Goal: Task Accomplishment & Management: Manage account settings

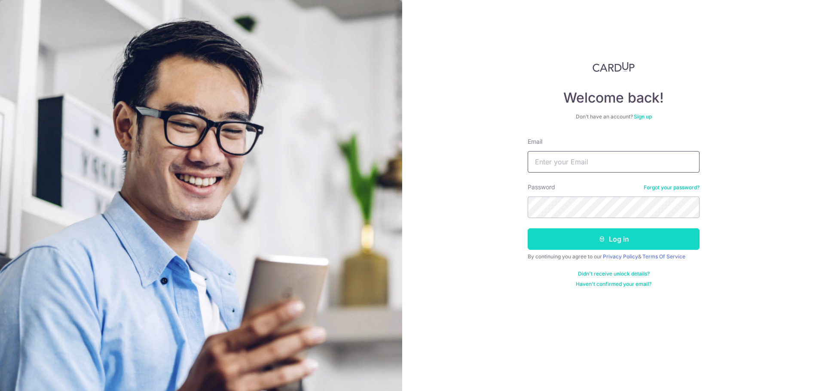
type input "[EMAIL_ADDRESS][DOMAIN_NAME]"
click at [601, 242] on icon "submit" at bounding box center [601, 239] width 7 height 7
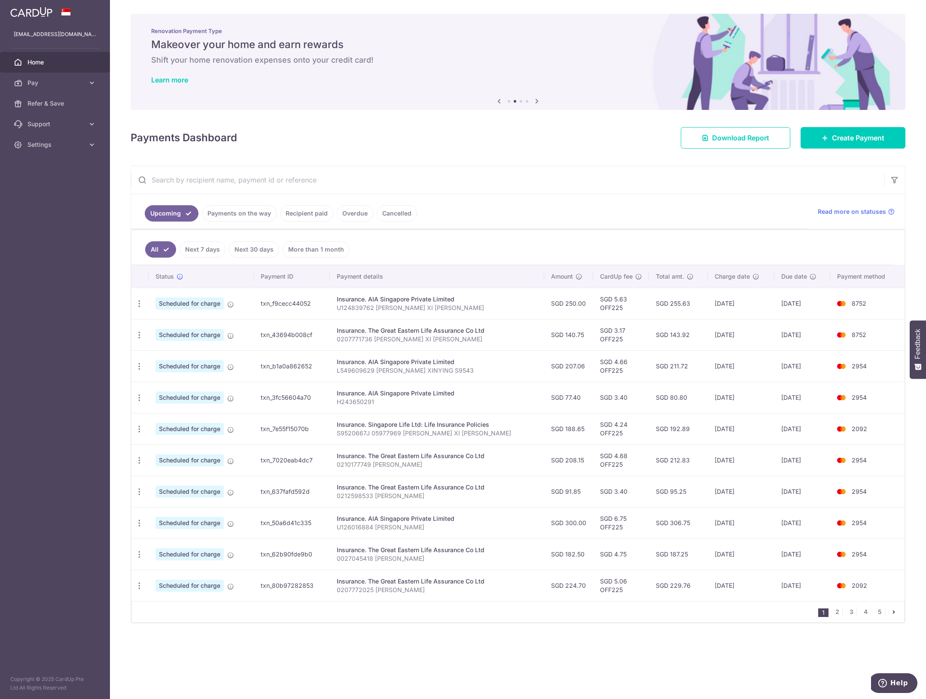
click at [535, 226] on ul "Upcoming Payments on the way Recipient paid Overdue Cancelled" at bounding box center [469, 211] width 677 height 35
click at [516, 186] on input "text" at bounding box center [508, 179] width 754 height 27
click at [137, 308] on icon "button" at bounding box center [139, 303] width 9 height 9
click at [162, 391] on span "Update payment" at bounding box center [185, 421] width 58 height 10
radio input "true"
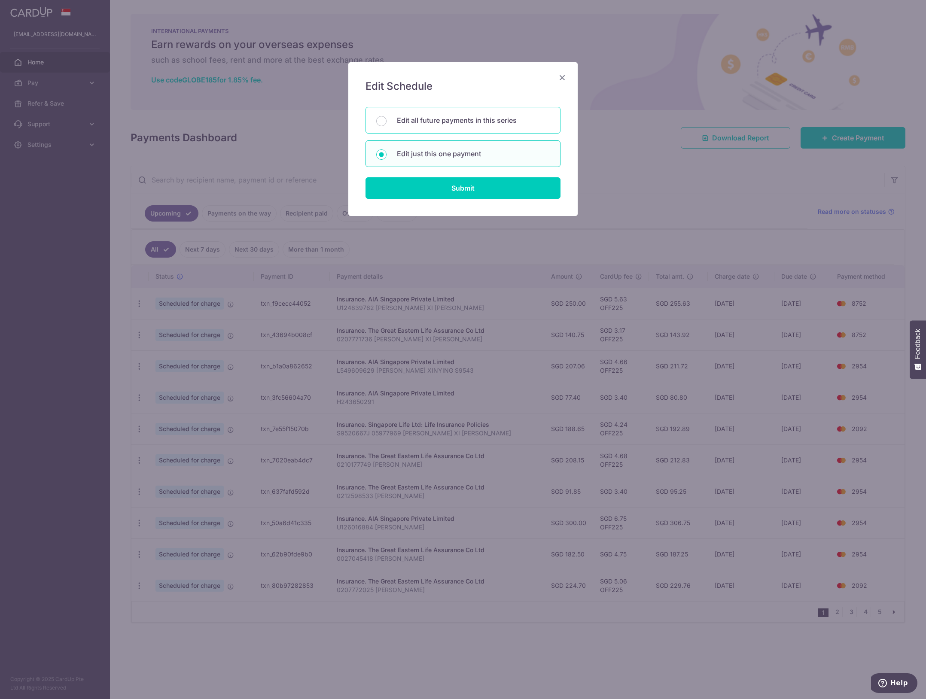
click at [479, 119] on p "Edit all future payments in this series" at bounding box center [473, 120] width 153 height 10
click at [387, 119] on input "Edit all future payments in this series" at bounding box center [381, 121] width 10 height 10
radio input "true"
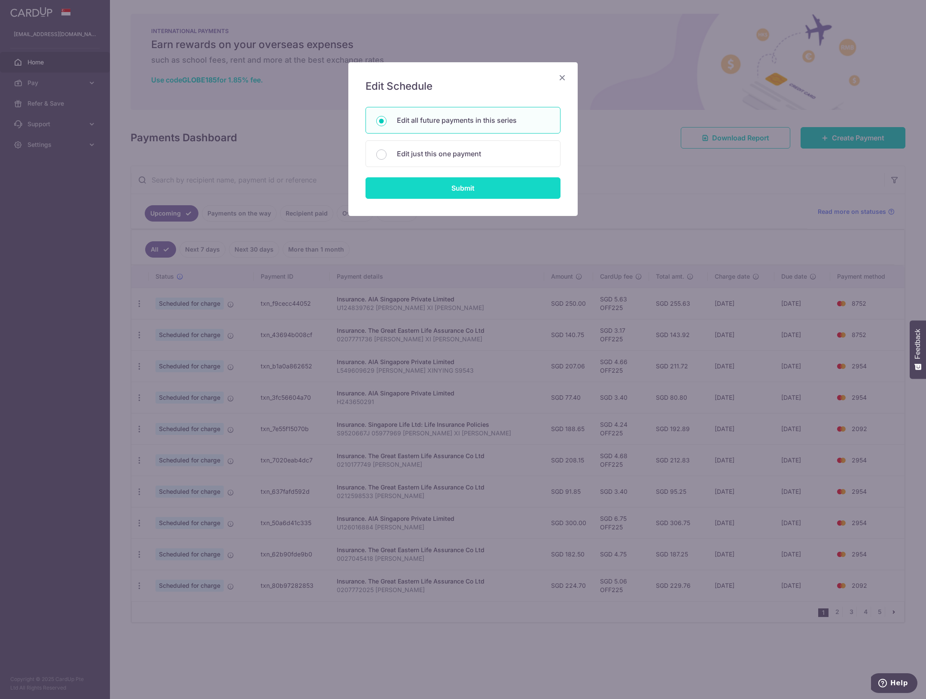
click at [467, 192] on input "Submit" at bounding box center [463, 187] width 195 height 21
radio input "true"
type input "77.40"
type input "H243650291"
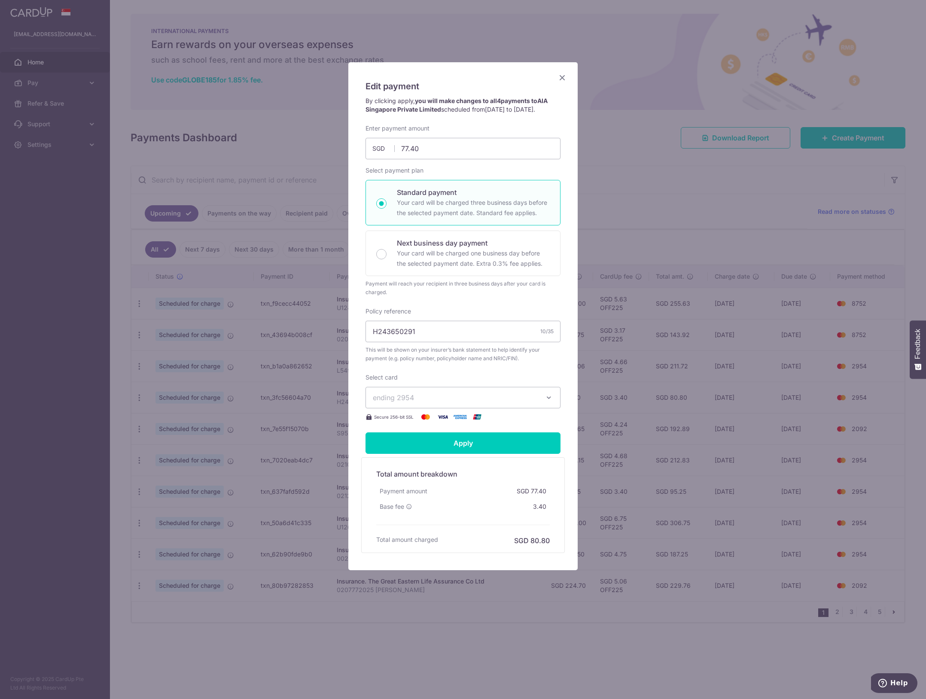
click at [473, 391] on button "ending 2954" at bounding box center [463, 397] width 195 height 21
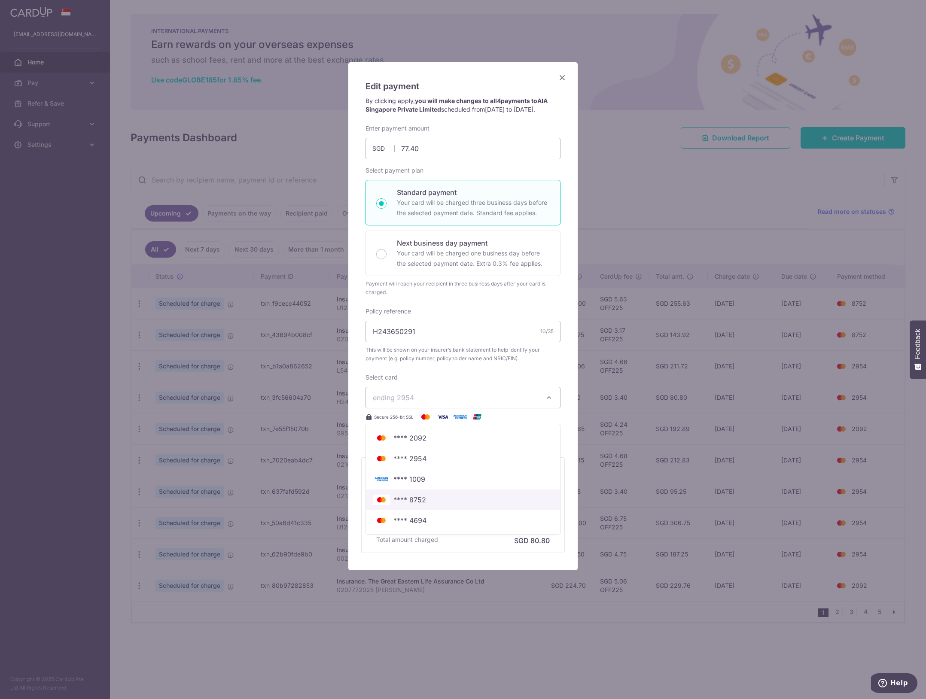
click at [435, 391] on span "**** 8752" at bounding box center [463, 500] width 180 height 10
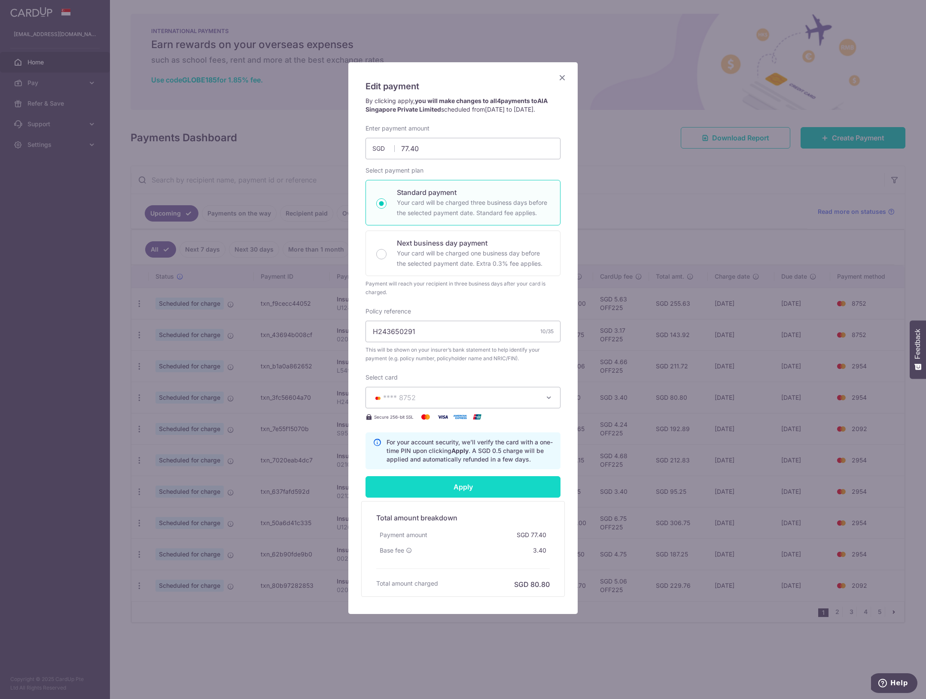
click at [480, 391] on input "Apply" at bounding box center [463, 486] width 195 height 21
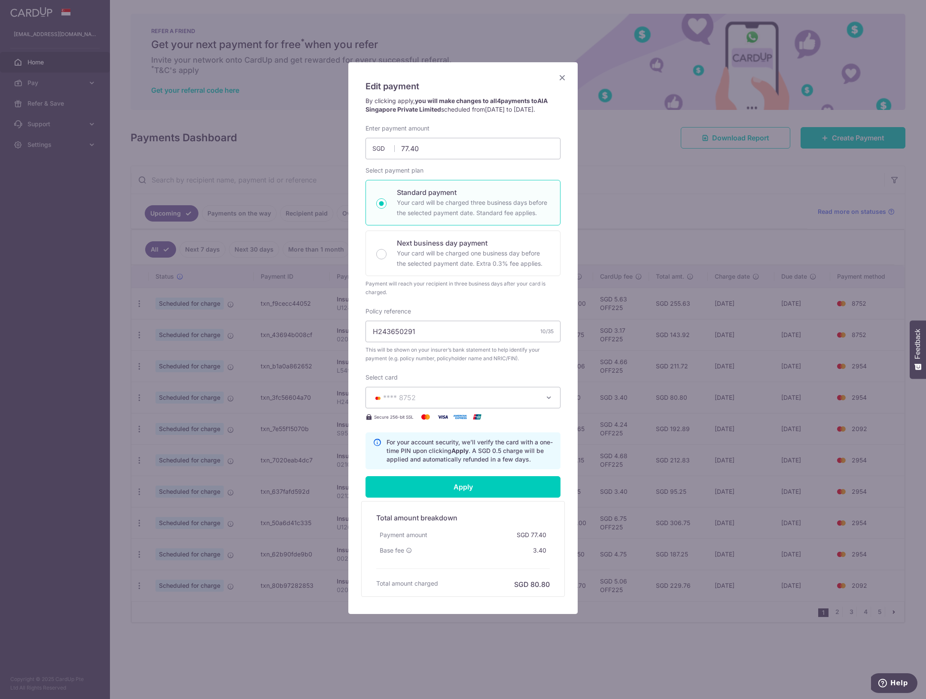
type input "Successfully Applied"
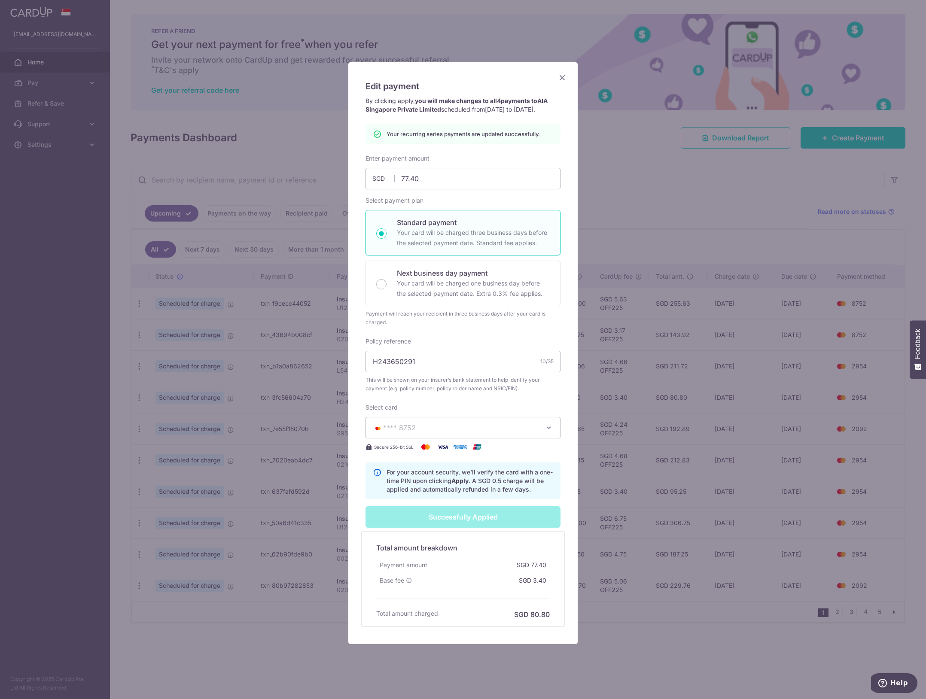
click at [735, 391] on div "Edit payment By clicking apply, you will make changes to all 4 payments to AIA …" at bounding box center [463, 349] width 926 height 699
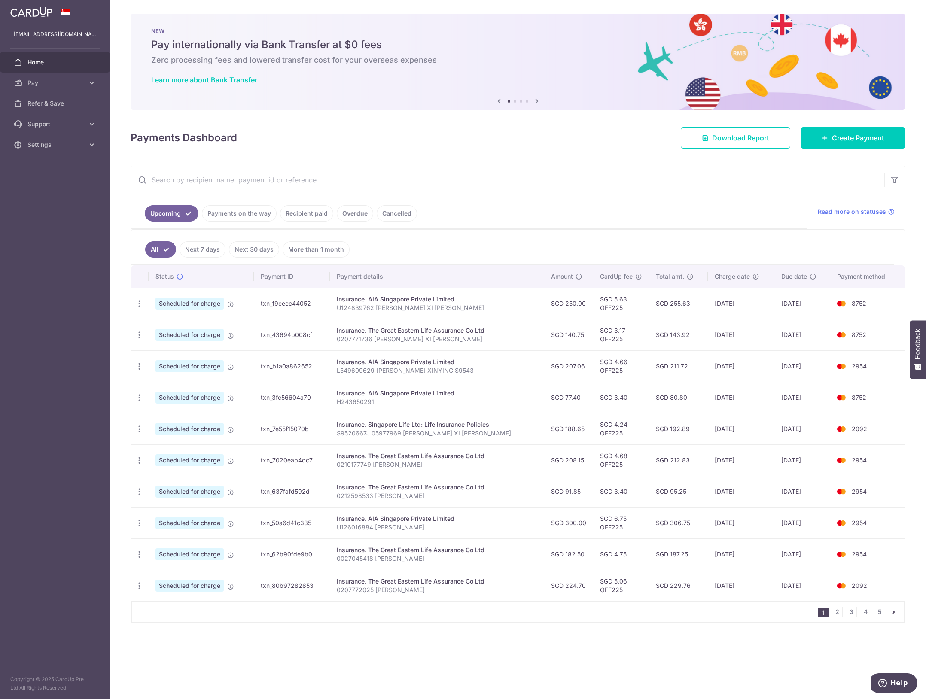
click at [498, 223] on ul "Upcoming Payments on the way Recipient paid Overdue Cancelled" at bounding box center [469, 211] width 677 height 35
click at [142, 308] on icon "button" at bounding box center [139, 303] width 9 height 9
click at [188, 395] on span "Update payment" at bounding box center [185, 390] width 58 height 10
radio input "true"
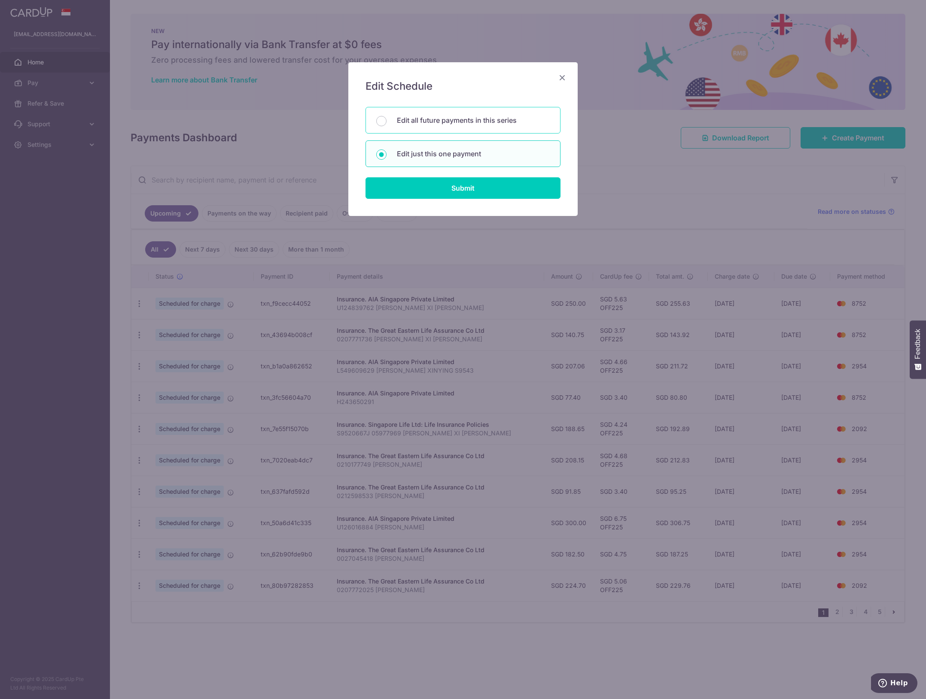
click at [466, 130] on div "Edit all future payments in this series" at bounding box center [463, 120] width 195 height 27
radio input "true"
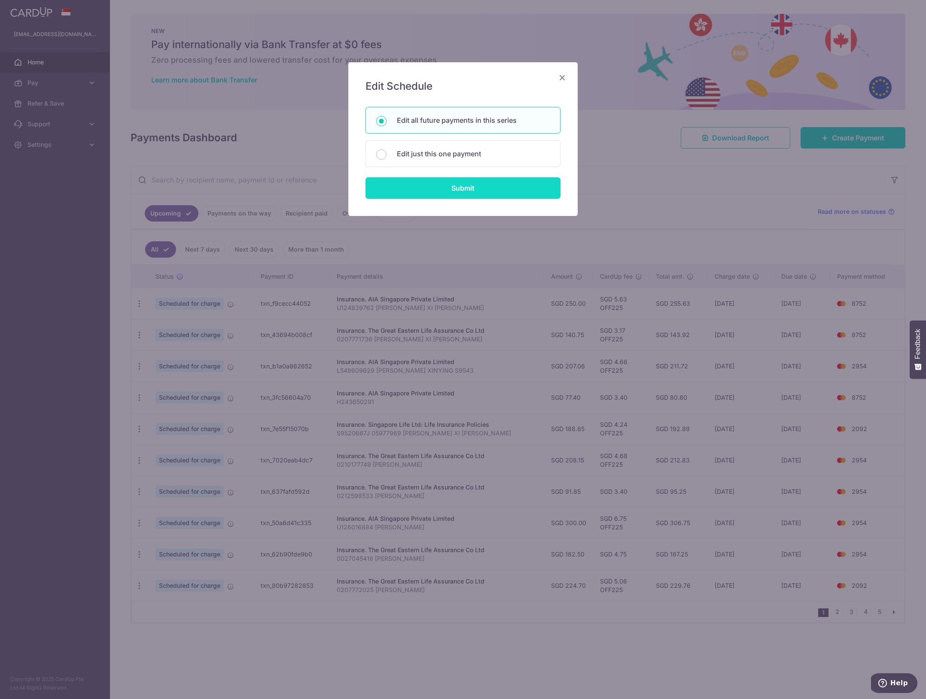
click at [465, 185] on input "Submit" at bounding box center [463, 187] width 195 height 21
radio input "true"
type input "207.06"
type input "L549609629 [PERSON_NAME] XINYING S9543"
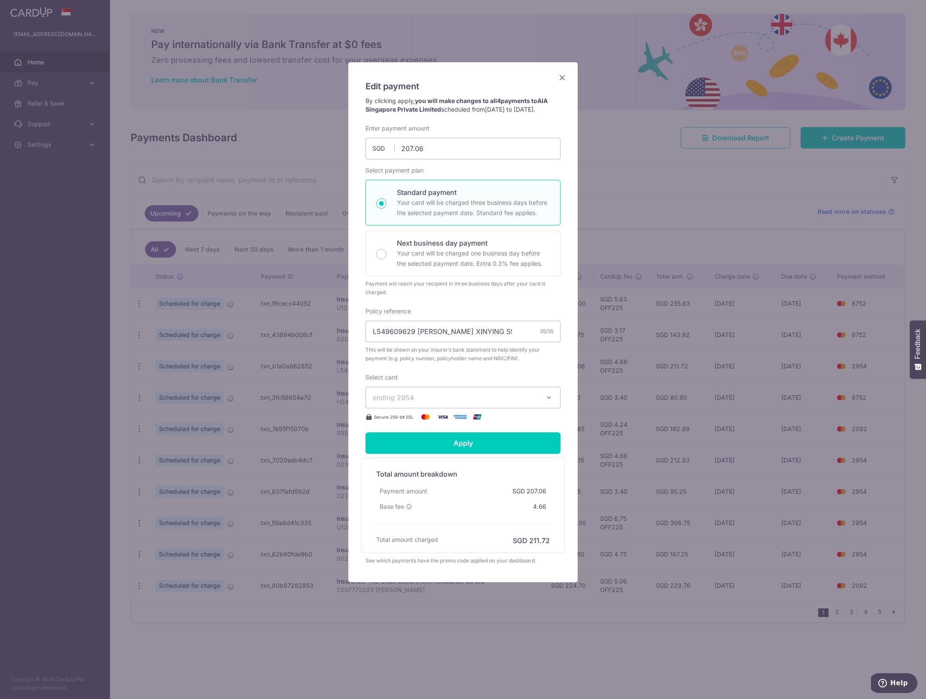
click at [522, 403] on span "ending 2954" at bounding box center [455, 398] width 165 height 10
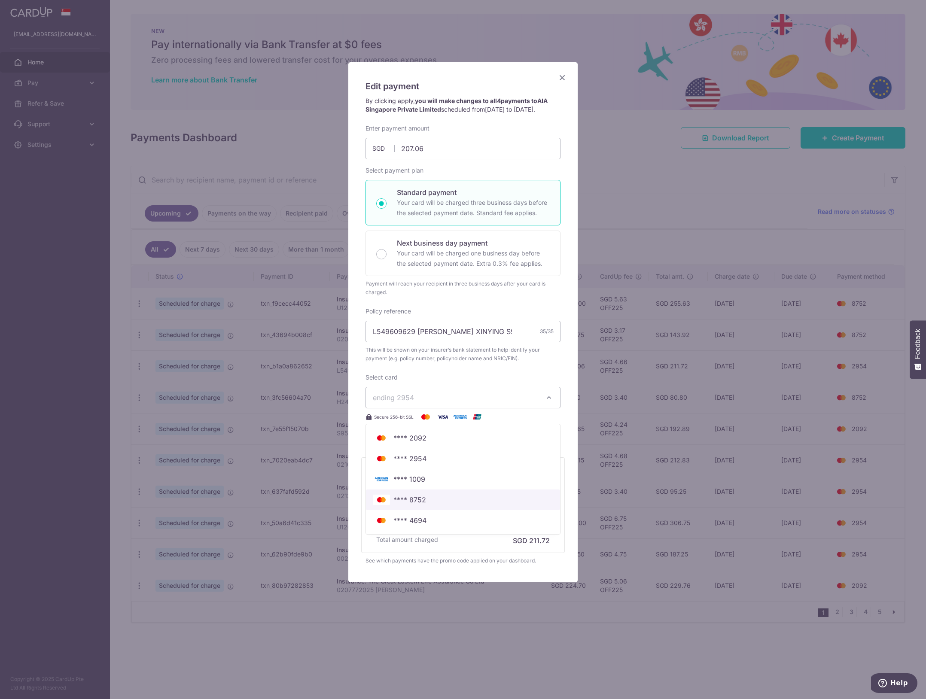
click at [456, 506] on link "**** 8752" at bounding box center [463, 500] width 194 height 21
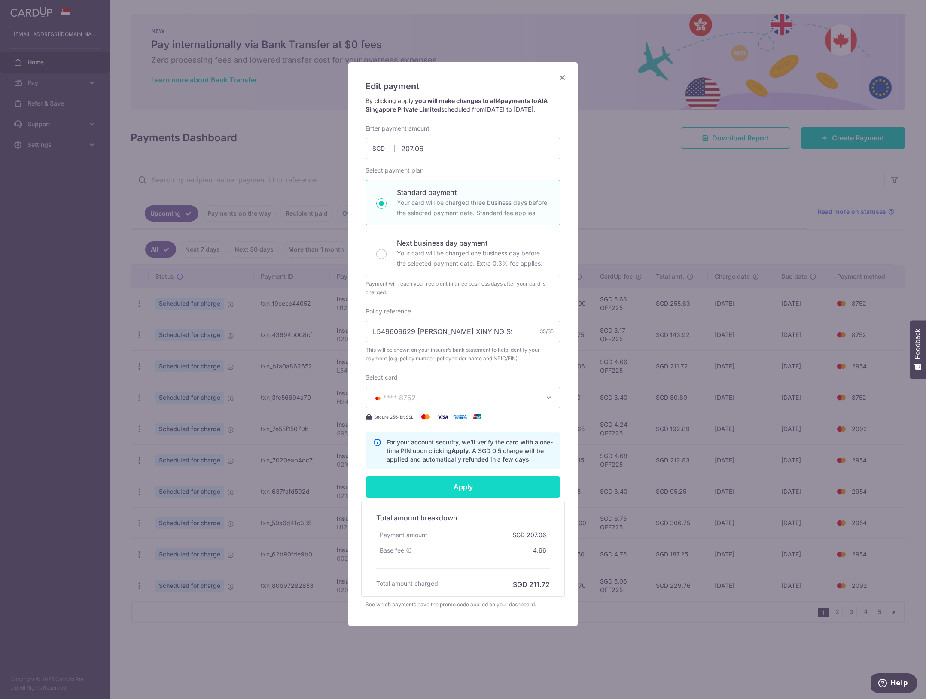
click at [479, 498] on input "Apply" at bounding box center [463, 486] width 195 height 21
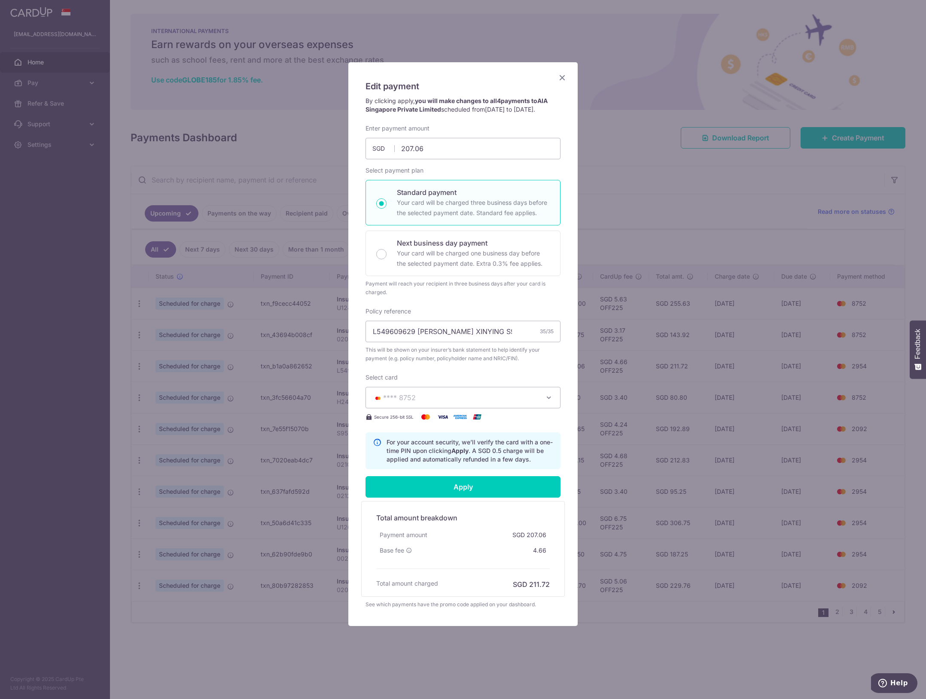
type input "Successfully Applied"
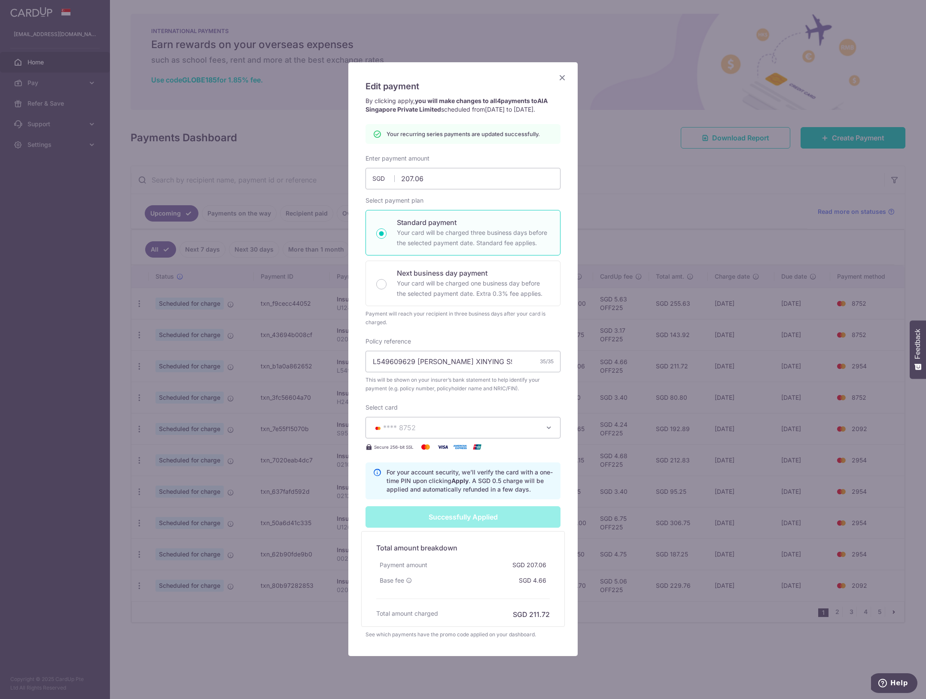
click at [632, 412] on div "Edit payment By clicking apply, you will make changes to all 4 payments to AIA …" at bounding box center [463, 349] width 926 height 699
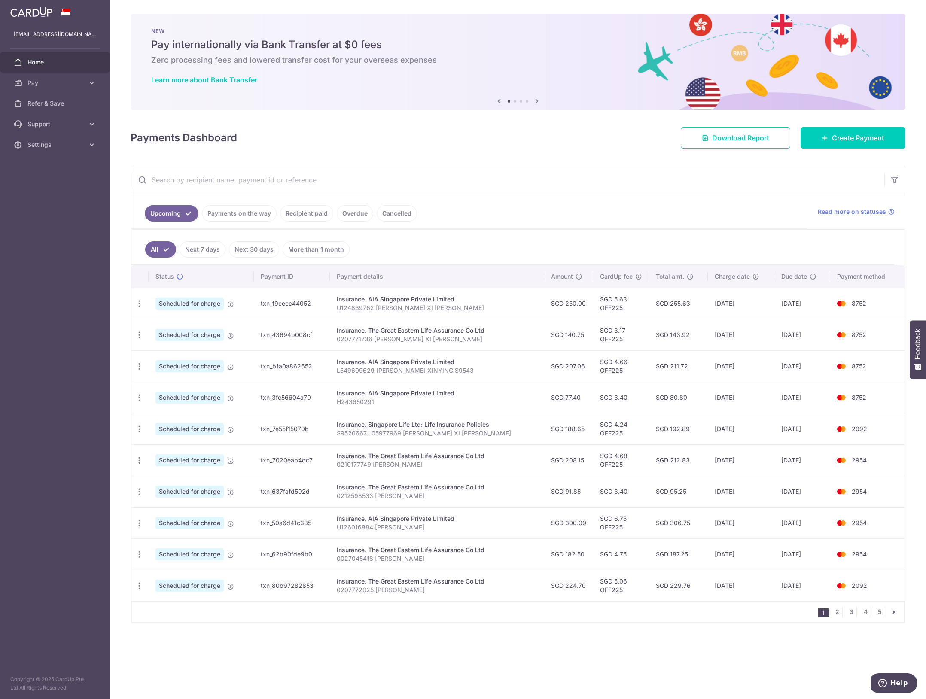
click at [632, 412] on td "SGD 3.40" at bounding box center [621, 397] width 56 height 31
click at [142, 308] on icon "button" at bounding box center [139, 303] width 9 height 9
click at [188, 552] on span "Update payment" at bounding box center [185, 547] width 58 height 10
radio input "true"
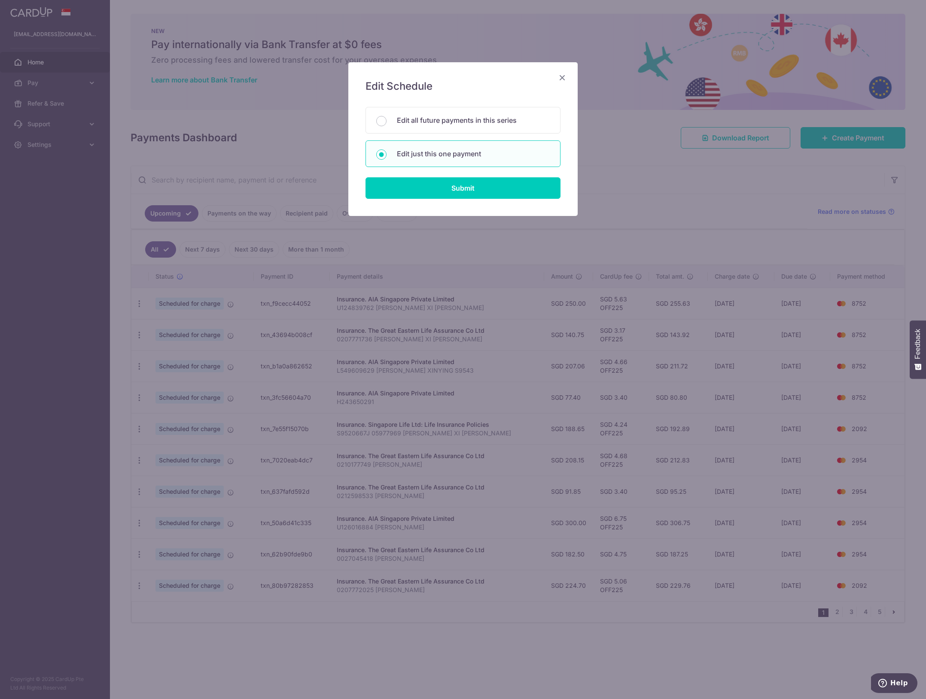
click at [475, 136] on div "Edit all future payments in this series Edit just this one payment" at bounding box center [463, 137] width 195 height 60
click at [479, 129] on div "Edit all future payments in this series" at bounding box center [463, 120] width 195 height 27
radio input "true"
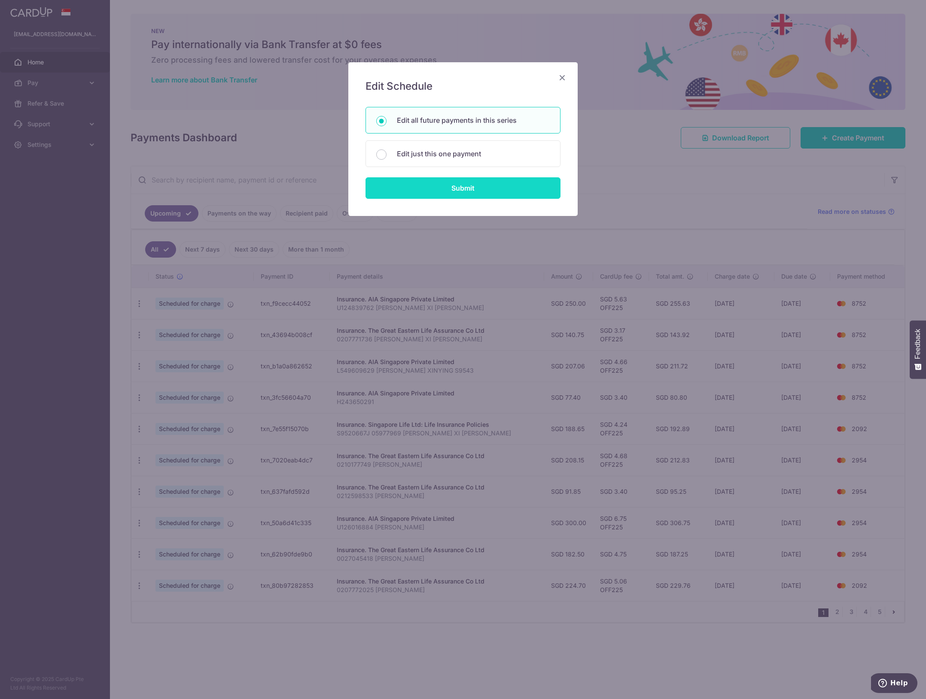
click at [470, 188] on input "Submit" at bounding box center [463, 187] width 195 height 21
radio input "true"
type input "300.00"
type input "U126016884 [PERSON_NAME]"
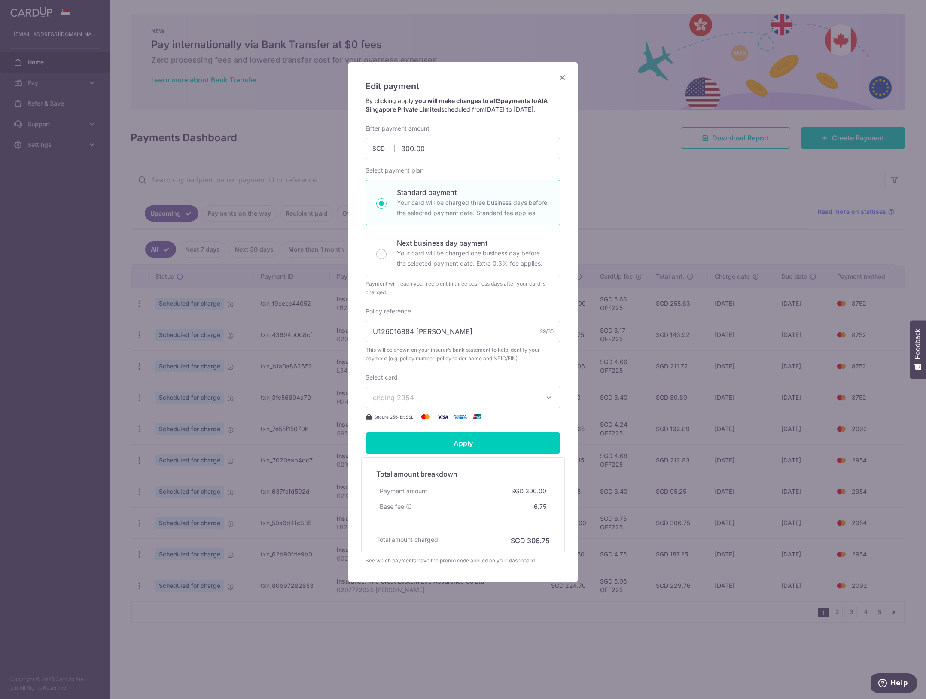
click at [473, 394] on div "Select card ending 2954 **** 2092 **** 2954 **** 1009 **** 8752 **** 4694" at bounding box center [463, 397] width 195 height 49
click at [472, 403] on span "ending 2954" at bounding box center [455, 398] width 165 height 10
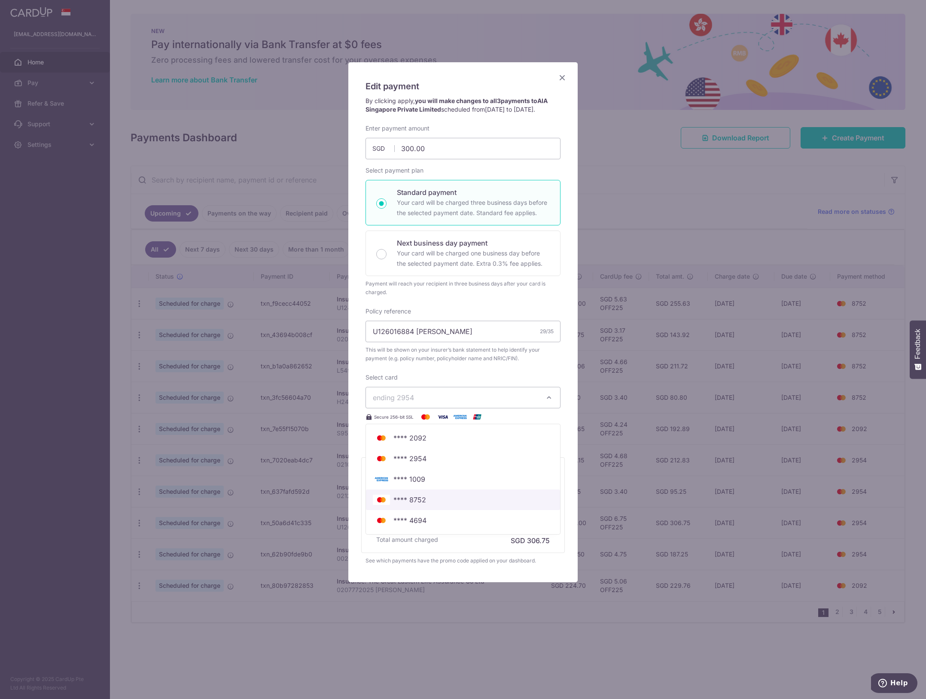
click at [430, 505] on span "**** 8752" at bounding box center [463, 500] width 180 height 10
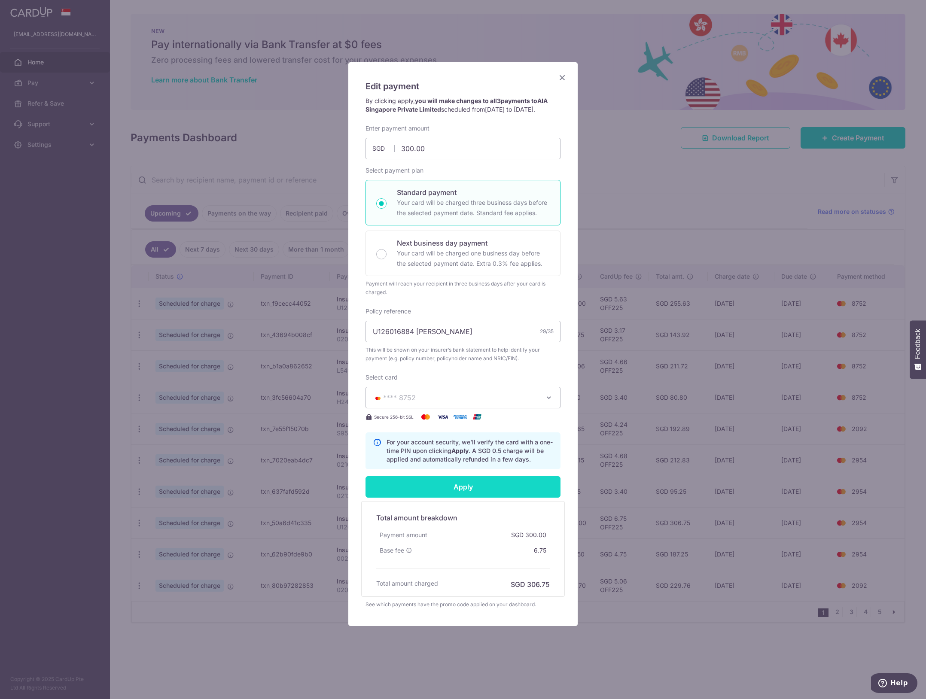
click at [467, 492] on input "Apply" at bounding box center [463, 486] width 195 height 21
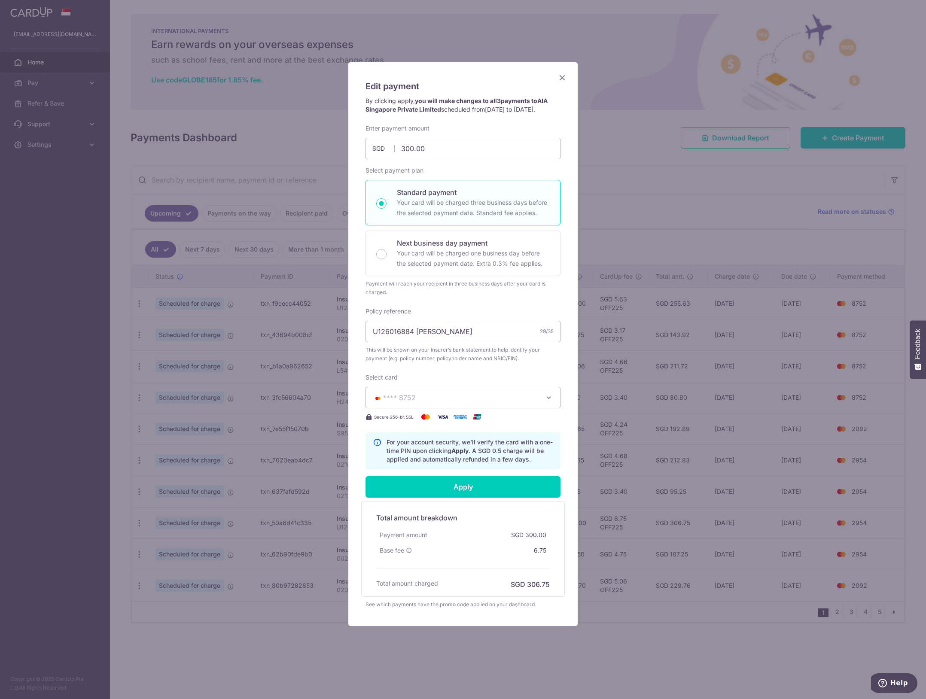
type input "Successfully Applied"
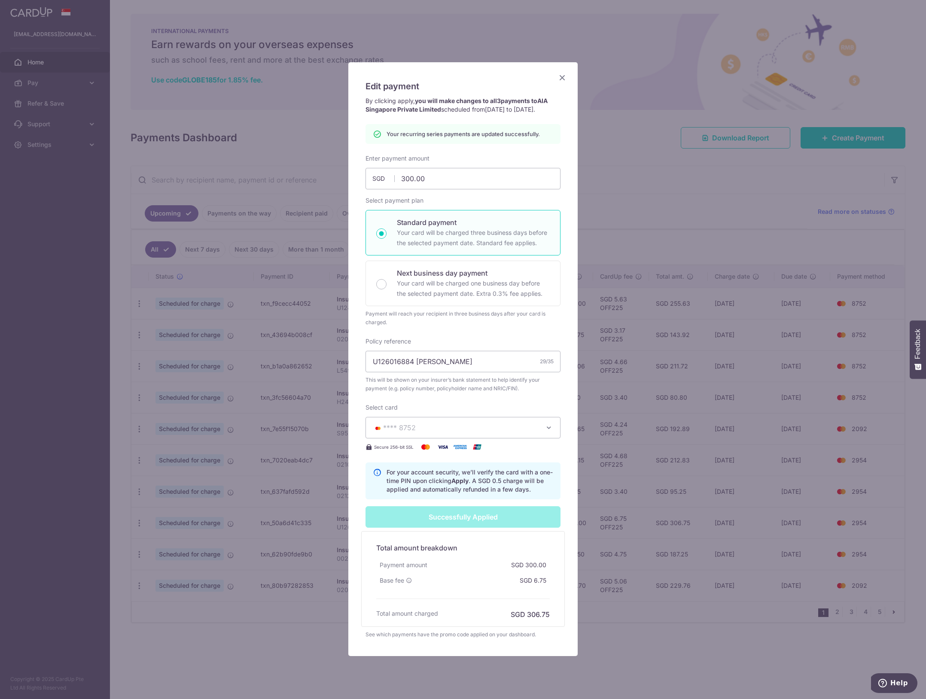
click at [650, 415] on div "Edit payment By clicking apply, you will make changes to all 3 payments to AIA …" at bounding box center [463, 349] width 926 height 699
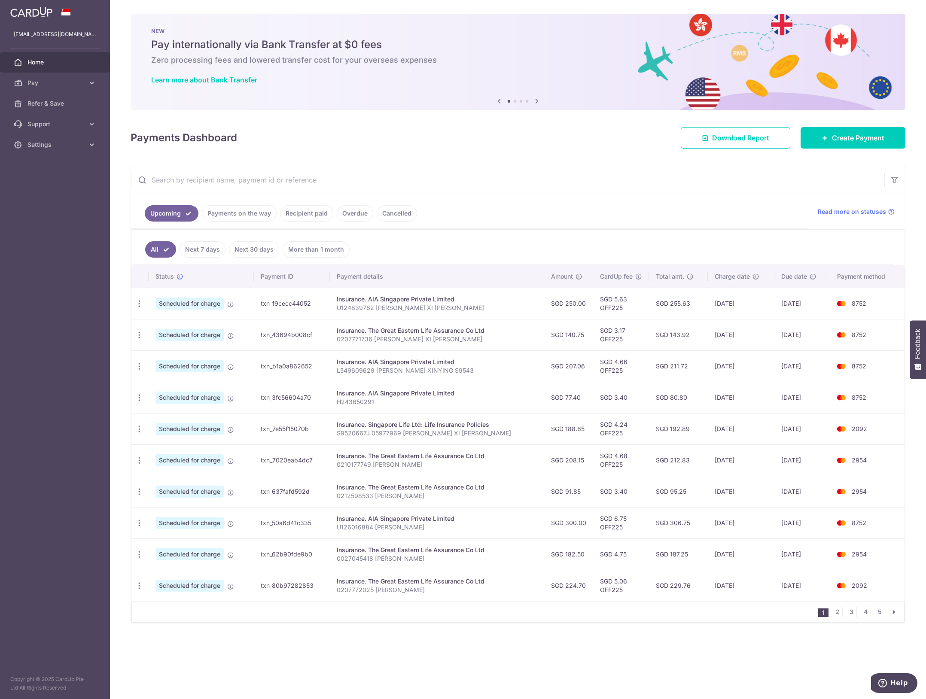
click at [594, 189] on input "text" at bounding box center [508, 179] width 754 height 27
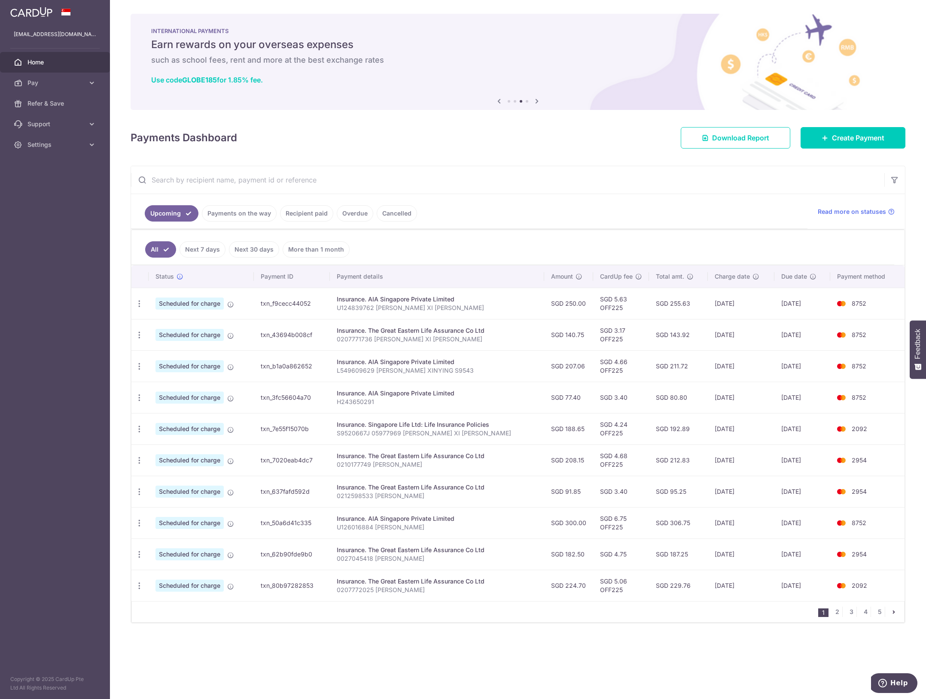
click at [565, 216] on ul "Upcoming Payments on the way Recipient paid Overdue Cancelled" at bounding box center [469, 211] width 677 height 35
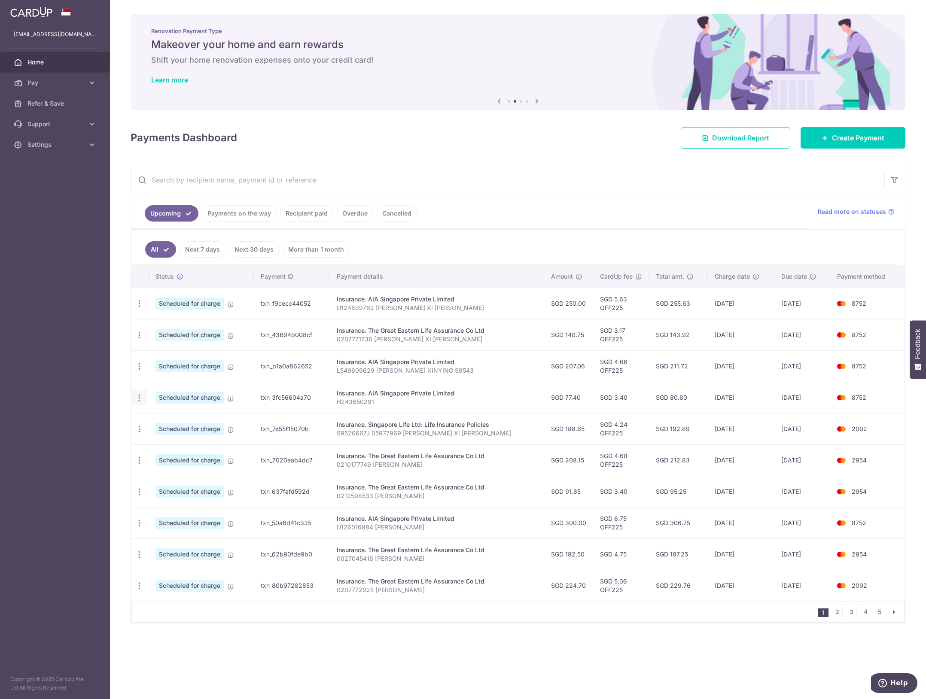
click at [142, 308] on icon "button" at bounding box center [139, 303] width 9 height 9
click at [191, 427] on span "Update payment" at bounding box center [185, 421] width 58 height 10
radio input "true"
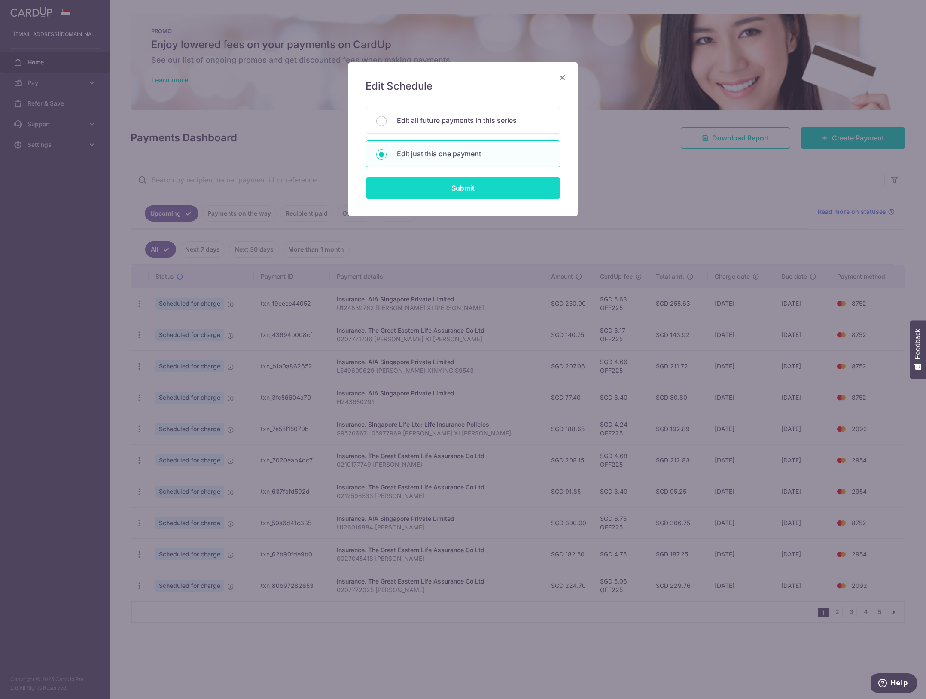
click at [482, 186] on input "Submit" at bounding box center [463, 187] width 195 height 21
radio input "true"
type input "77.40"
type input "[DATE]"
type input "H243650291"
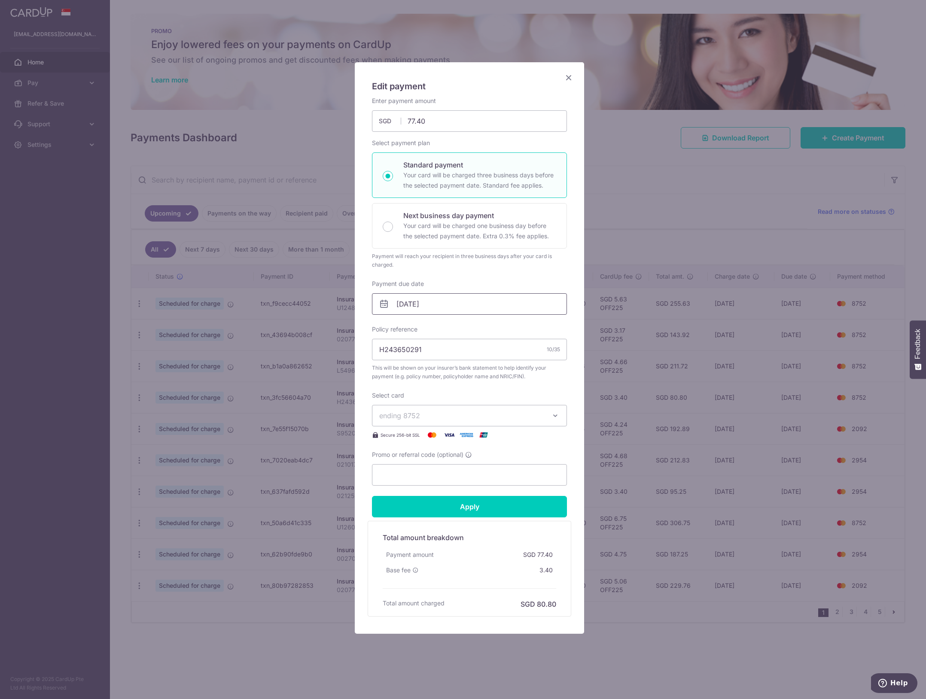
click at [461, 304] on input "[DATE]" at bounding box center [469, 303] width 195 height 21
click at [385, 403] on link "14" at bounding box center [384, 402] width 14 height 14
type input "[DATE]"
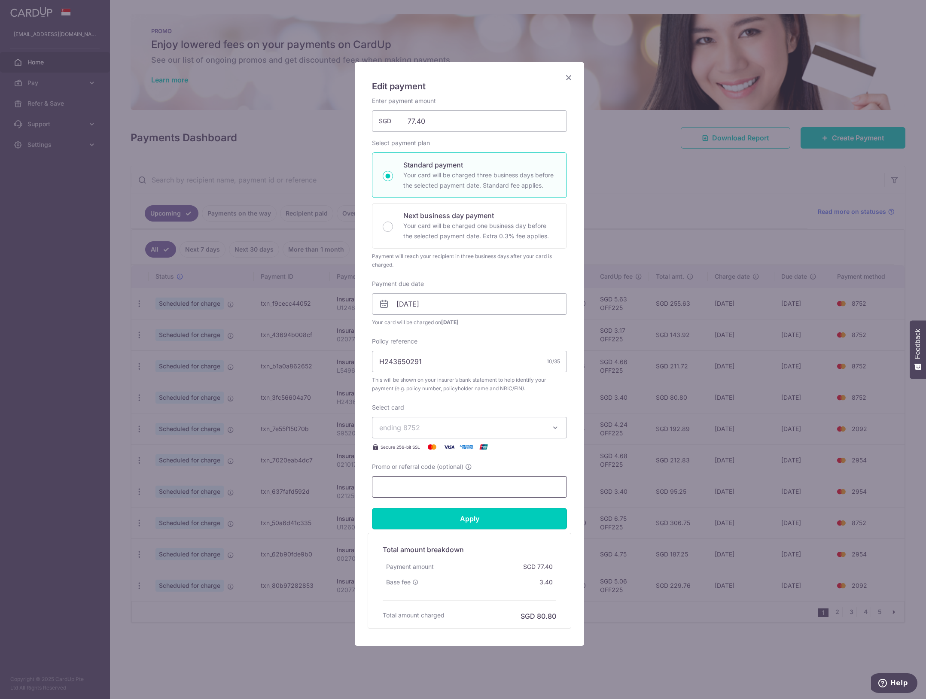
drag, startPoint x: 484, startPoint y: 526, endPoint x: 492, endPoint y: 494, distance: 32.9
click at [492, 494] on form "By clicking apply, you will make changes to all payments to AIA Singapore Priva…" at bounding box center [469, 363] width 195 height 532
click at [495, 493] on input "Promo or referral code (optional)" at bounding box center [469, 486] width 195 height 21
click at [479, 525] on input "Apply" at bounding box center [469, 518] width 195 height 21
type input "Successfully Applied"
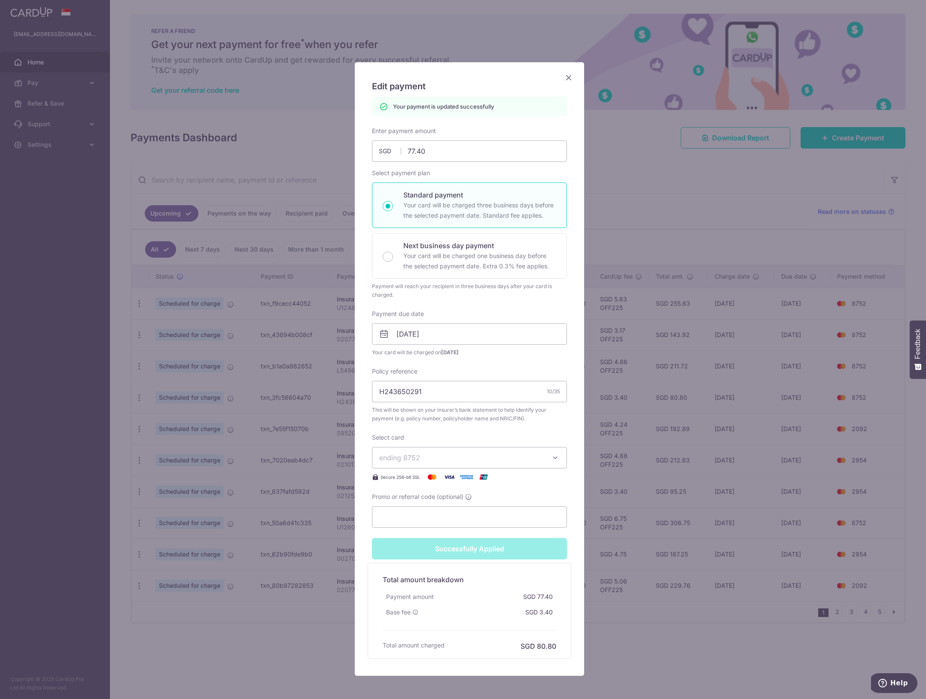
click at [669, 259] on div "Edit payment By clicking apply, you will make changes to all payments to AIA Si…" at bounding box center [463, 349] width 926 height 699
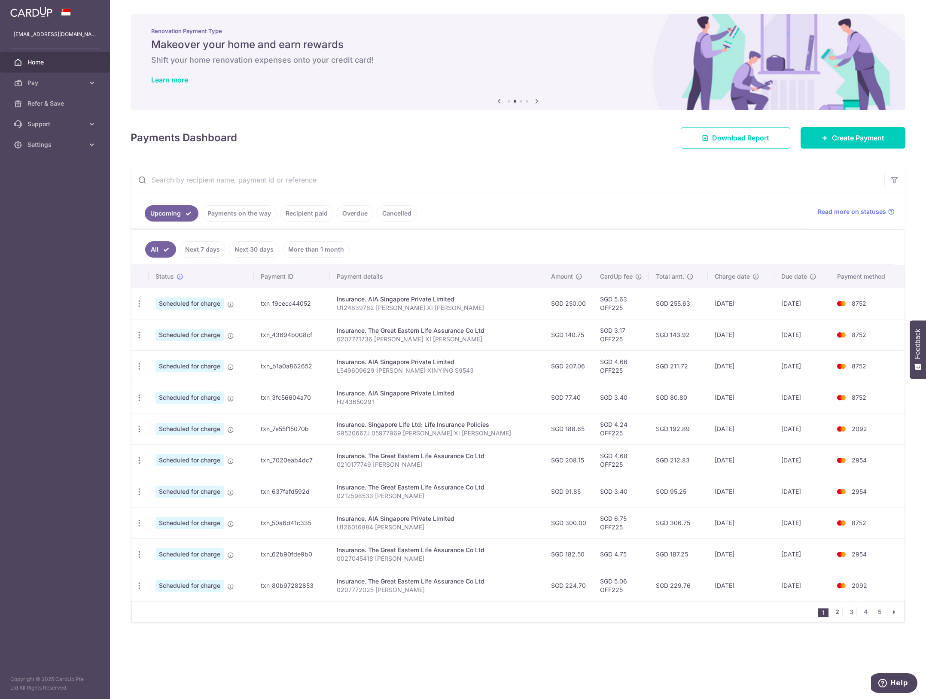
click at [835, 617] on link "2" at bounding box center [837, 612] width 10 height 10
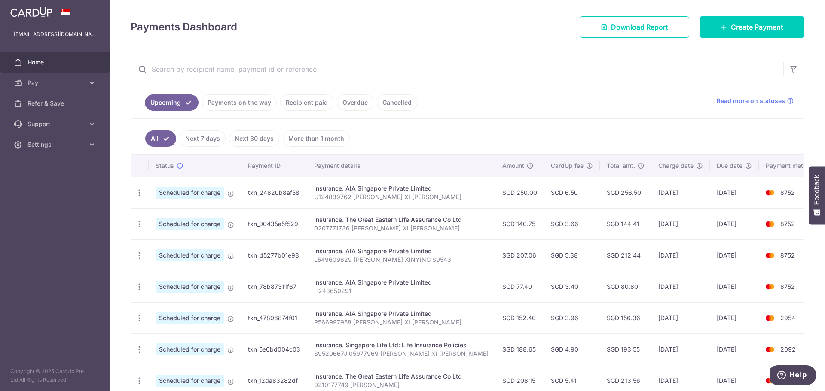
scroll to position [172, 0]
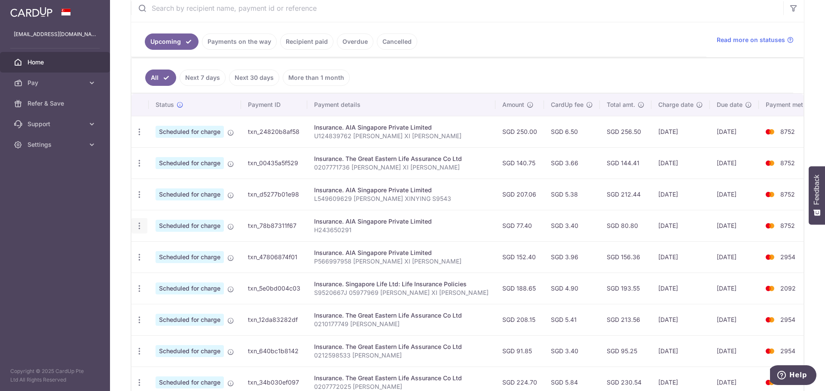
click at [141, 137] on icon "button" at bounding box center [139, 132] width 9 height 9
click at [186, 248] on span "Update payment" at bounding box center [185, 249] width 58 height 10
radio input "true"
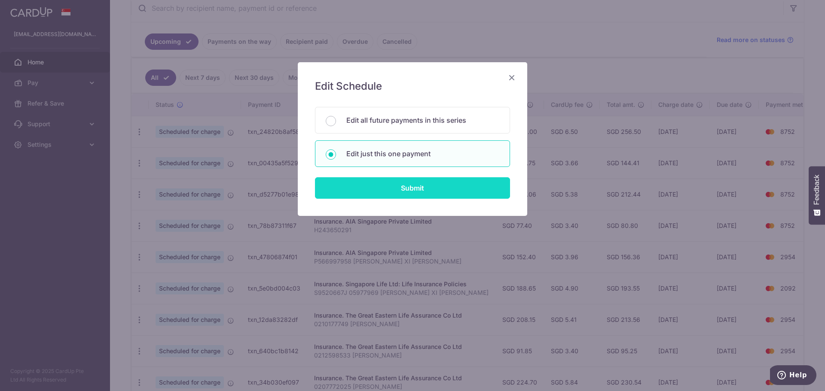
click at [417, 182] on input "Submit" at bounding box center [412, 187] width 195 height 21
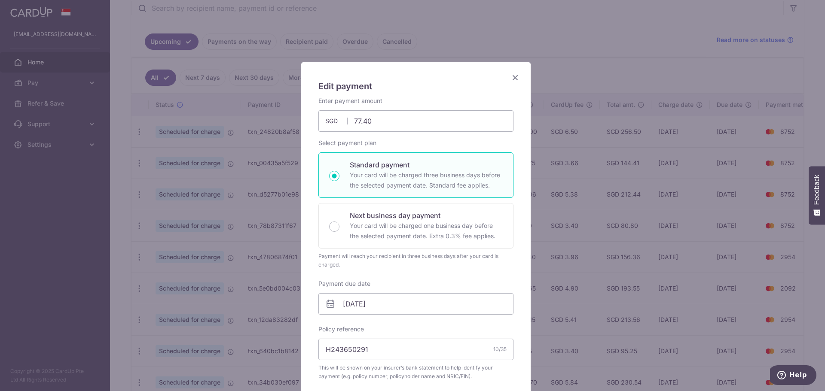
scroll to position [43, 0]
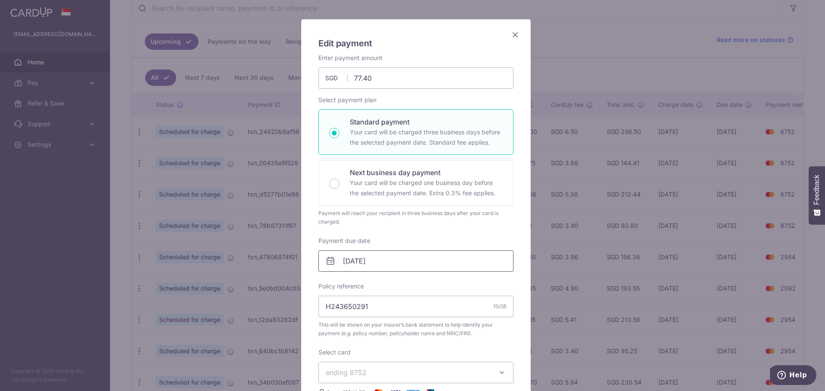
click at [370, 257] on input "19/10/2025" at bounding box center [415, 260] width 195 height 21
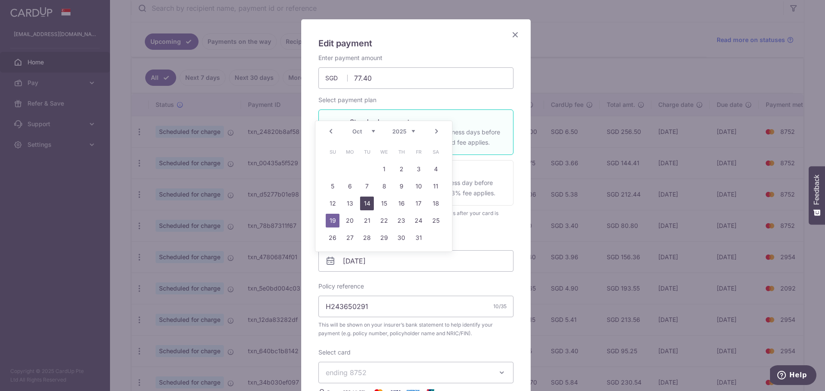
click at [365, 205] on link "14" at bounding box center [367, 204] width 14 height 14
type input "14/10/2025"
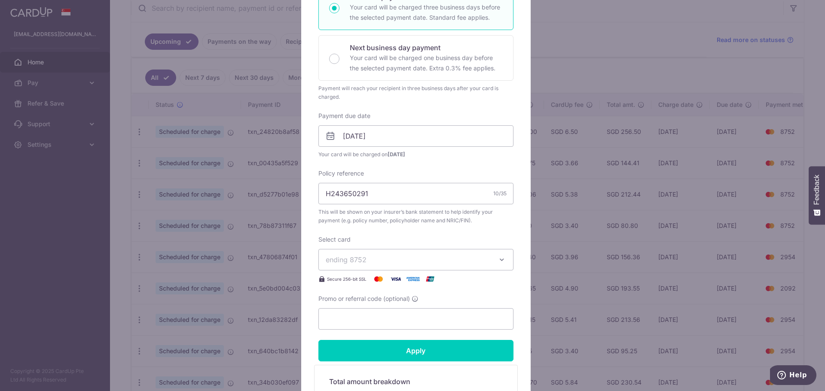
scroll to position [172, 0]
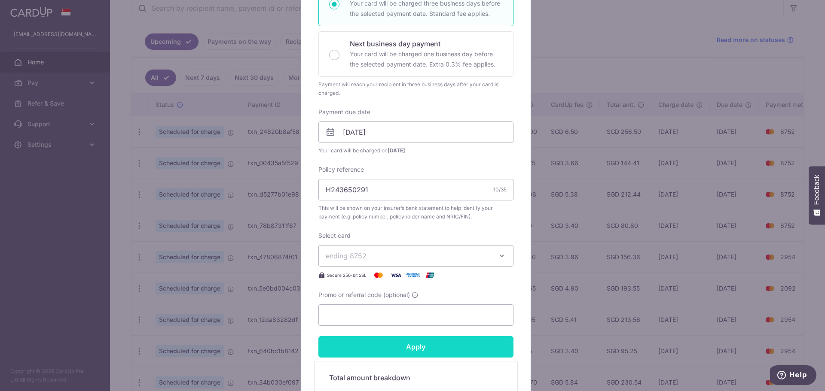
click at [442, 341] on input "Apply" at bounding box center [415, 346] width 195 height 21
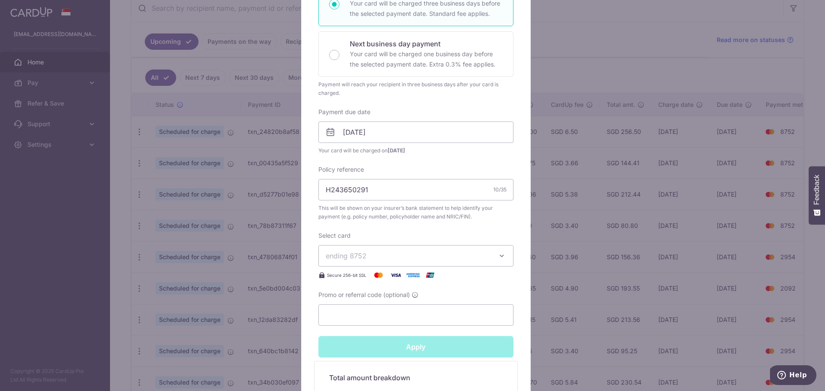
type input "Successfully Applied"
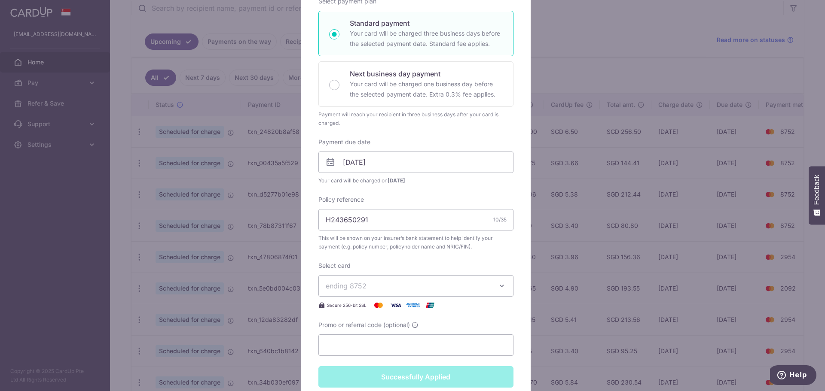
scroll to position [202, 0]
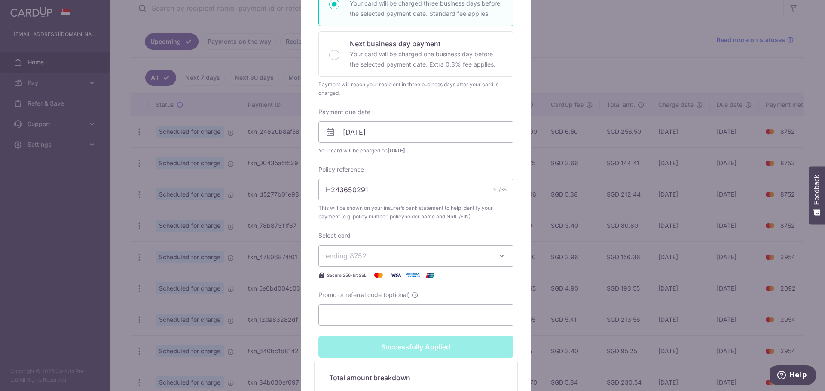
click at [602, 313] on div "Edit payment By clicking apply, you will make changes to all payments to AIA Si…" at bounding box center [412, 195] width 825 height 391
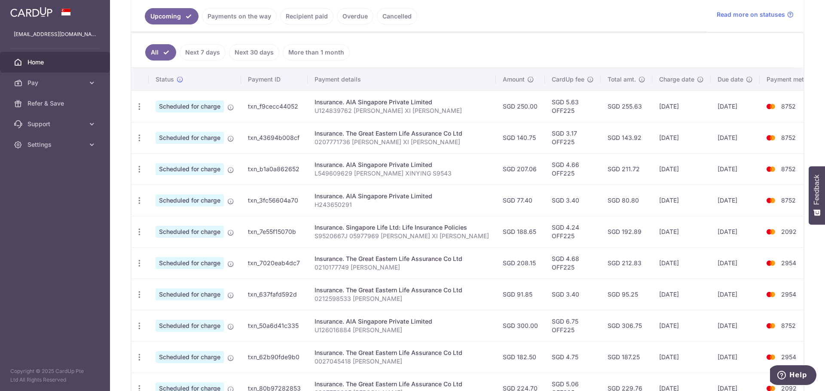
scroll to position [273, 0]
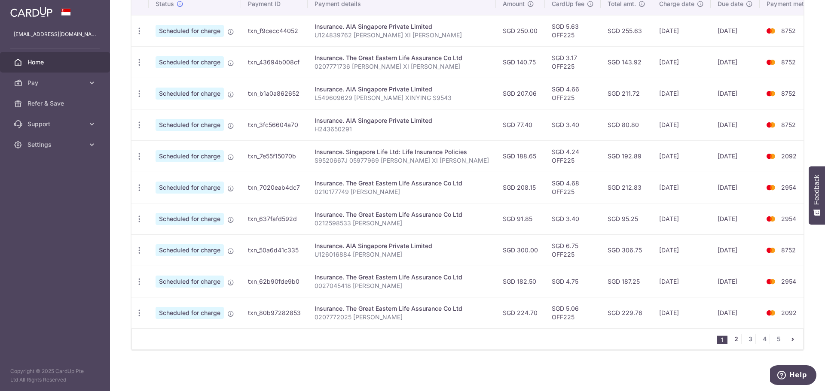
click at [731, 338] on link "2" at bounding box center [736, 339] width 10 height 10
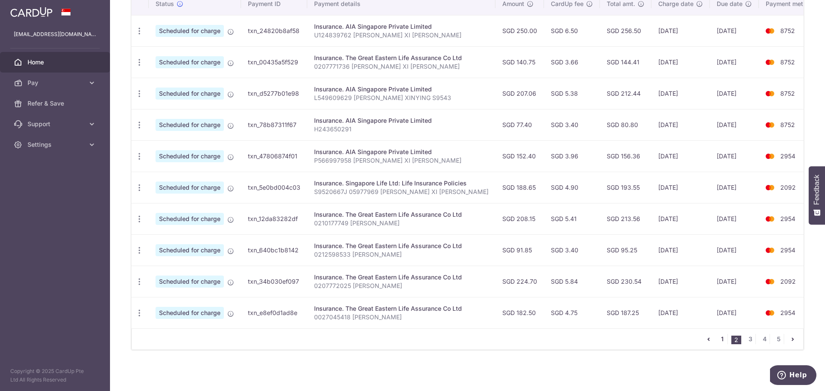
click at [717, 342] on link "1" at bounding box center [722, 339] width 10 height 10
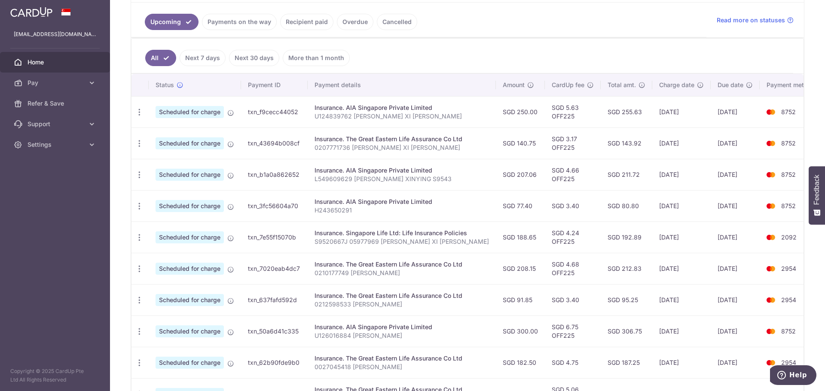
scroll to position [215, 0]
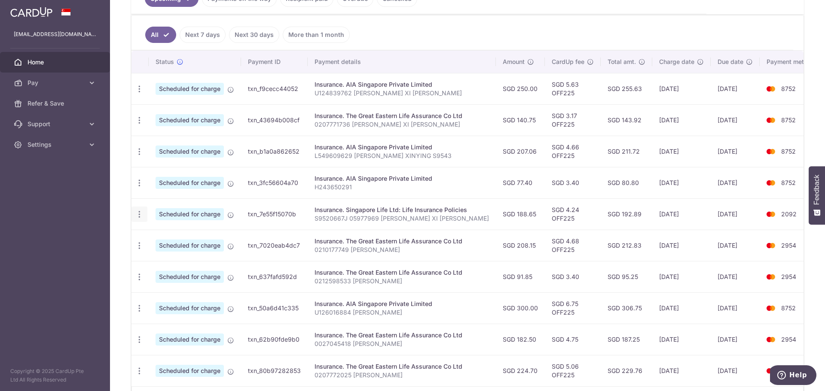
click at [137, 94] on icon "button" at bounding box center [139, 89] width 9 height 9
click at [181, 256] on span "Cancel payment" at bounding box center [185, 259] width 58 height 10
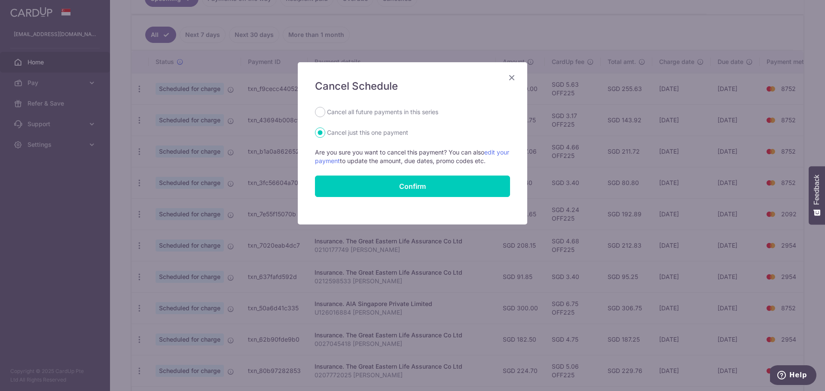
click at [360, 107] on div "Cancel Schedule Cancel all future payments in this series Cancel just this one …" at bounding box center [412, 143] width 229 height 162
click at [328, 113] on label "Cancel all future payments in this series" at bounding box center [382, 112] width 111 height 10
click at [325, 113] on input "Cancel all future payments in this series" at bounding box center [320, 112] width 10 height 10
radio input "true"
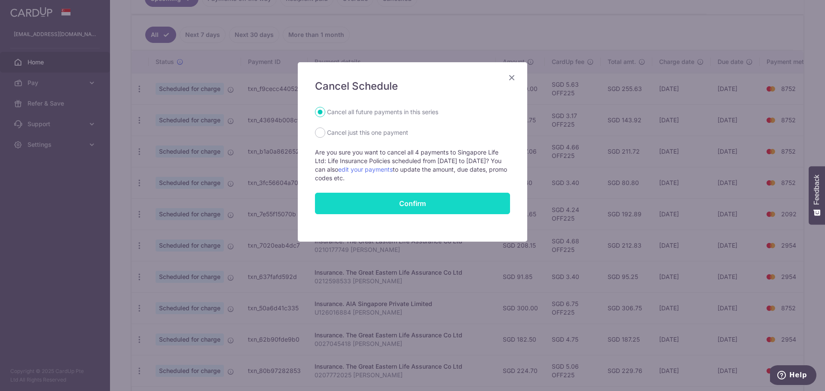
click at [446, 202] on button "Confirm" at bounding box center [412, 203] width 195 height 21
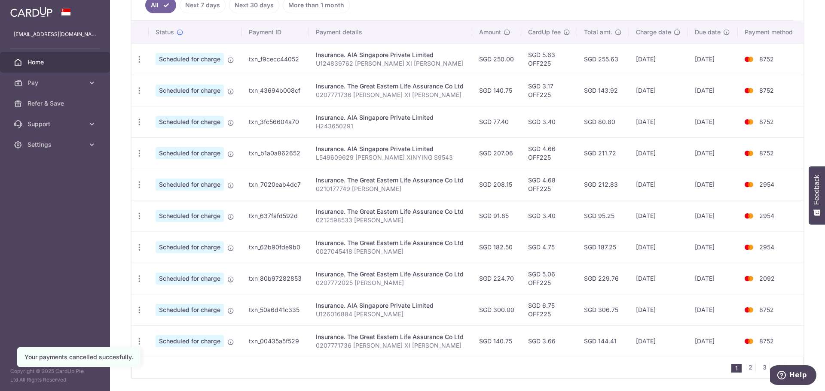
scroll to position [273, 0]
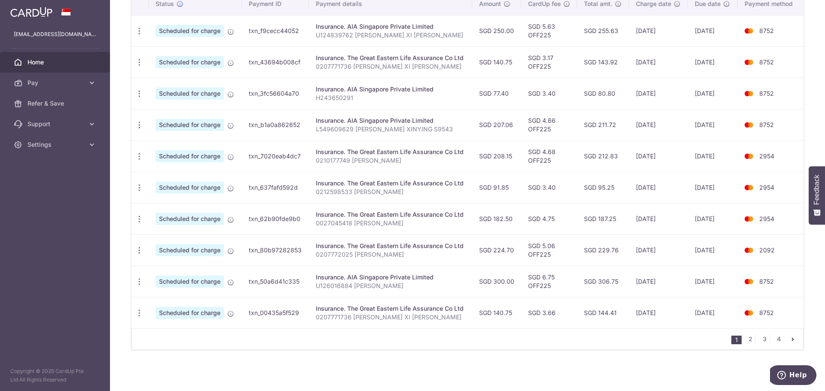
click at [767, 155] on span "2954" at bounding box center [766, 156] width 15 height 7
copy span "2954"
click at [747, 337] on link "2" at bounding box center [750, 339] width 10 height 10
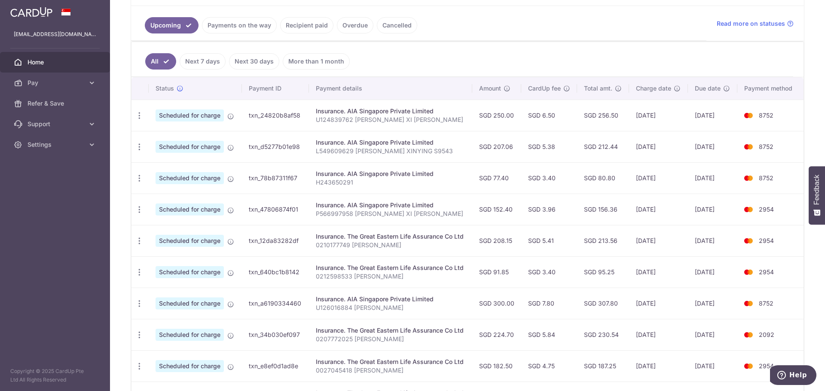
scroll to position [187, 0]
click at [795, 236] on td "2954" at bounding box center [770, 241] width 66 height 31
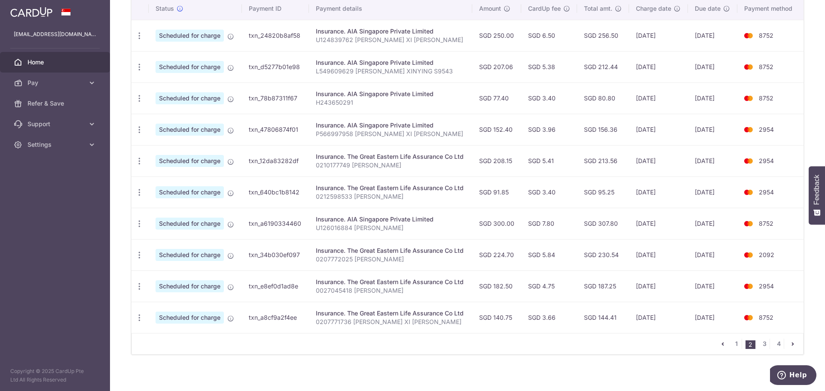
scroll to position [273, 0]
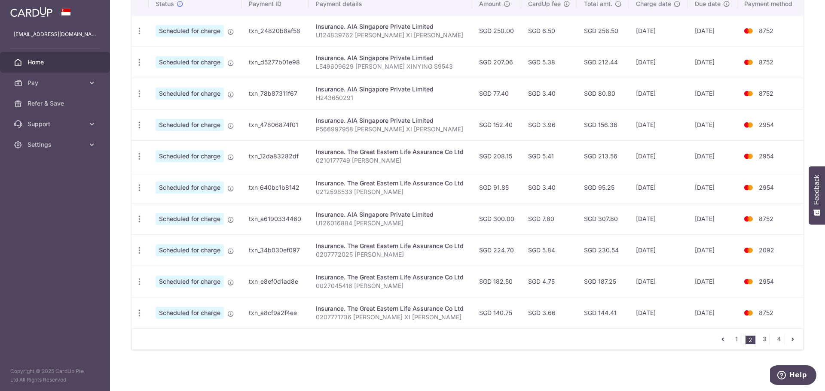
click at [729, 345] on nav "1 2 3 4" at bounding box center [759, 339] width 85 height 21
click at [731, 342] on link "1" at bounding box center [736, 339] width 10 height 10
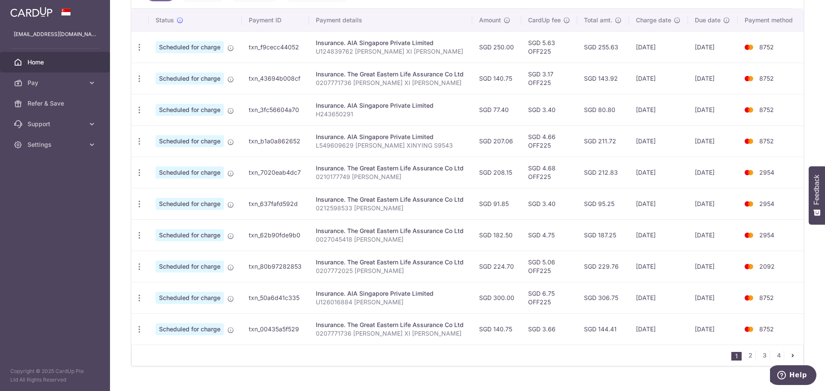
scroll to position [258, 0]
click at [803, 246] on div "× Pause Schedule Pause all future payments in this series Pause just this one p…" at bounding box center [467, 195] width 715 height 391
click at [747, 354] on link "2" at bounding box center [750, 354] width 10 height 10
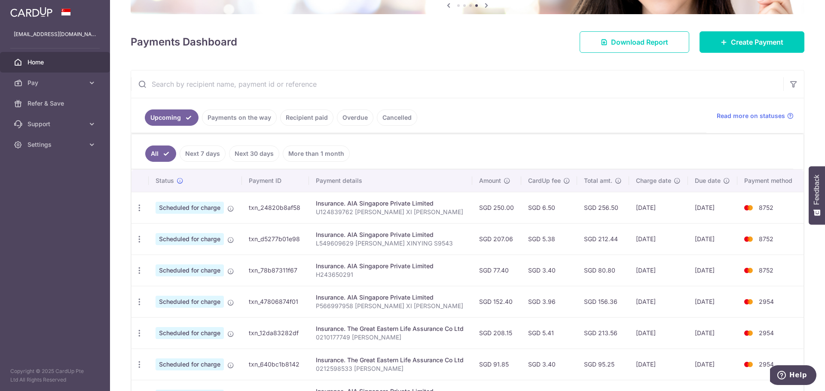
scroll to position [129, 0]
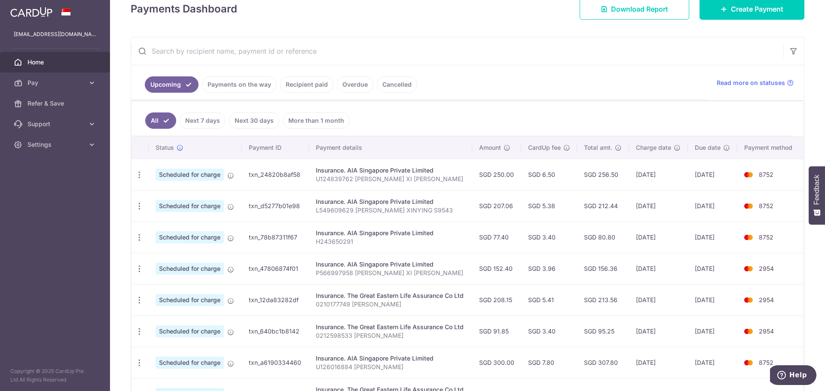
drag, startPoint x: 515, startPoint y: 269, endPoint x: 495, endPoint y: 268, distance: 19.8
click at [495, 268] on td "SGD 152.40" at bounding box center [496, 268] width 49 height 31
copy td "152.40"
click at [328, 270] on p "P566997958 [PERSON_NAME] XI [PERSON_NAME]" at bounding box center [390, 273] width 149 height 9
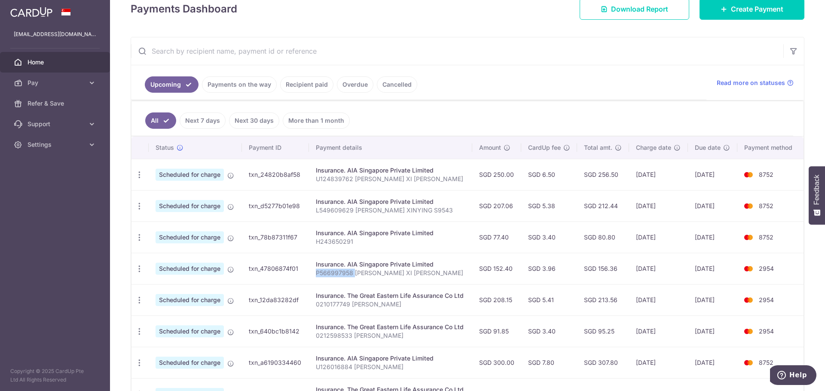
copy p "P566997958"
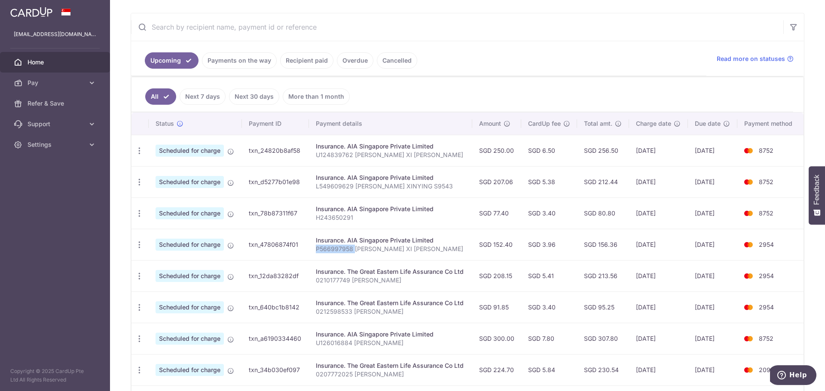
scroll to position [172, 0]
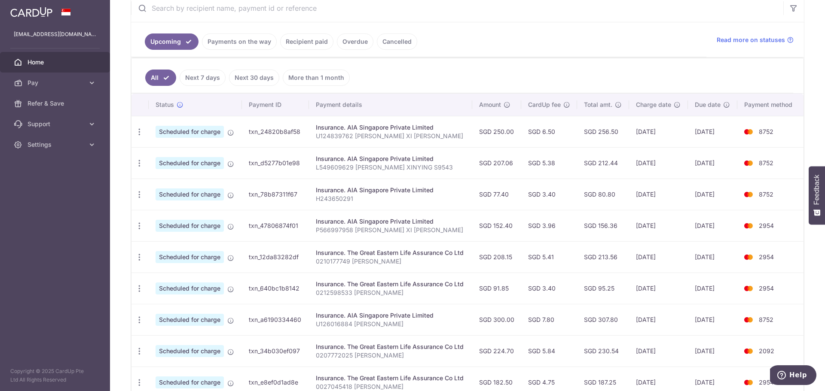
click at [316, 46] on link "Recipient paid" at bounding box center [306, 42] width 53 height 16
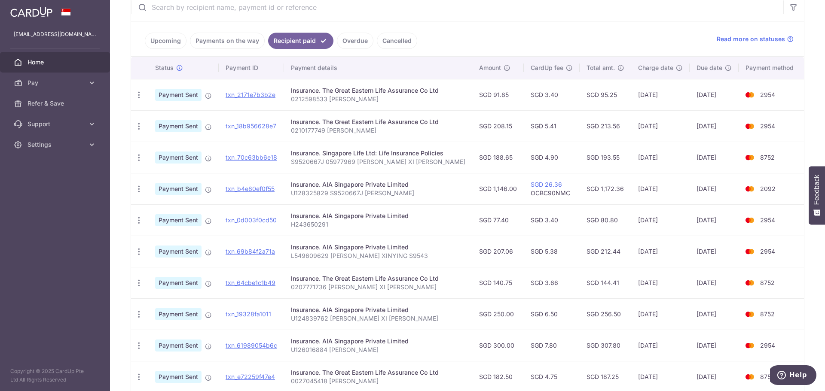
scroll to position [64, 0]
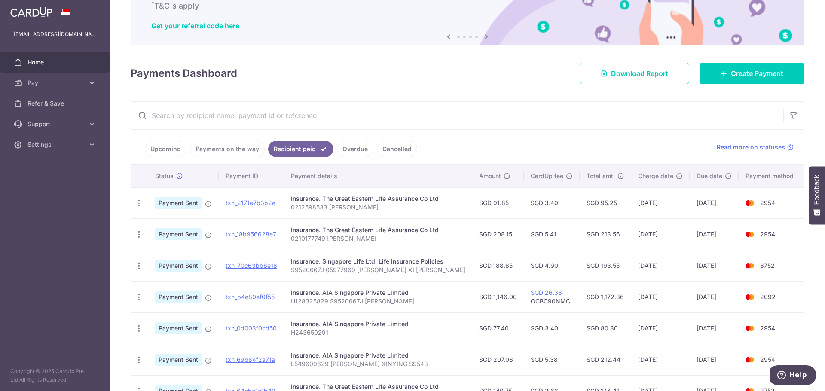
click at [251, 155] on link "Payments on the way" at bounding box center [227, 149] width 75 height 16
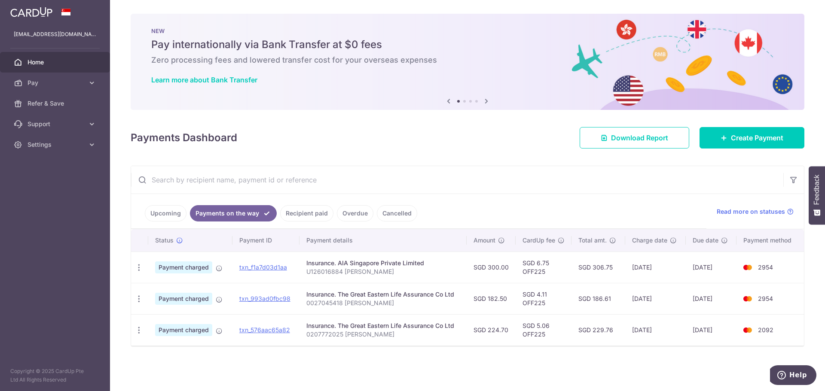
click at [341, 207] on link "Overdue" at bounding box center [355, 213] width 37 height 16
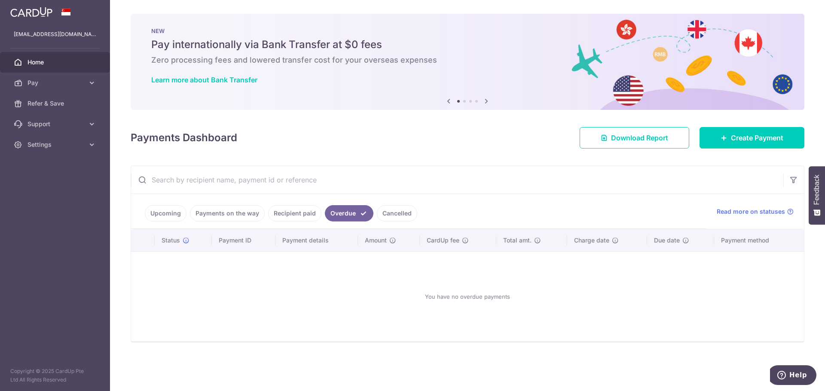
click at [177, 214] on link "Upcoming" at bounding box center [166, 213] width 42 height 16
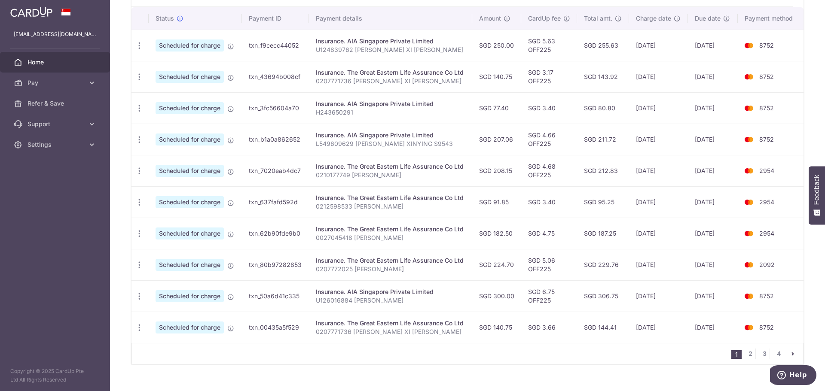
scroll to position [273, 0]
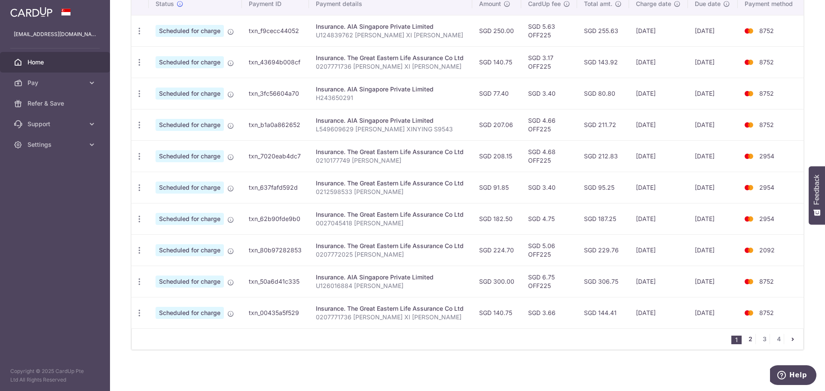
click at [746, 340] on link "2" at bounding box center [750, 339] width 10 height 10
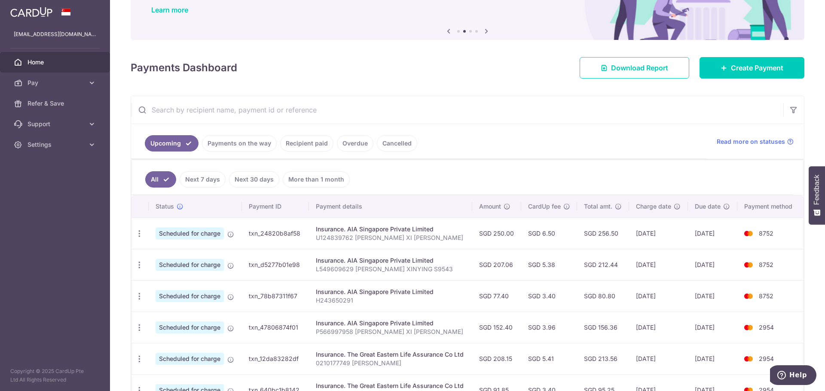
scroll to position [129, 0]
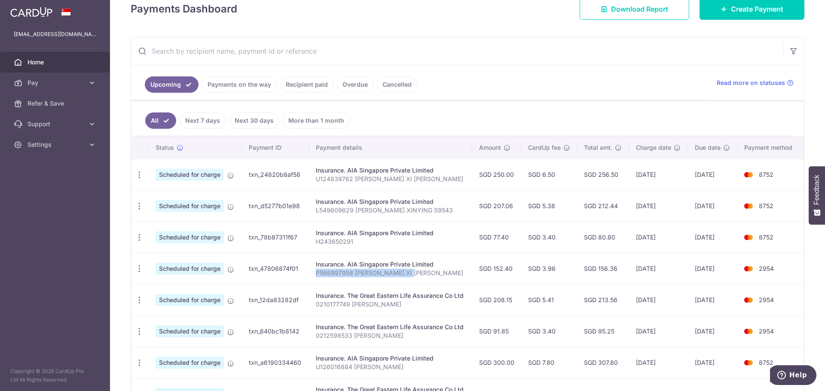
drag, startPoint x: 425, startPoint y: 273, endPoint x: 310, endPoint y: 274, distance: 115.1
click at [310, 274] on td "Insurance. AIA Singapore Private Limited P566997958 GOH CHENG XI IVAN" at bounding box center [390, 268] width 163 height 31
copy p "P566997958 [PERSON_NAME] XI [PERSON_NAME]"
click at [140, 180] on icon "button" at bounding box center [139, 175] width 9 height 9
click at [169, 288] on span "Update payment" at bounding box center [185, 292] width 58 height 10
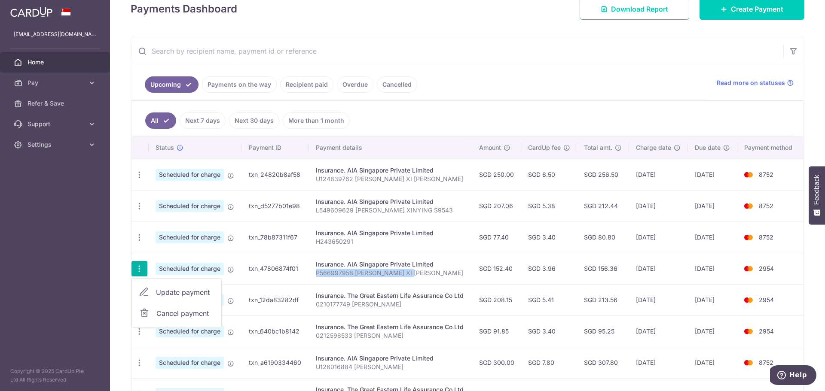
radio input "true"
type input "152.40"
type input "[DATE]"
type input "P566997958 [PERSON_NAME] XI [PERSON_NAME]"
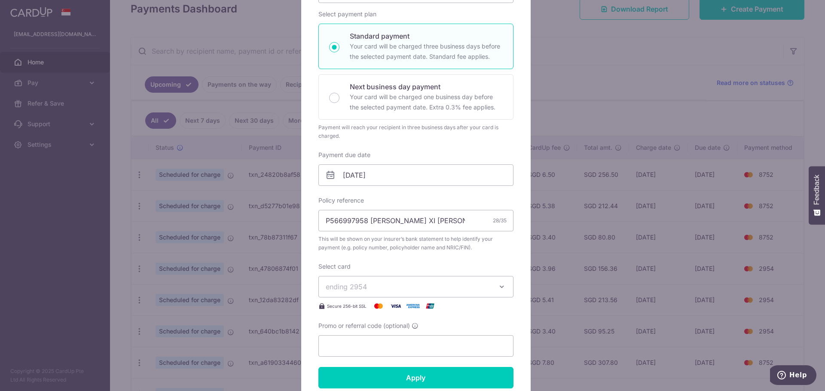
click at [365, 333] on div "Promo or referral code (optional)" at bounding box center [415, 339] width 195 height 35
click at [364, 340] on input "Promo or referral code (optional)" at bounding box center [415, 346] width 195 height 21
type input "off225"
click at [318, 367] on input "Apply" at bounding box center [415, 377] width 195 height 21
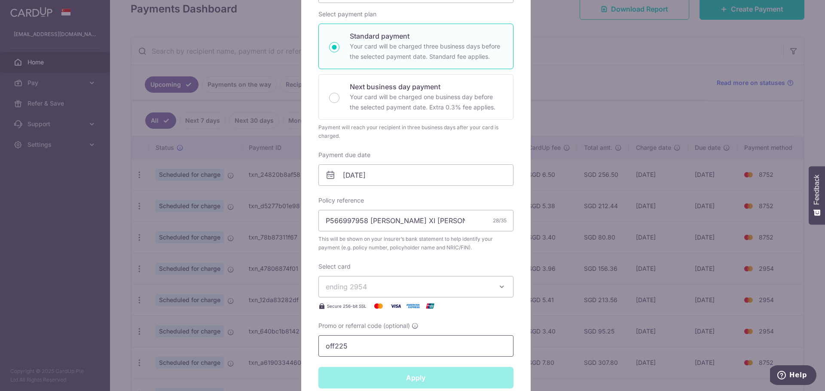
type input "Successfully Applied"
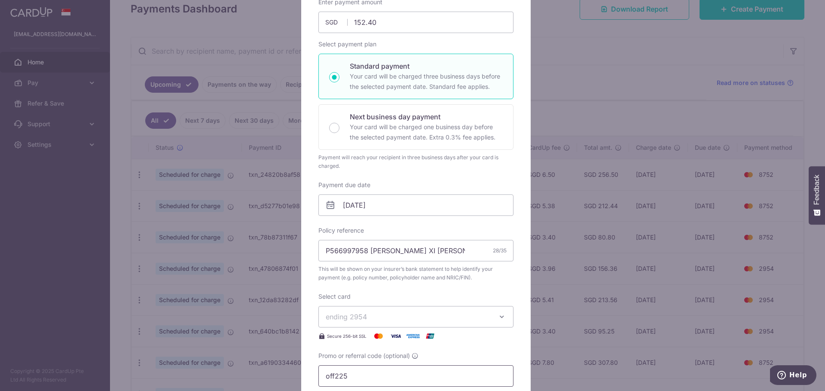
scroll to position [159, 0]
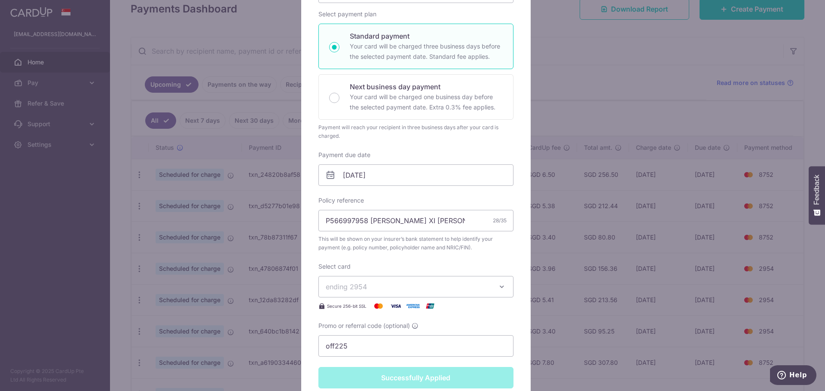
click at [578, 272] on div "Edit payment By clicking apply, you will make changes to all payments to AIA Si…" at bounding box center [412, 195] width 825 height 391
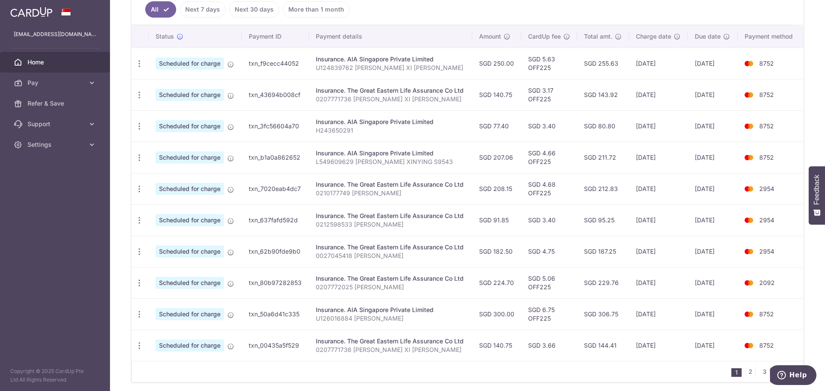
scroll to position [273, 0]
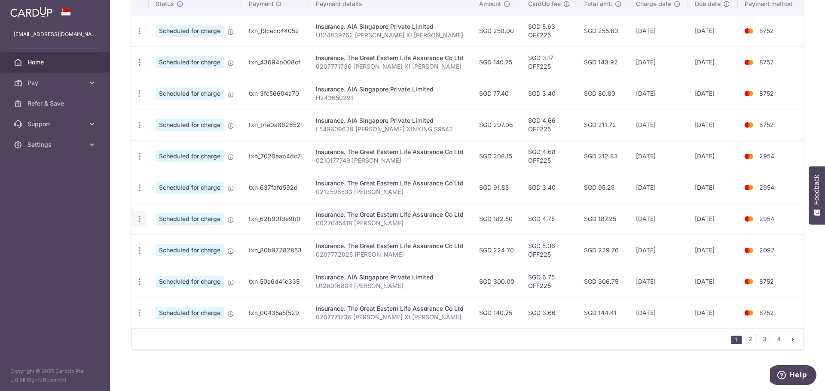
click at [136, 36] on icon "button" at bounding box center [139, 31] width 9 height 9
click at [161, 239] on span "Update payment" at bounding box center [185, 243] width 58 height 10
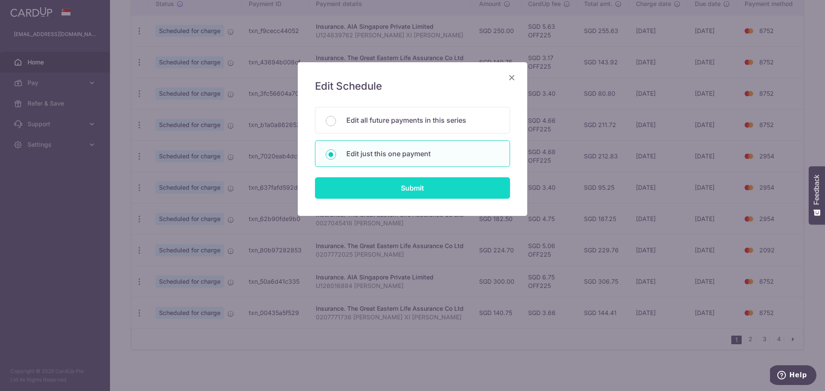
click at [421, 195] on input "Submit" at bounding box center [412, 187] width 195 height 21
radio input "true"
type input "182.50"
type input "[DATE]"
type input "0027045418 [PERSON_NAME]"
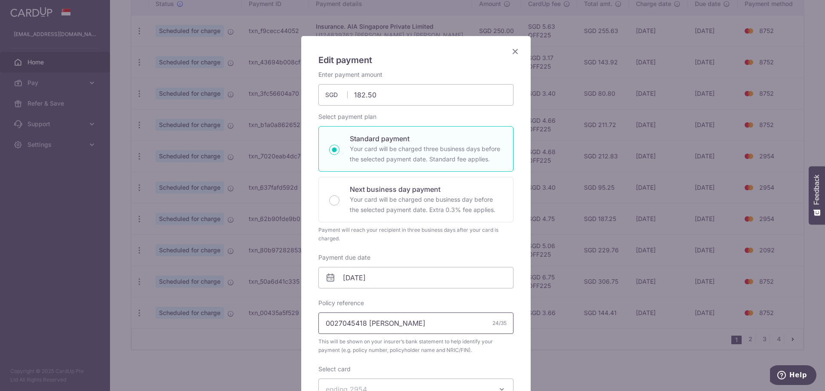
scroll to position [129, 0]
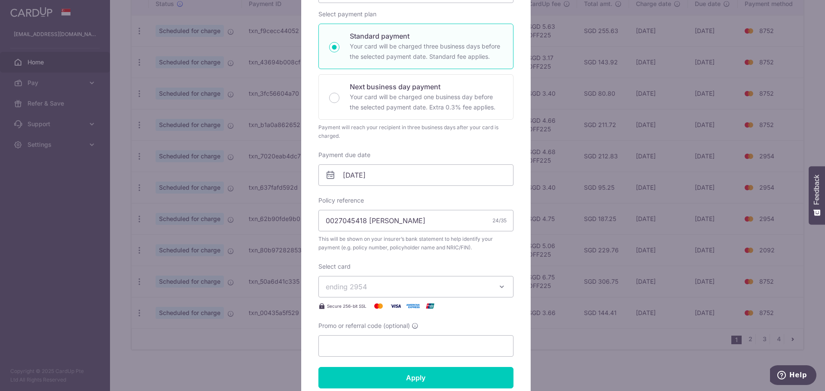
click at [358, 334] on div "Promo or referral code (optional)" at bounding box center [415, 339] width 195 height 35
click at [357, 336] on input "Promo or referral code (optional)" at bounding box center [415, 346] width 195 height 21
paste input "P566997958 GOH CHENG XI IVAN"
type input "off225"
click at [318, 367] on input "Apply" at bounding box center [415, 377] width 195 height 21
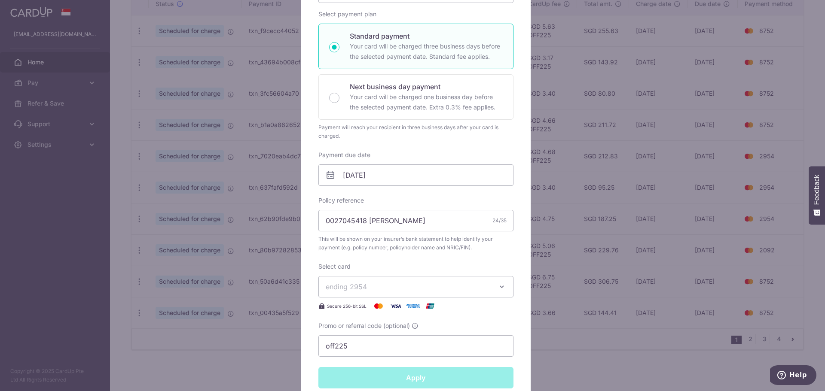
type input "Successfully Applied"
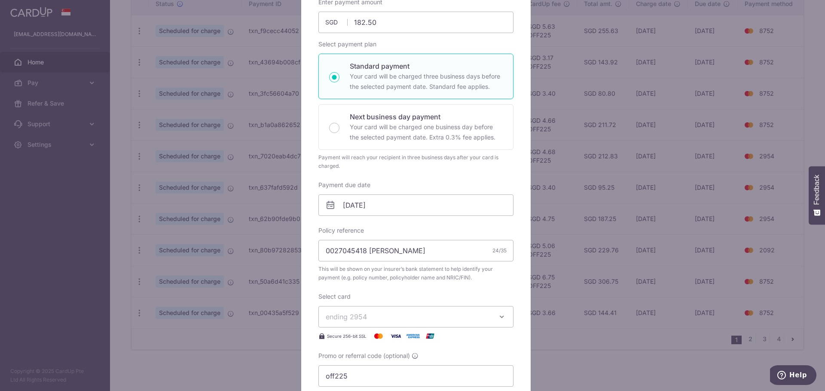
scroll to position [159, 0]
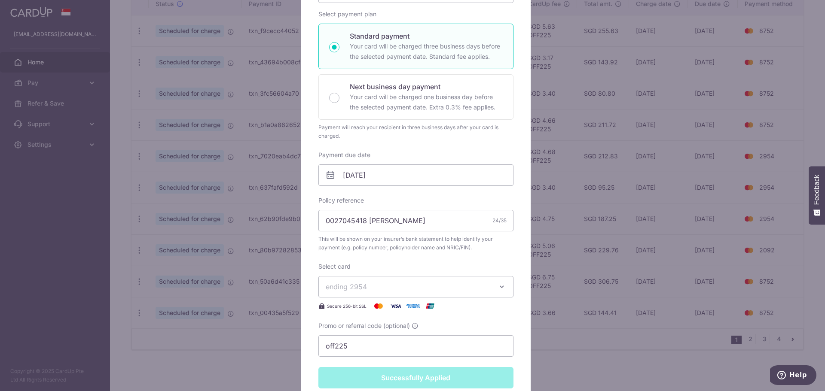
click at [612, 222] on div "Edit payment By clicking apply, you will make changes to all payments to The Gr…" at bounding box center [412, 195] width 825 height 391
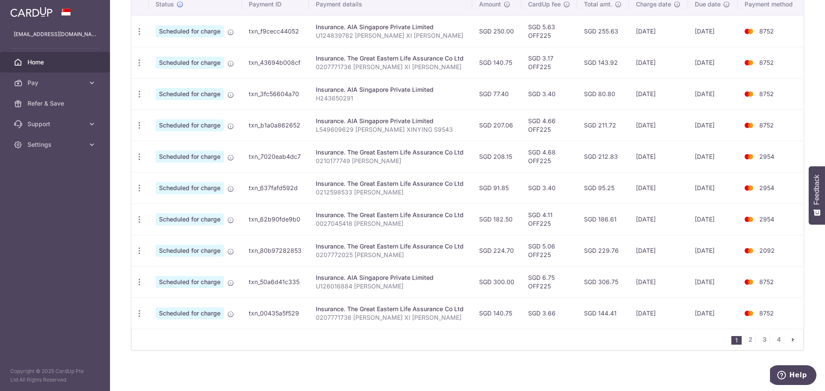
scroll to position [273, 0]
click at [142, 36] on icon "button" at bounding box center [139, 31] width 9 height 9
click at [174, 341] on span "Update payment" at bounding box center [185, 337] width 58 height 10
radio input "true"
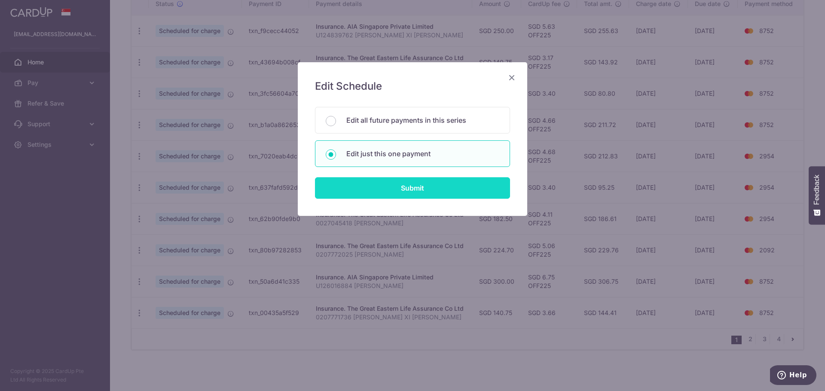
click at [394, 190] on input "Submit" at bounding box center [412, 187] width 195 height 21
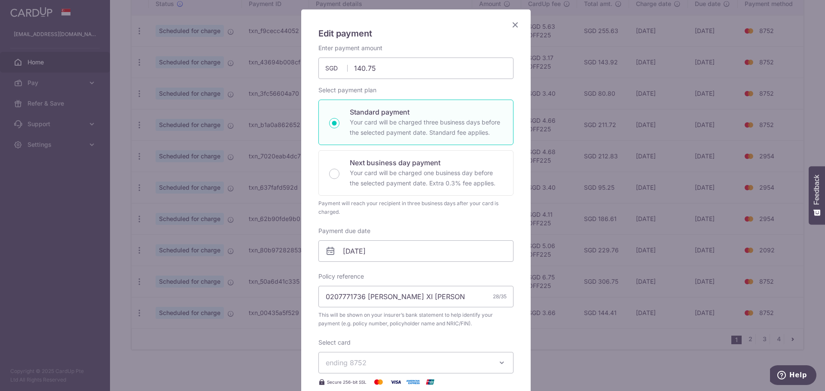
scroll to position [129, 0]
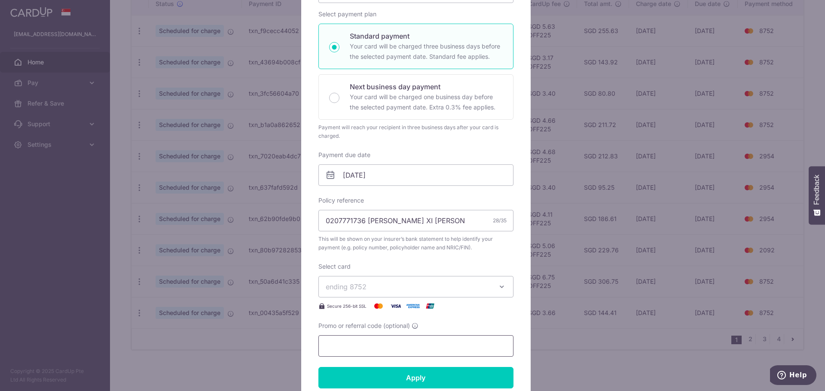
click at [375, 350] on input "Promo or referral code (optional)" at bounding box center [415, 346] width 195 height 21
type input "off225"
click at [318, 367] on input "Apply" at bounding box center [415, 377] width 195 height 21
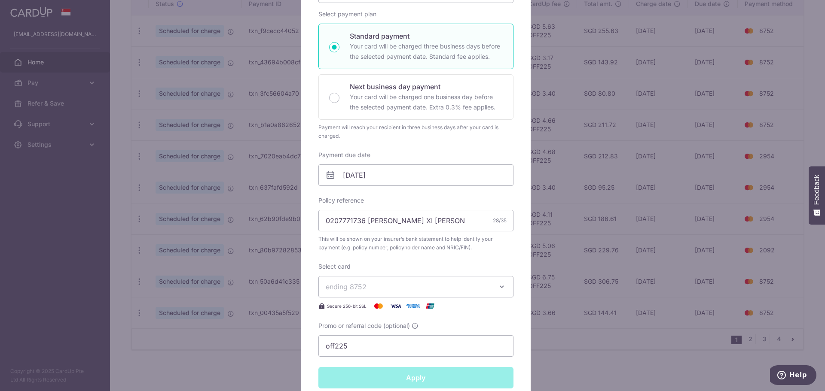
type input "Successfully Applied"
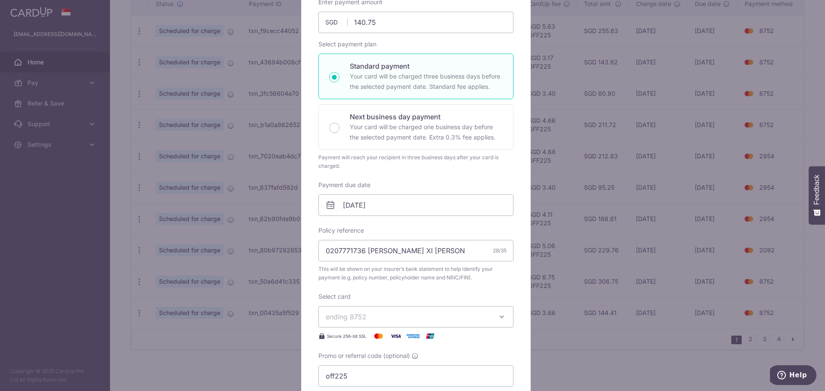
scroll to position [159, 0]
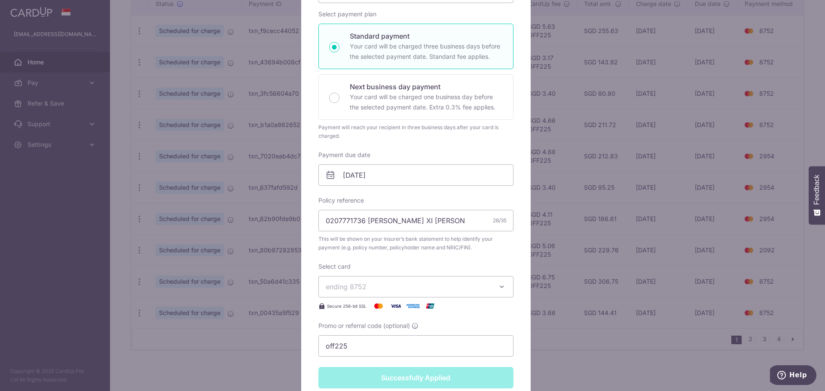
click at [700, 322] on div "Edit payment By clicking apply, you will make changes to all payments to The Gr…" at bounding box center [412, 195] width 825 height 391
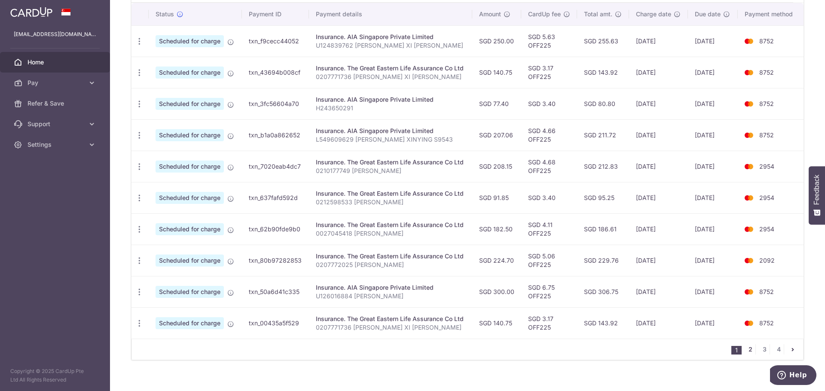
scroll to position [273, 0]
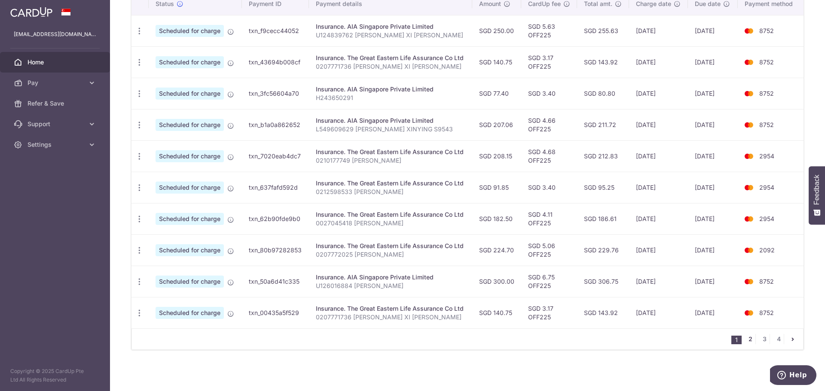
click at [748, 337] on link "2" at bounding box center [750, 339] width 10 height 10
click at [144, 252] on div "Update payment Cancel payment" at bounding box center [139, 251] width 16 height 16
click at [139, 36] on icon "button" at bounding box center [139, 31] width 9 height 9
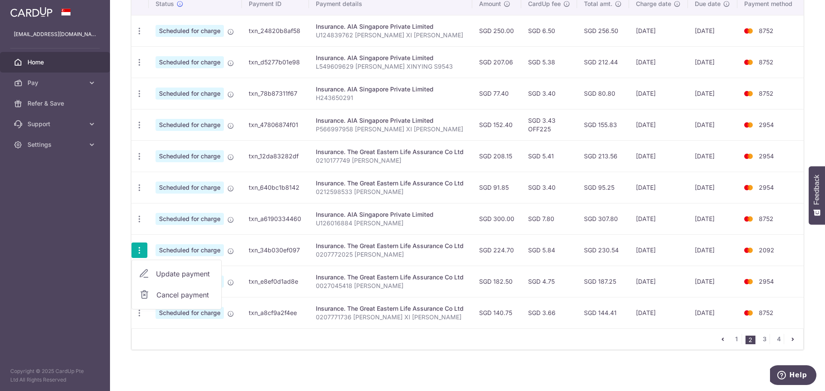
click at [174, 272] on span "Update payment" at bounding box center [185, 274] width 58 height 10
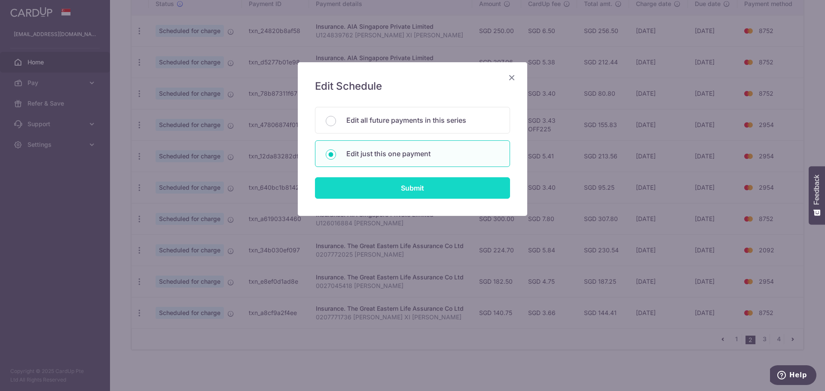
click at [397, 189] on input "Submit" at bounding box center [412, 187] width 195 height 21
radio input "true"
type input "224.70"
type input "[DATE]"
type input "0207772025 [PERSON_NAME]"
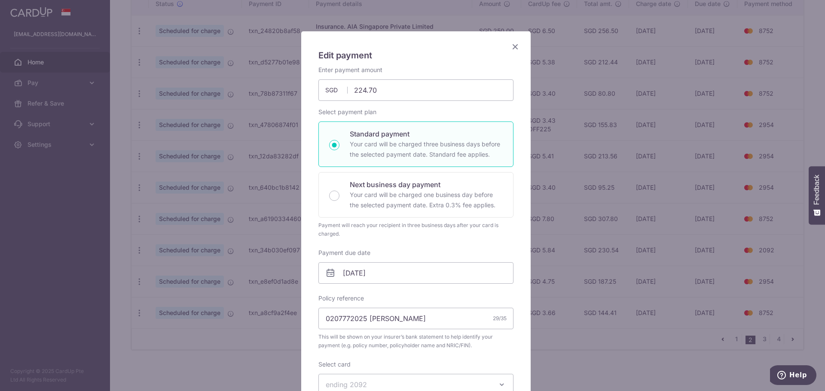
scroll to position [129, 0]
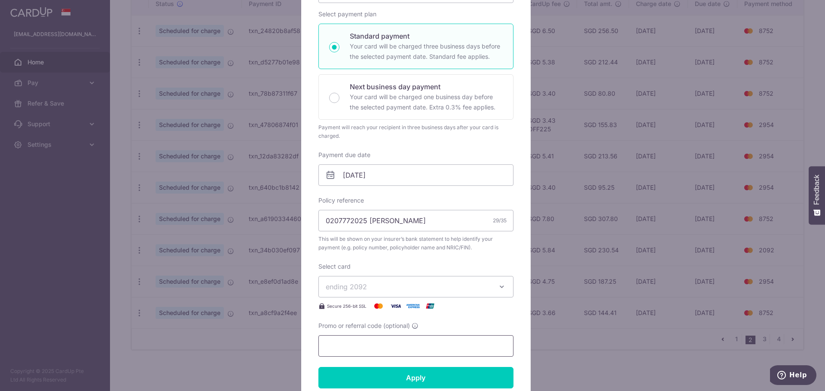
click at [378, 341] on input "Promo or referral code (optional)" at bounding box center [415, 346] width 195 height 21
type input "off225"
click at [383, 292] on span "ending 2092" at bounding box center [408, 287] width 165 height 10
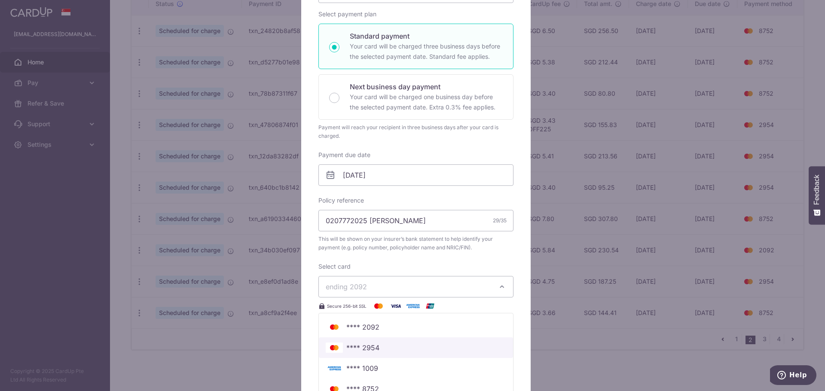
click at [379, 352] on span "**** 2954" at bounding box center [416, 348] width 180 height 10
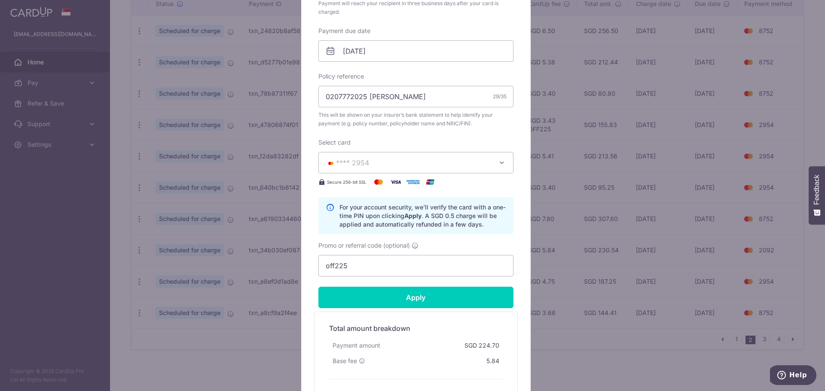
scroll to position [258, 0]
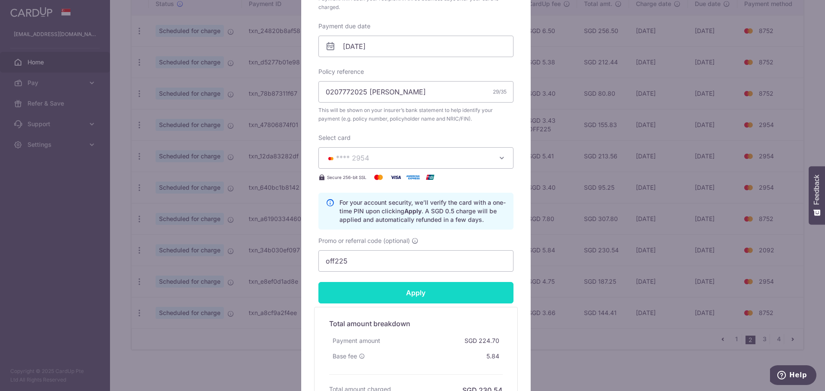
click at [419, 300] on input "Apply" at bounding box center [415, 292] width 195 height 21
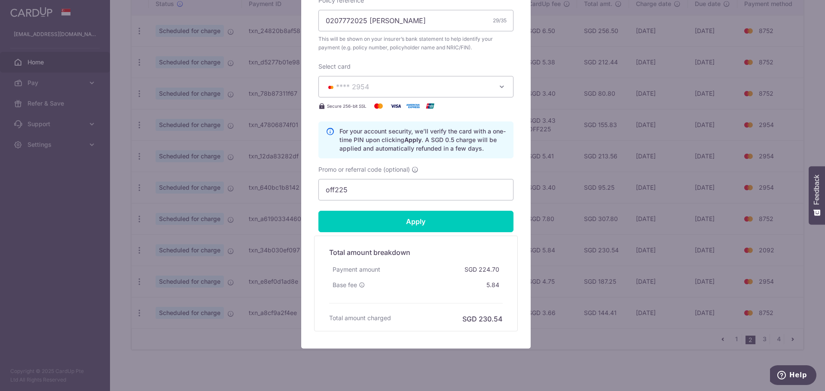
scroll to position [263, 0]
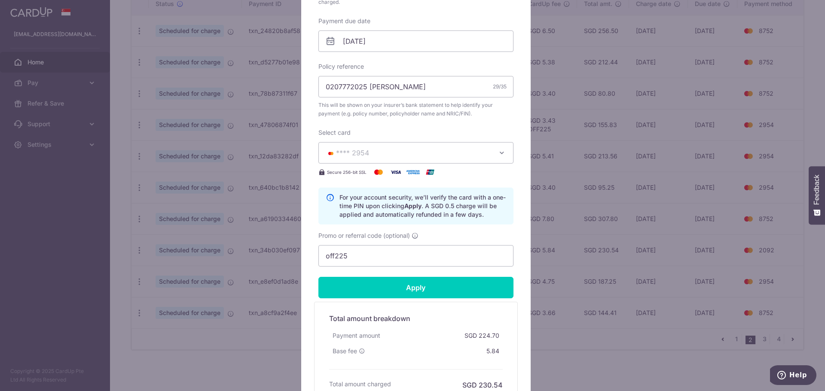
type input "Successfully Applied"
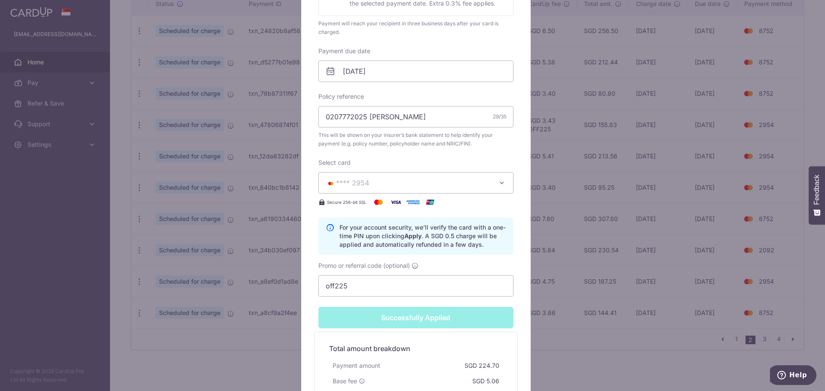
scroll to position [293, 0]
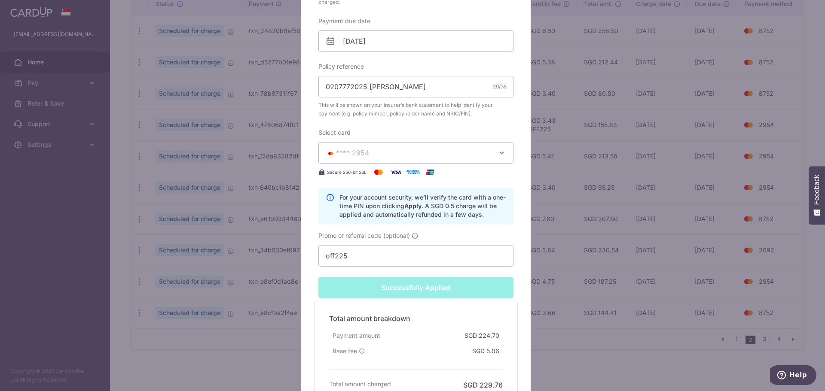
click at [545, 233] on div "Edit payment By clicking apply, you will make changes to all payments to The Gr…" at bounding box center [412, 195] width 825 height 391
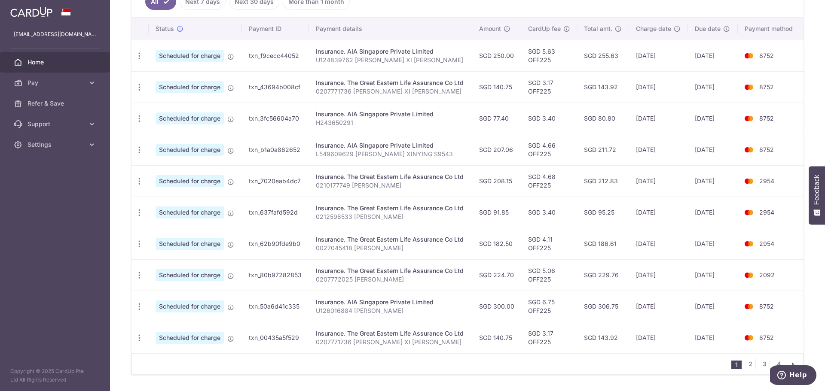
scroll to position [230, 0]
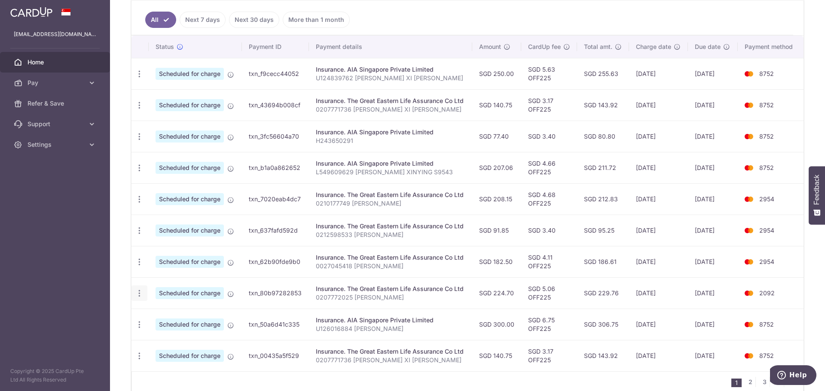
click at [140, 79] on icon "button" at bounding box center [139, 74] width 9 height 9
click at [174, 316] on span "Update payment" at bounding box center [185, 317] width 58 height 10
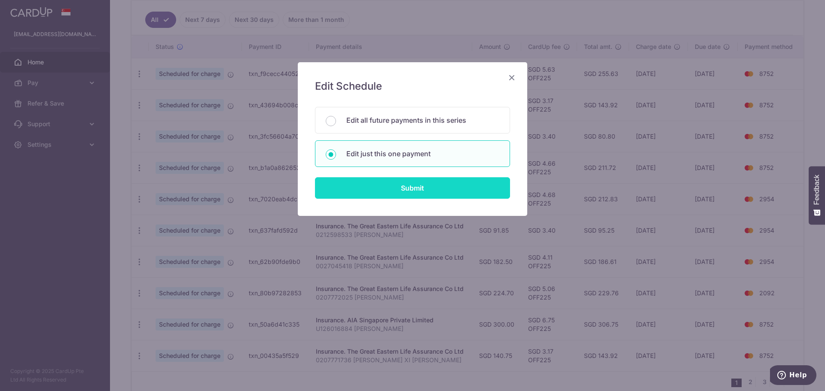
click at [427, 186] on input "Submit" at bounding box center [412, 187] width 195 height 21
radio input "true"
type input "224.70"
type input "[DATE]"
type input "0207772025 [PERSON_NAME]"
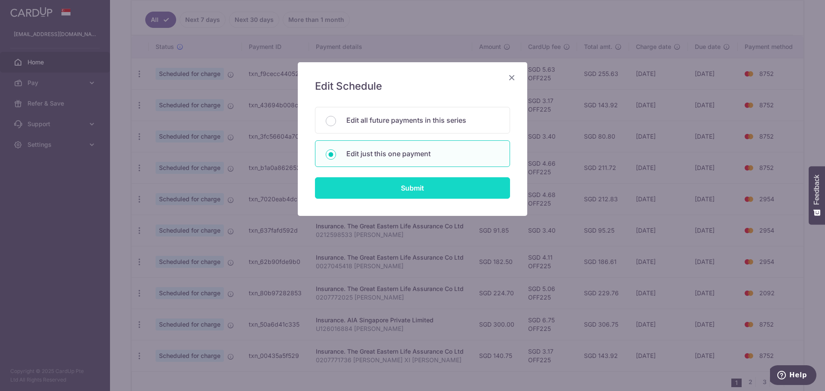
type input "OFF225"
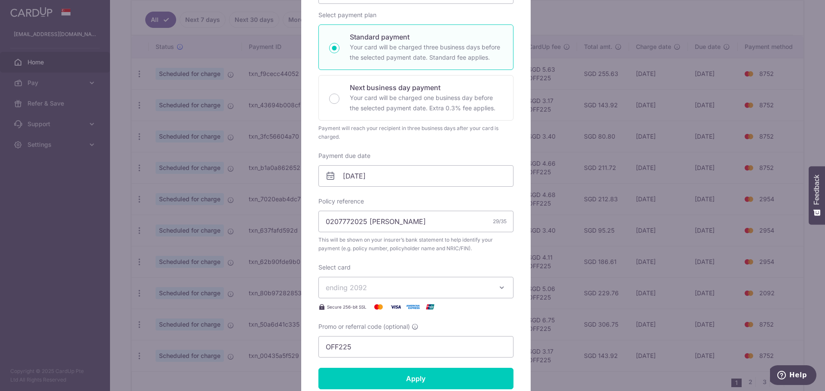
scroll to position [129, 0]
click at [383, 281] on button "ending 2092" at bounding box center [415, 286] width 195 height 21
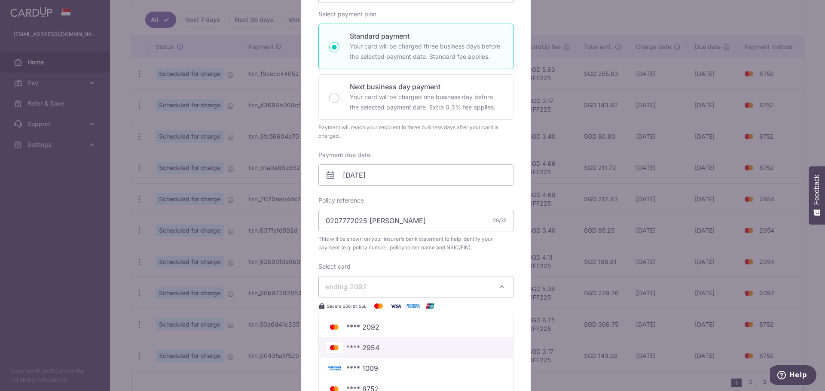
click at [374, 348] on span "**** 2954" at bounding box center [362, 348] width 33 height 10
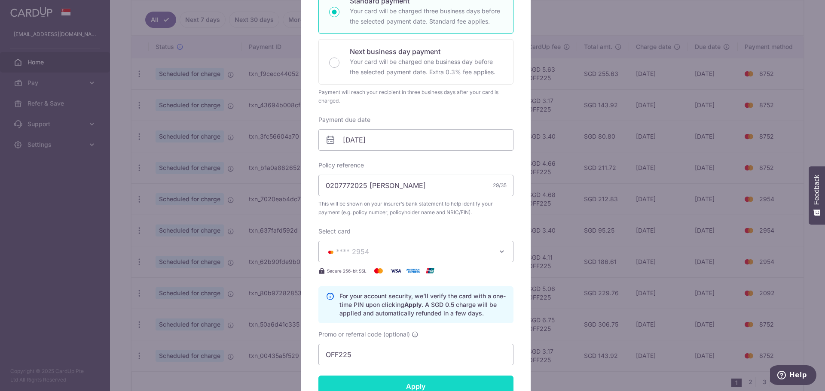
scroll to position [215, 0]
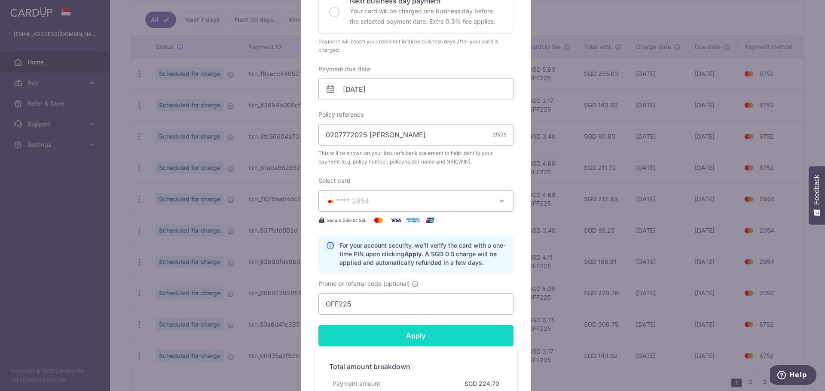
click at [460, 339] on input "Apply" at bounding box center [415, 335] width 195 height 21
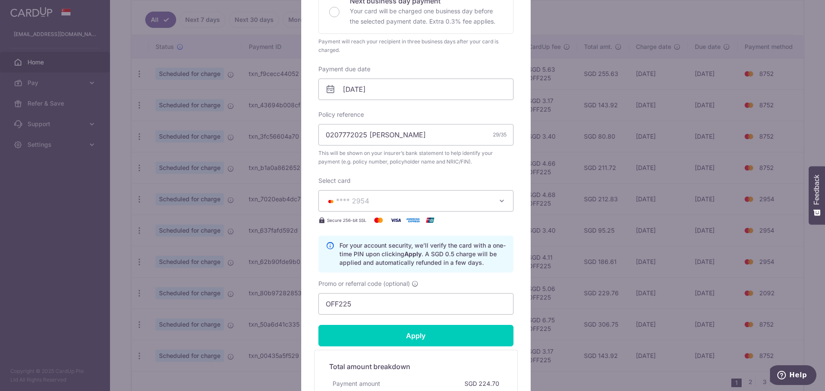
type input "Successfully Applied"
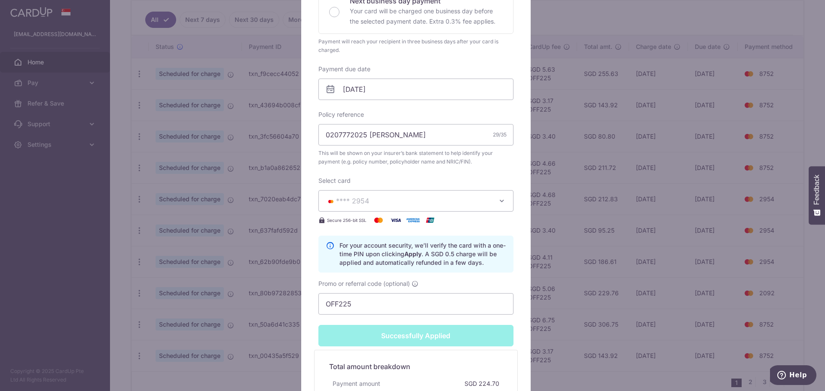
click at [665, 236] on div "Edit payment By clicking apply, you will make changes to all payments to The Gr…" at bounding box center [412, 195] width 825 height 391
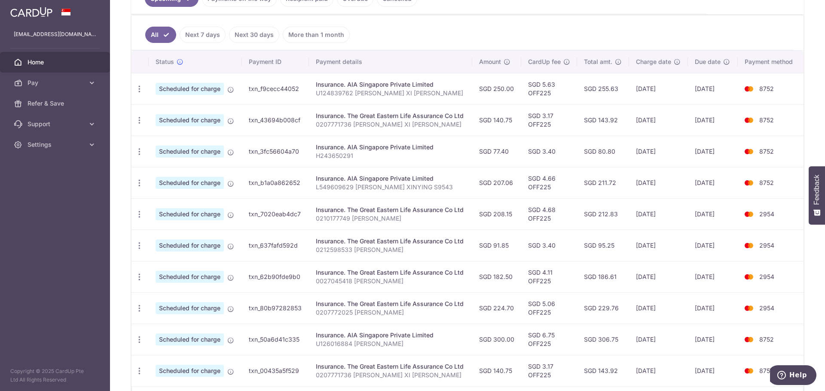
scroll to position [258, 0]
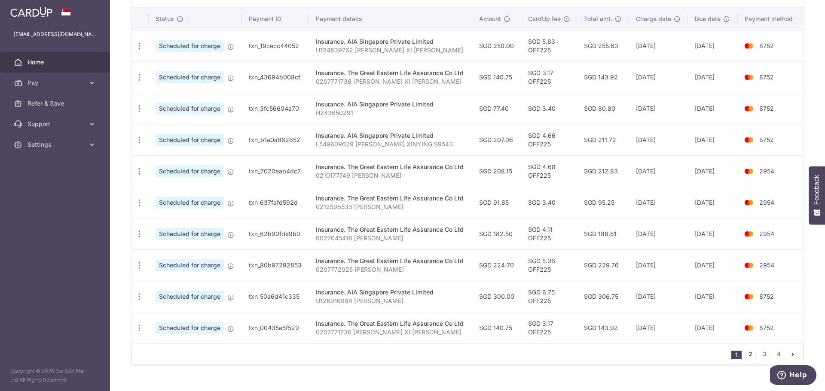
click at [745, 354] on link "2" at bounding box center [750, 354] width 10 height 10
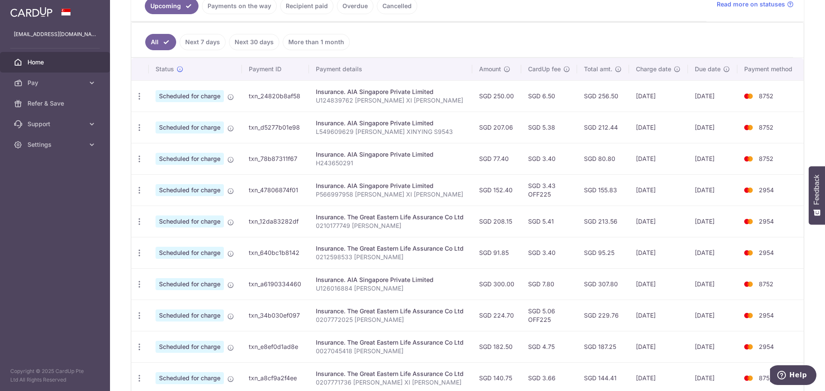
scroll to position [273, 0]
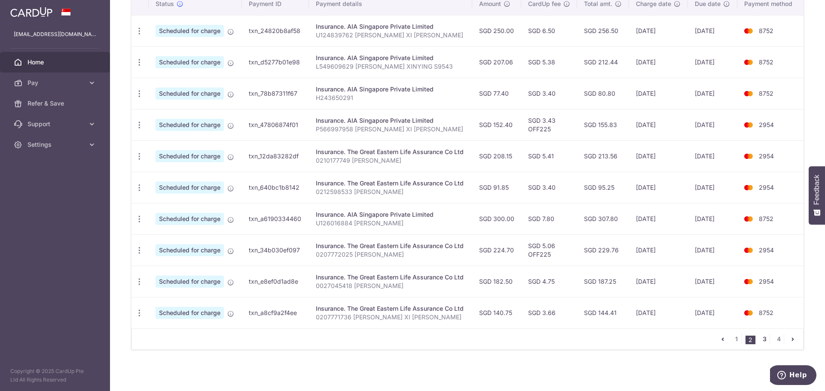
click at [760, 341] on link "3" at bounding box center [764, 339] width 10 height 10
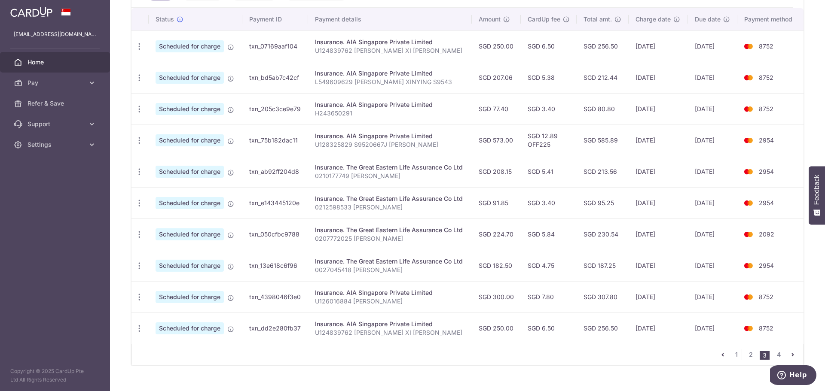
scroll to position [258, 0]
click at [782, 122] on td "8752" at bounding box center [770, 108] width 66 height 31
drag, startPoint x: 779, startPoint y: 141, endPoint x: 755, endPoint y: 141, distance: 24.1
click at [755, 141] on td "2954" at bounding box center [770, 139] width 66 height 31
copy td "2954"
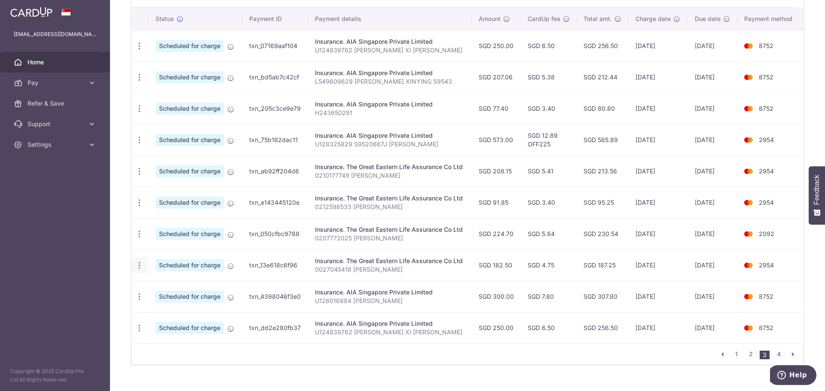
click at [138, 51] on icon "button" at bounding box center [139, 46] width 9 height 9
click at [177, 286] on span "Update payment" at bounding box center [185, 289] width 58 height 10
radio input "true"
type input "182.50"
type input "[DATE]"
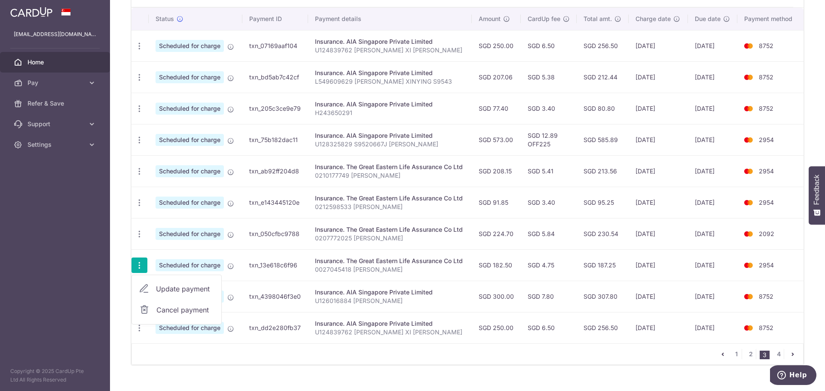
type input "0027045418 [PERSON_NAME]"
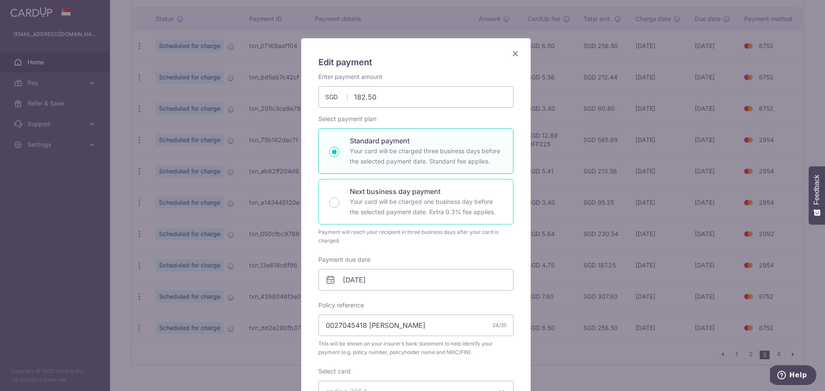
scroll to position [86, 0]
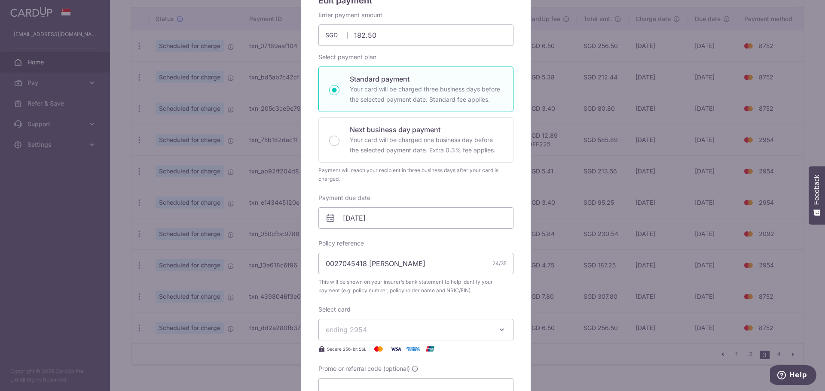
click at [391, 325] on span "ending 2954" at bounding box center [408, 330] width 165 height 10
click at [375, 367] on span "**** 2092" at bounding box center [362, 370] width 33 height 10
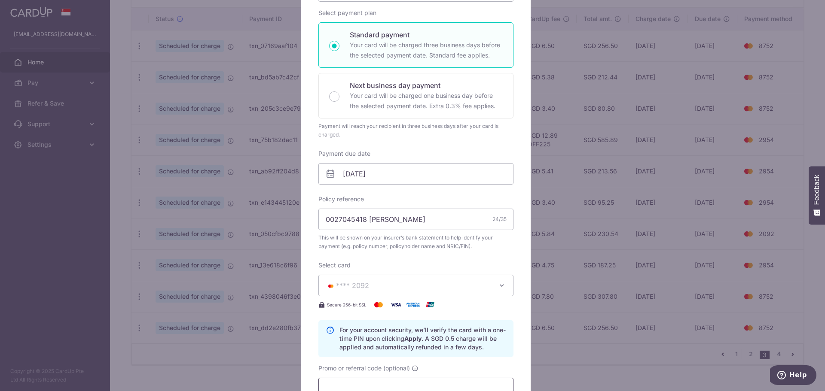
scroll to position [215, 0]
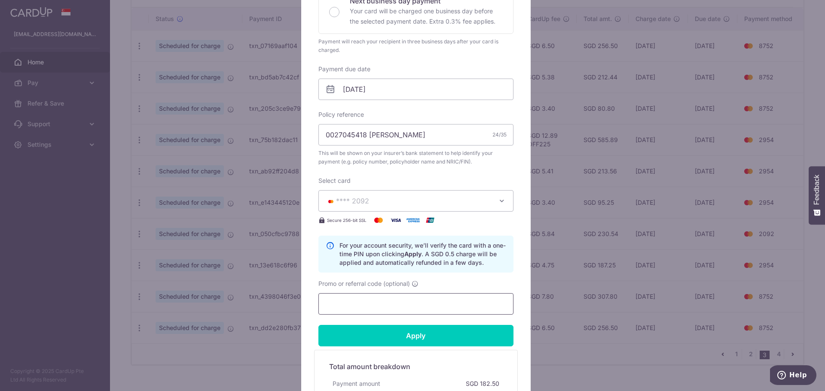
click at [432, 309] on input "Promo or referral code (optional)" at bounding box center [415, 303] width 195 height 21
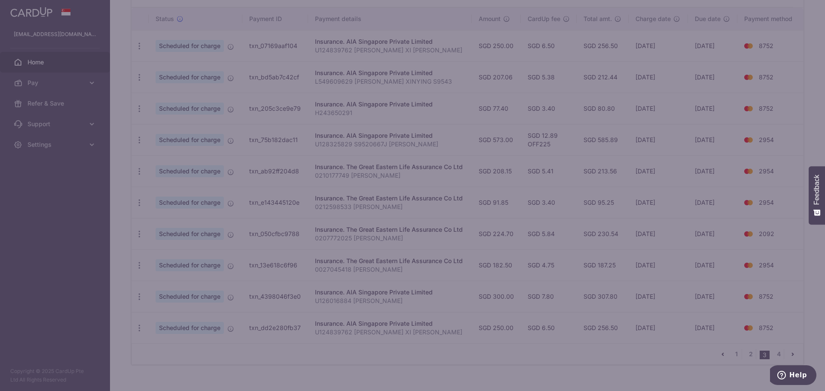
type input "off225"
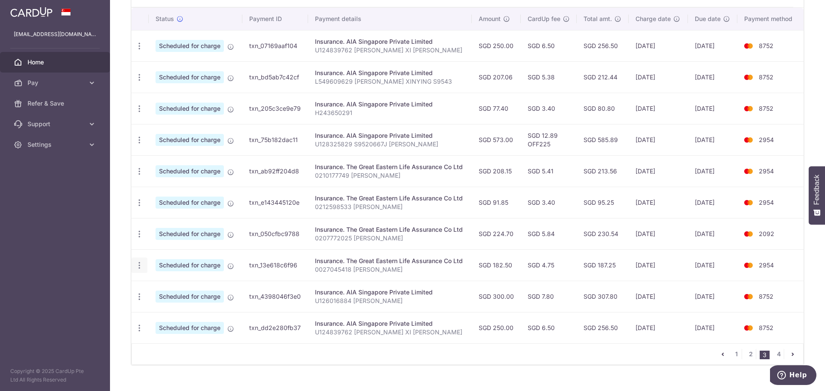
click at [136, 51] on icon "button" at bounding box center [139, 46] width 9 height 9
click at [168, 287] on span "Update payment" at bounding box center [185, 289] width 58 height 10
radio input "true"
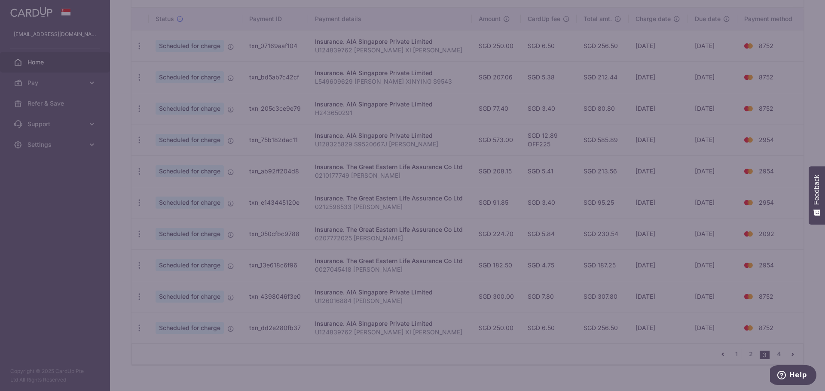
scroll to position [0, 0]
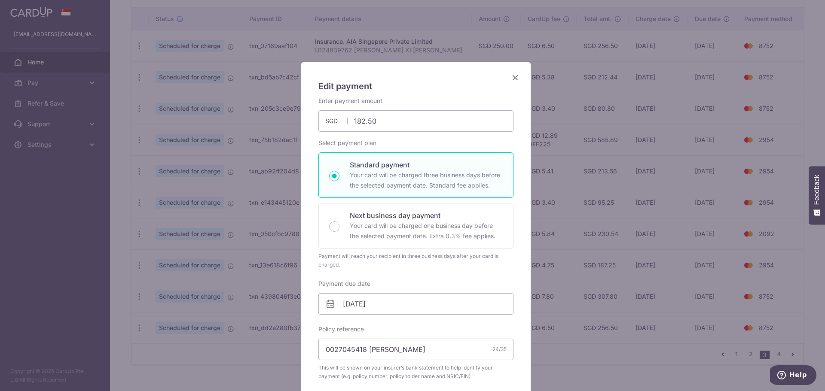
click at [570, 179] on div "Edit payment By clicking apply, you will make changes to all payments to The Gr…" at bounding box center [412, 195] width 825 height 391
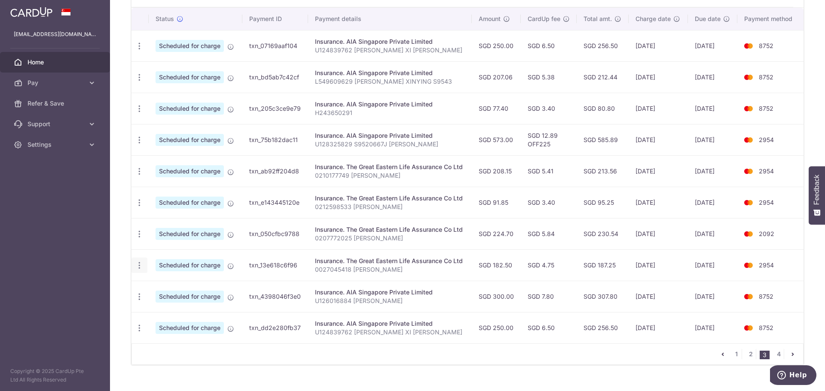
click at [141, 51] on icon "button" at bounding box center [139, 46] width 9 height 9
click at [185, 293] on span "Update payment" at bounding box center [185, 289] width 58 height 10
radio input "true"
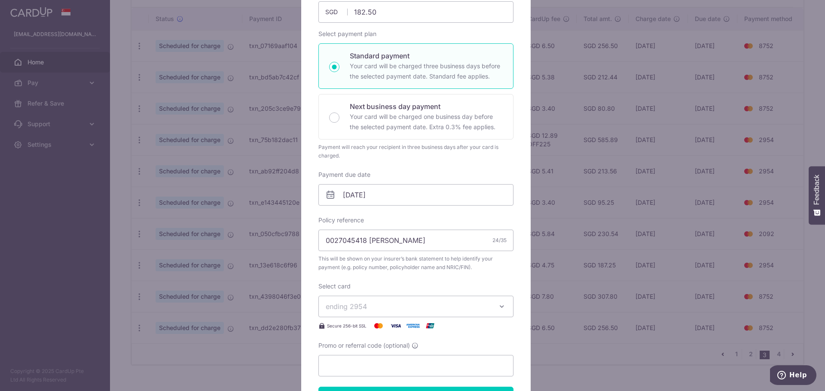
scroll to position [129, 0]
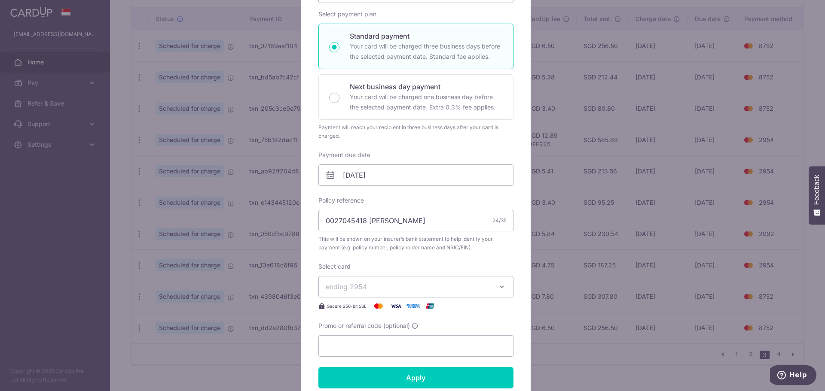
click at [400, 289] on span "ending 2954" at bounding box center [408, 287] width 165 height 10
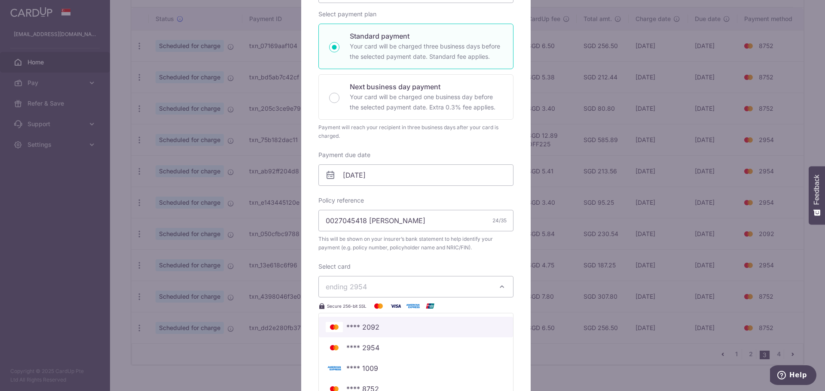
click at [395, 332] on span "**** 2092" at bounding box center [416, 327] width 180 height 10
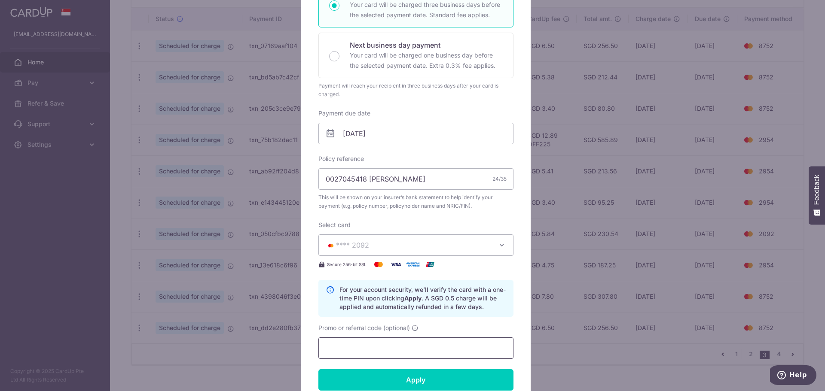
scroll to position [172, 0]
click at [407, 348] on input "Promo or referral code (optional)" at bounding box center [415, 346] width 195 height 21
type input "off225"
click at [318, 368] on input "Apply" at bounding box center [415, 378] width 195 height 21
type input "Successfully Applied"
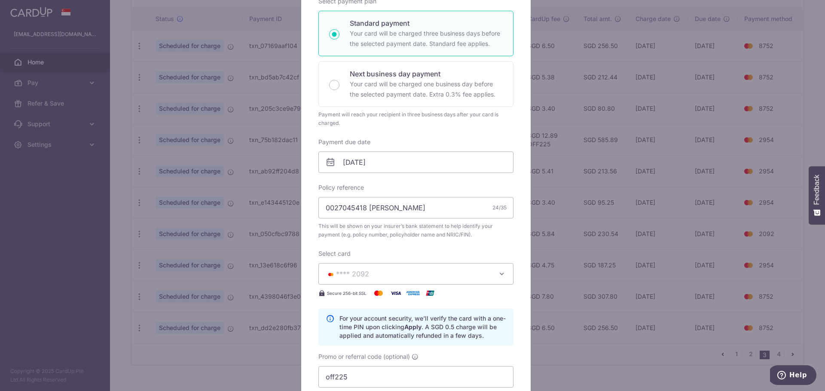
scroll to position [202, 0]
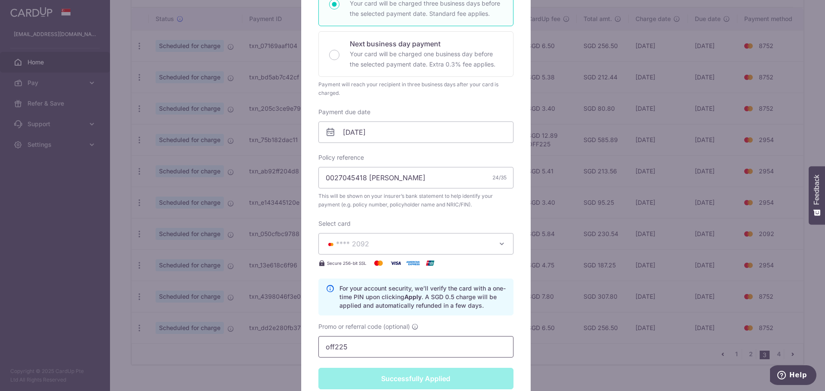
click at [359, 353] on input "off225" at bounding box center [415, 346] width 195 height 21
paste input "OCBC90NMC"
type input "OCBC90NMC"
type input "Apply"
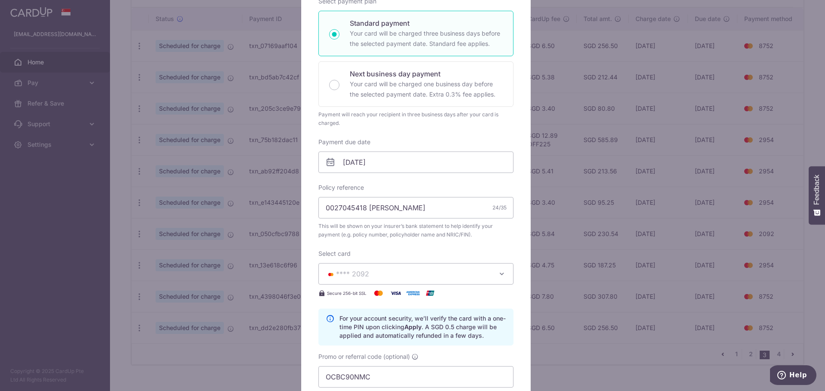
click at [577, 305] on div "Edit payment By clicking apply, you will make changes to all payments to The Gr…" at bounding box center [412, 195] width 825 height 391
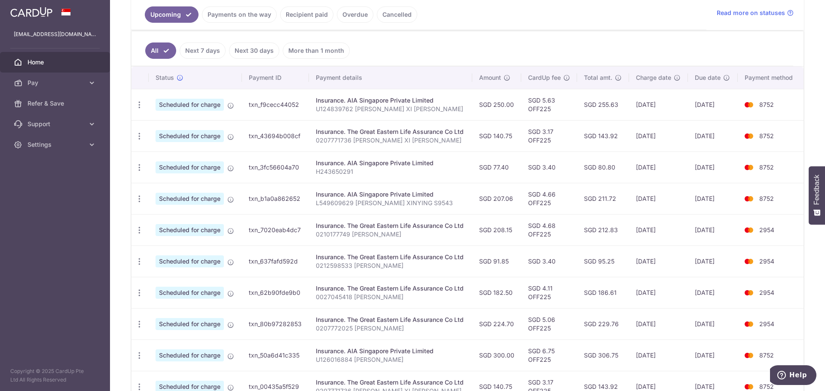
scroll to position [258, 0]
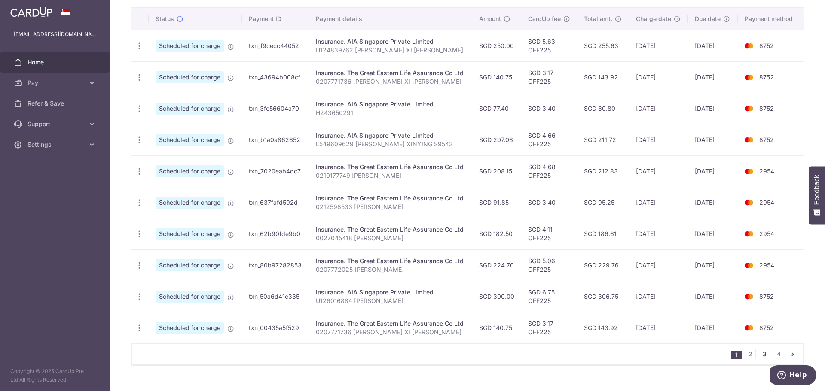
click at [759, 350] on link "3" at bounding box center [764, 354] width 10 height 10
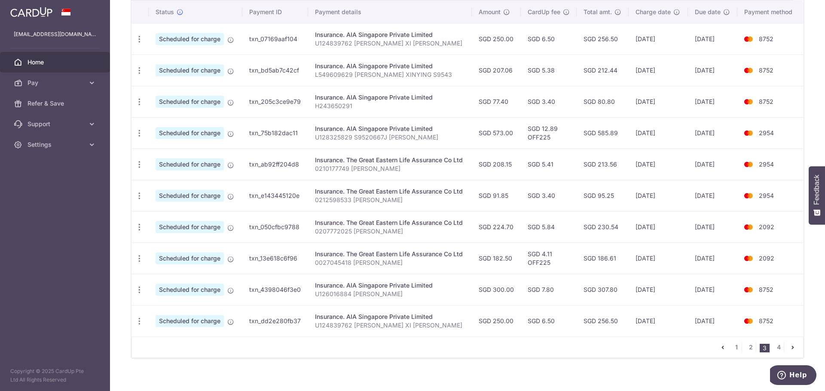
scroll to position [273, 0]
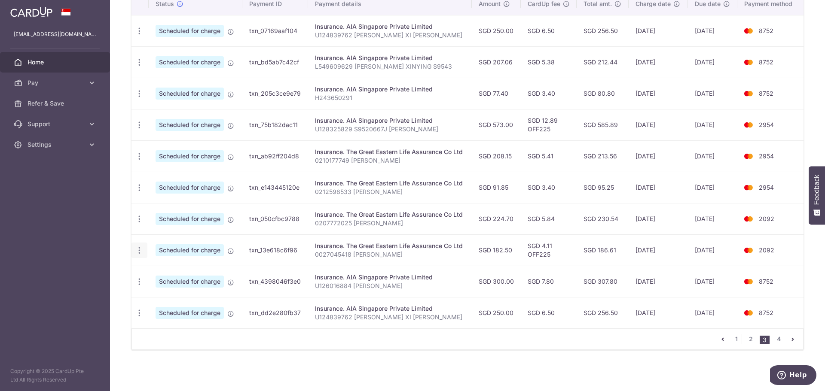
click at [146, 253] on div "Update payment Cancel payment" at bounding box center [139, 251] width 16 height 16
click at [146, 254] on div "Update payment Cancel payment" at bounding box center [139, 251] width 16 height 16
click at [144, 253] on div "Update payment Cancel payment" at bounding box center [139, 251] width 16 height 16
click at [140, 36] on icon "button" at bounding box center [139, 31] width 9 height 9
click at [187, 276] on span "Update payment" at bounding box center [185, 274] width 58 height 10
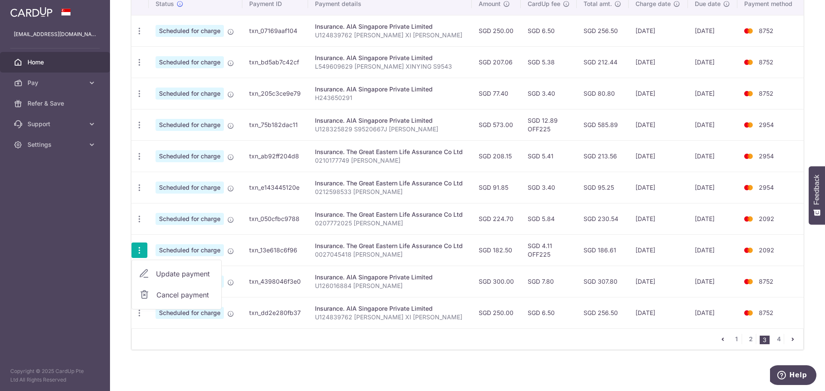
radio input "true"
type input "182.50"
type input "06/12/2025"
type input "0027045418 [PERSON_NAME]"
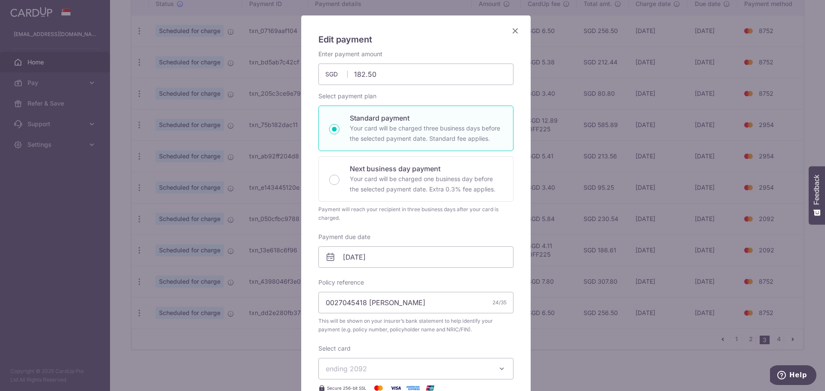
scroll to position [172, 0]
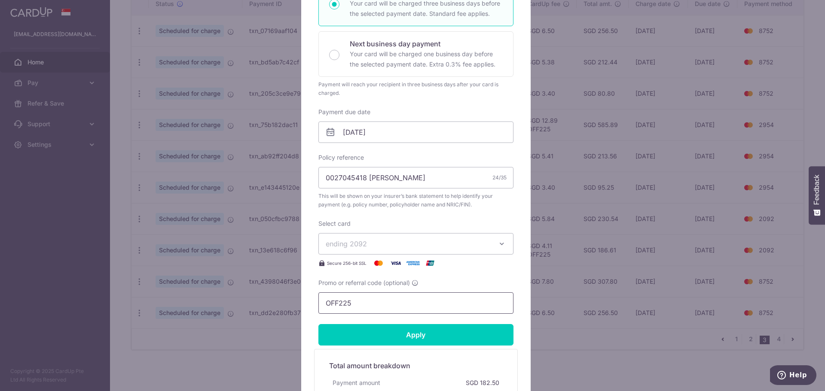
click at [355, 300] on input "OFF225" at bounding box center [415, 303] width 195 height 21
paste input "CBC90NMC"
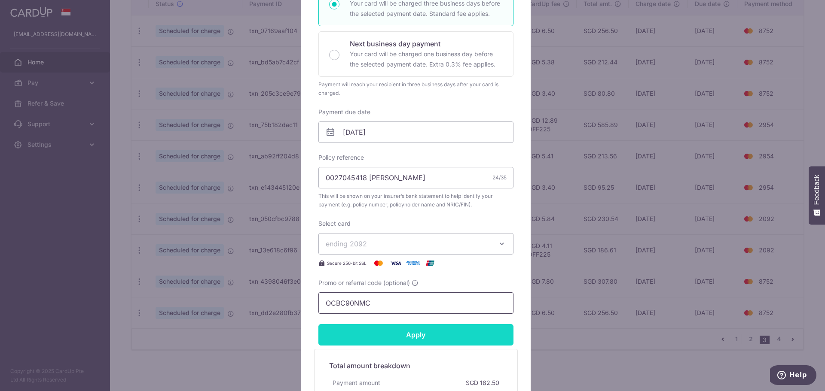
type input "OCBC90NMC"
click at [435, 329] on input "Apply" at bounding box center [415, 334] width 195 height 21
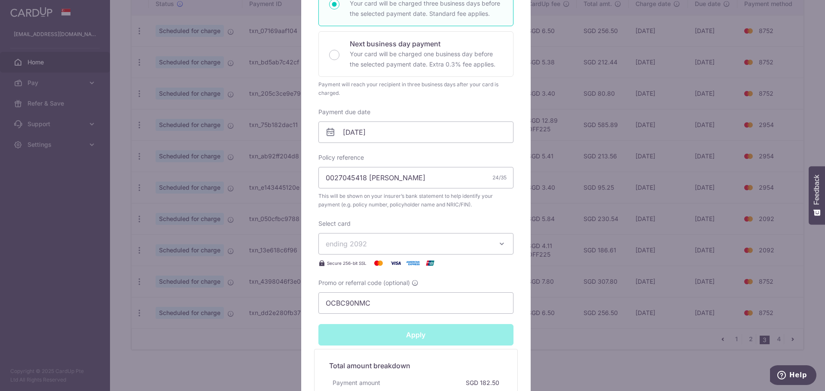
type input "Successfully Applied"
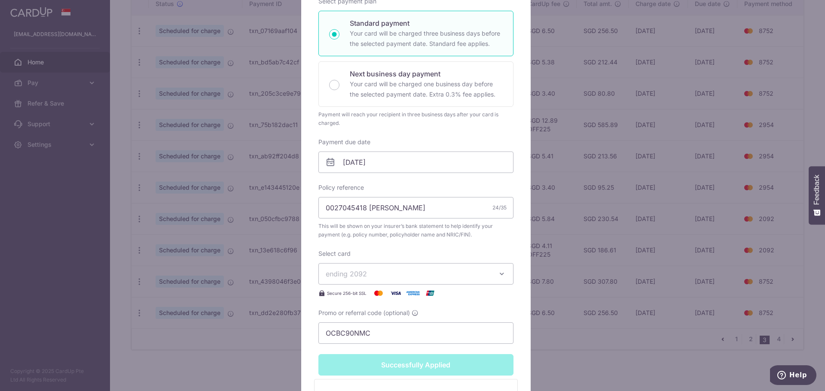
scroll to position [202, 0]
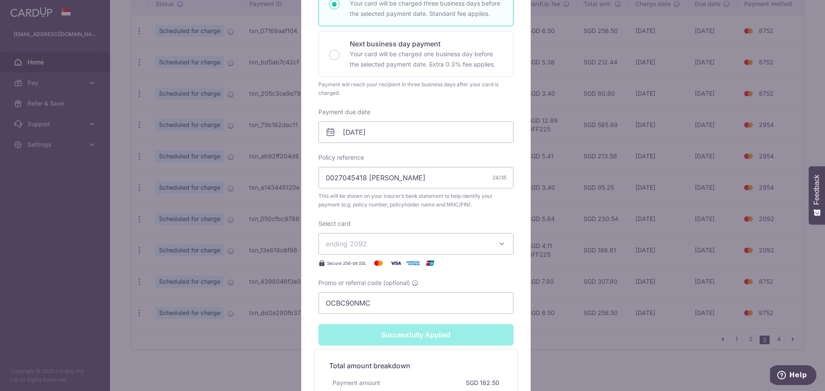
click at [621, 275] on div "Edit payment By clicking apply, you will make changes to all payments to The Gr…" at bounding box center [412, 195] width 825 height 391
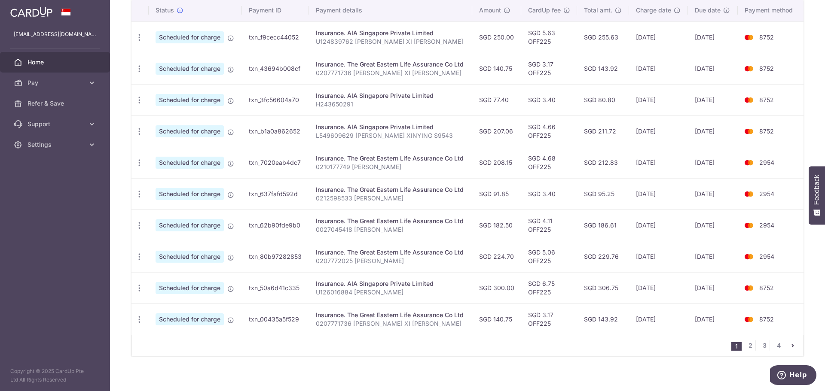
scroll to position [273, 0]
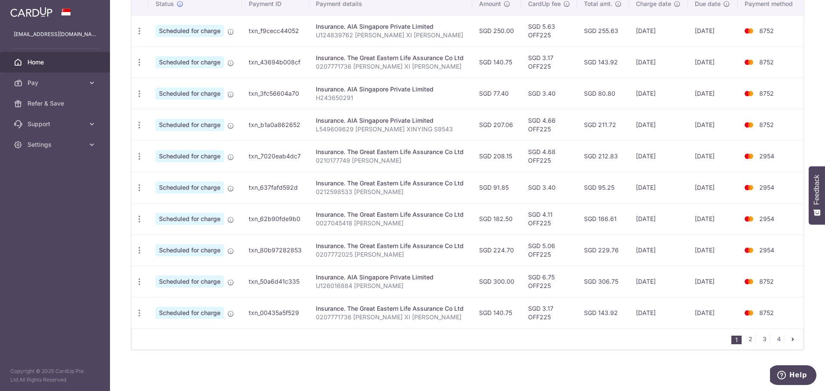
click at [758, 333] on nav "1 2 3 4" at bounding box center [767, 339] width 72 height 21
click at [759, 335] on link "3" at bounding box center [764, 339] width 10 height 10
click at [773, 342] on link "4" at bounding box center [778, 339] width 10 height 10
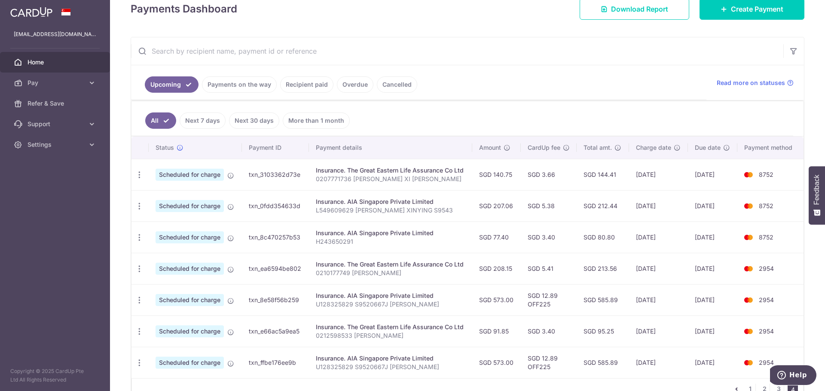
scroll to position [172, 0]
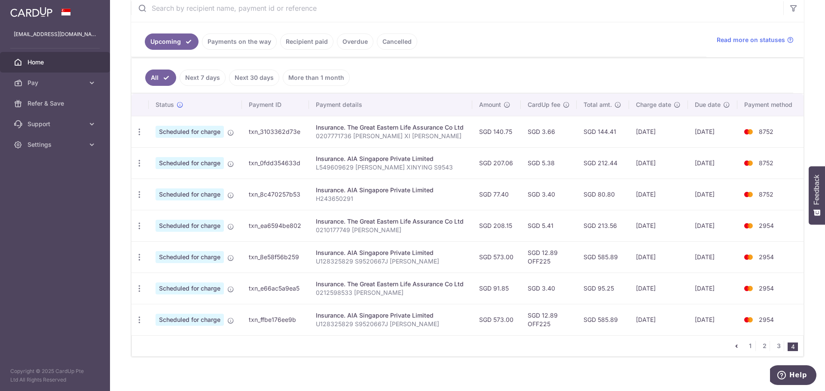
click at [540, 64] on ul "All Next 7 days Next 30 days More than 1 month" at bounding box center [462, 75] width 662 height 35
click at [140, 137] on icon "button" at bounding box center [139, 132] width 9 height 9
click at [169, 240] on link "Update payment" at bounding box center [176, 249] width 89 height 21
radio input "true"
type input "208.15"
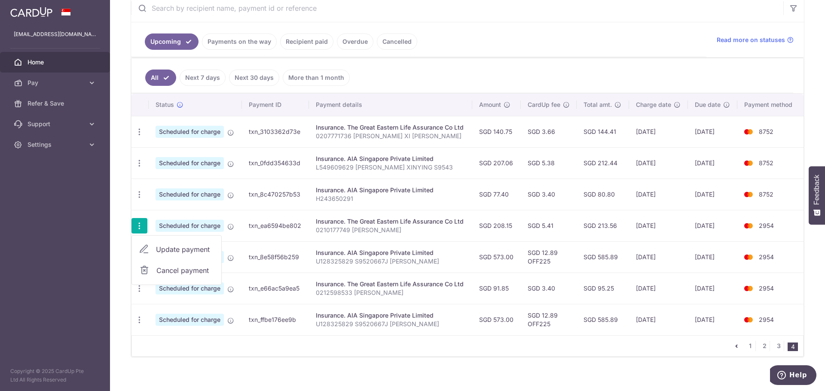
type input "27/12/2025"
type input "0210177749 [PERSON_NAME]"
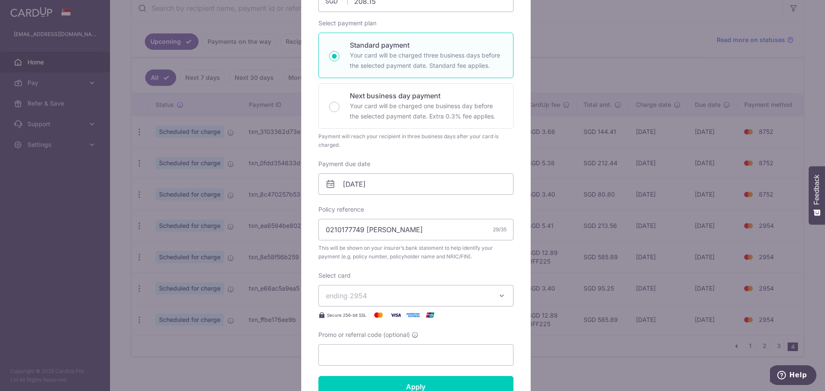
scroll to position [129, 0]
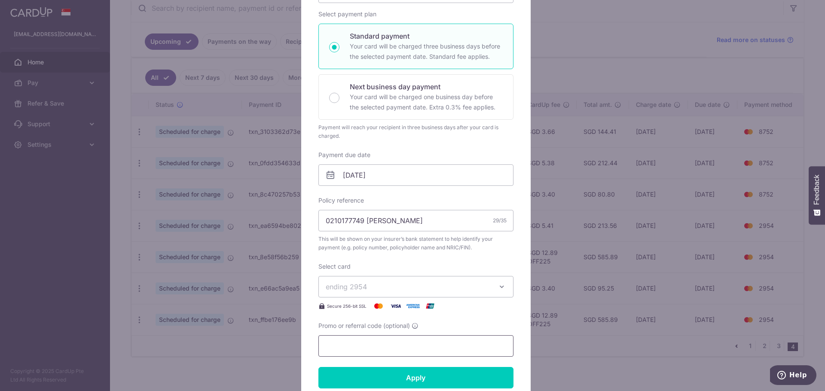
click at [367, 347] on input "Promo or referral code (optional)" at bounding box center [415, 346] width 195 height 21
type input "off225"
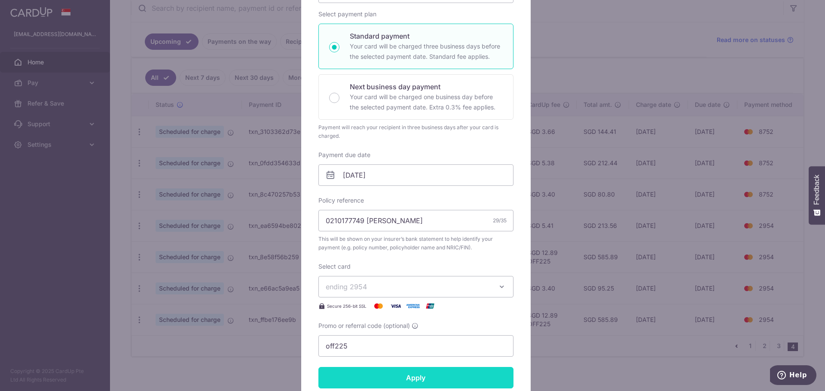
click at [418, 379] on input "Apply" at bounding box center [415, 377] width 195 height 21
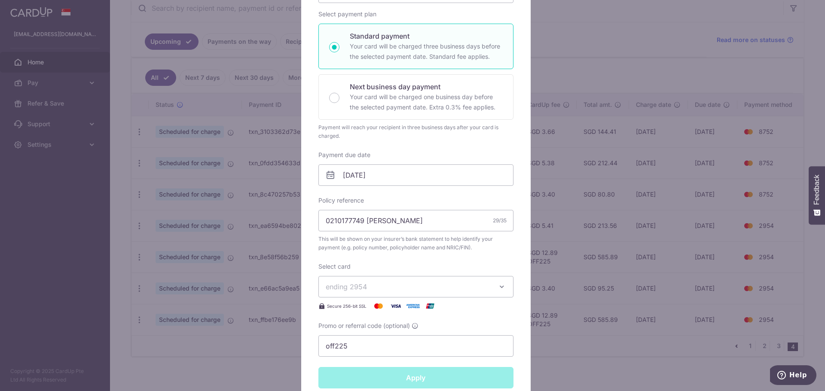
type input "Successfully Applied"
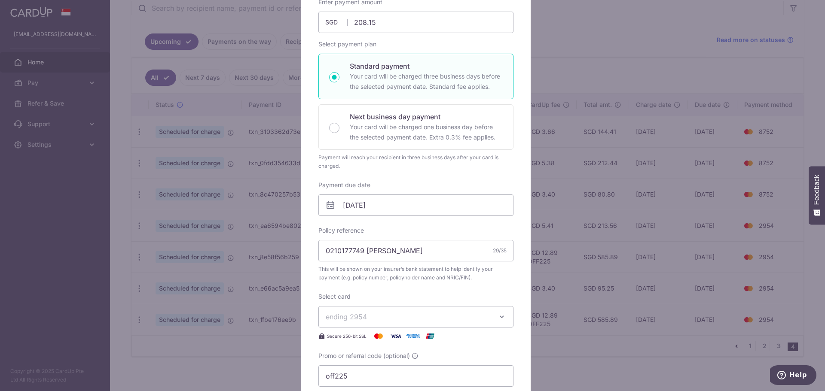
scroll to position [159, 0]
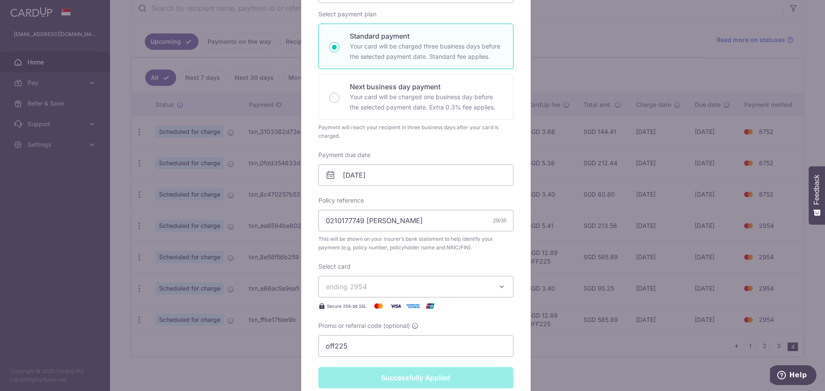
click at [667, 327] on div "Edit payment By clicking apply, you will make changes to all payments to The Gr…" at bounding box center [412, 195] width 825 height 391
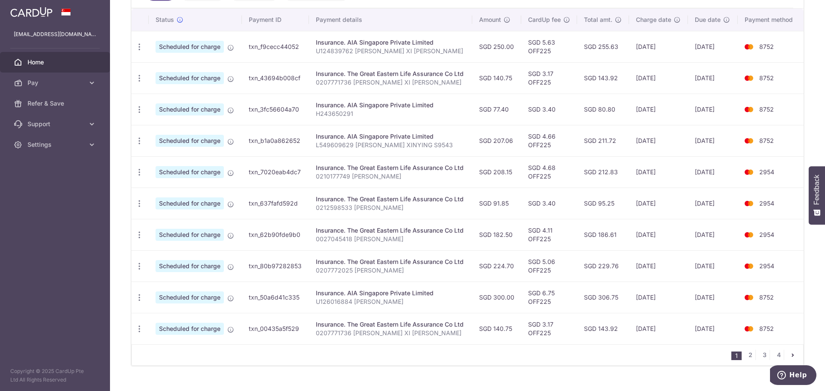
scroll to position [258, 0]
click at [745, 356] on link "2" at bounding box center [750, 354] width 10 height 10
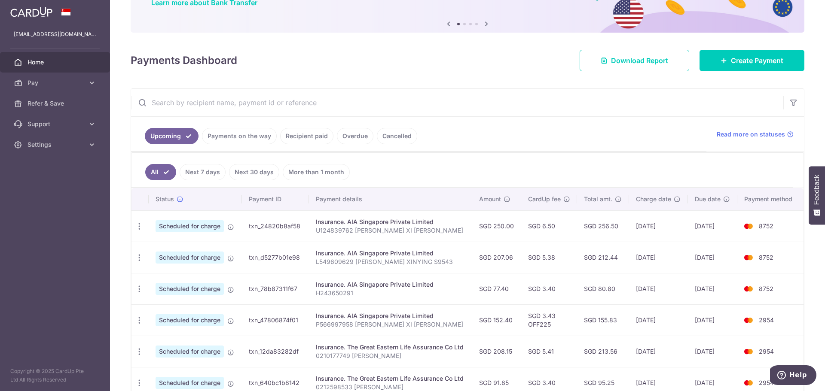
scroll to position [86, 0]
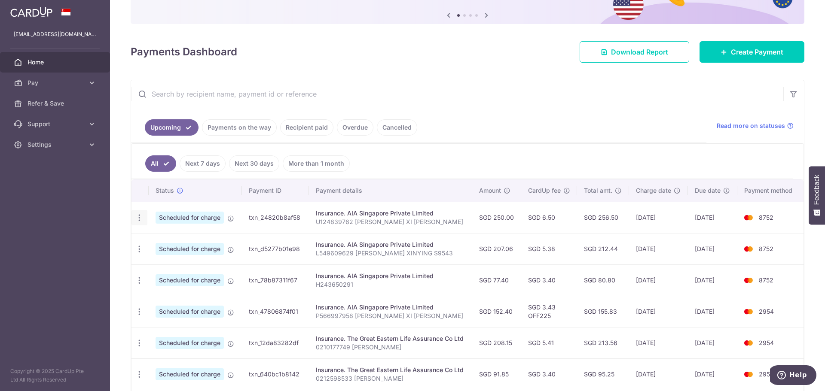
click at [136, 221] on icon "button" at bounding box center [139, 218] width 9 height 9
click at [174, 238] on span "Update payment" at bounding box center [185, 241] width 58 height 10
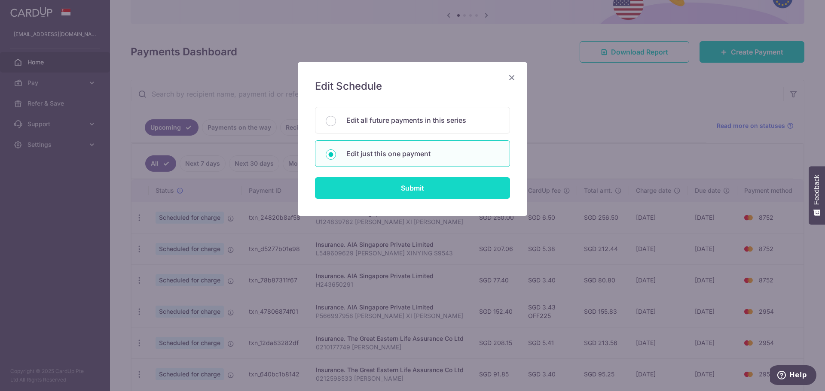
click at [432, 191] on input "Submit" at bounding box center [412, 187] width 195 height 21
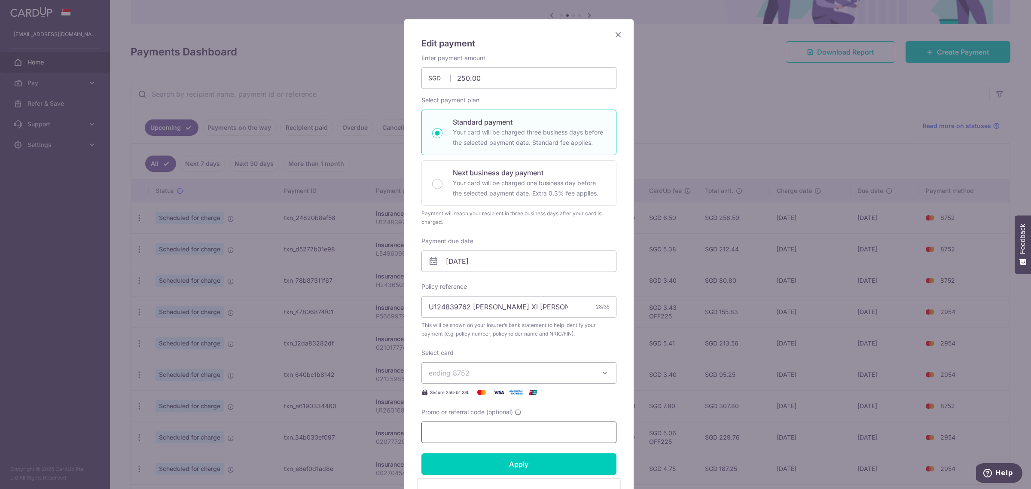
scroll to position [43, 0]
click at [490, 391] on input "Promo or referral code (optional)" at bounding box center [518, 431] width 195 height 21
paste input "off225"
type input "off225"
click at [703, 391] on div "Edit payment By clicking apply, you will make changes to all payments to AIA Si…" at bounding box center [515, 244] width 1031 height 489
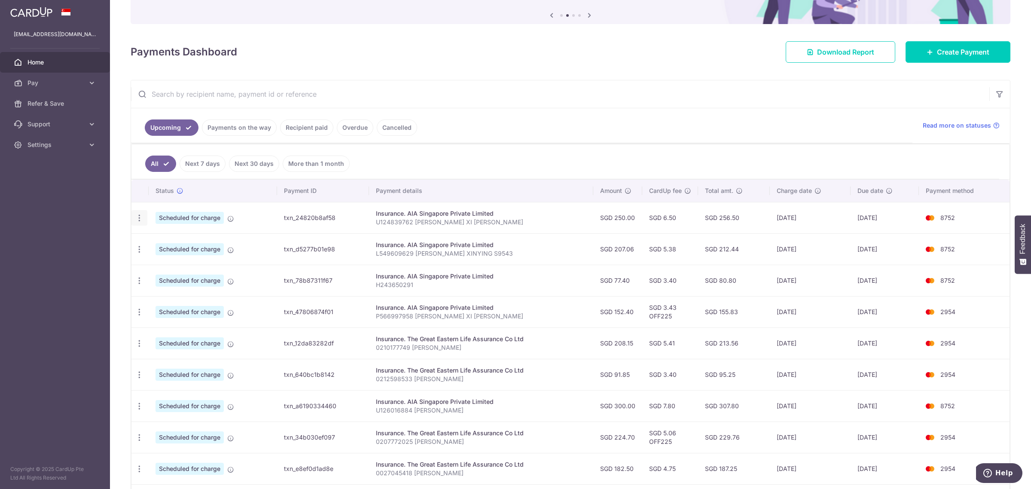
click at [132, 225] on div "Update payment Cancel payment" at bounding box center [139, 218] width 16 height 16
click at [142, 217] on icon "button" at bounding box center [139, 218] width 9 height 9
click at [197, 247] on span "Update payment" at bounding box center [185, 241] width 58 height 10
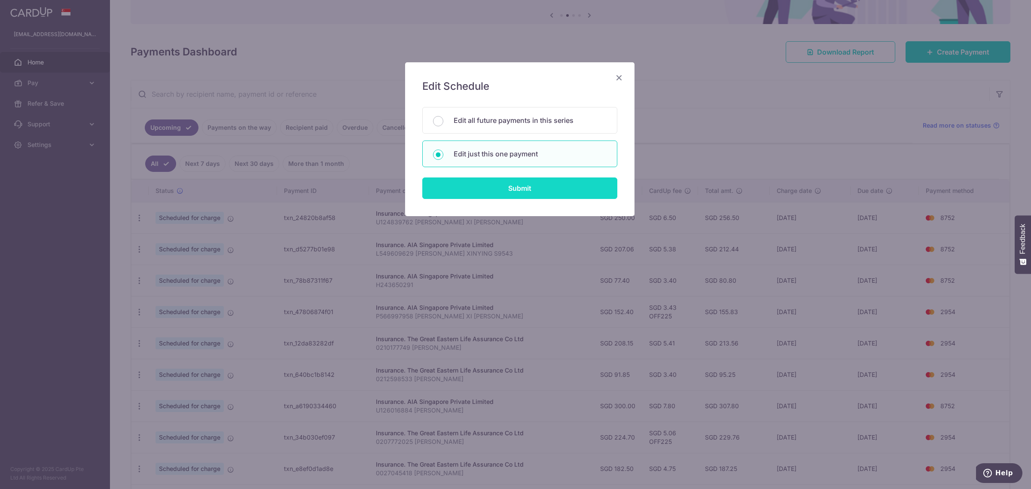
click at [523, 192] on input "Submit" at bounding box center [519, 187] width 195 height 21
radio input "true"
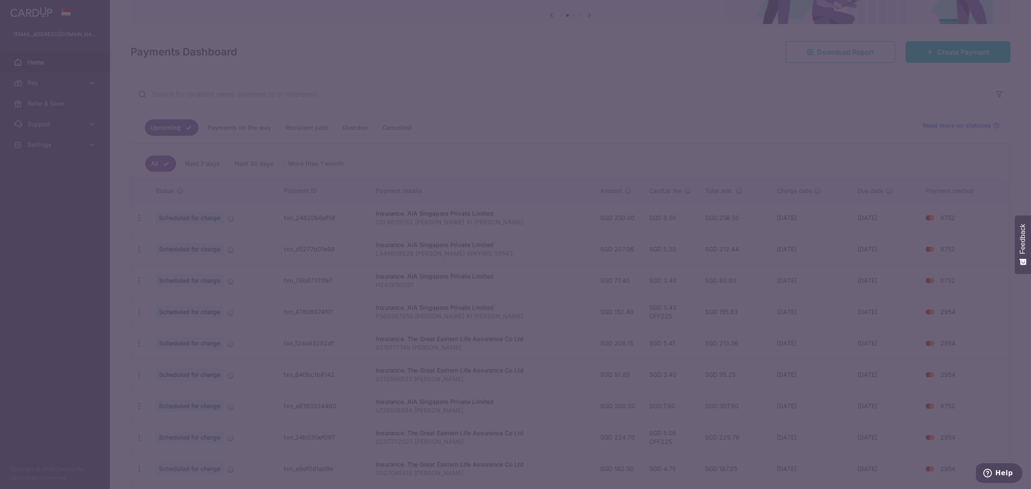
scroll to position [0, 0]
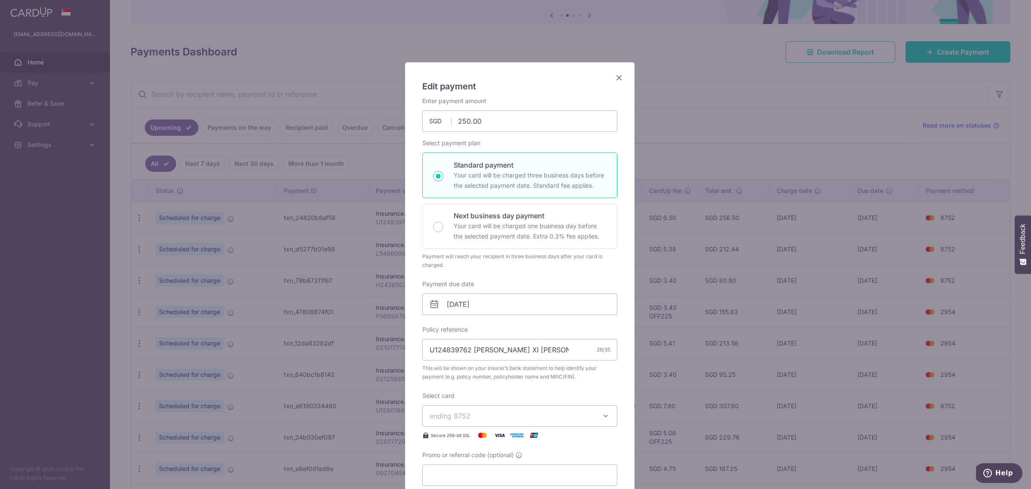
click at [493, 391] on div "Promo or referral code (optional)" at bounding box center [519, 468] width 195 height 35
click at [497, 391] on input "Promo or referral code (optional)" at bounding box center [519, 474] width 195 height 21
paste input "off225"
type input "off225"
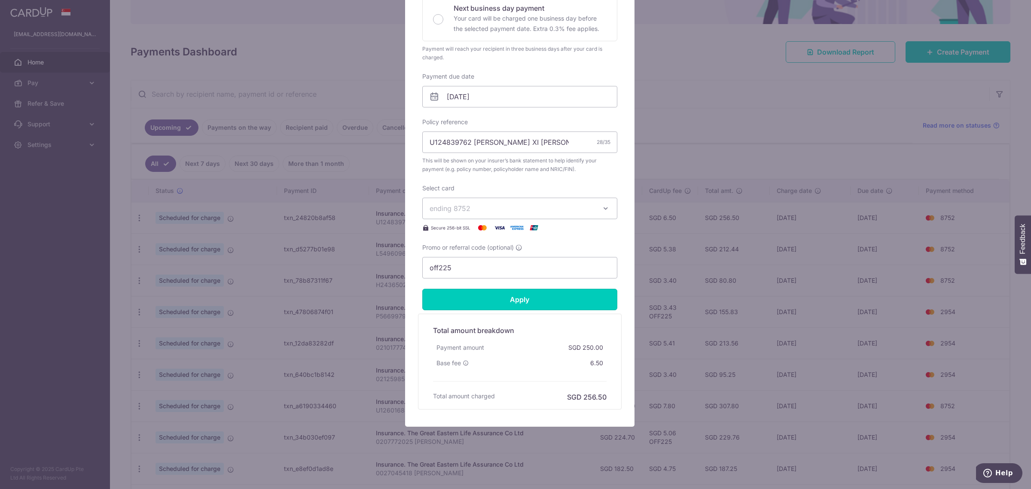
click at [422, 289] on input "Apply" at bounding box center [519, 299] width 195 height 21
type input "Successfully Applied"
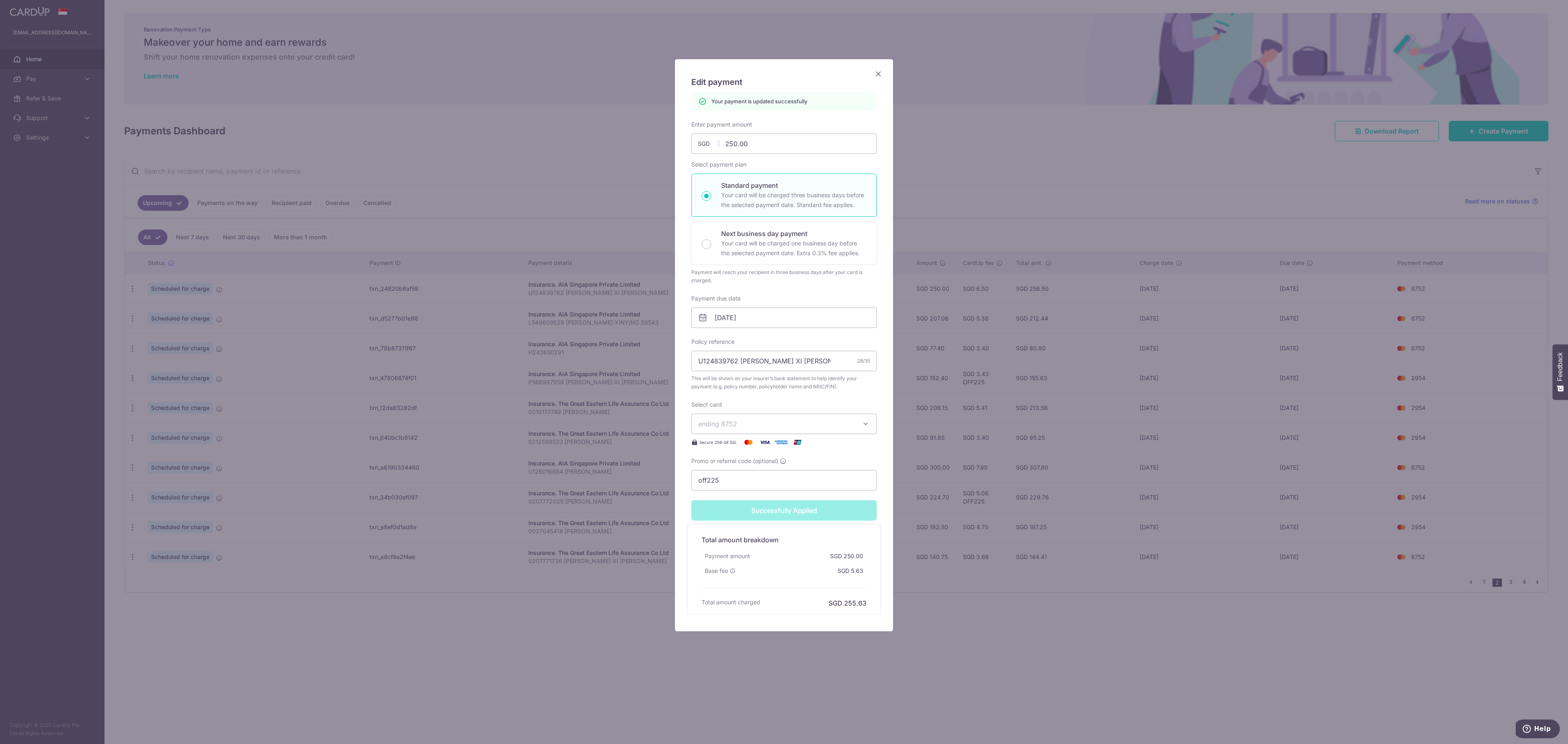
click at [783, 372] on div "Edit payment By clicking apply, you will make changes to all payments to AIA Si…" at bounding box center [784, 372] width 1568 height 744
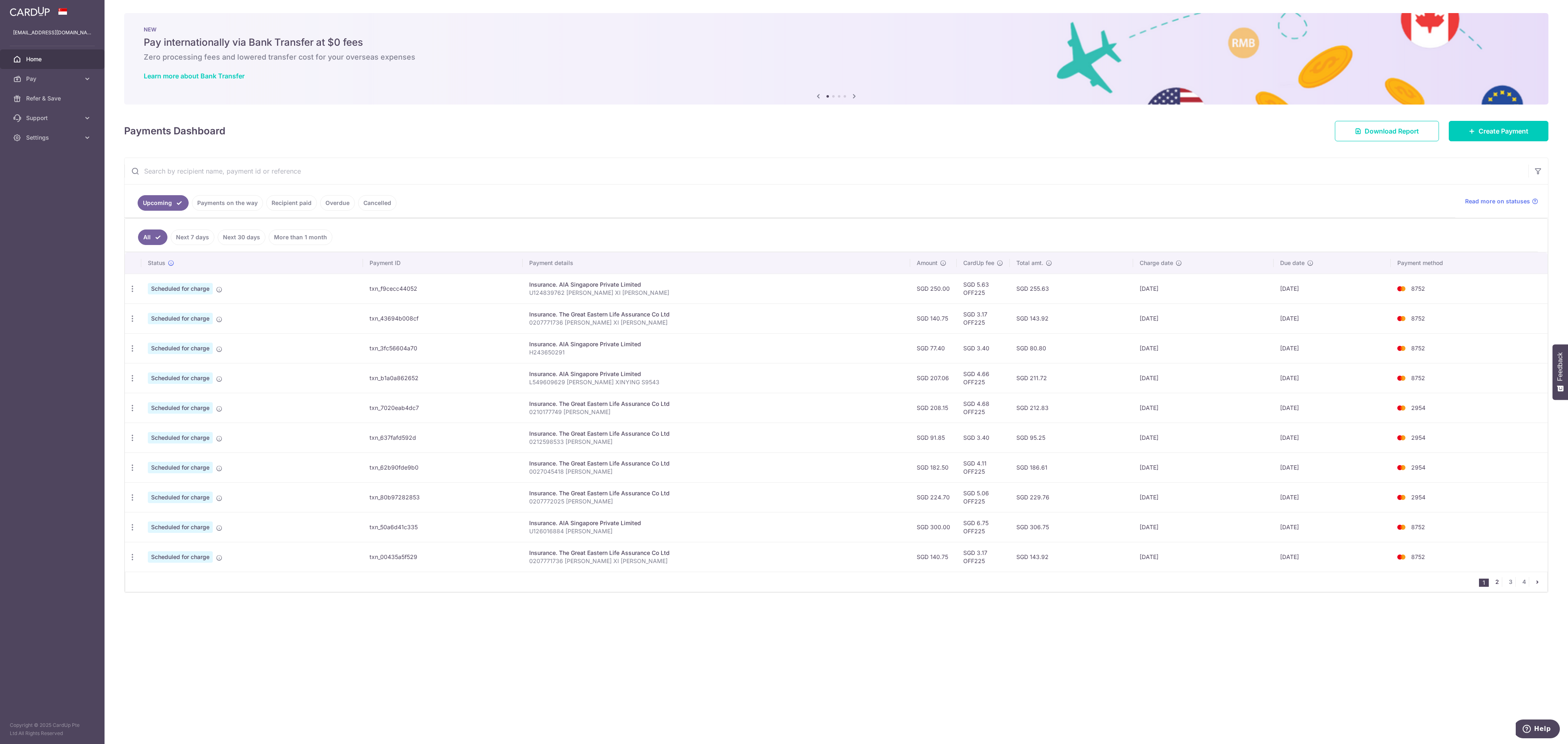
click at [1492, 586] on link "2" at bounding box center [1497, 582] width 10 height 10
click at [132, 293] on icon "button" at bounding box center [132, 288] width 9 height 9
click at [167, 346] on span "Update payment" at bounding box center [176, 341] width 55 height 10
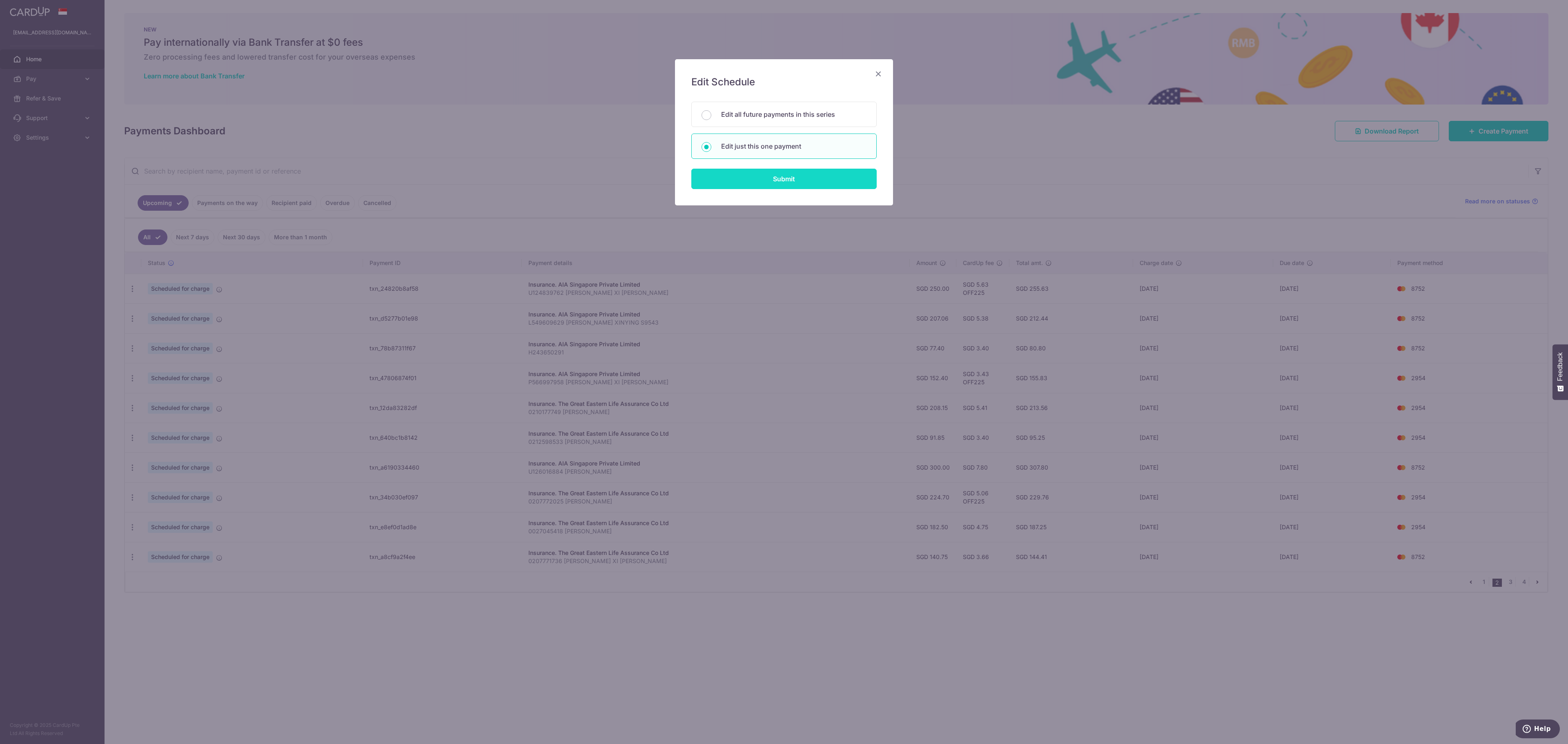
click at [774, 185] on input "Submit" at bounding box center [783, 178] width 185 height 20
radio input "true"
type input "207.06"
type input "[DATE]"
type input "L549609629 [PERSON_NAME] XINYING S9543"
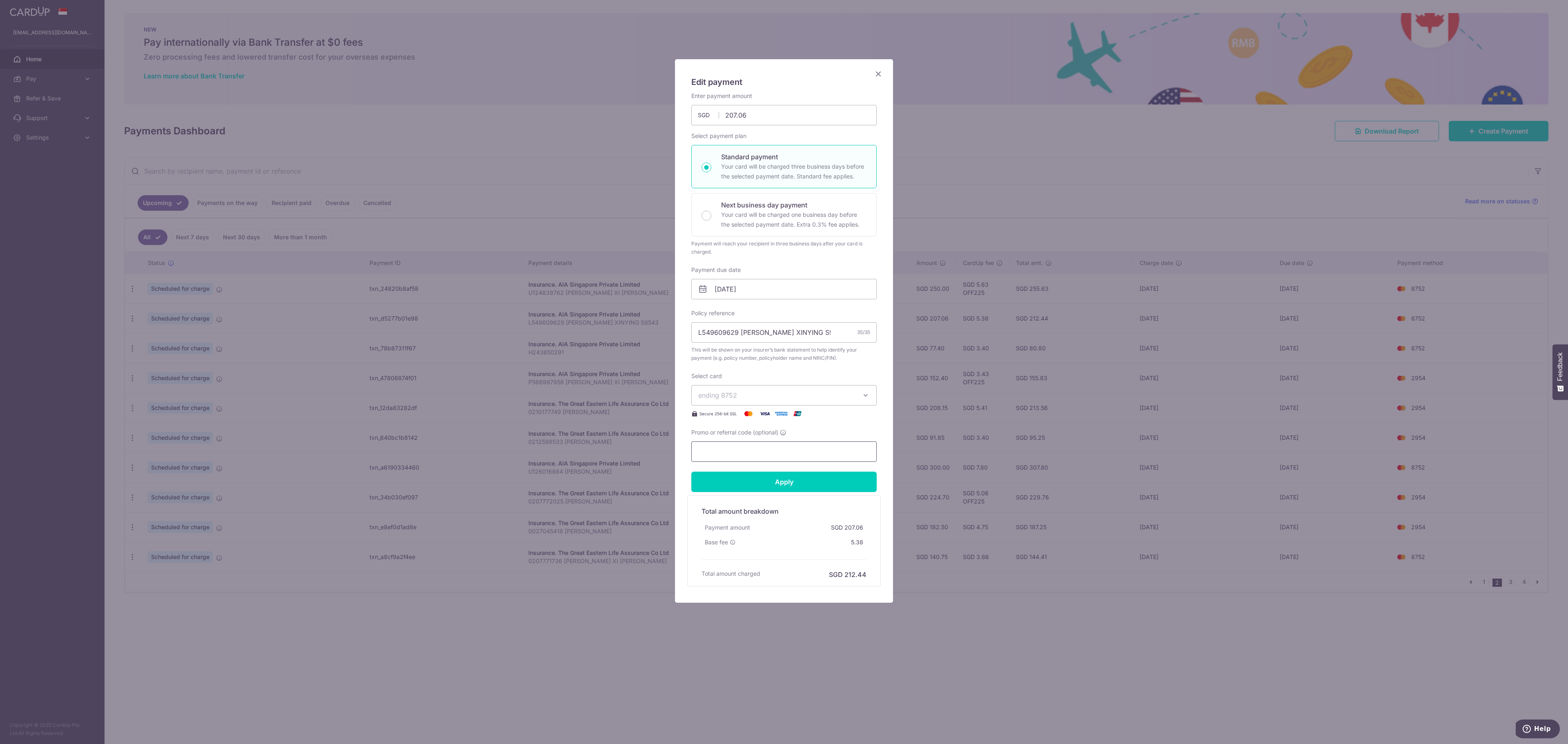
click at [772, 454] on input "Promo or referral code (optional)" at bounding box center [783, 450] width 185 height 20
paste input "off225"
type input "off225"
click at [769, 490] on input "Apply" at bounding box center [783, 481] width 185 height 20
type input "Successfully Applied"
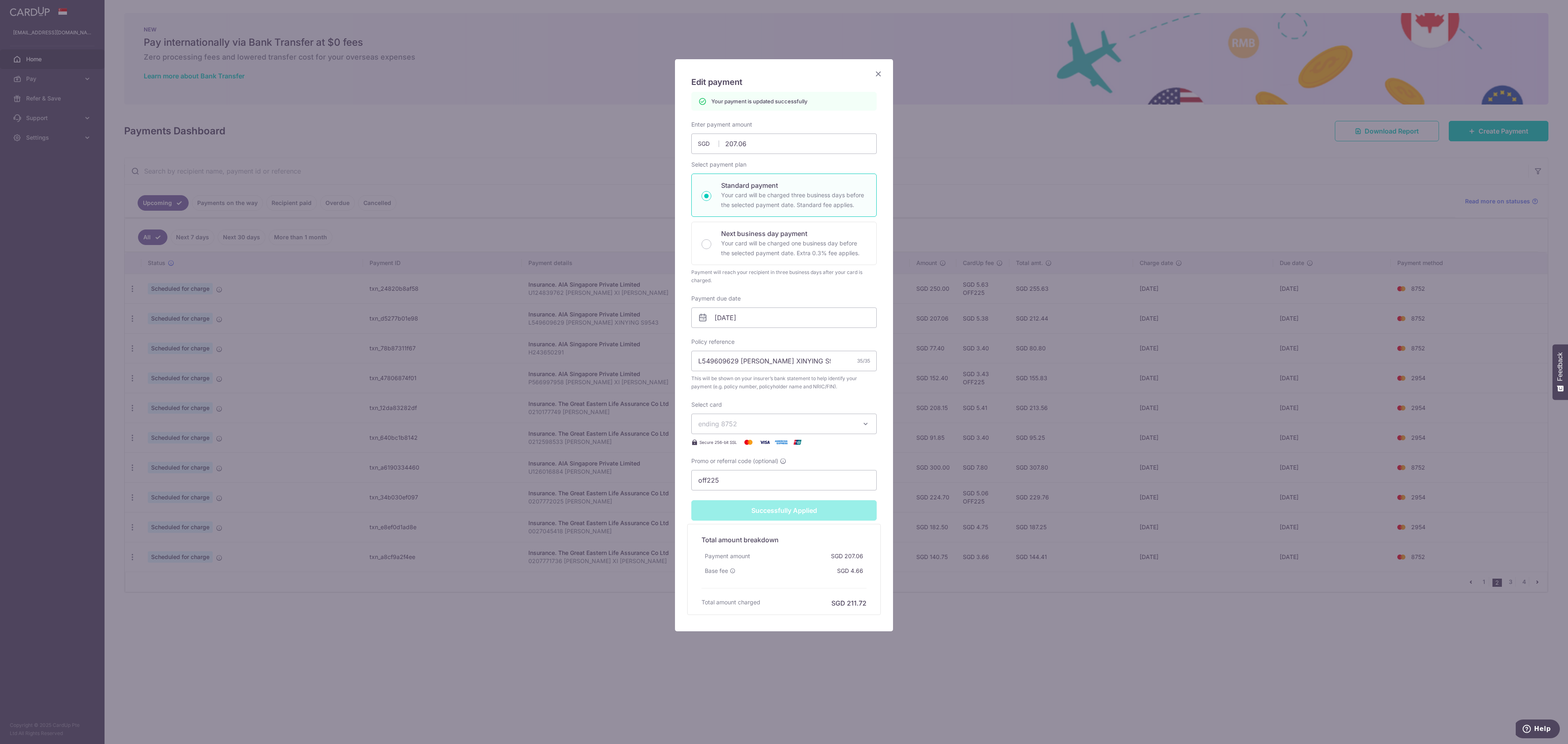
click at [330, 448] on div "Edit payment By clicking apply, you will make changes to all payments to AIA Si…" at bounding box center [784, 372] width 1568 height 744
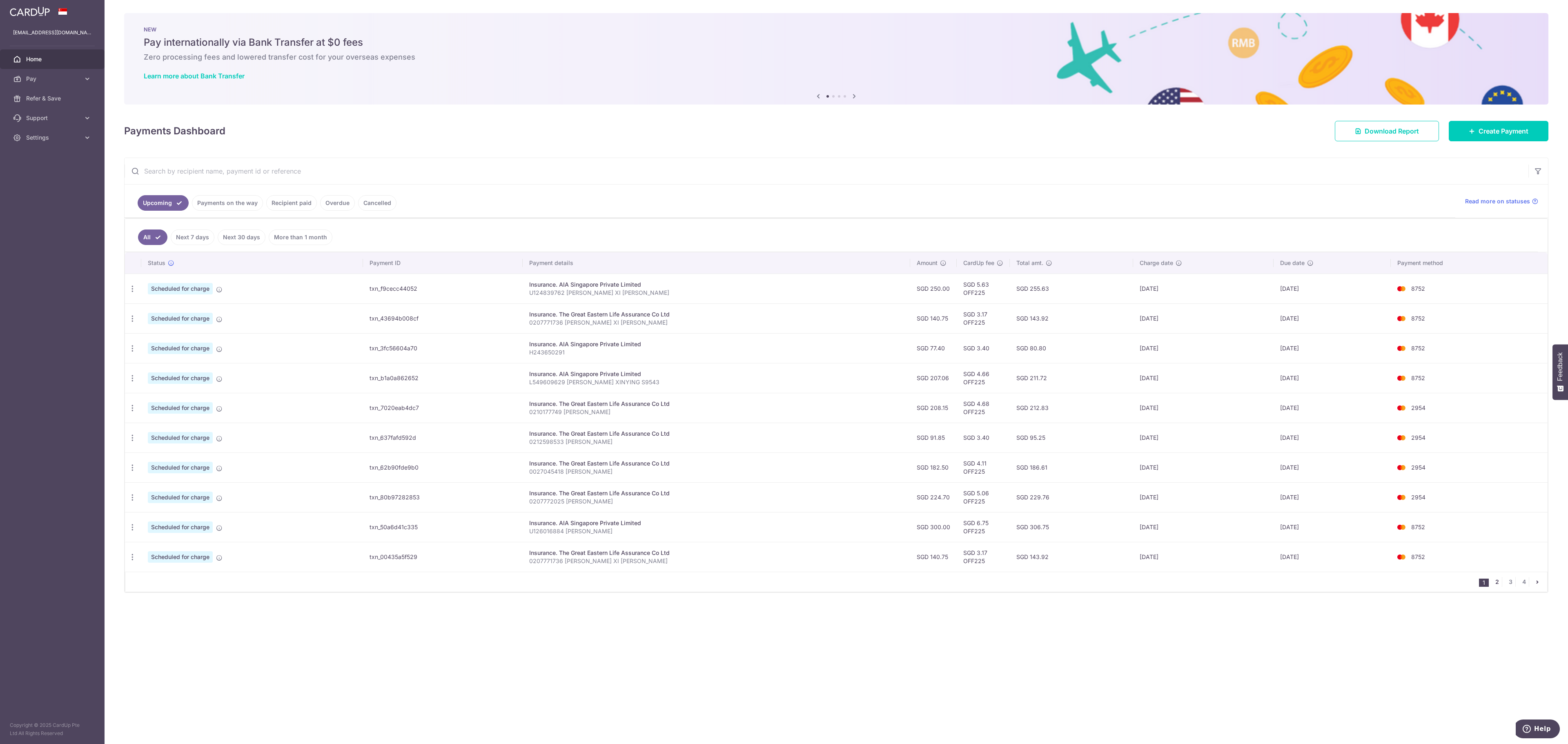
click at [1493, 586] on link "2" at bounding box center [1497, 582] width 10 height 10
click at [130, 293] on icon "button" at bounding box center [132, 288] width 9 height 9
click at [168, 375] on span "Update payment" at bounding box center [176, 371] width 55 height 10
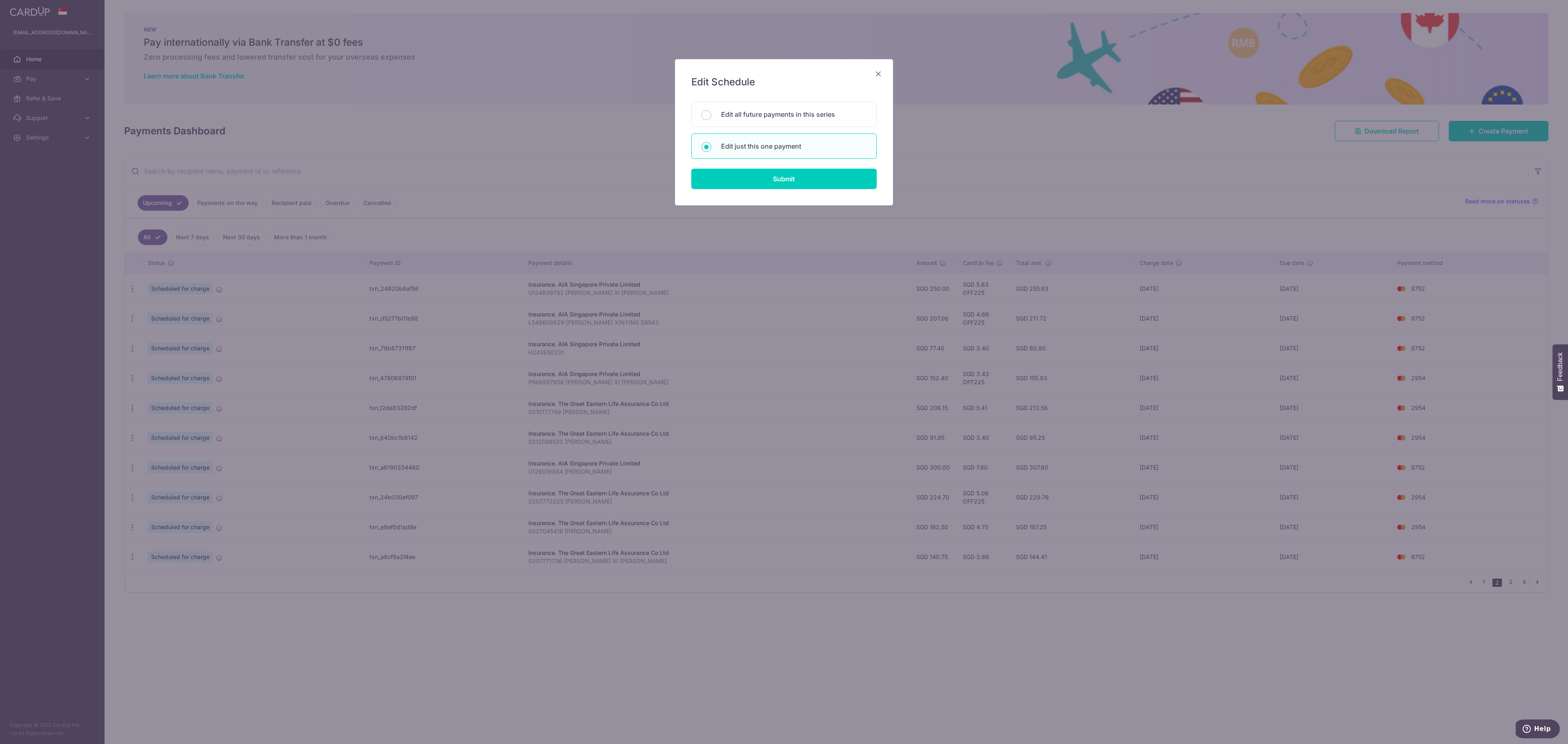
click at [506, 399] on div "Edit Schedule You will be editing all 3 payments to AIA Singapore Private Limit…" at bounding box center [784, 372] width 1568 height 744
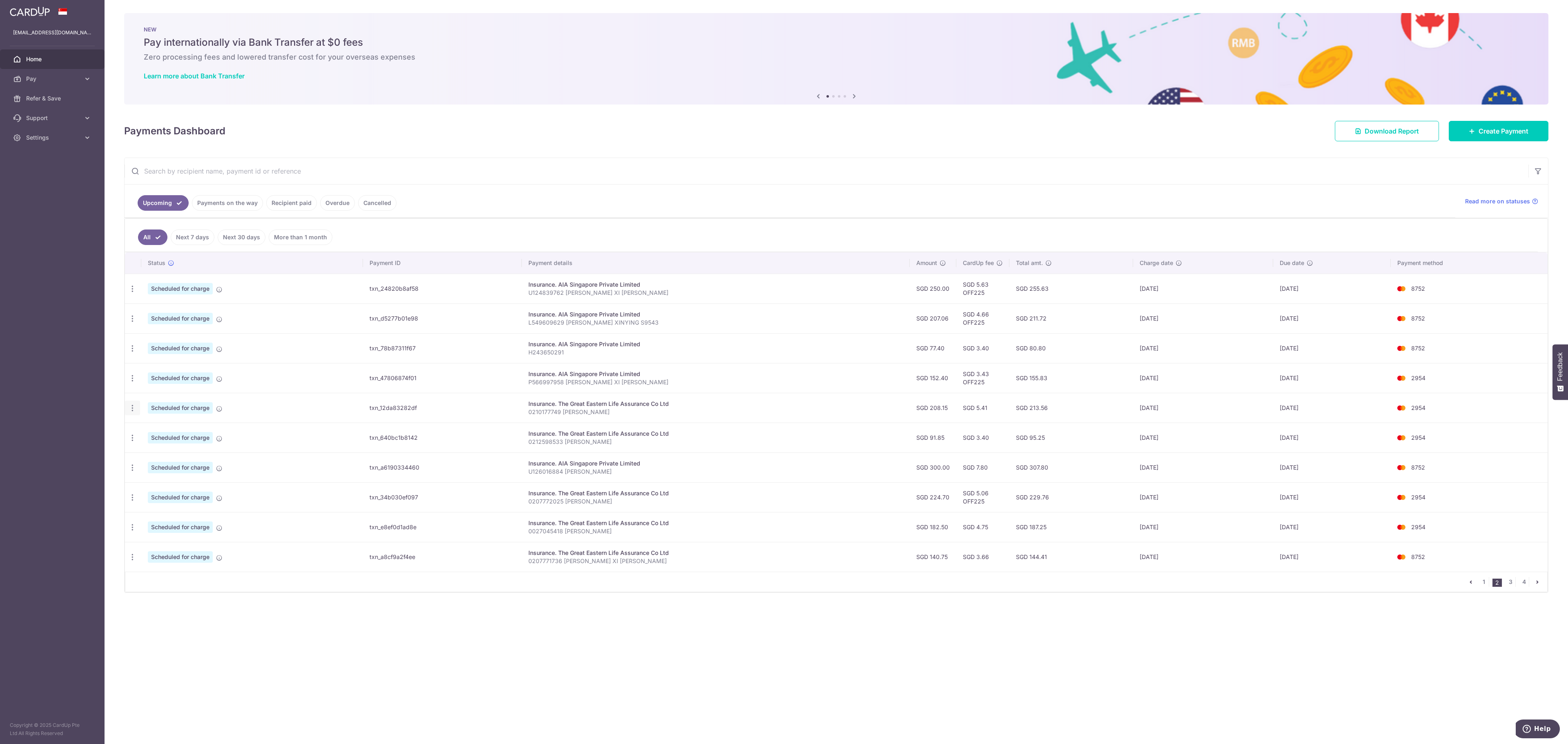
click at [134, 415] on div "Update payment Cancel payment" at bounding box center [132, 408] width 15 height 15
click at [131, 293] on icon "button" at bounding box center [132, 288] width 9 height 9
click at [182, 435] on span "Update payment" at bounding box center [176, 430] width 55 height 10
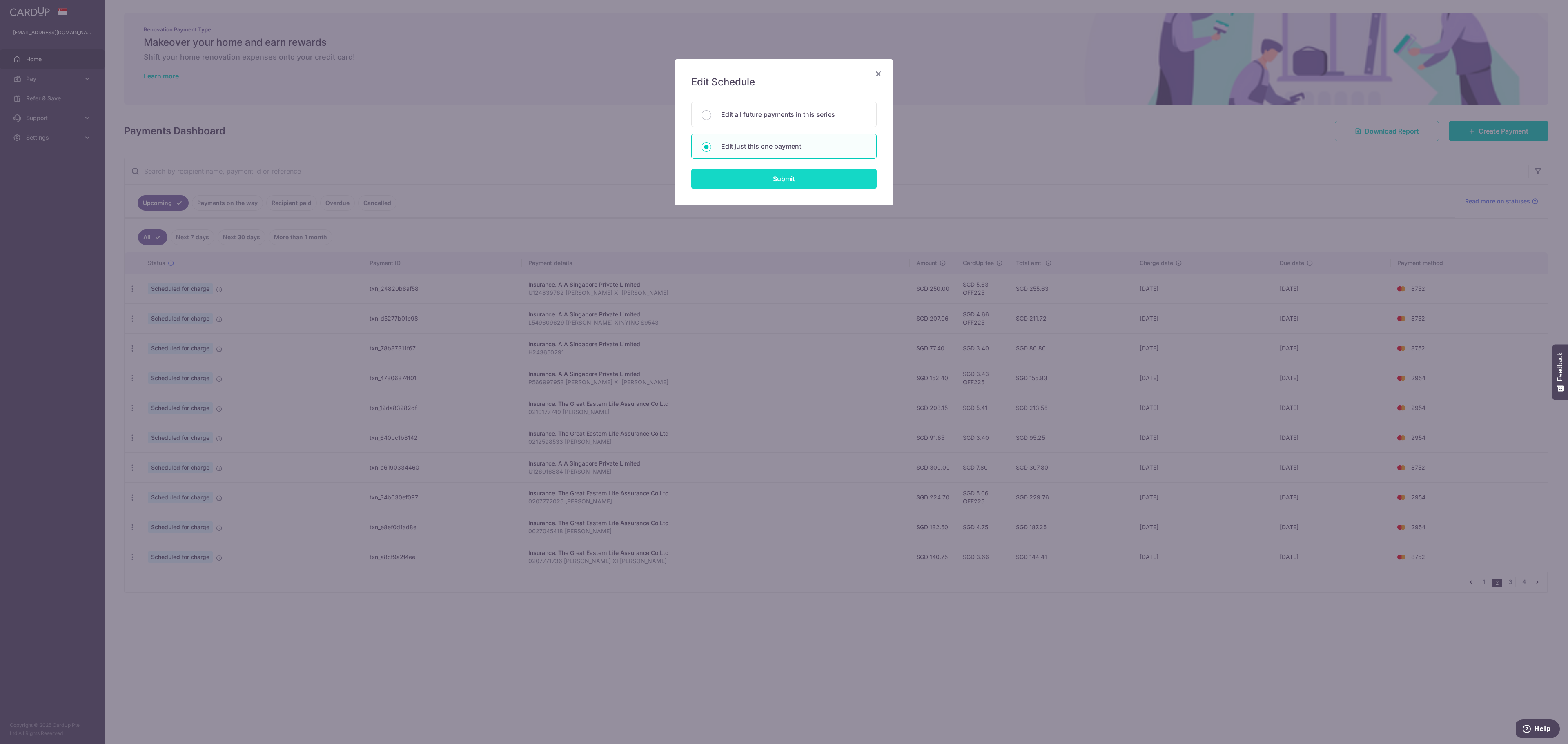
click at [768, 182] on input "Submit" at bounding box center [783, 178] width 185 height 20
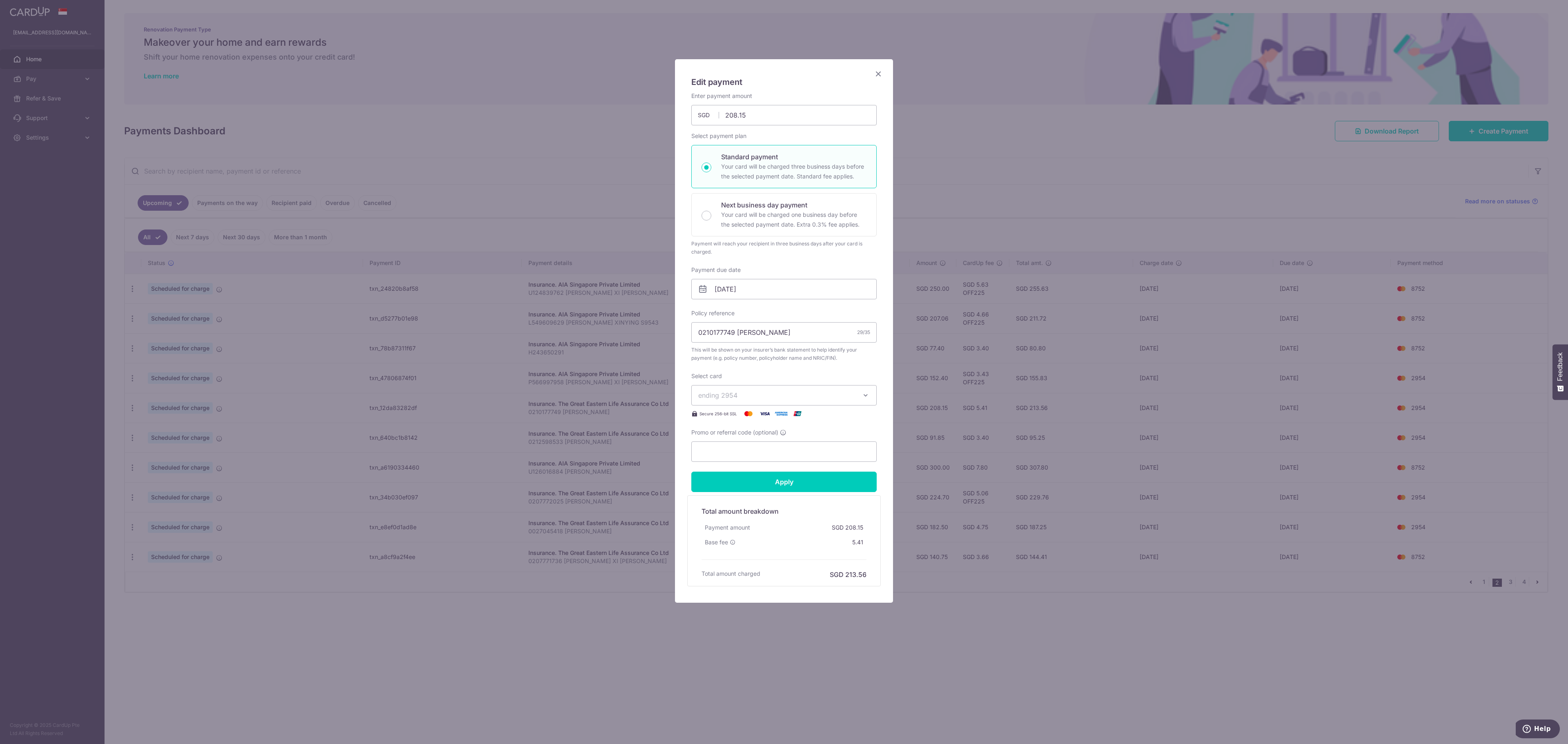
click at [760, 444] on div "Promo or referral code (optional)" at bounding box center [783, 445] width 185 height 33
click at [760, 455] on input "Promo or referral code (optional)" at bounding box center [783, 450] width 185 height 20
paste input "off225"
type input "off225"
click at [961, 461] on div "Edit payment By clicking apply, you will make changes to all payments to The Gr…" at bounding box center [784, 372] width 1568 height 744
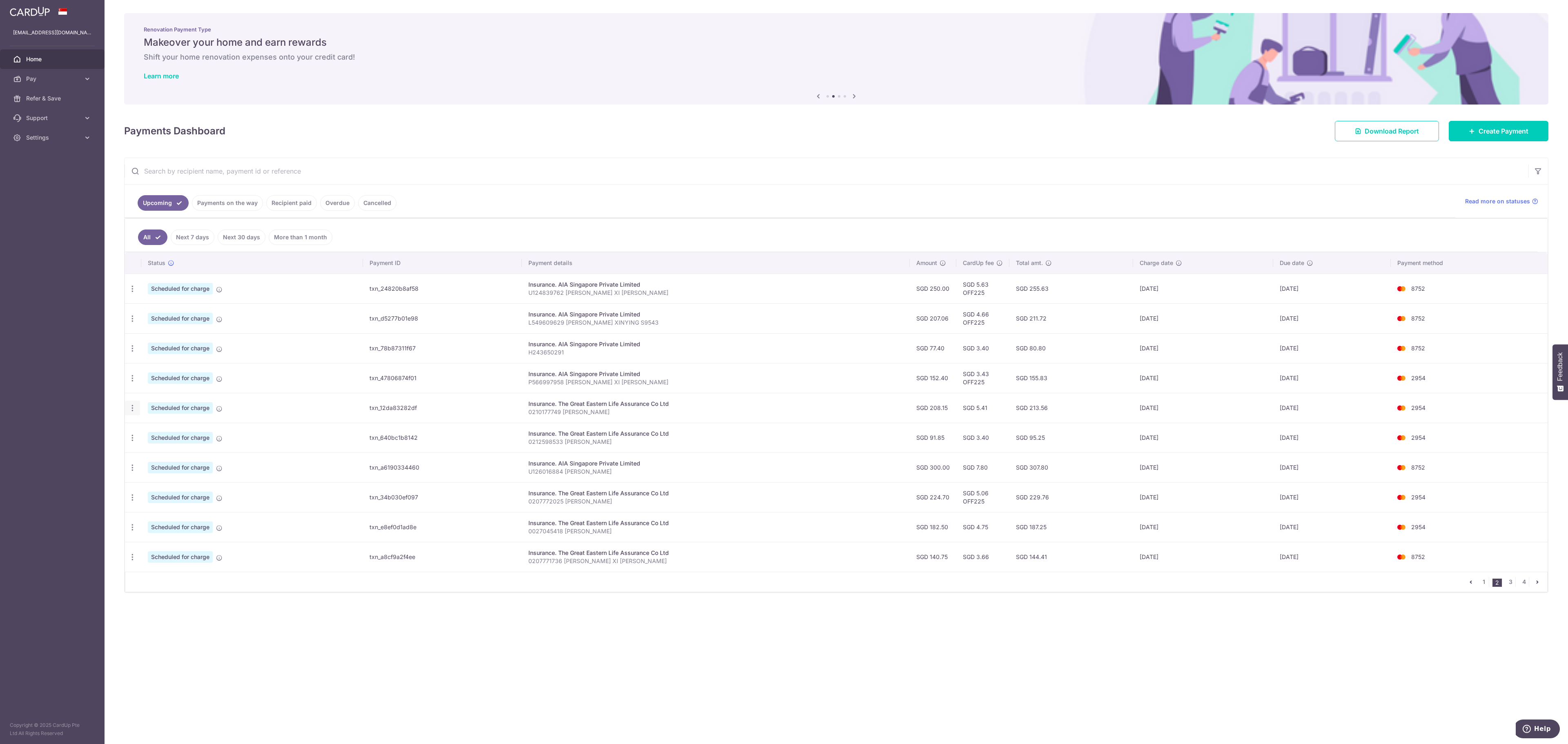
click at [134, 293] on icon "button" at bounding box center [132, 288] width 9 height 9
click at [180, 440] on link "Update payment" at bounding box center [167, 429] width 85 height 20
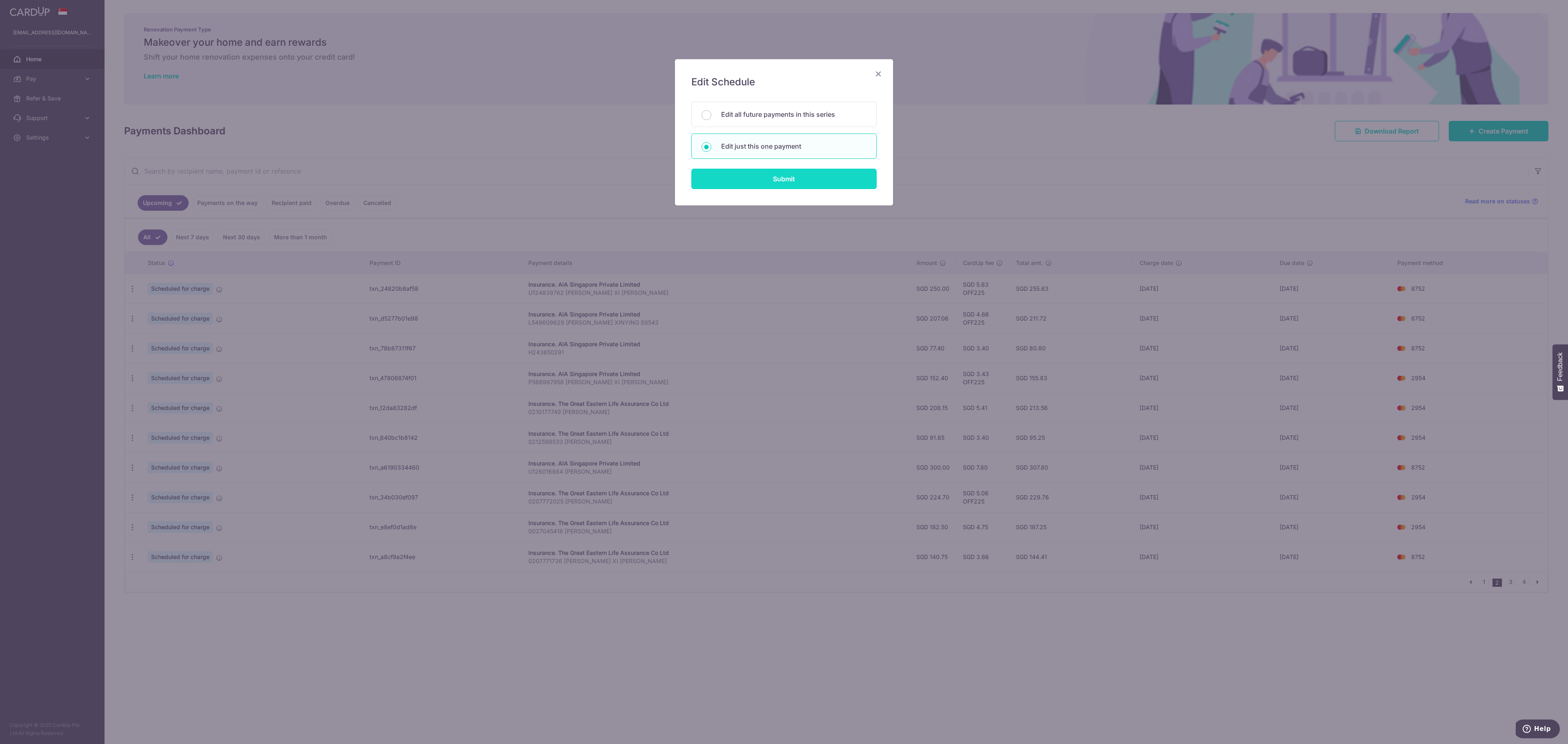
click at [756, 176] on input "Submit" at bounding box center [783, 178] width 185 height 20
radio input "true"
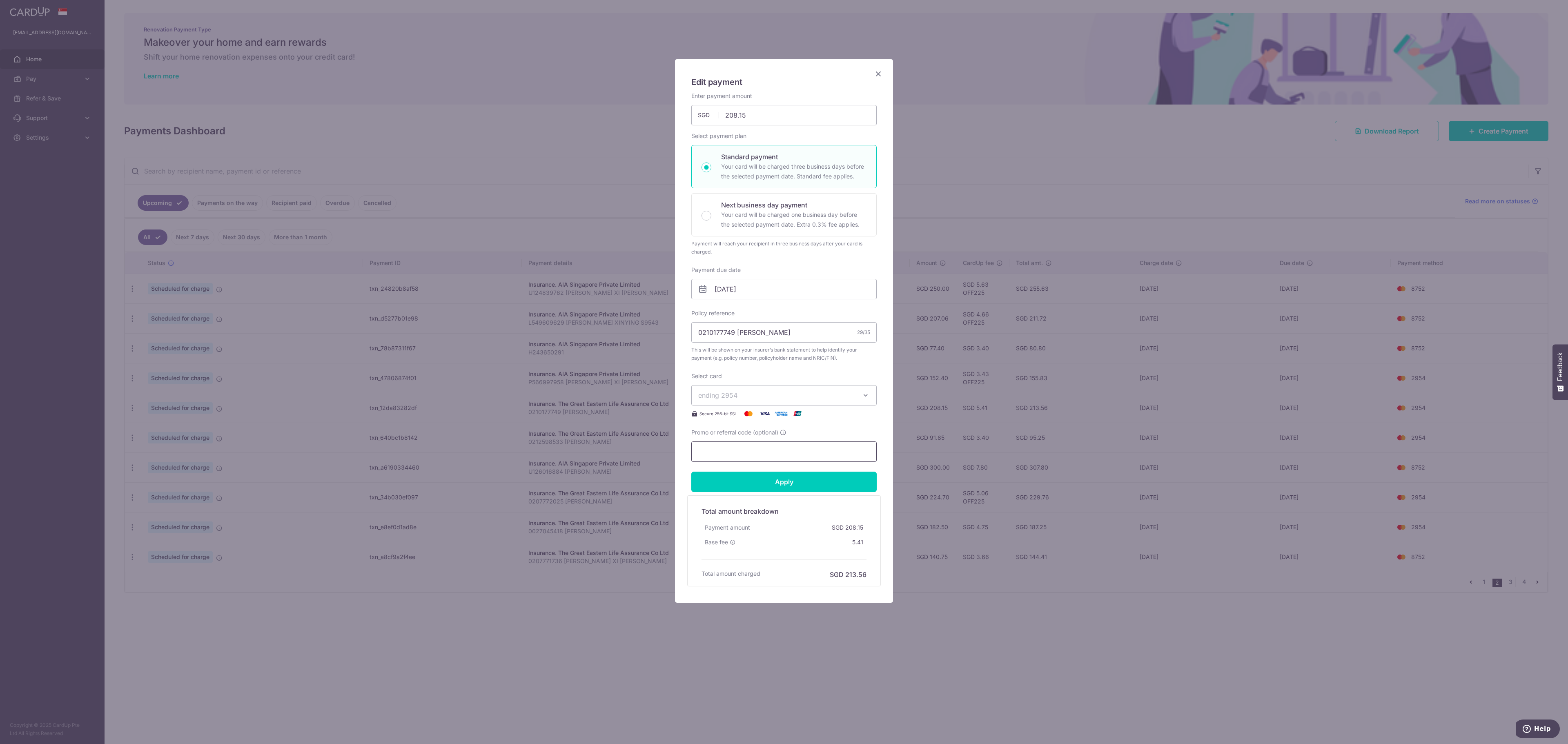
click at [751, 449] on input "Promo or referral code (optional)" at bounding box center [783, 450] width 185 height 20
paste input "off225"
type input "off225"
click at [691, 471] on input "Apply" at bounding box center [783, 481] width 185 height 20
type input "Successfully Applied"
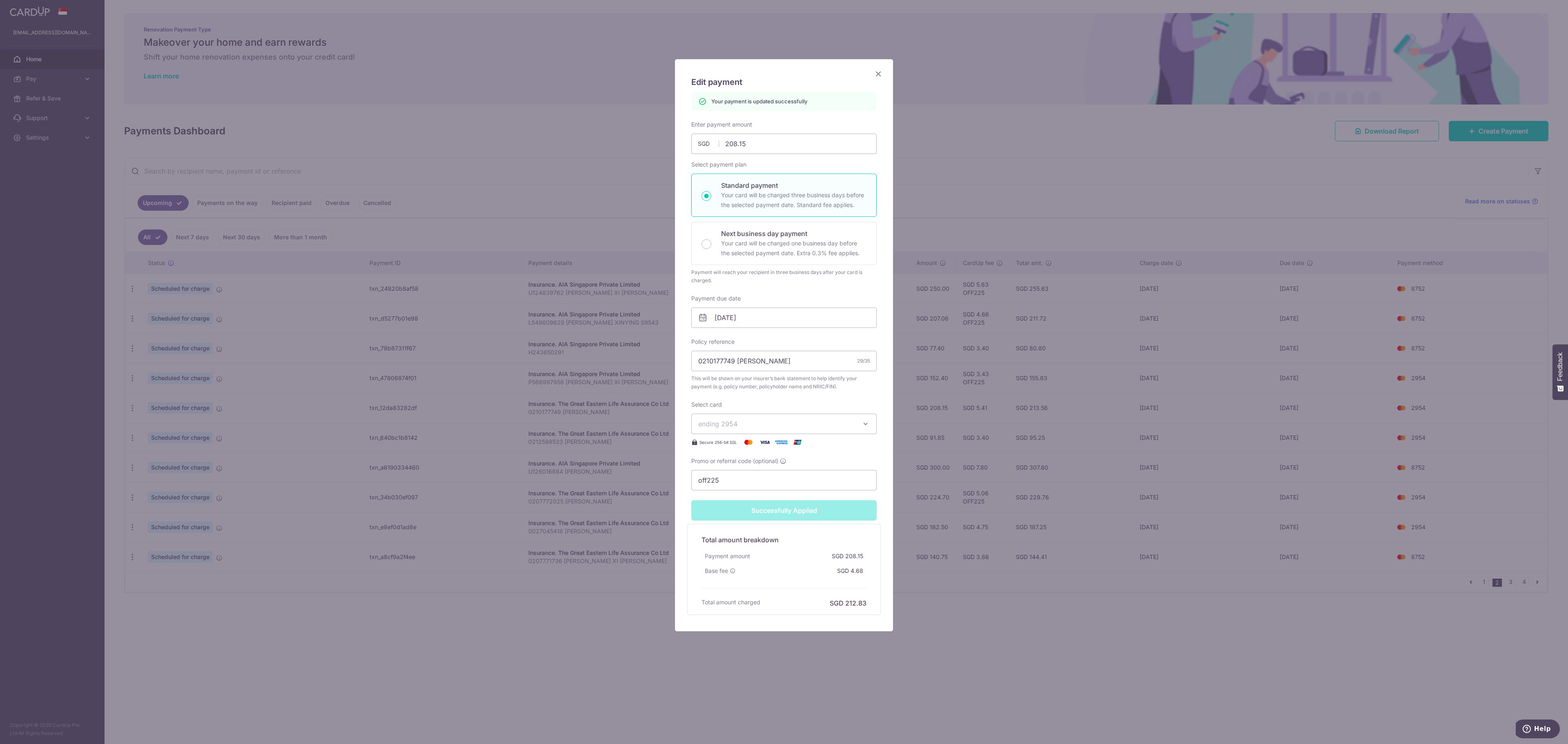
click at [1050, 435] on div "Edit payment By clicking apply, you will make changes to all payments to The Gr…" at bounding box center [784, 372] width 1568 height 744
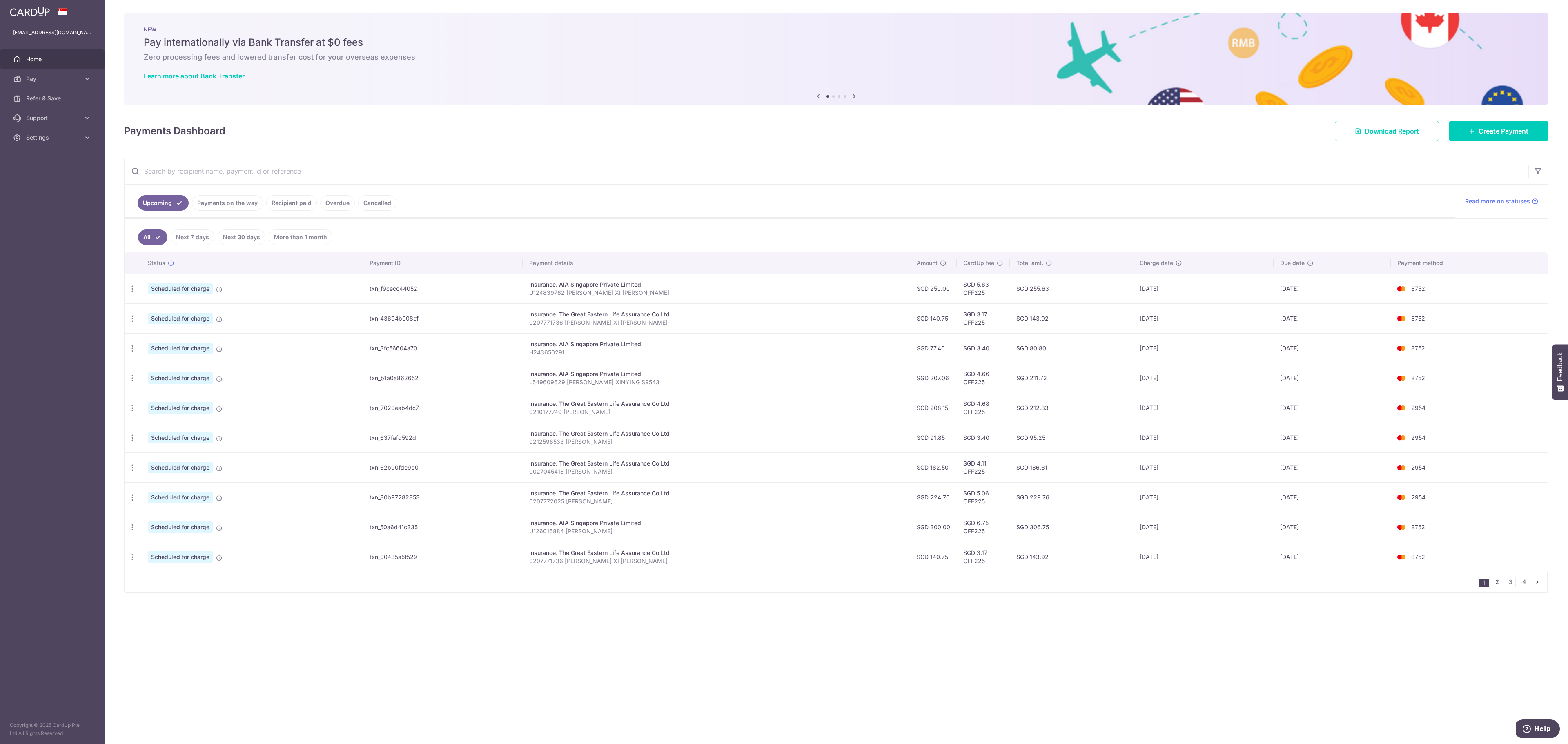
click at [1494, 586] on link "2" at bounding box center [1497, 582] width 10 height 10
click at [130, 293] on icon "button" at bounding box center [132, 288] width 9 height 9
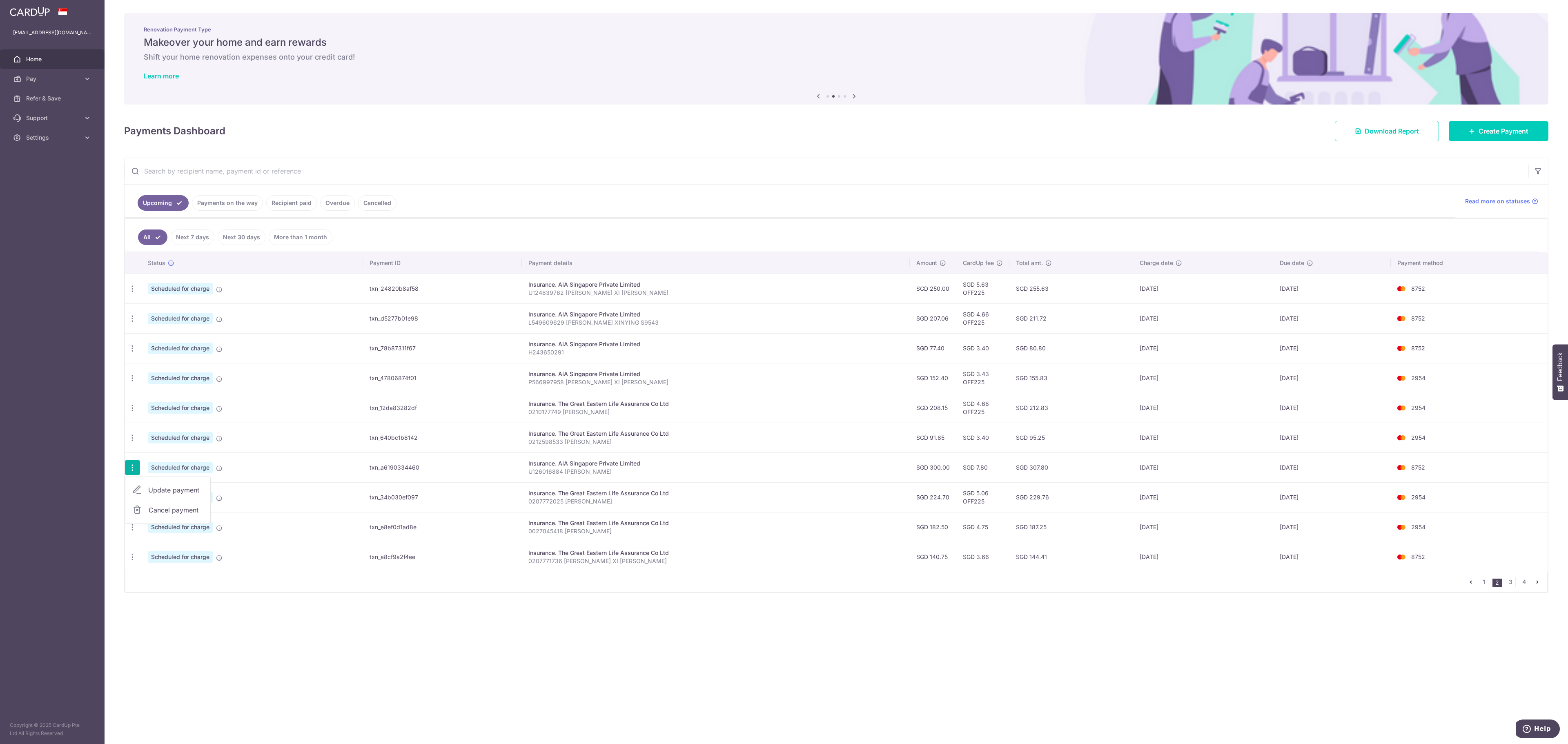
click at [165, 495] on span "Update payment" at bounding box center [176, 489] width 55 height 10
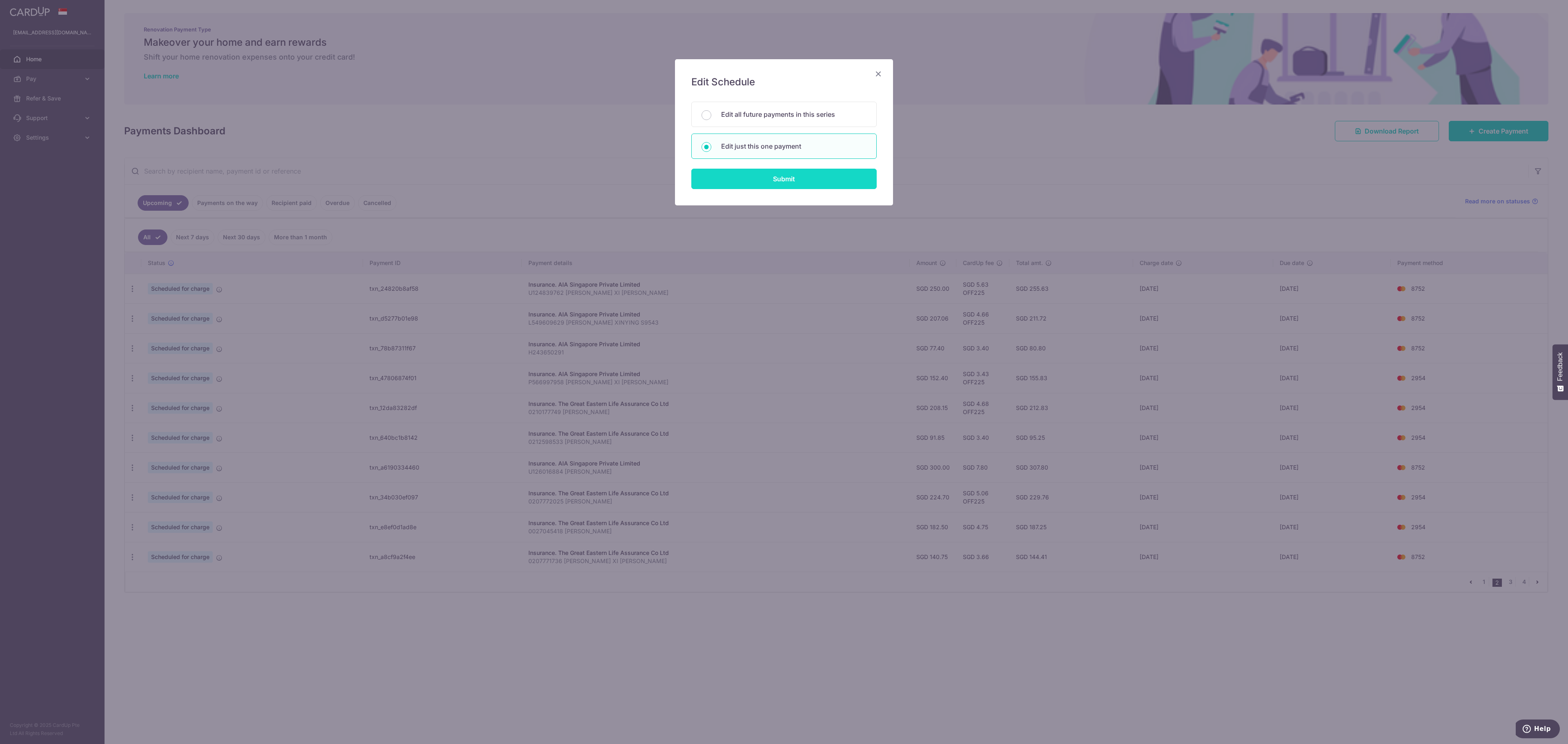
click at [770, 181] on input "Submit" at bounding box center [783, 178] width 185 height 20
radio input "true"
type input "300.00"
type input "[DATE]"
type input "U126016884 [PERSON_NAME]"
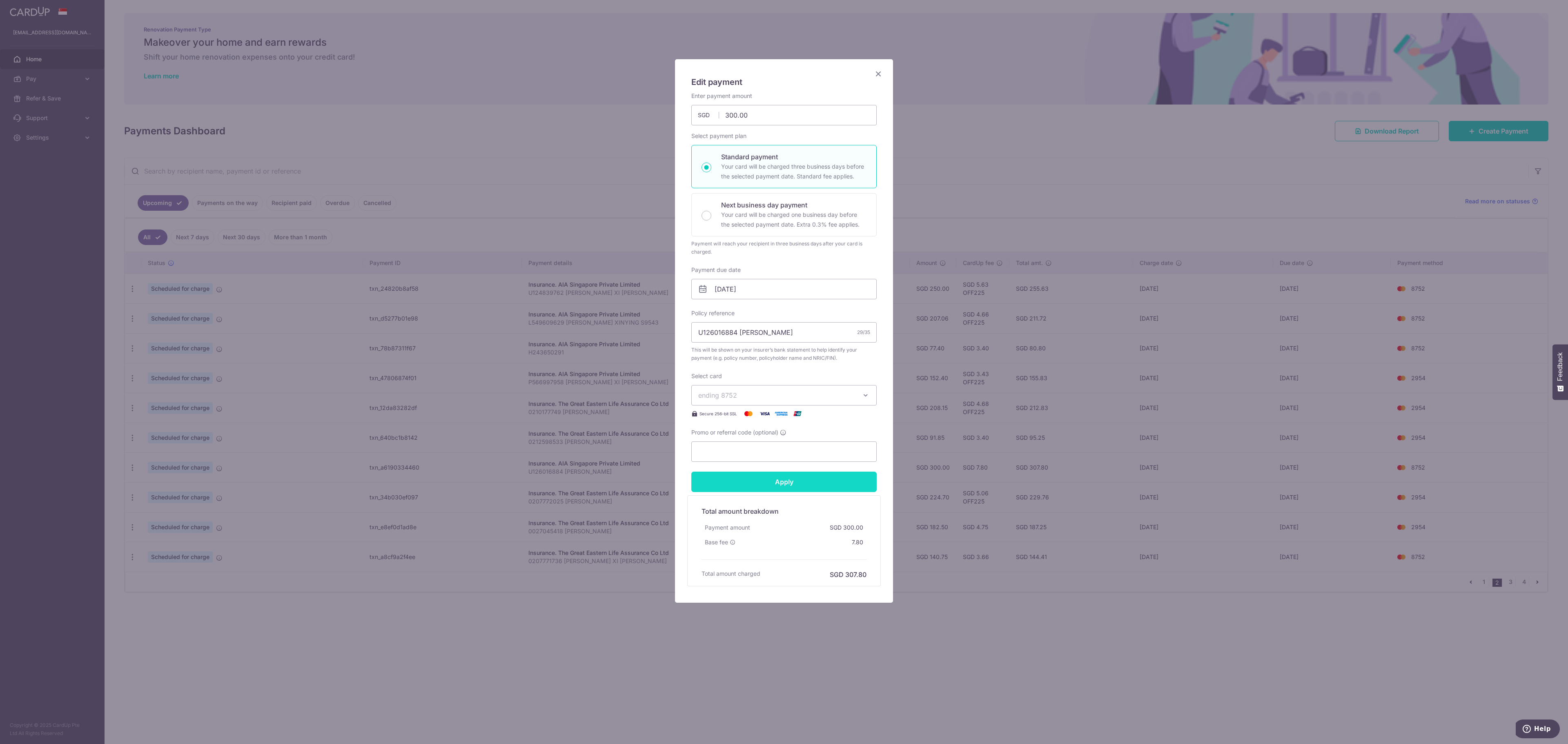
click at [762, 475] on input "Apply" at bounding box center [783, 481] width 185 height 20
type input "Successfully Applied"
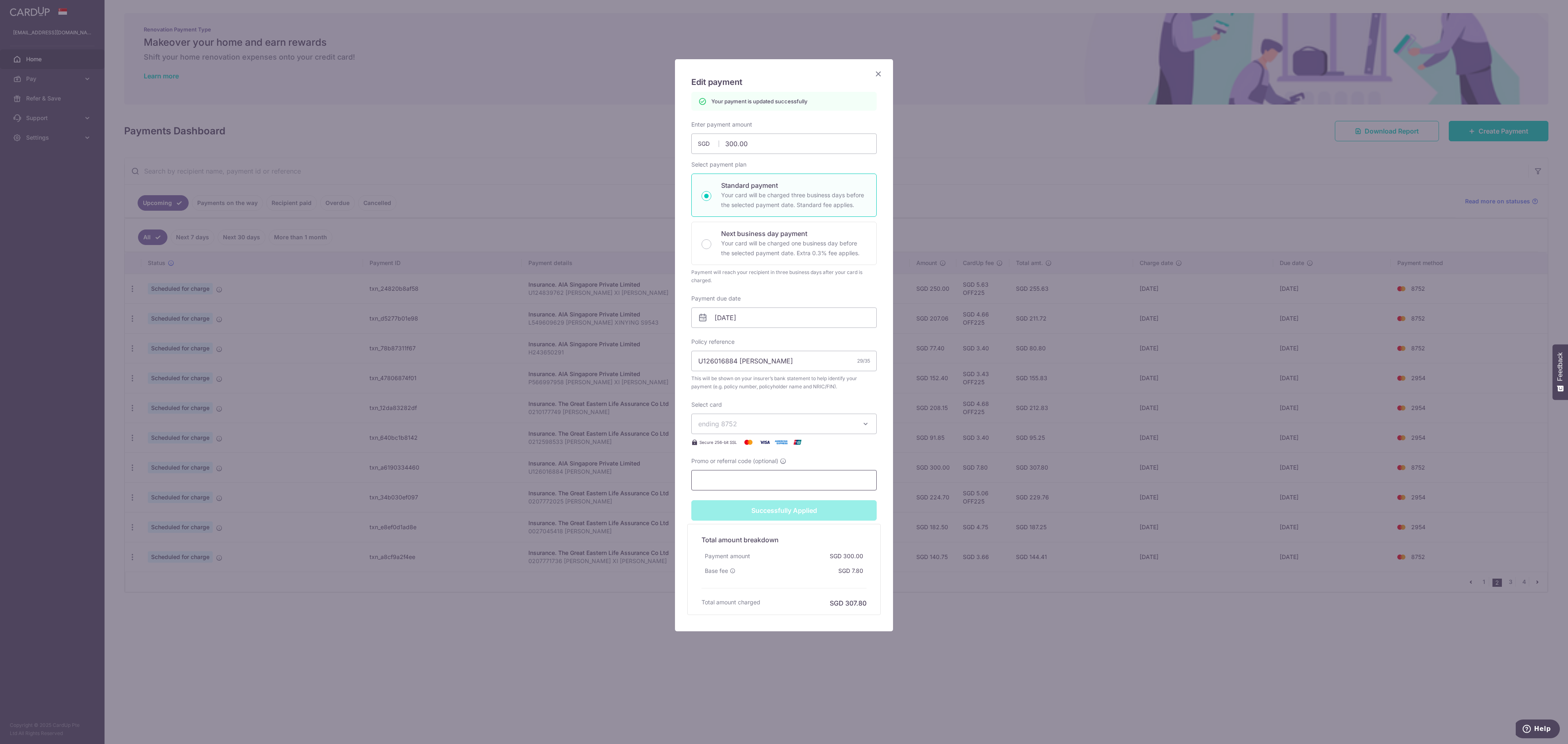
click at [771, 481] on input "Promo or referral code (optional)" at bounding box center [783, 479] width 185 height 20
paste input "off225"
type input "off225"
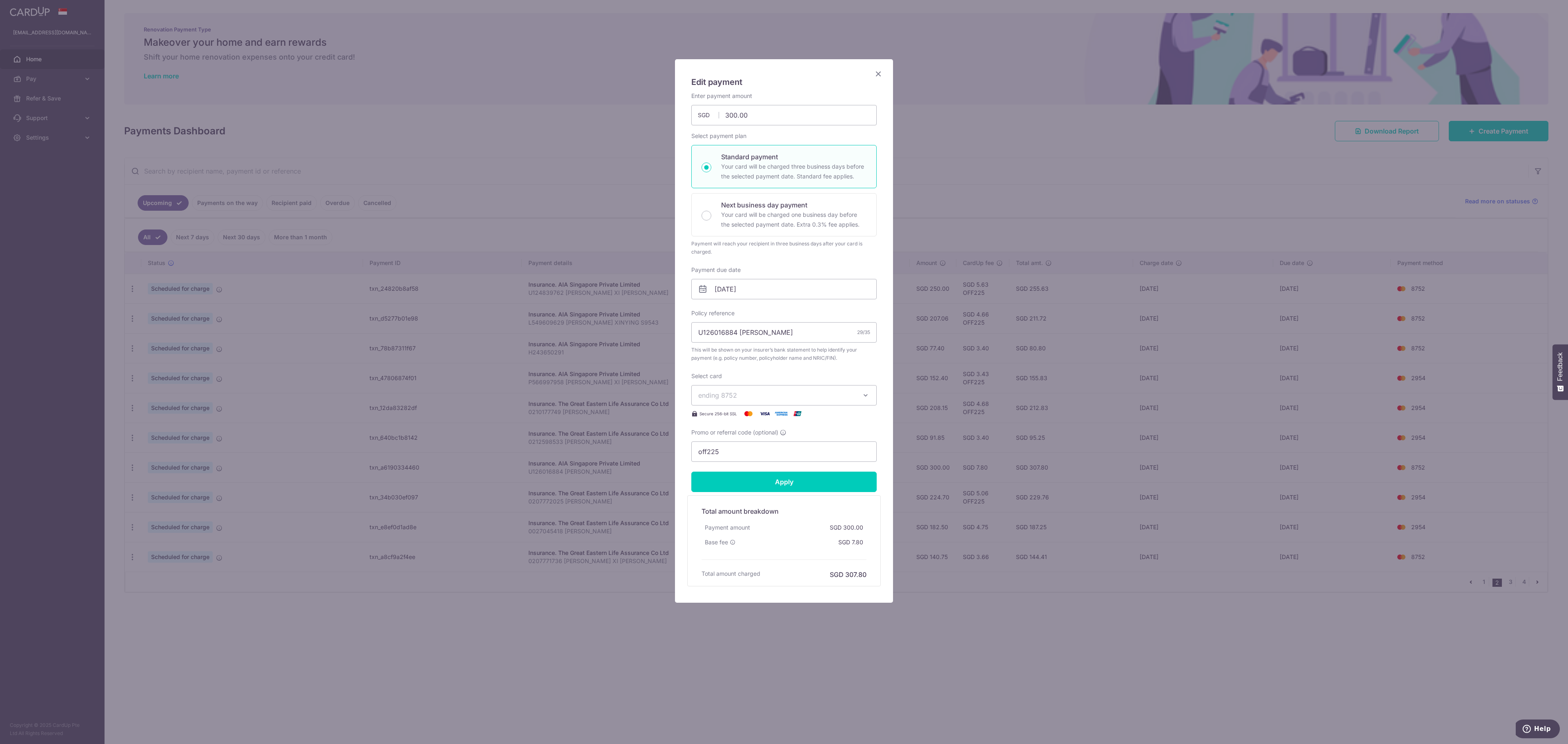
click at [856, 461] on div "Promo or referral code (optional) off225" at bounding box center [783, 445] width 185 height 33
click at [826, 476] on input "Apply" at bounding box center [783, 481] width 185 height 20
type input "Successfully Applied"
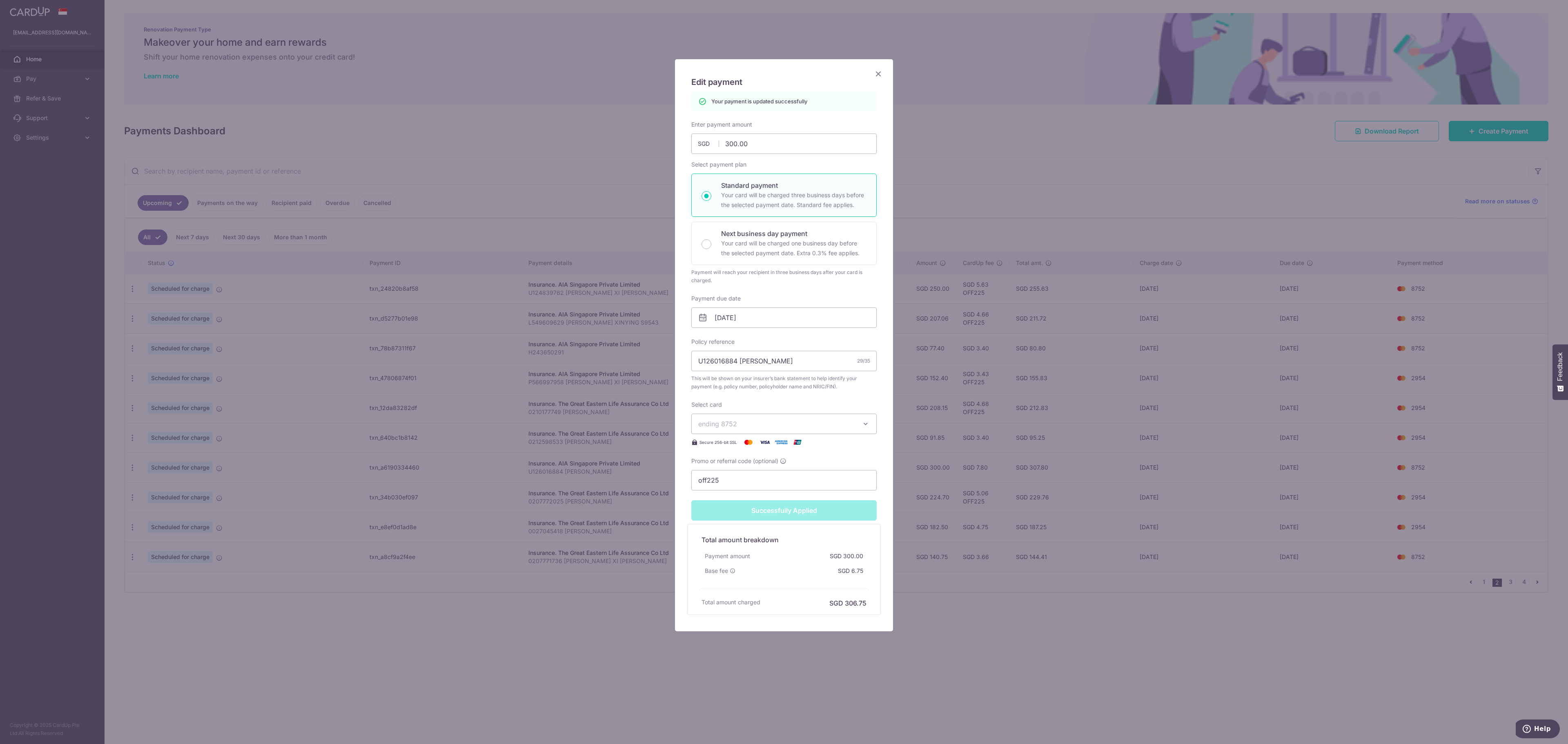
click at [1006, 455] on div "Edit payment By clicking apply, you will make changes to all payments to AIA Si…" at bounding box center [784, 372] width 1568 height 744
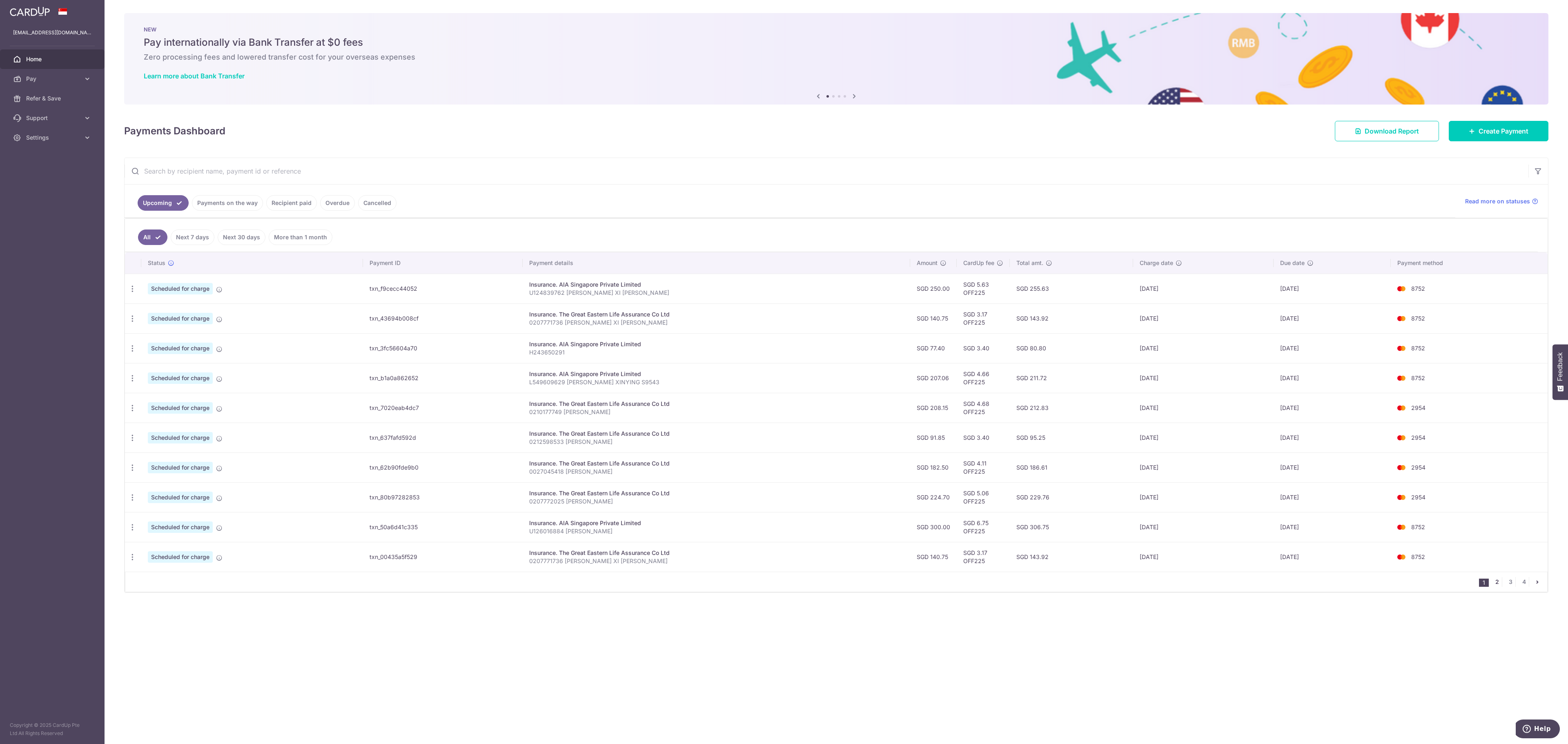
click at [1493, 586] on link "2" at bounding box center [1497, 582] width 10 height 10
click at [134, 293] on icon "button" at bounding box center [132, 288] width 9 height 9
click at [176, 554] on span "Update payment" at bounding box center [176, 549] width 55 height 10
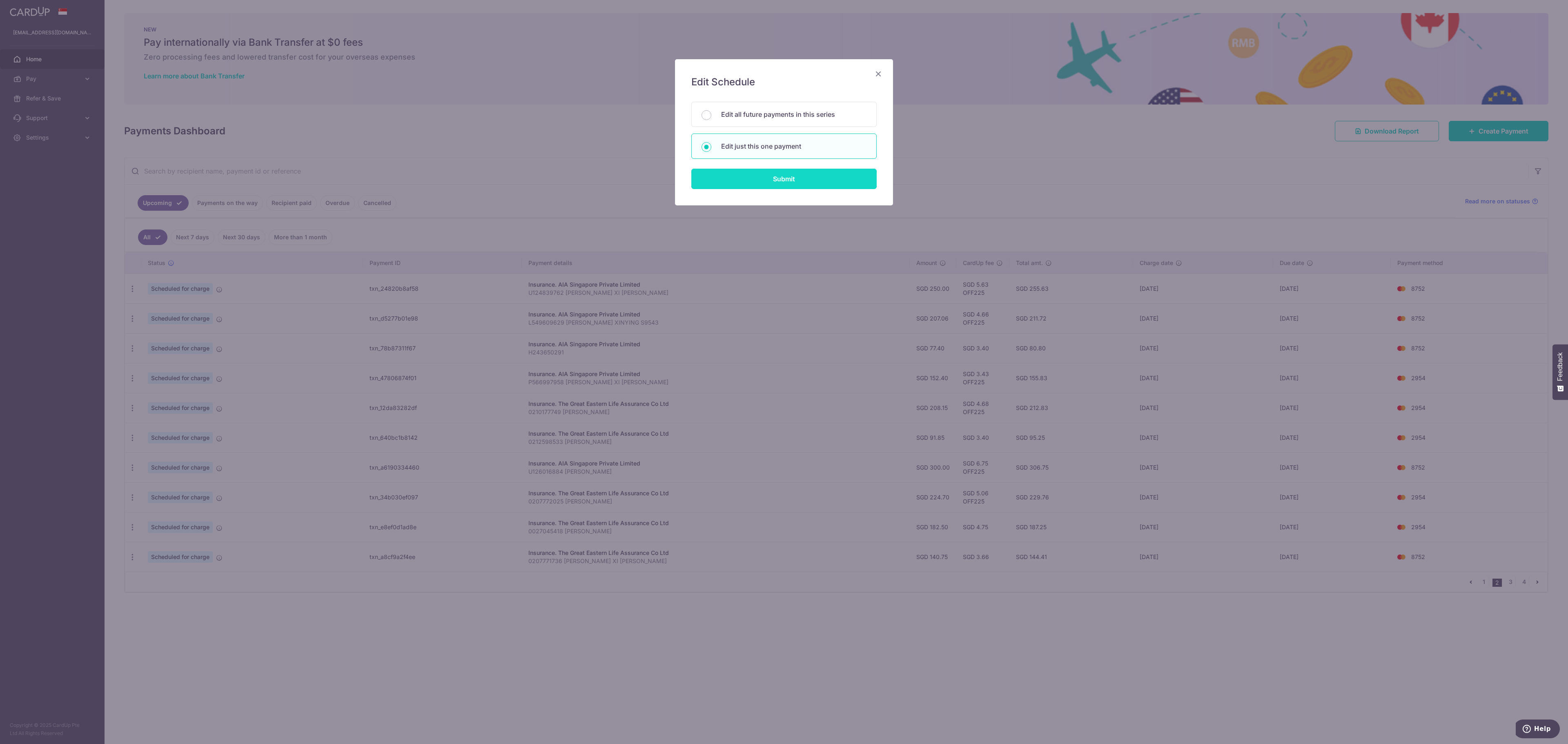
click at [797, 179] on input "Submit" at bounding box center [783, 178] width 185 height 20
radio input "true"
type input "182.50"
type input "[DATE]"
type input "0027045418 [PERSON_NAME]"
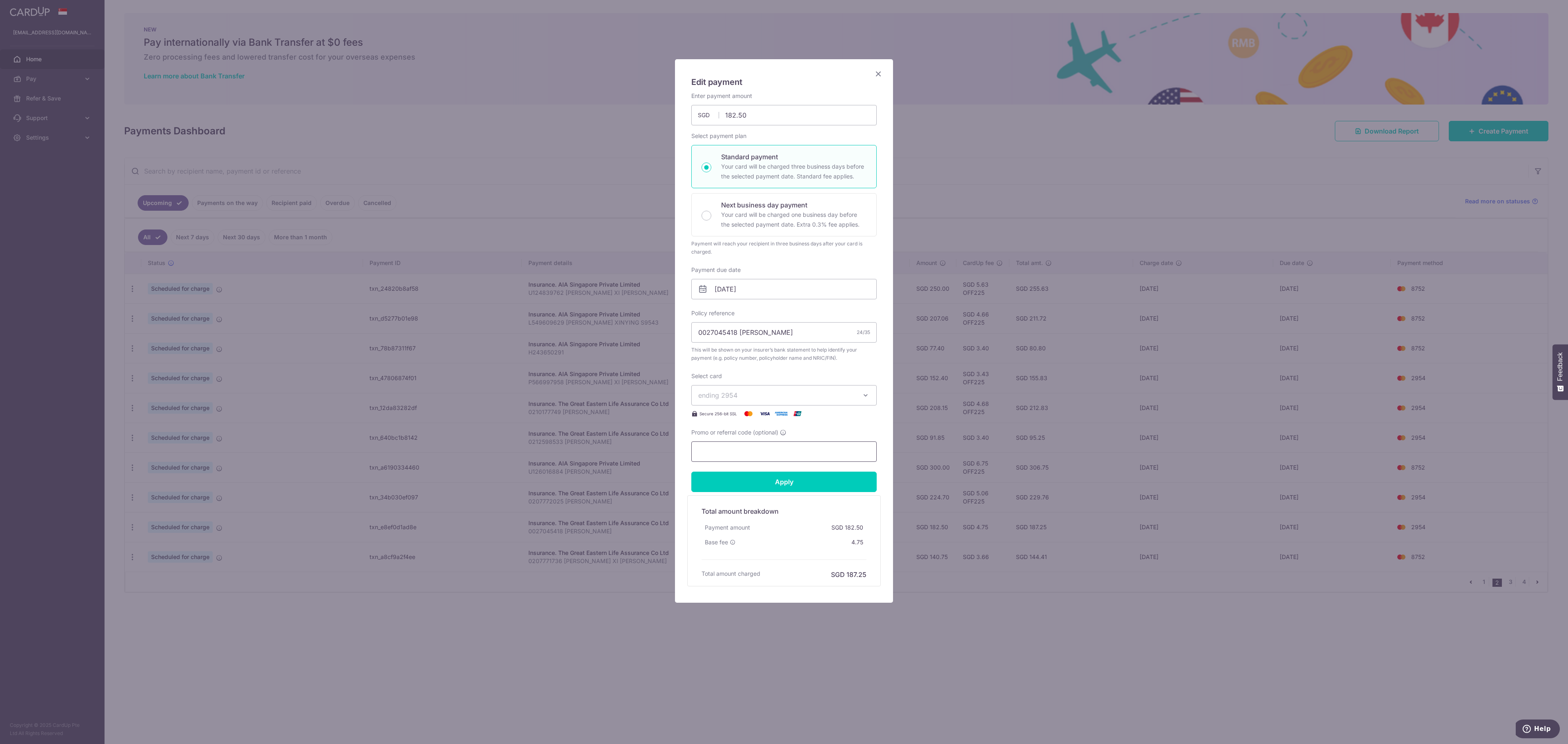
click at [762, 461] on input "Promo or referral code (optional)" at bounding box center [783, 450] width 185 height 20
paste input "off225"
type input "off225"
click at [691, 471] on input "Apply" at bounding box center [783, 481] width 185 height 20
type input "Successfully Applied"
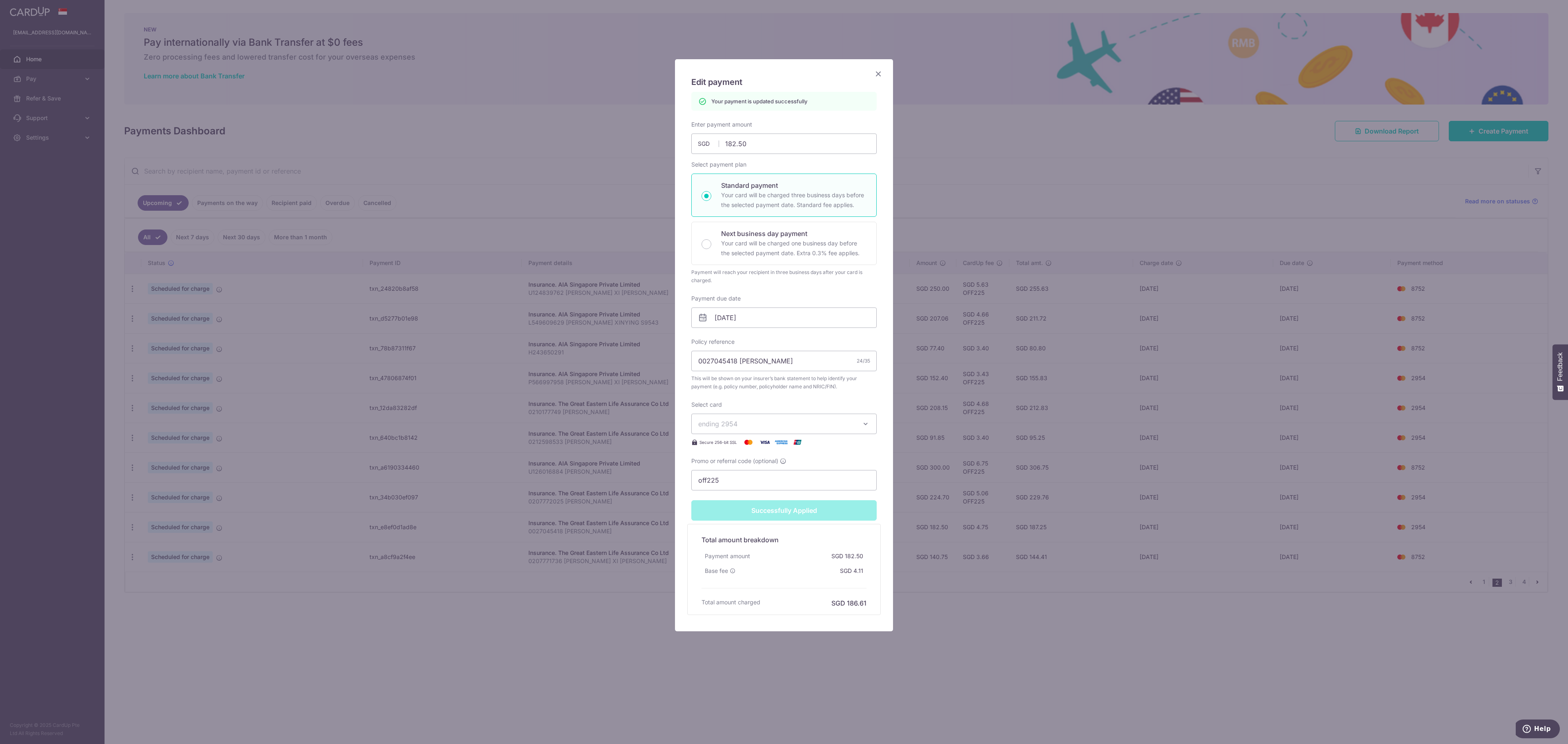
drag, startPoint x: 1127, startPoint y: 583, endPoint x: 1209, endPoint y: 590, distance: 82.3
click at [1131, 583] on div "Edit payment By clicking apply, you will make changes to all payments to The Gr…" at bounding box center [784, 372] width 1568 height 744
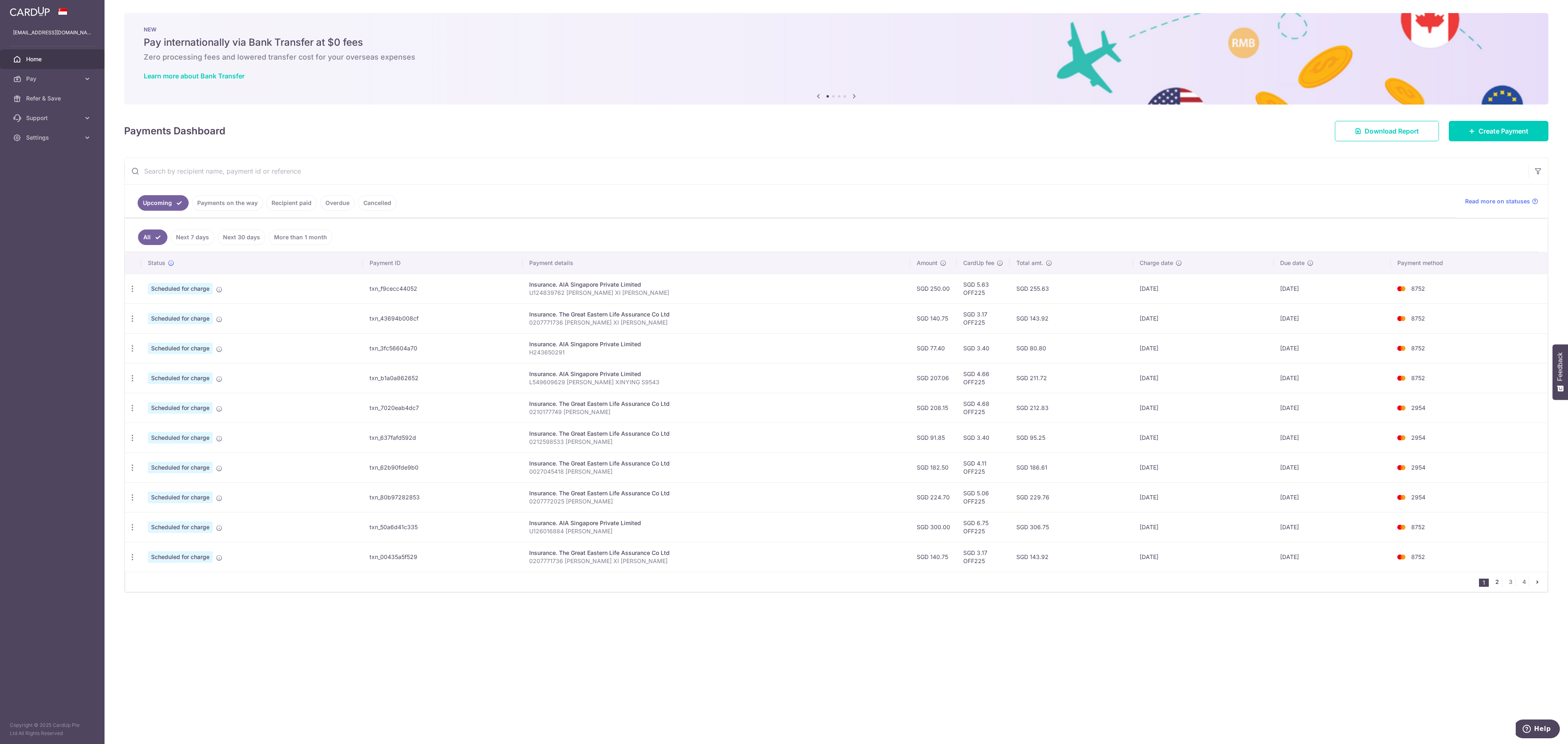
click at [1493, 586] on link "2" at bounding box center [1497, 582] width 10 height 10
click at [137, 564] on div "Update payment Cancel payment" at bounding box center [132, 557] width 15 height 15
click at [131, 293] on icon "button" at bounding box center [132, 288] width 9 height 9
click at [158, 584] on span "Update payment" at bounding box center [176, 579] width 55 height 10
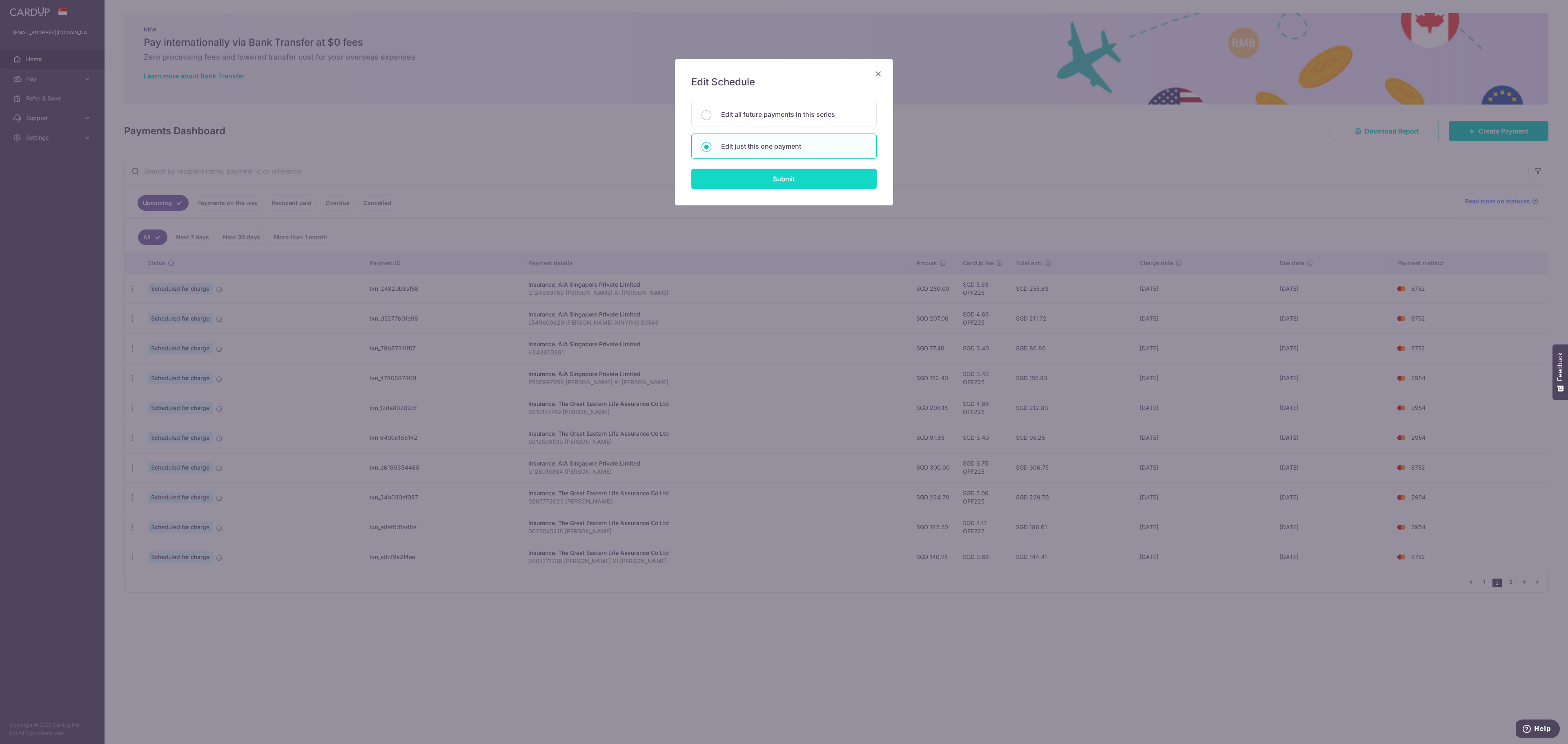
click at [779, 186] on input "Submit" at bounding box center [783, 178] width 185 height 20
radio input "true"
type input "140.75"
type input "[DATE]"
type input "0207771736 [PERSON_NAME] XI [PERSON_NAME]"
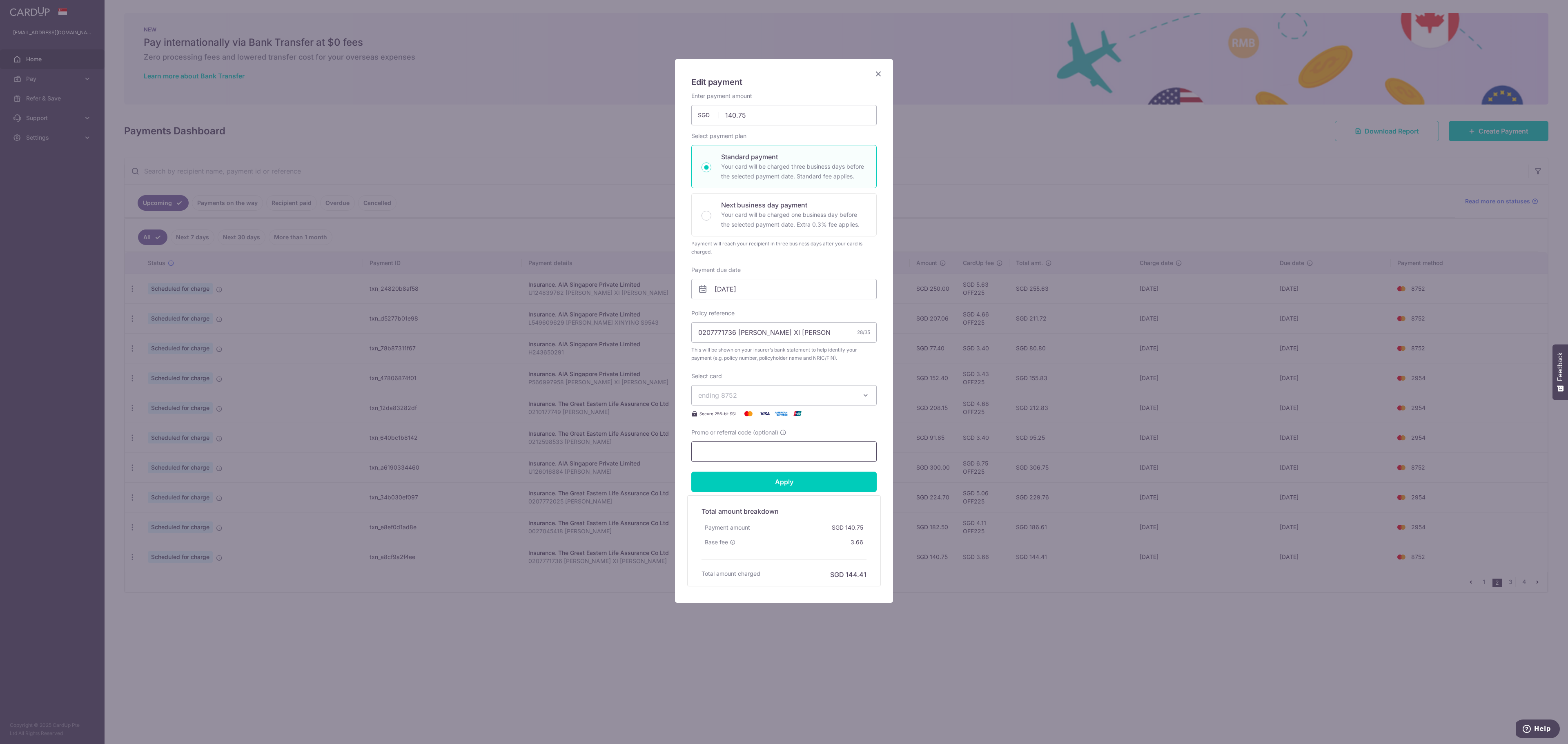
click at [774, 461] on input "Promo or referral code (optional)" at bounding box center [783, 450] width 185 height 20
paste input "off225"
type input "off225"
click at [808, 486] on input "Apply" at bounding box center [783, 481] width 185 height 20
type input "Successfully Applied"
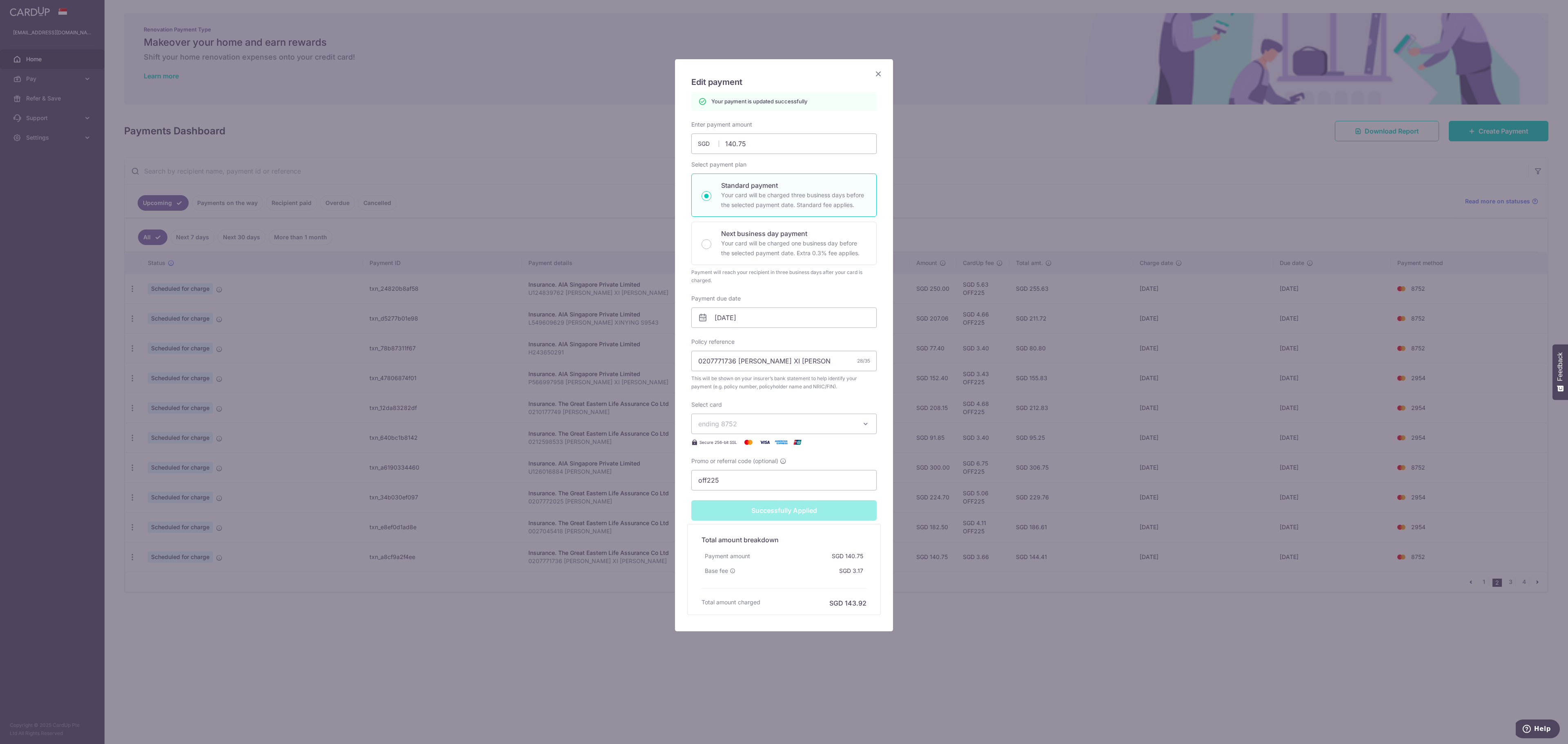
click at [988, 642] on div "Edit payment By clicking apply, you will make changes to all payments to The Gr…" at bounding box center [784, 372] width 1568 height 744
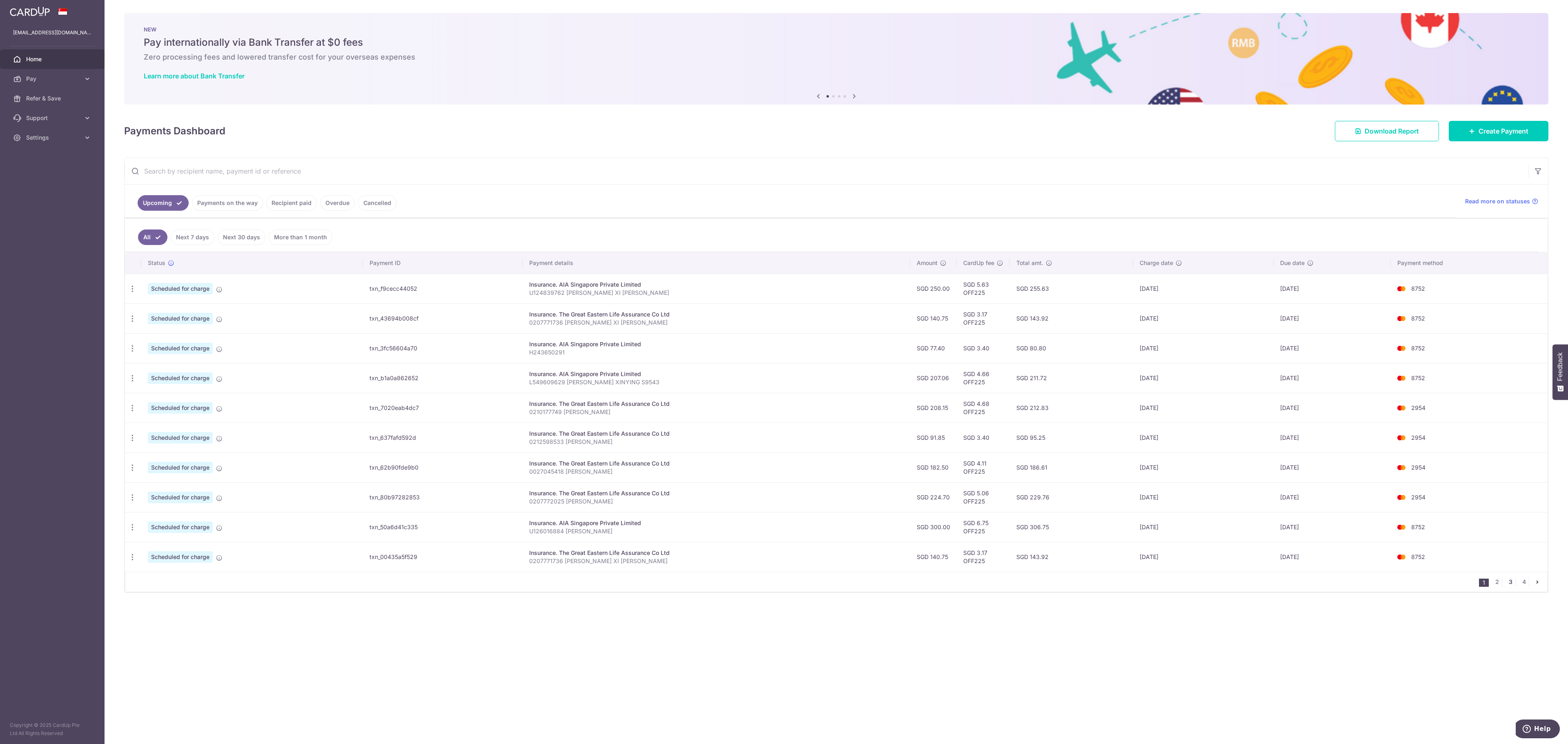
click at [1508, 586] on link "3" at bounding box center [1510, 582] width 10 height 10
click at [132, 293] on icon "button" at bounding box center [132, 288] width 9 height 9
click at [159, 316] on span "Update payment" at bounding box center [176, 311] width 55 height 10
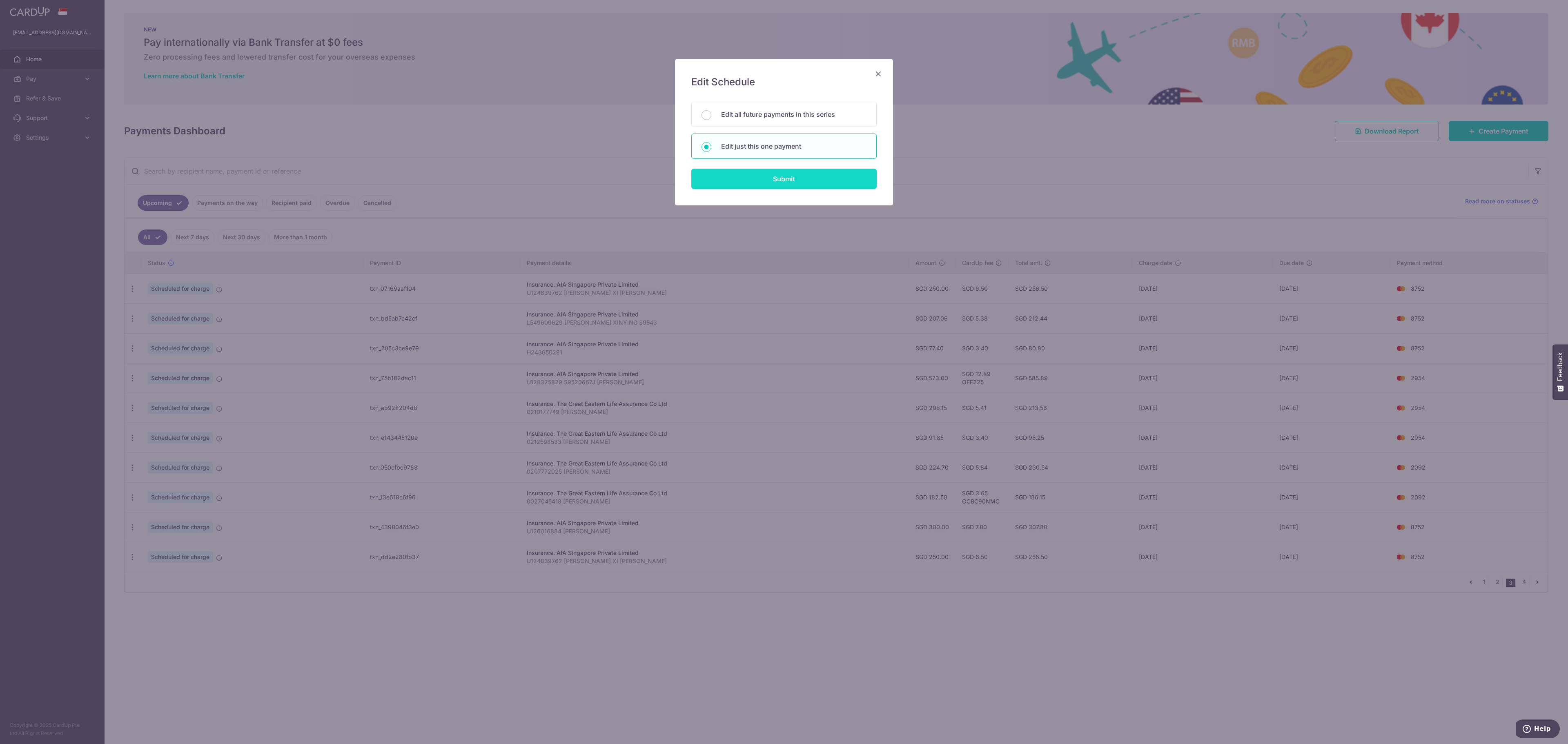
click at [787, 177] on input "Submit" at bounding box center [783, 178] width 185 height 20
radio input "true"
type input "250.00"
type input "[DATE]"
type input "U124839762 [PERSON_NAME] XI [PERSON_NAME]"
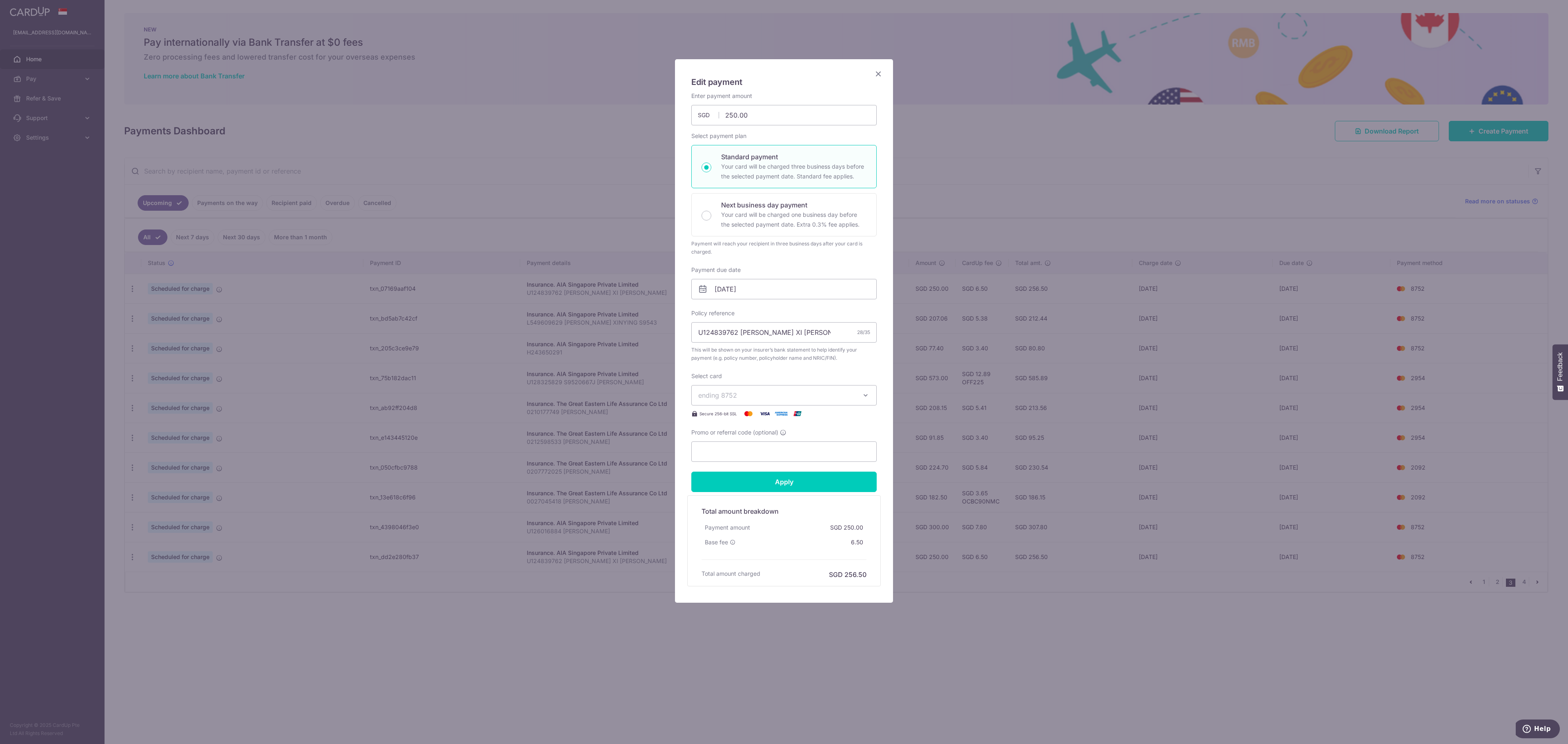
drag, startPoint x: 759, startPoint y: 442, endPoint x: 762, endPoint y: 465, distance: 23.2
click at [759, 446] on div "Promo or referral code (optional)" at bounding box center [783, 445] width 185 height 33
click at [762, 465] on form "By clicking apply, you will make changes to all payments to AIA Singapore Priva…" at bounding box center [783, 339] width 185 height 494
click at [792, 467] on form "By clicking apply, you will make changes to all payments to AIA Singapore Priva…" at bounding box center [783, 339] width 185 height 494
drag, startPoint x: 809, startPoint y: 467, endPoint x: 813, endPoint y: 466, distance: 4.1
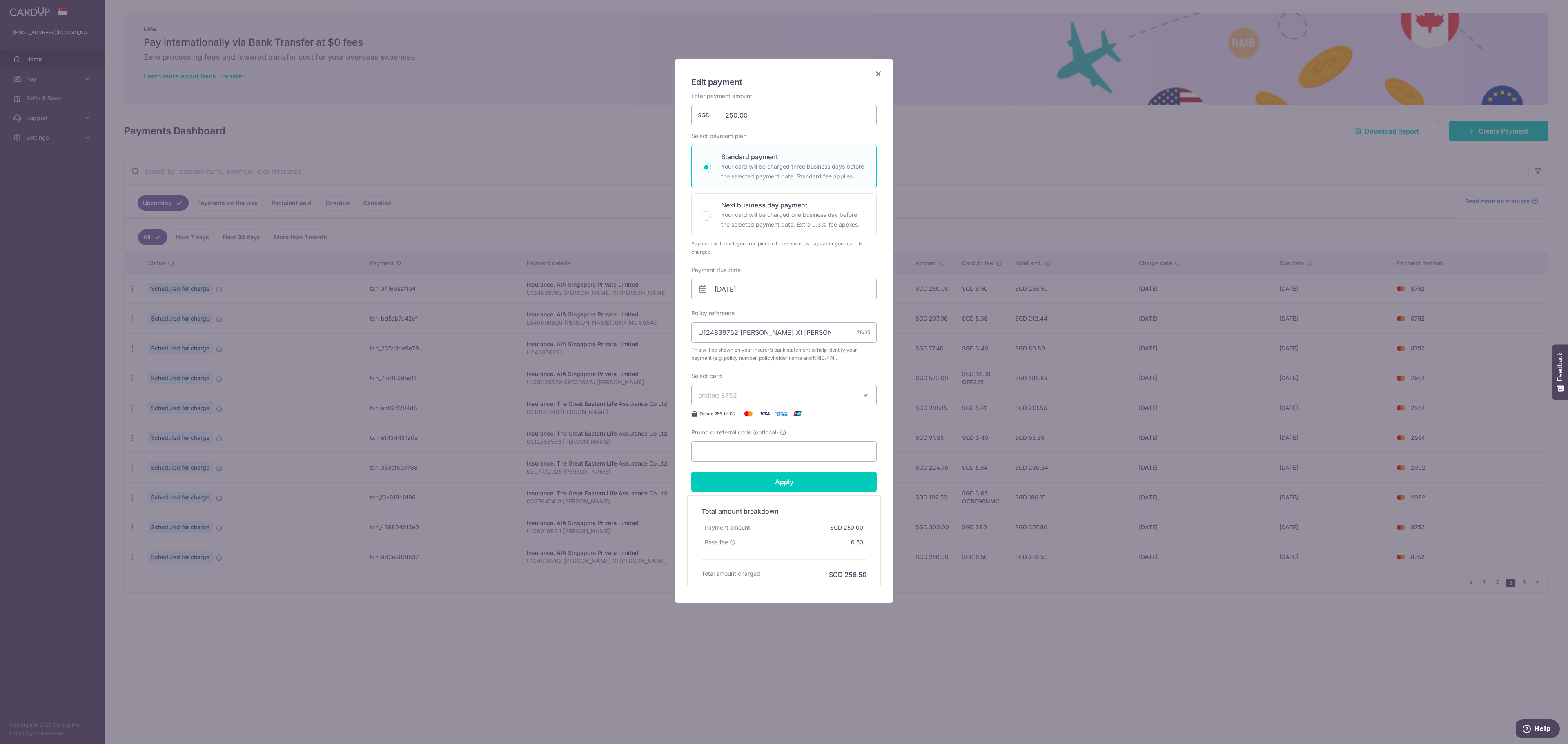
click at [809, 467] on form "By clicking apply, you will make changes to all payments to AIA Singapore Priva…" at bounding box center [783, 339] width 185 height 494
click at [831, 460] on input "Promo or referral code (optional)" at bounding box center [783, 450] width 185 height 20
paste input "off225"
type input "off225"
click at [830, 480] on input "Apply" at bounding box center [783, 481] width 185 height 20
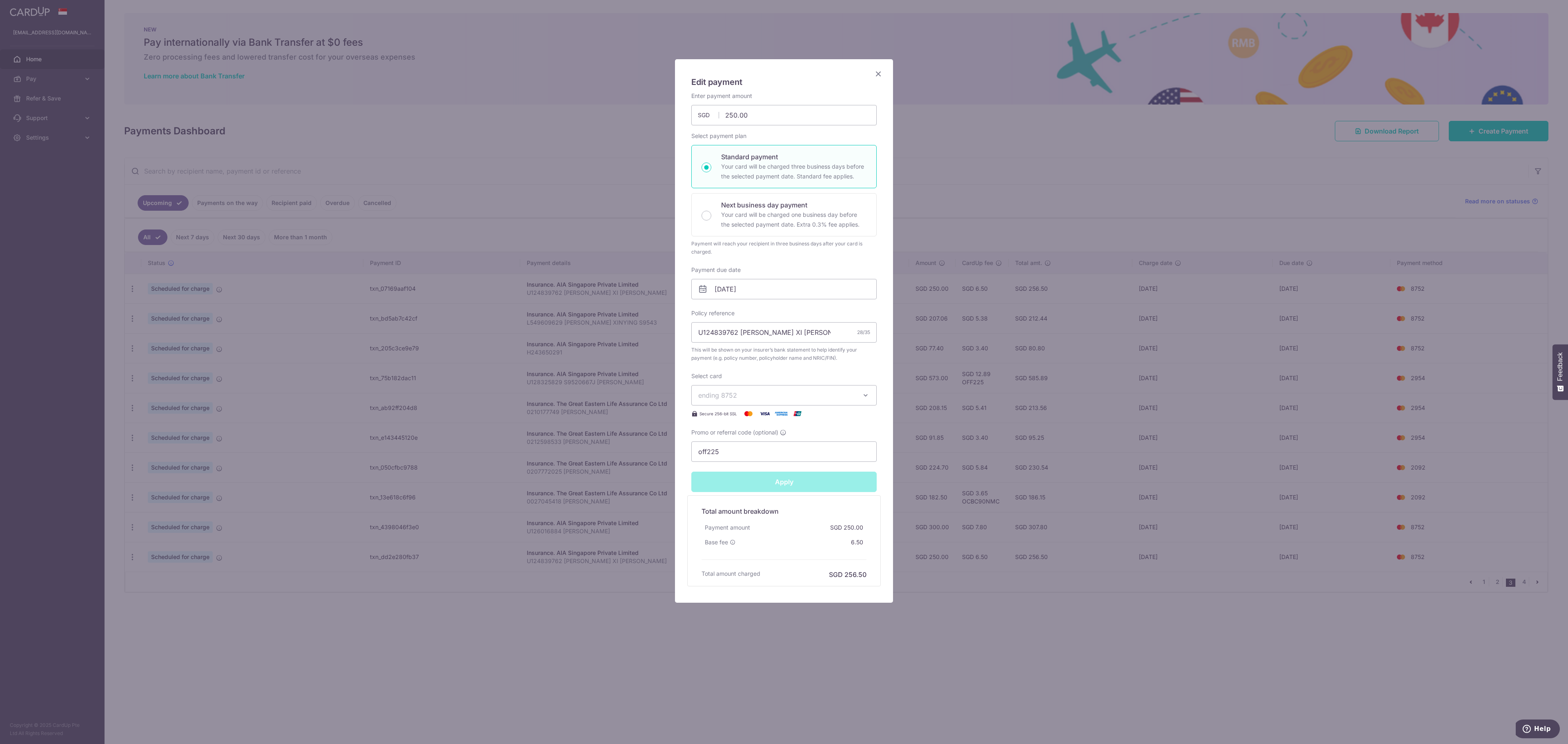
type input "Successfully Applied"
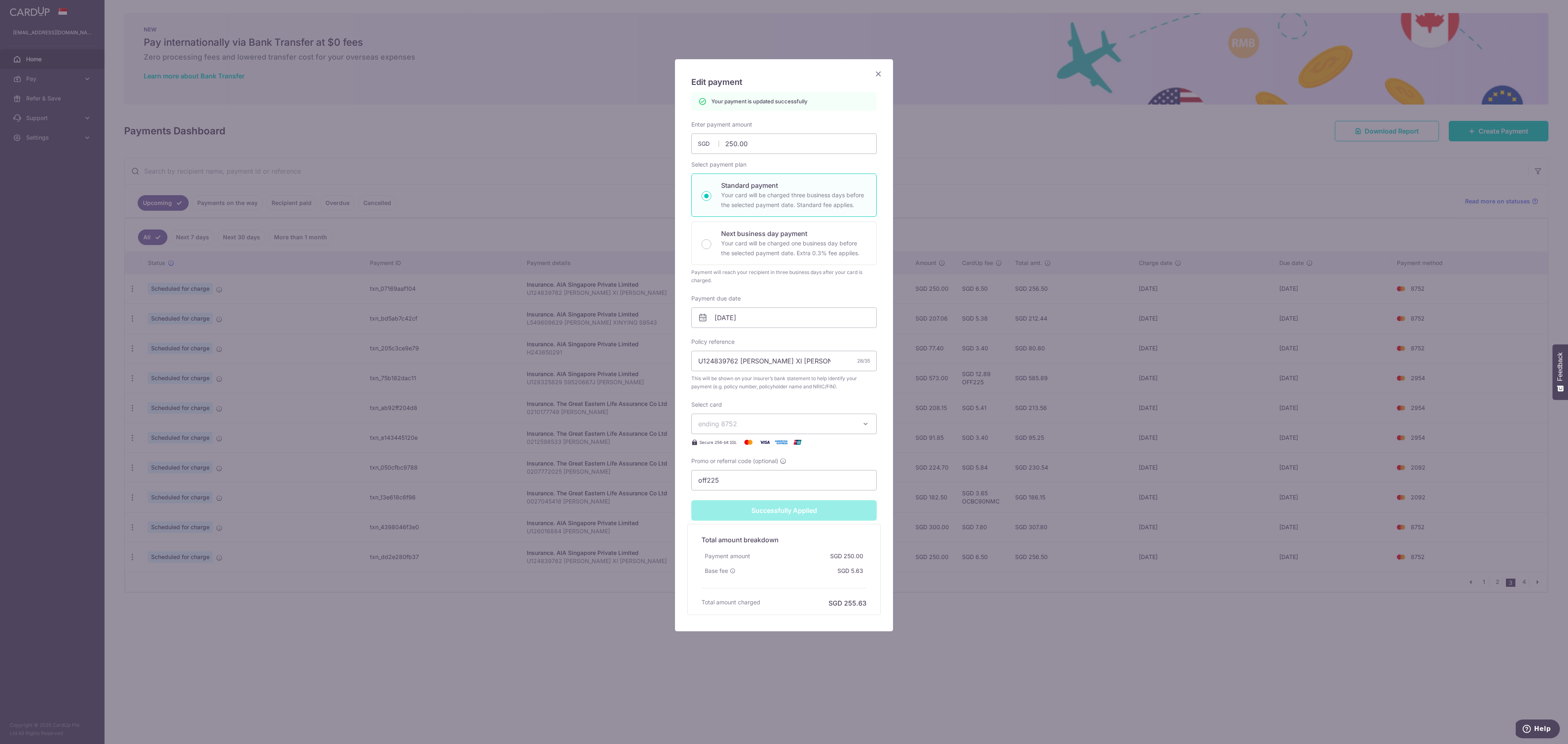
click at [1017, 459] on div "Edit payment By clicking apply, you will make changes to all payments to AIA Si…" at bounding box center [784, 372] width 1568 height 744
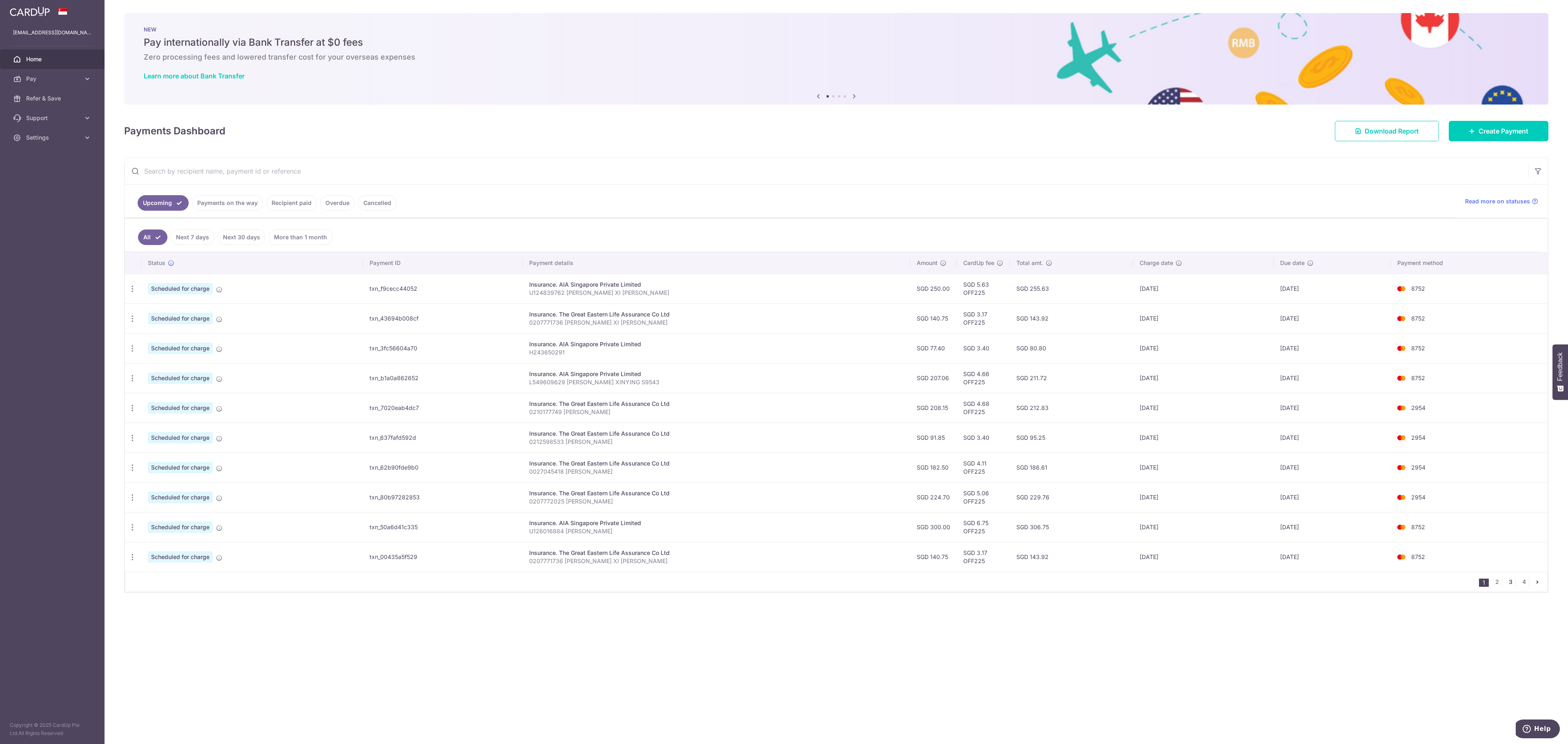
click at [1511, 586] on link "3" at bounding box center [1510, 582] width 10 height 10
click at [130, 293] on icon "button" at bounding box center [132, 288] width 9 height 9
click at [177, 344] on span "Update payment" at bounding box center [176, 341] width 55 height 10
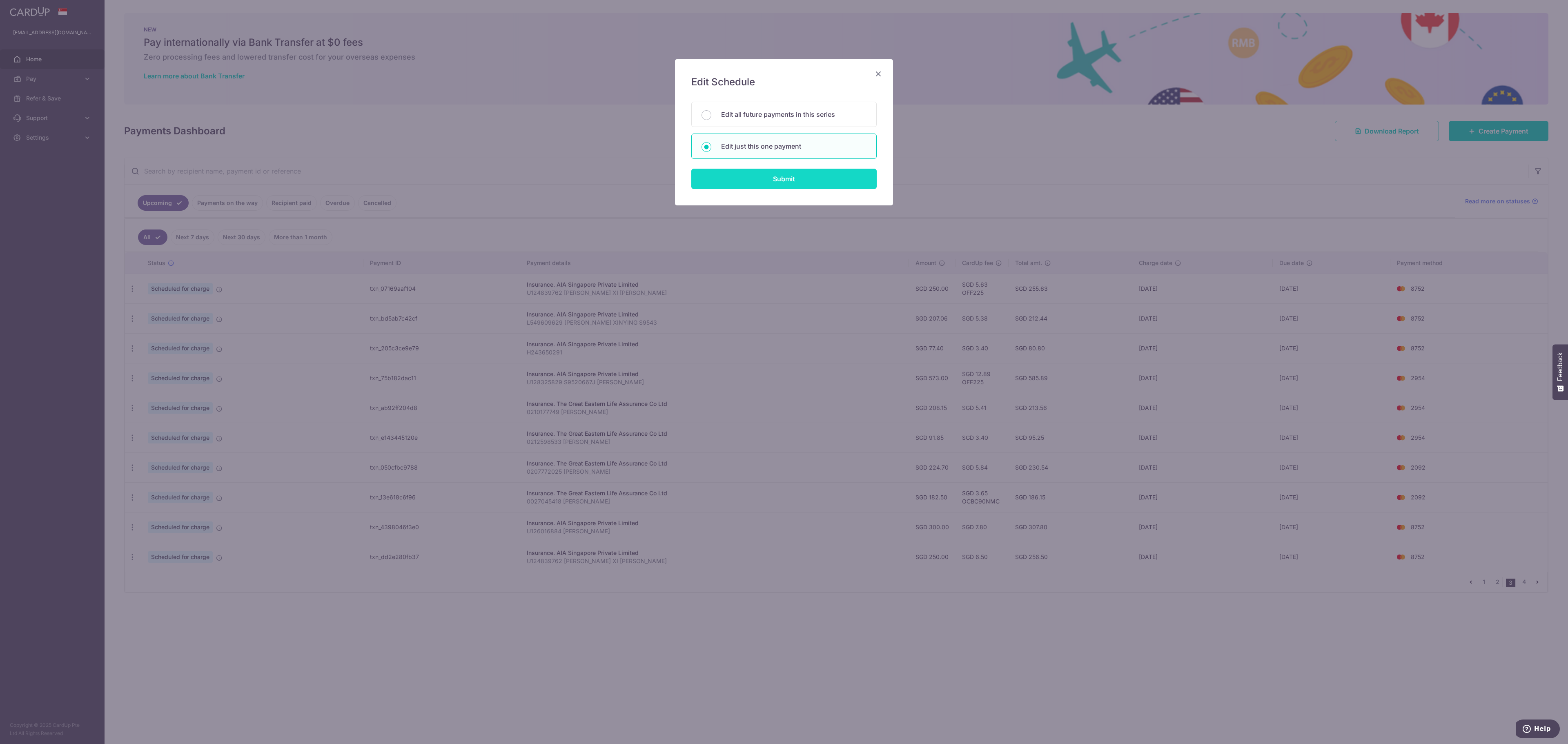
click at [792, 182] on input "Submit" at bounding box center [783, 178] width 185 height 20
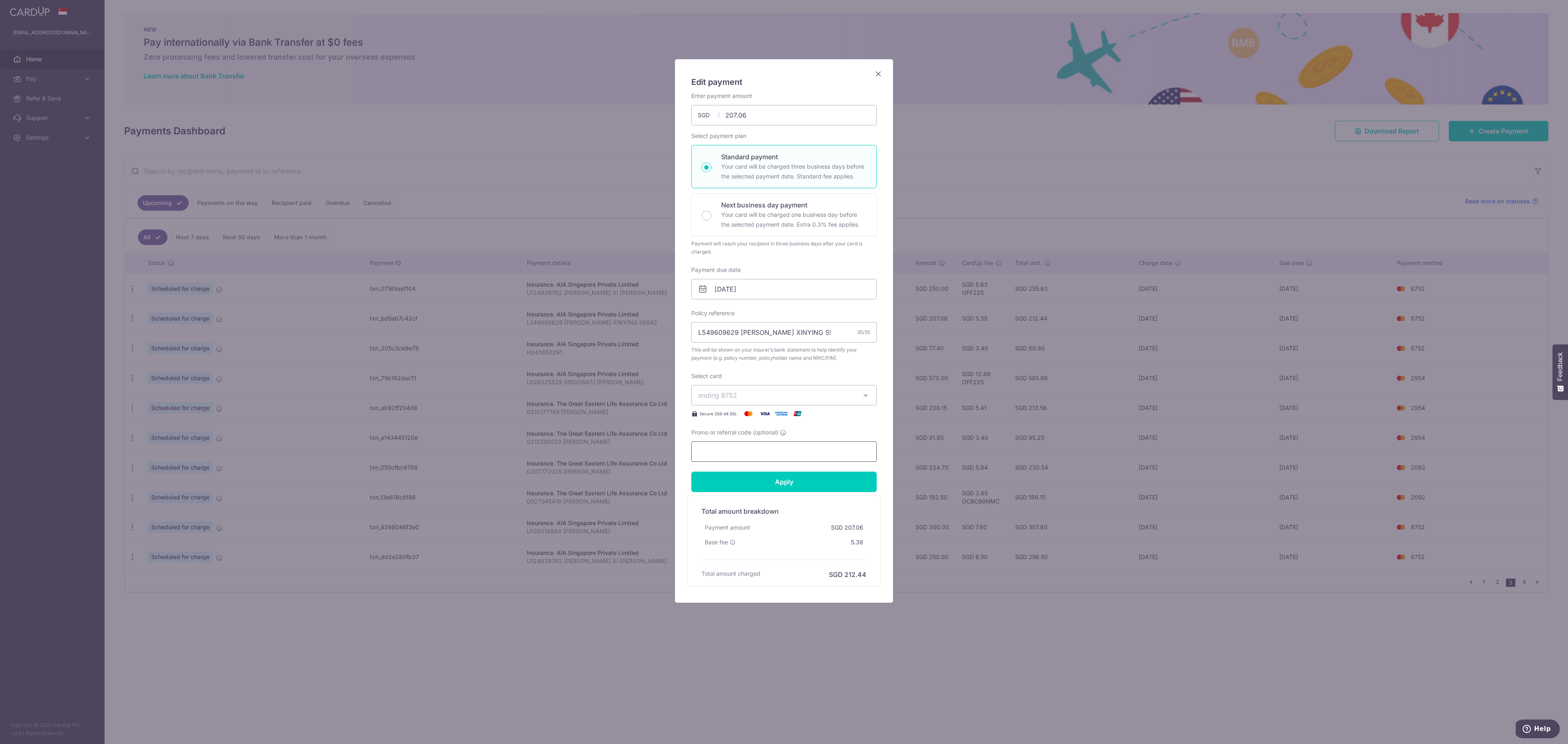
click at [775, 450] on input "Promo or referral code (optional)" at bounding box center [783, 450] width 185 height 20
paste input "off225"
type input "off225"
click at [793, 477] on input "Apply" at bounding box center [783, 481] width 185 height 20
type input "Successfully Applied"
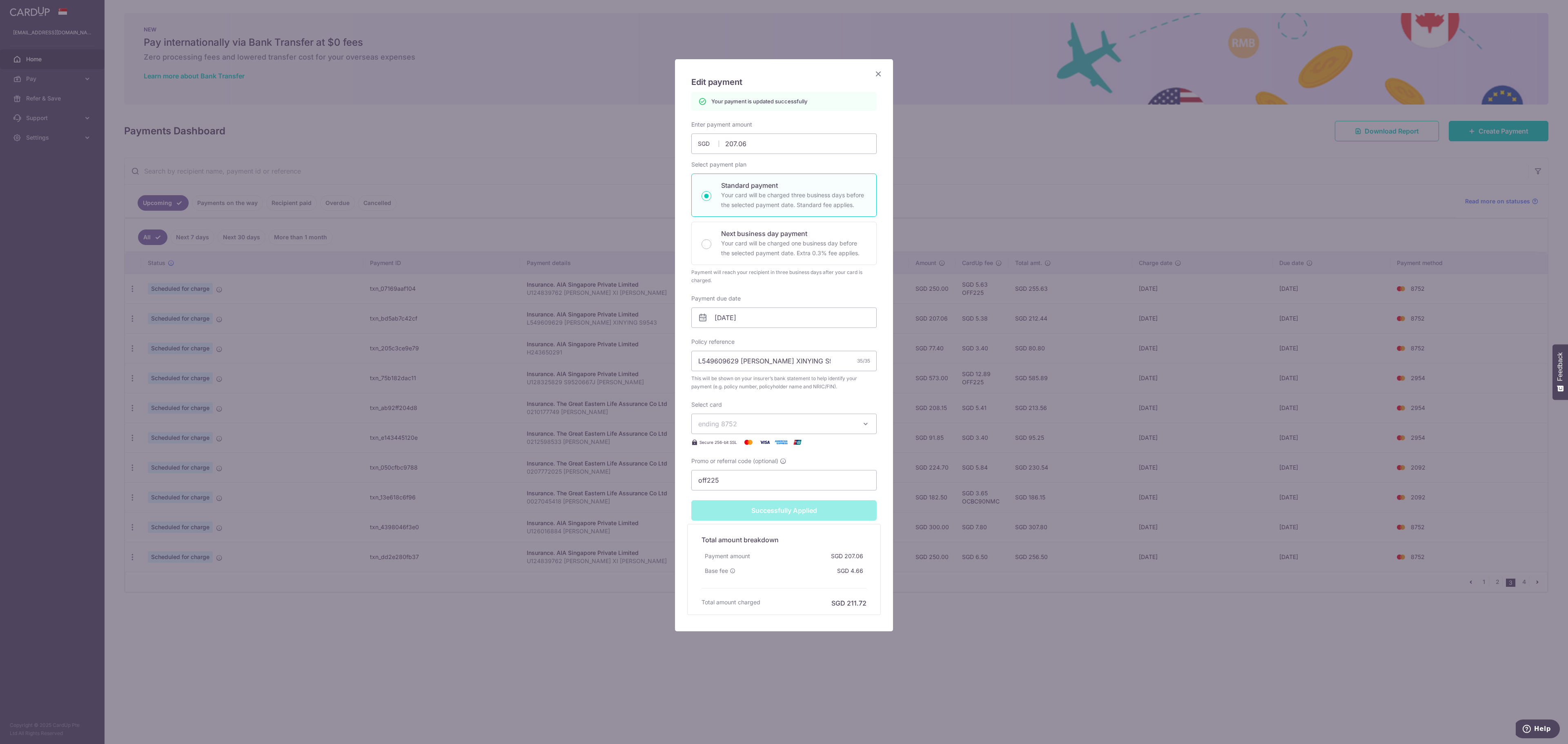
click at [1001, 471] on div "Edit payment By clicking apply, you will make changes to all payments to AIA Si…" at bounding box center [784, 372] width 1568 height 744
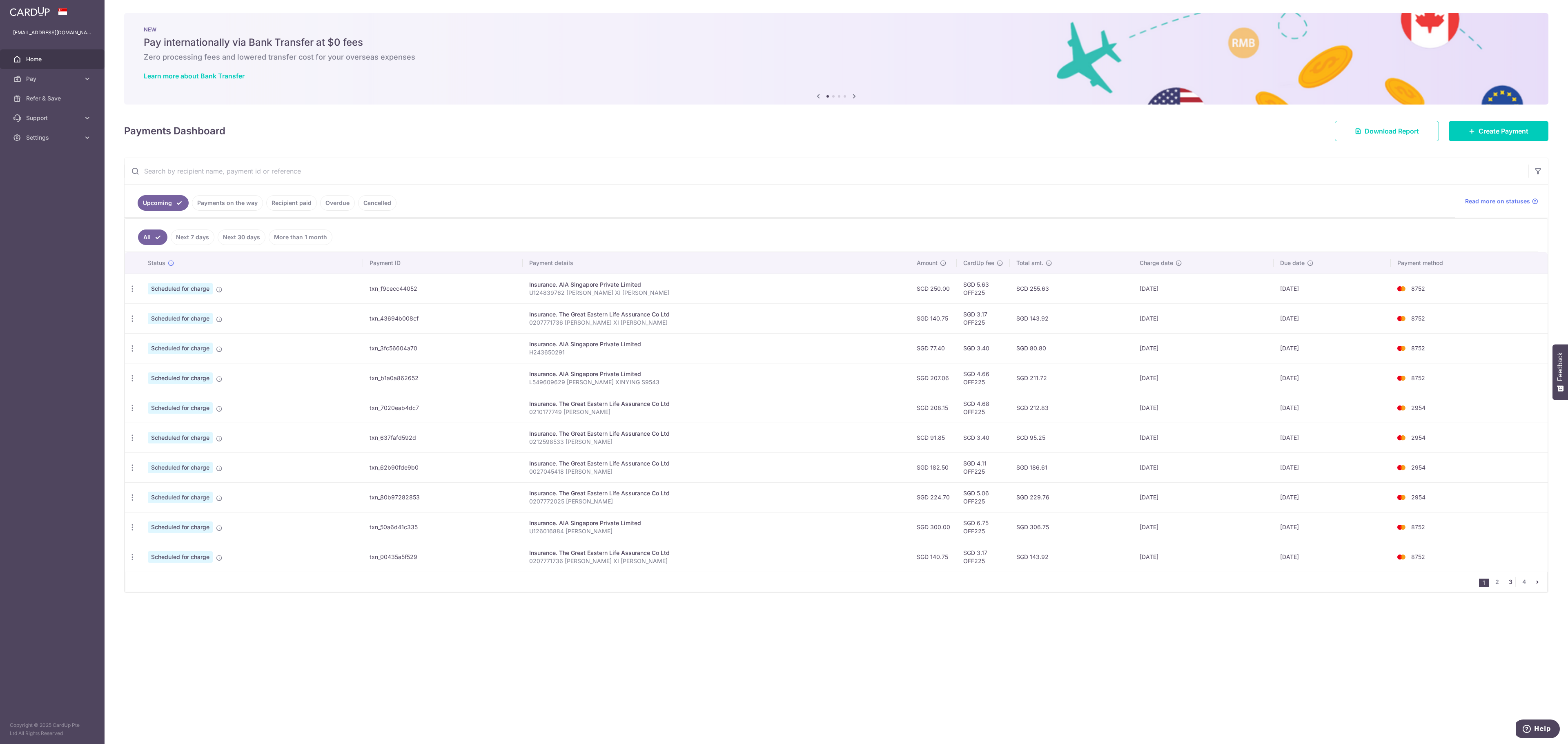
click at [1509, 586] on link "3" at bounding box center [1510, 582] width 10 height 10
click at [132, 293] on icon "button" at bounding box center [132, 288] width 9 height 9
click at [169, 435] on span "Update payment" at bounding box center [176, 430] width 55 height 10
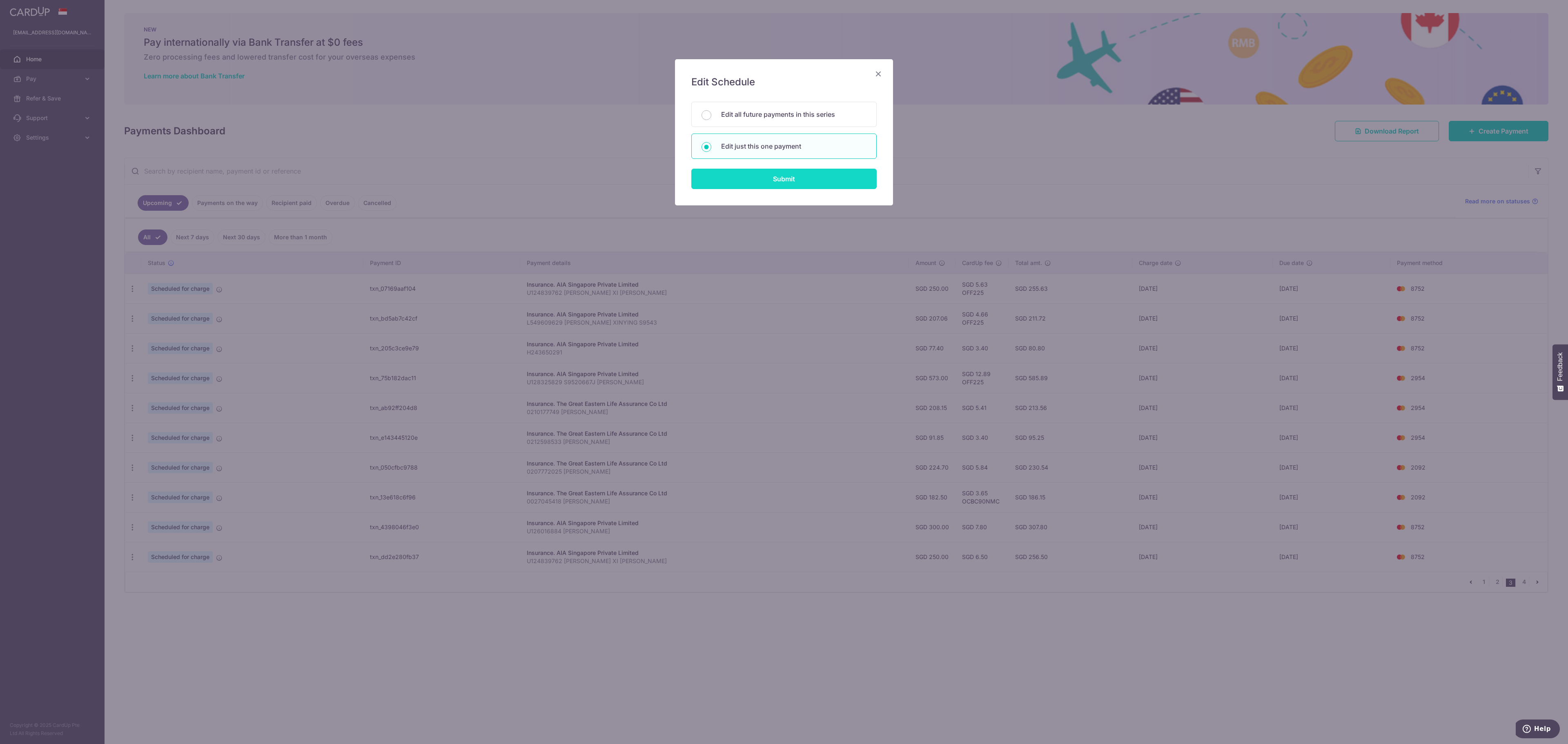
click at [790, 171] on input "Submit" at bounding box center [783, 178] width 185 height 20
radio input "true"
type input "208.15"
type input "[DATE]"
type input "0210177749 [PERSON_NAME]"
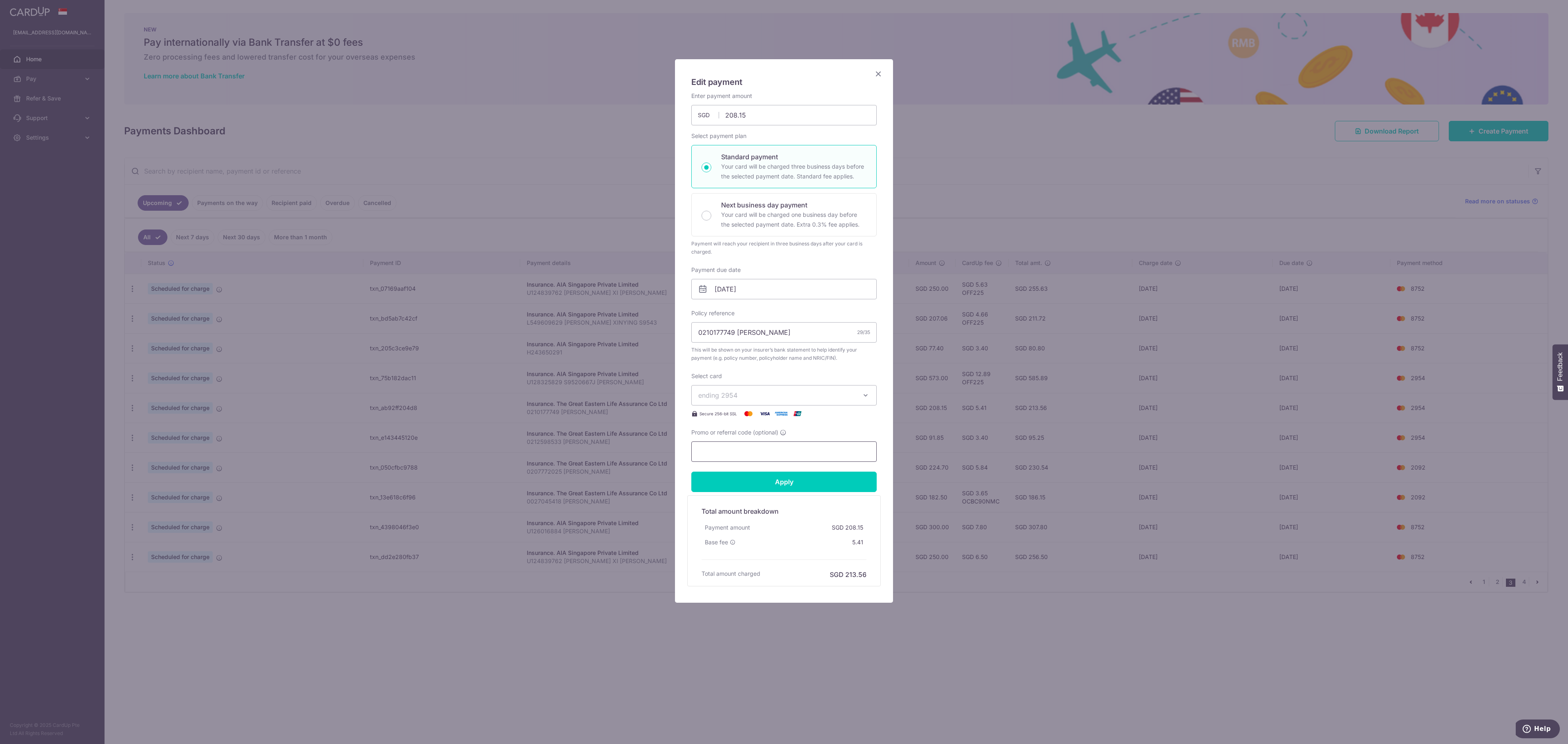
click at [802, 445] on input "Promo or referral code (optional)" at bounding box center [783, 450] width 185 height 20
paste input "off225"
type input "off225"
click at [802, 481] on input "Apply" at bounding box center [783, 481] width 185 height 20
type input "Successfully Applied"
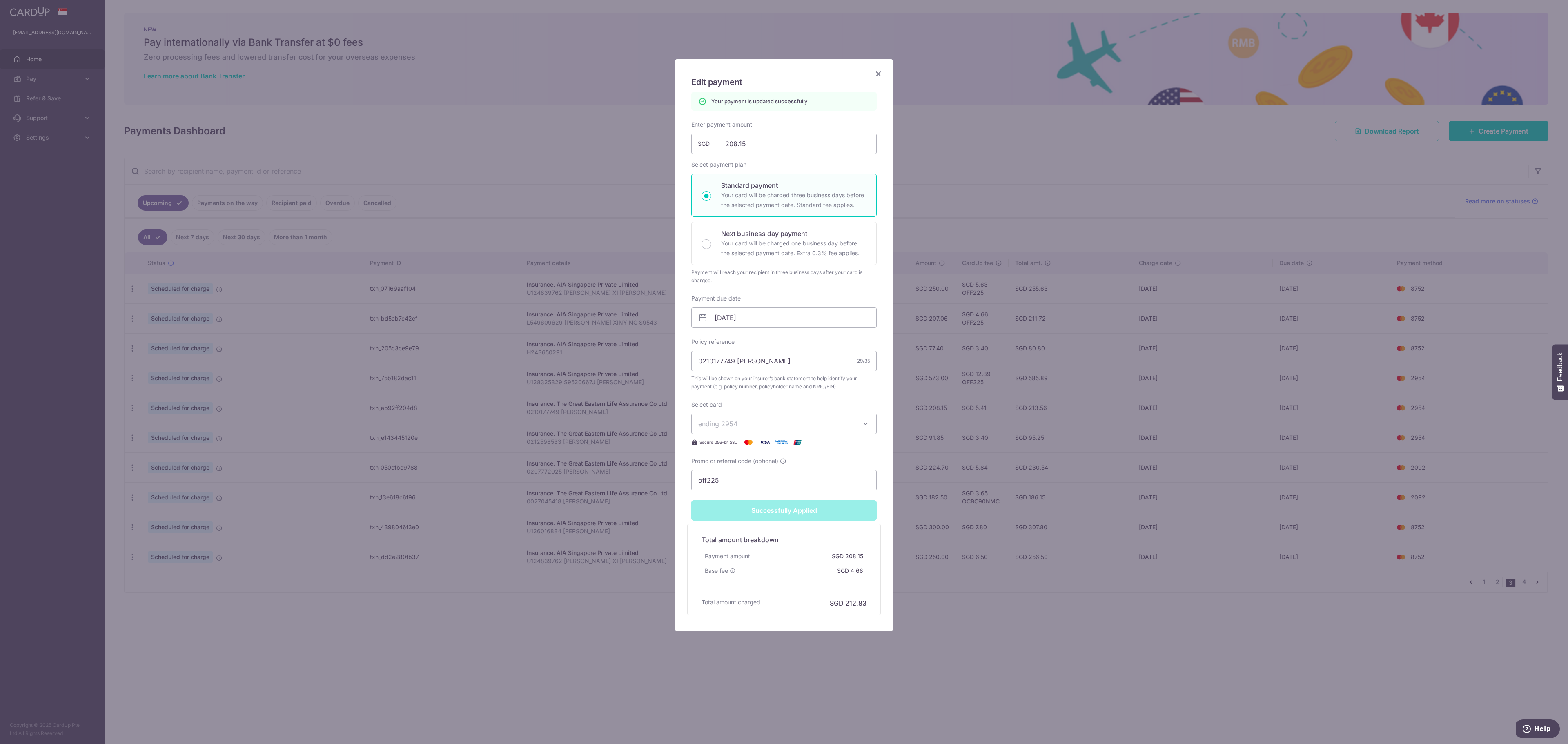
click at [1233, 487] on div "Edit payment By clicking apply, you will make changes to all payments to The Gr…" at bounding box center [784, 372] width 1568 height 744
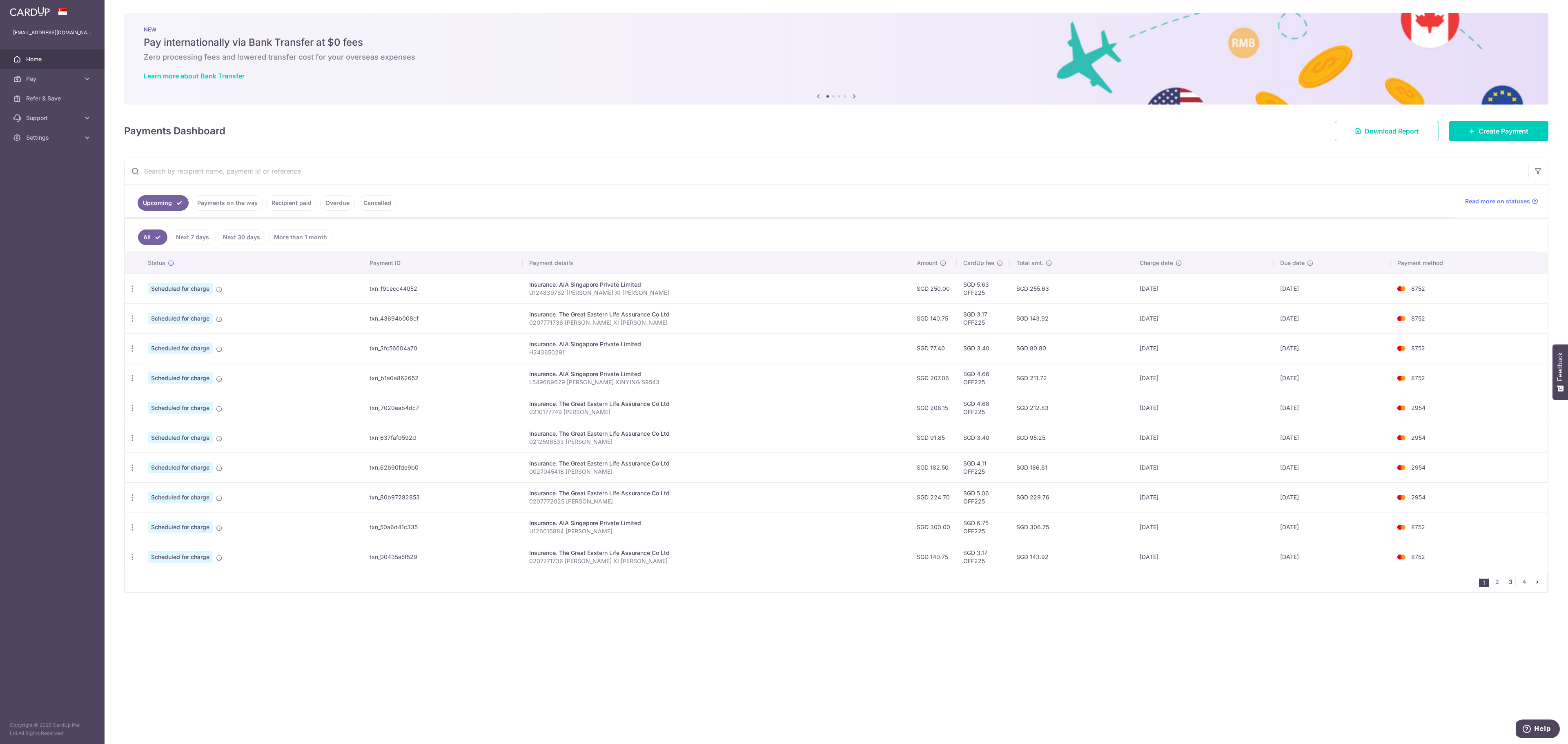
click at [1511, 586] on link "3" at bounding box center [1510, 582] width 10 height 10
click at [133, 293] on icon "button" at bounding box center [132, 288] width 9 height 9
click at [177, 495] on span "Update payment" at bounding box center [176, 489] width 55 height 10
radio input "true"
type input "224.70"
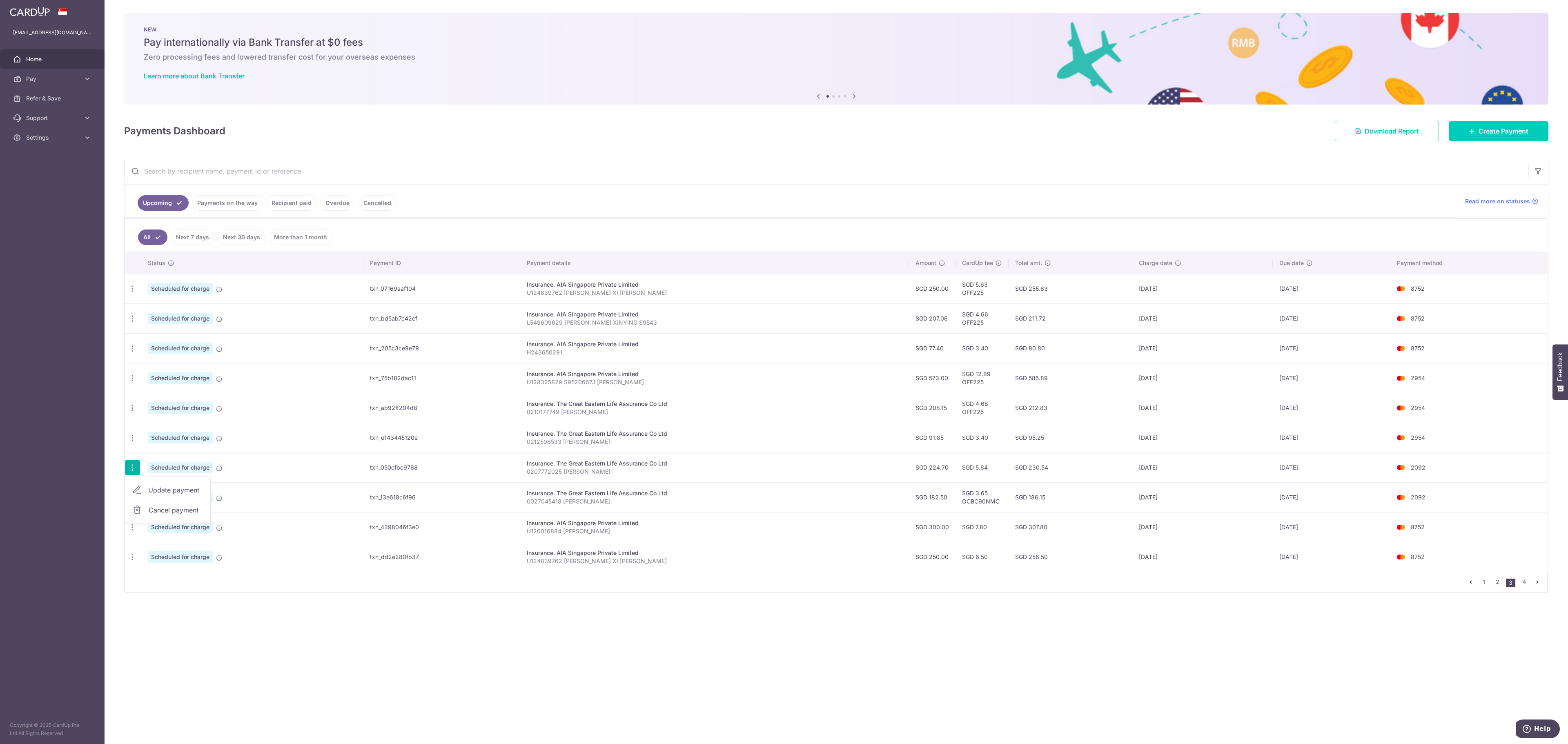
type input "06/12/2025"
type input "0207772025 [PERSON_NAME]"
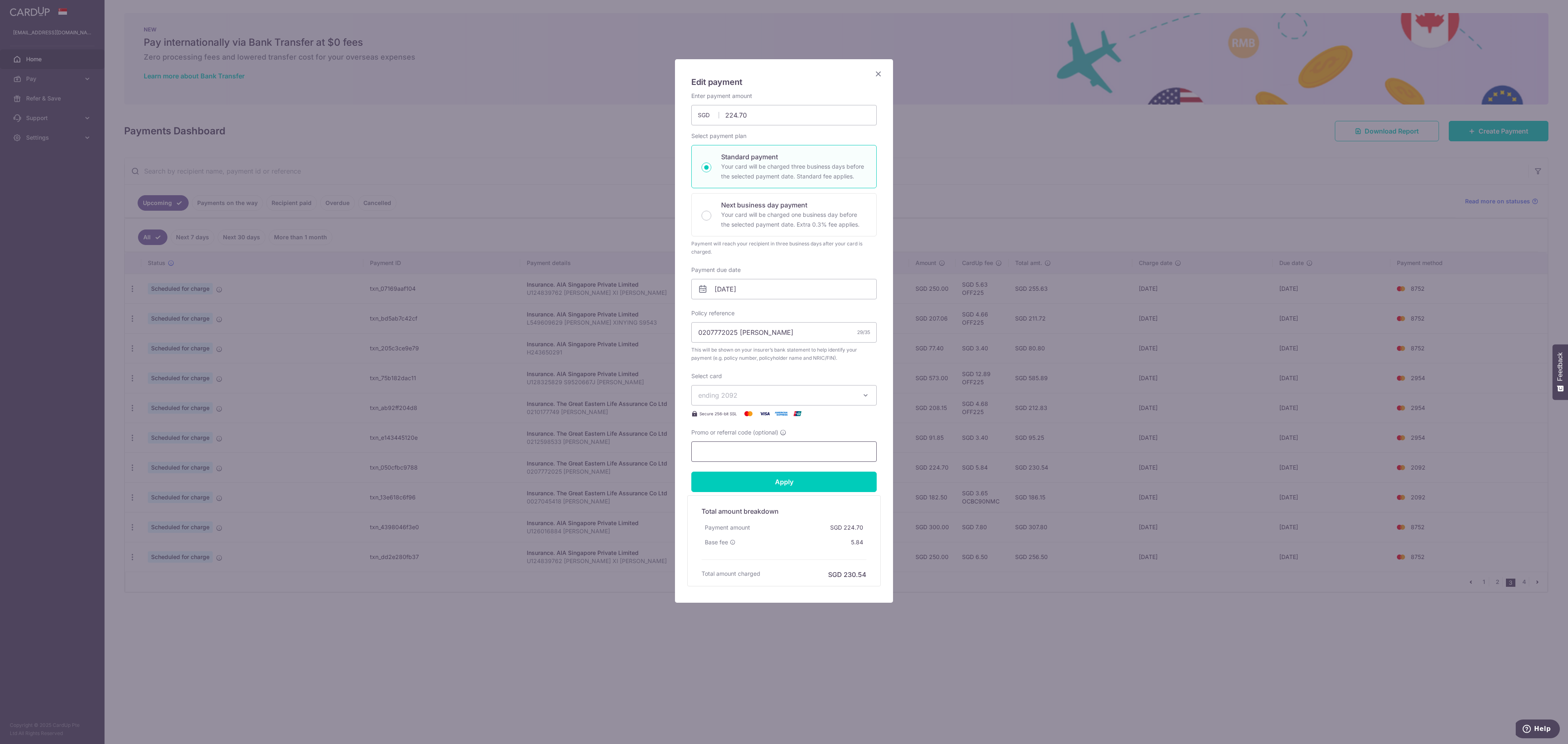
click at [786, 454] on input "Promo or referral code (optional)" at bounding box center [783, 450] width 185 height 20
paste input "off225"
type input "off225"
click at [818, 483] on input "Apply" at bounding box center [783, 481] width 185 height 20
type input "Successfully Applied"
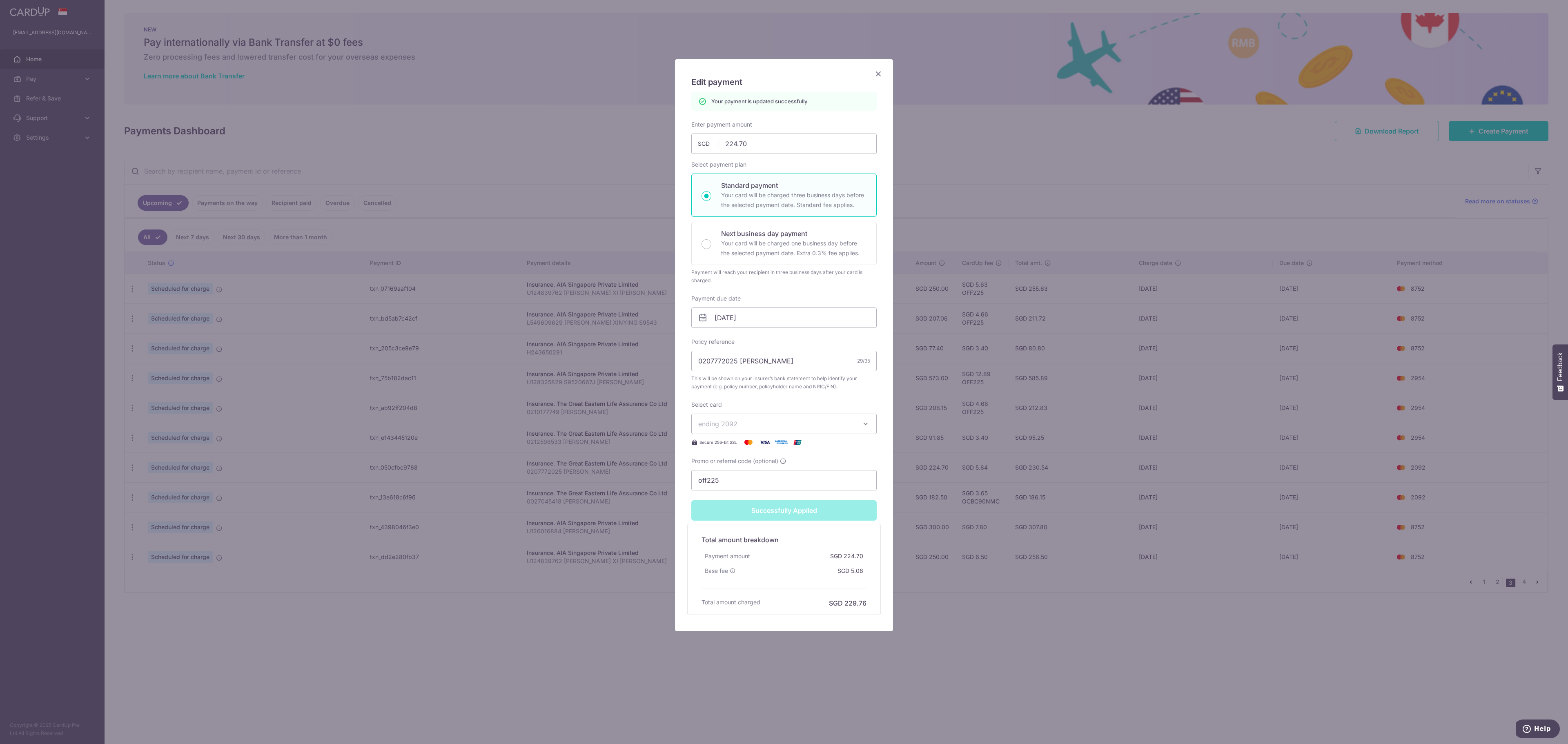
click at [1093, 455] on div "Edit payment By clicking apply, you will make changes to all payments to The Gr…" at bounding box center [784, 372] width 1568 height 744
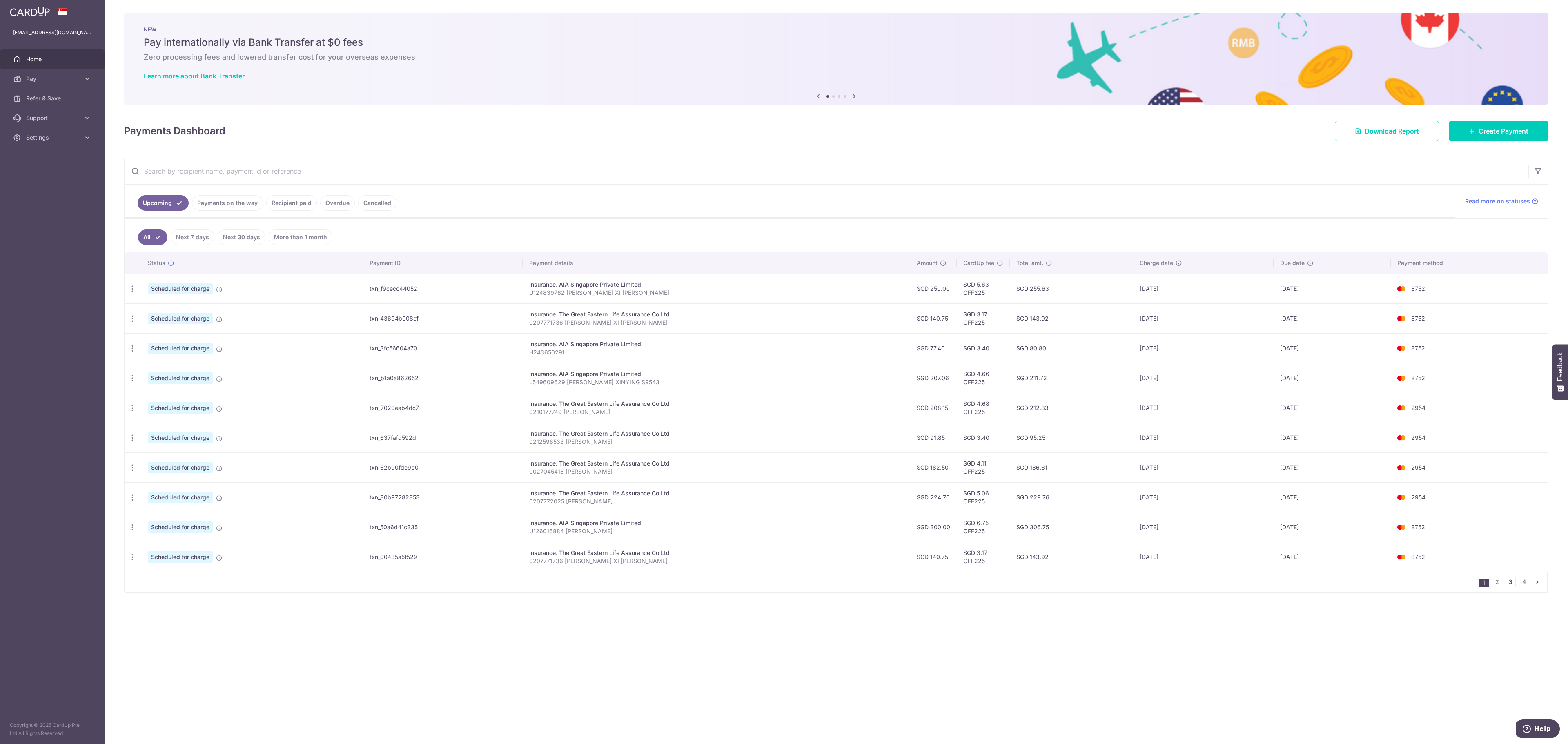
click at [1507, 586] on link "3" at bounding box center [1510, 582] width 10 height 10
click at [130, 293] on icon "button" at bounding box center [132, 288] width 9 height 9
click at [177, 554] on span "Update payment" at bounding box center [176, 549] width 55 height 10
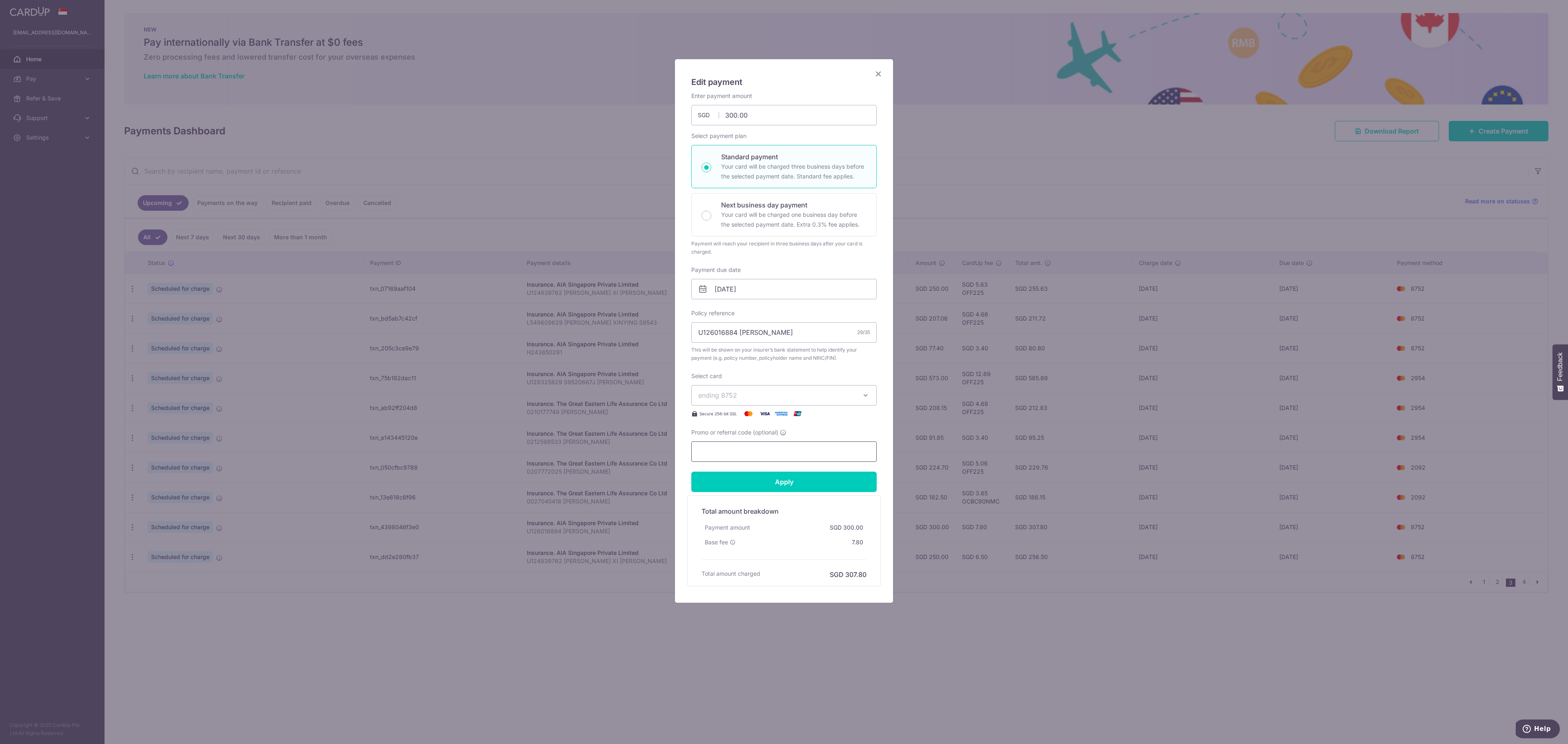
click at [789, 453] on input "Promo or referral code (optional)" at bounding box center [783, 450] width 185 height 20
paste input "off225"
type input "off225"
click at [828, 490] on input "Apply" at bounding box center [783, 481] width 185 height 20
type input "Successfully Applied"
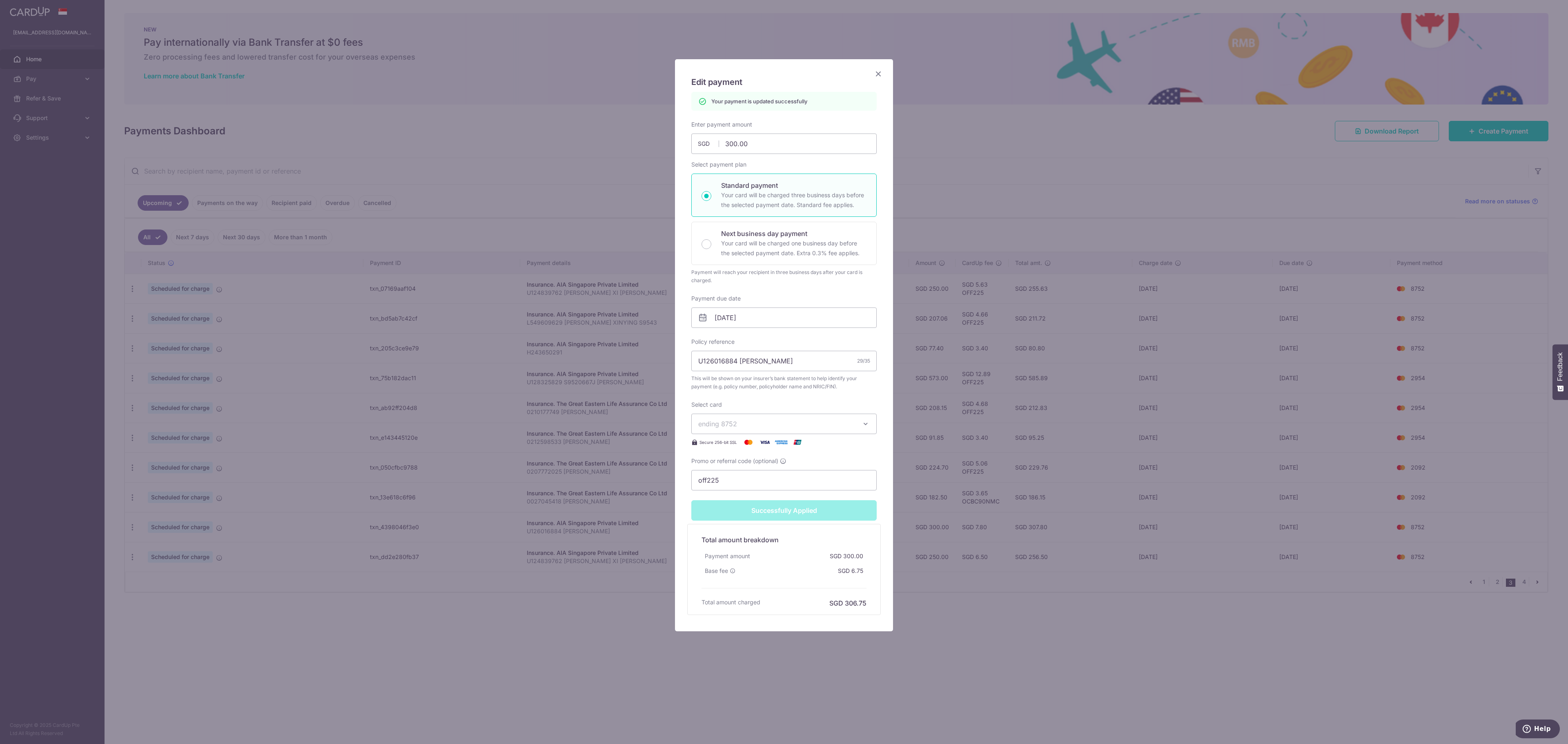
drag, startPoint x: 1243, startPoint y: 535, endPoint x: 1248, endPoint y: 536, distance: 5.1
click at [1244, 536] on div "Edit payment By clicking apply, you will make changes to all payments to AIA Si…" at bounding box center [784, 372] width 1568 height 744
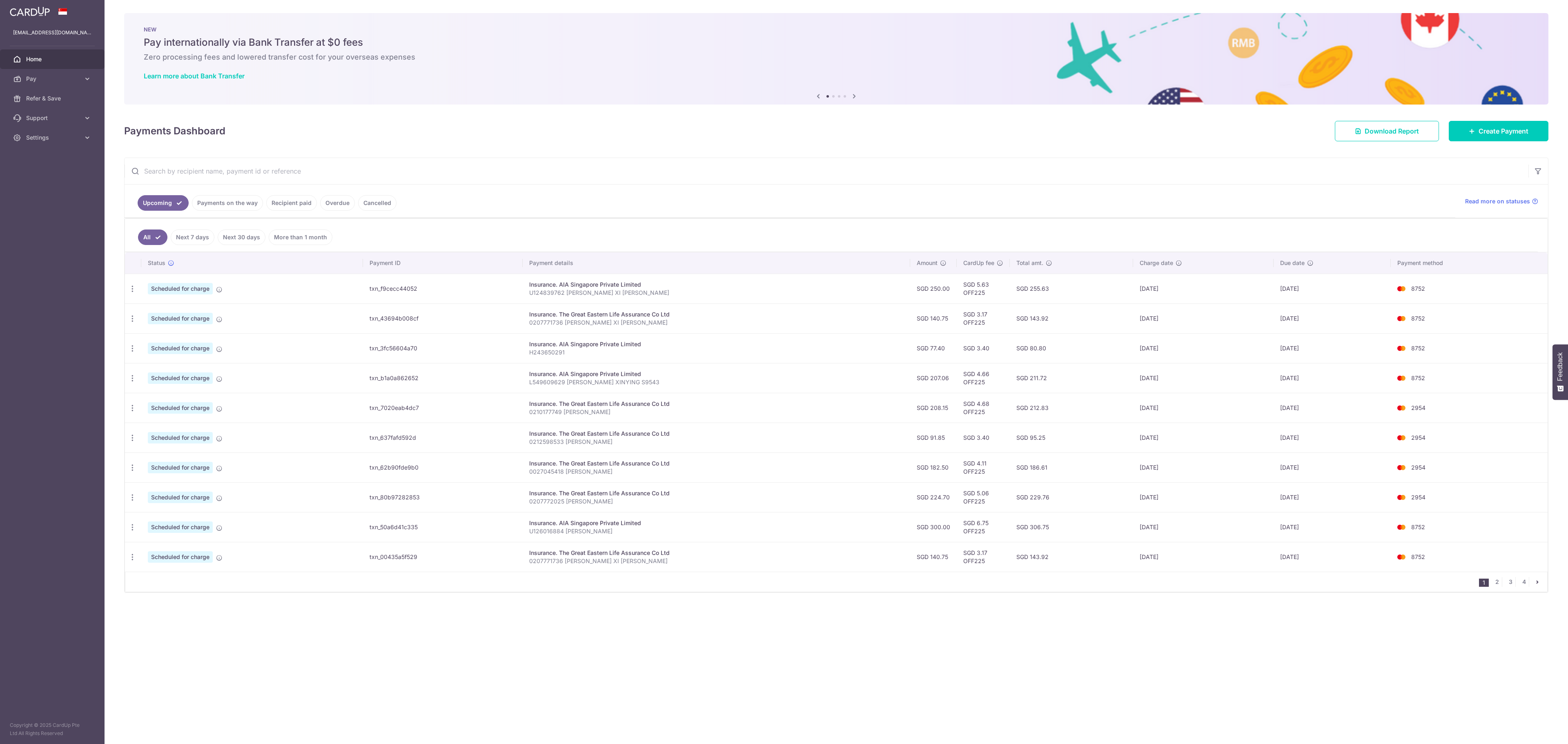
click at [1508, 586] on link "3" at bounding box center [1510, 582] width 10 height 10
click at [133, 293] on icon "button" at bounding box center [132, 288] width 9 height 9
click at [175, 584] on span "Update payment" at bounding box center [176, 579] width 55 height 10
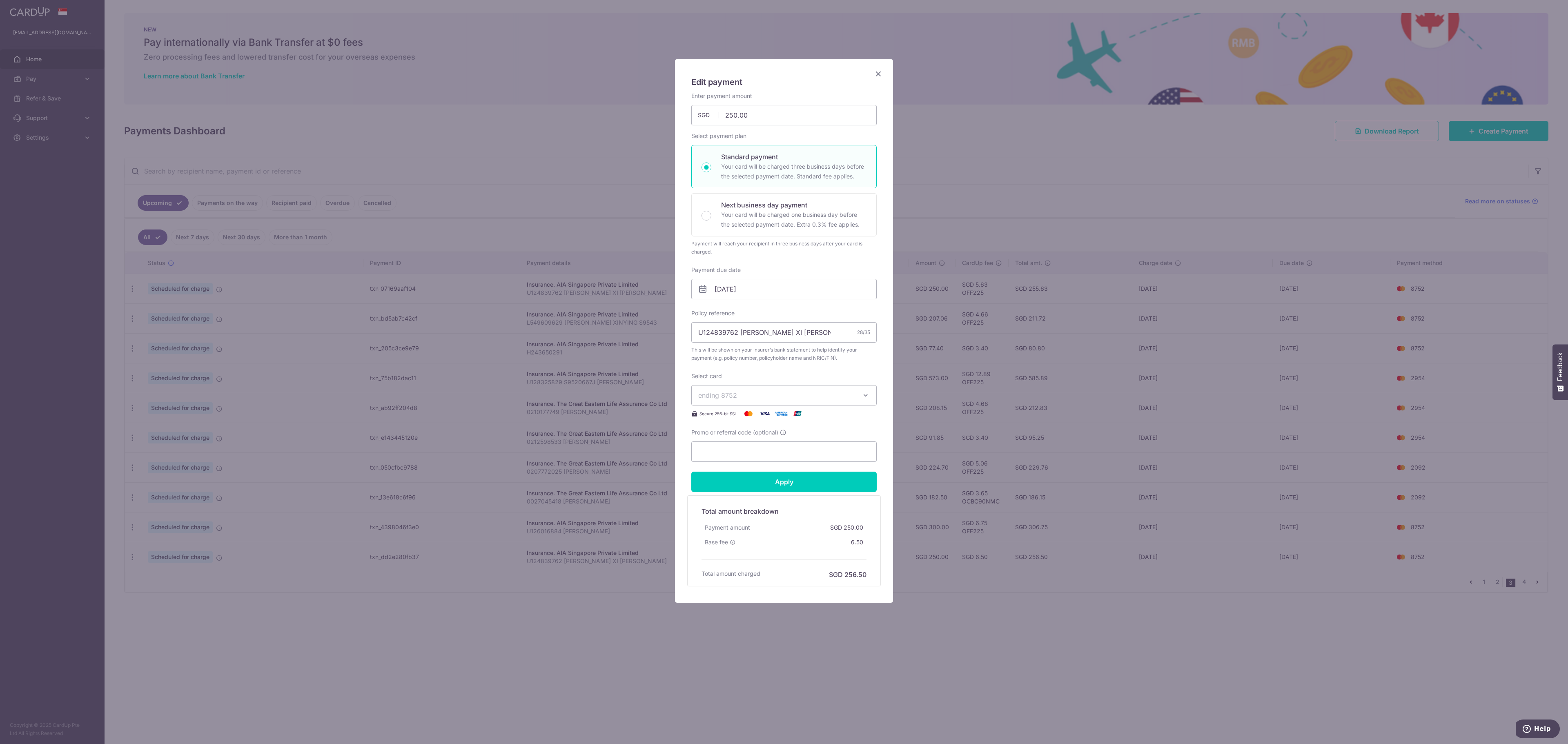
click at [772, 443] on div "Promo or referral code (optional)" at bounding box center [783, 445] width 185 height 33
click at [774, 459] on input "Promo or referral code (optional)" at bounding box center [783, 450] width 185 height 20
paste input "off225"
type input "off225"
click at [809, 481] on input "Apply" at bounding box center [783, 481] width 185 height 20
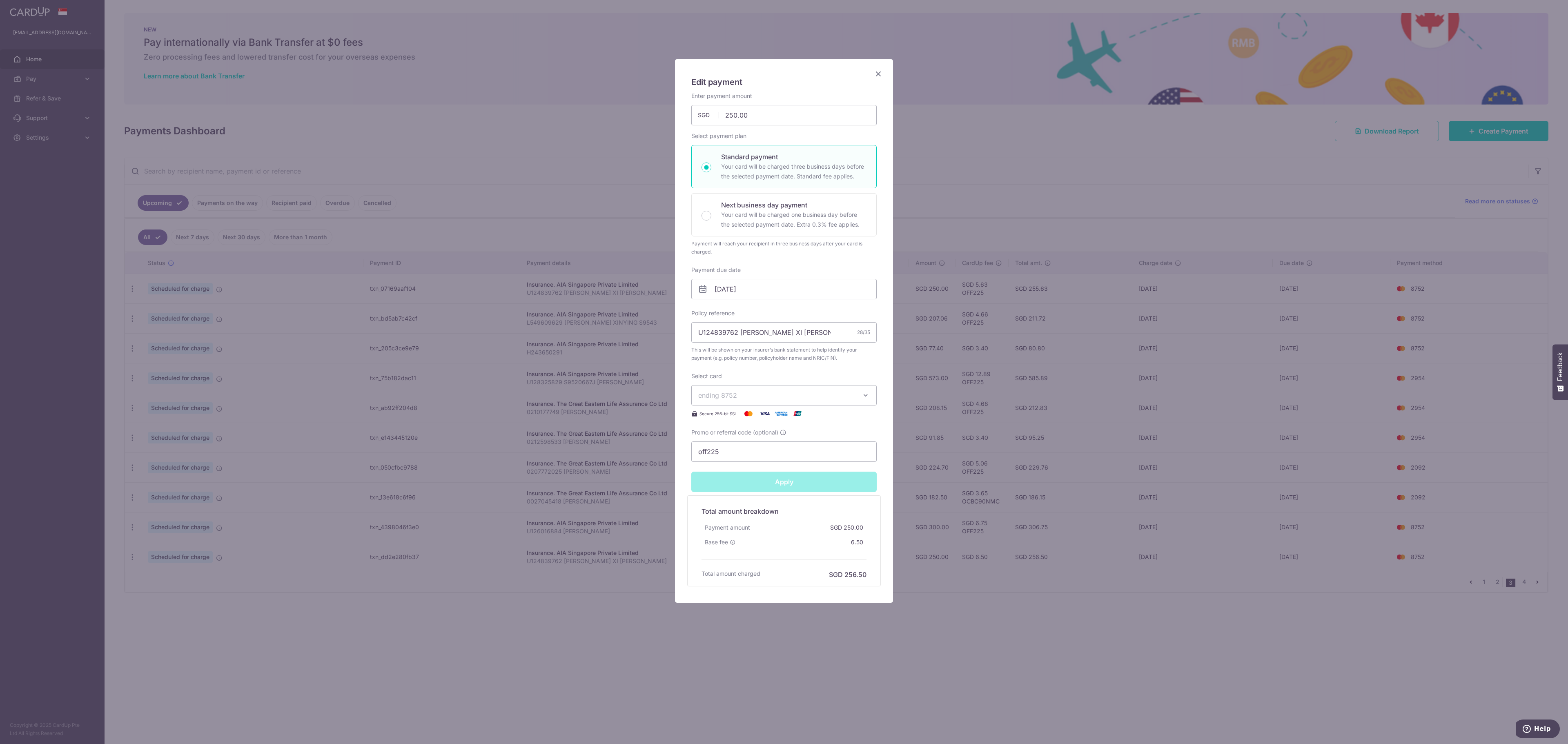
click at [957, 465] on div "Edit payment By clicking apply, you will make changes to all payments to AIA Si…" at bounding box center [784, 372] width 1568 height 744
type input "Successfully Applied"
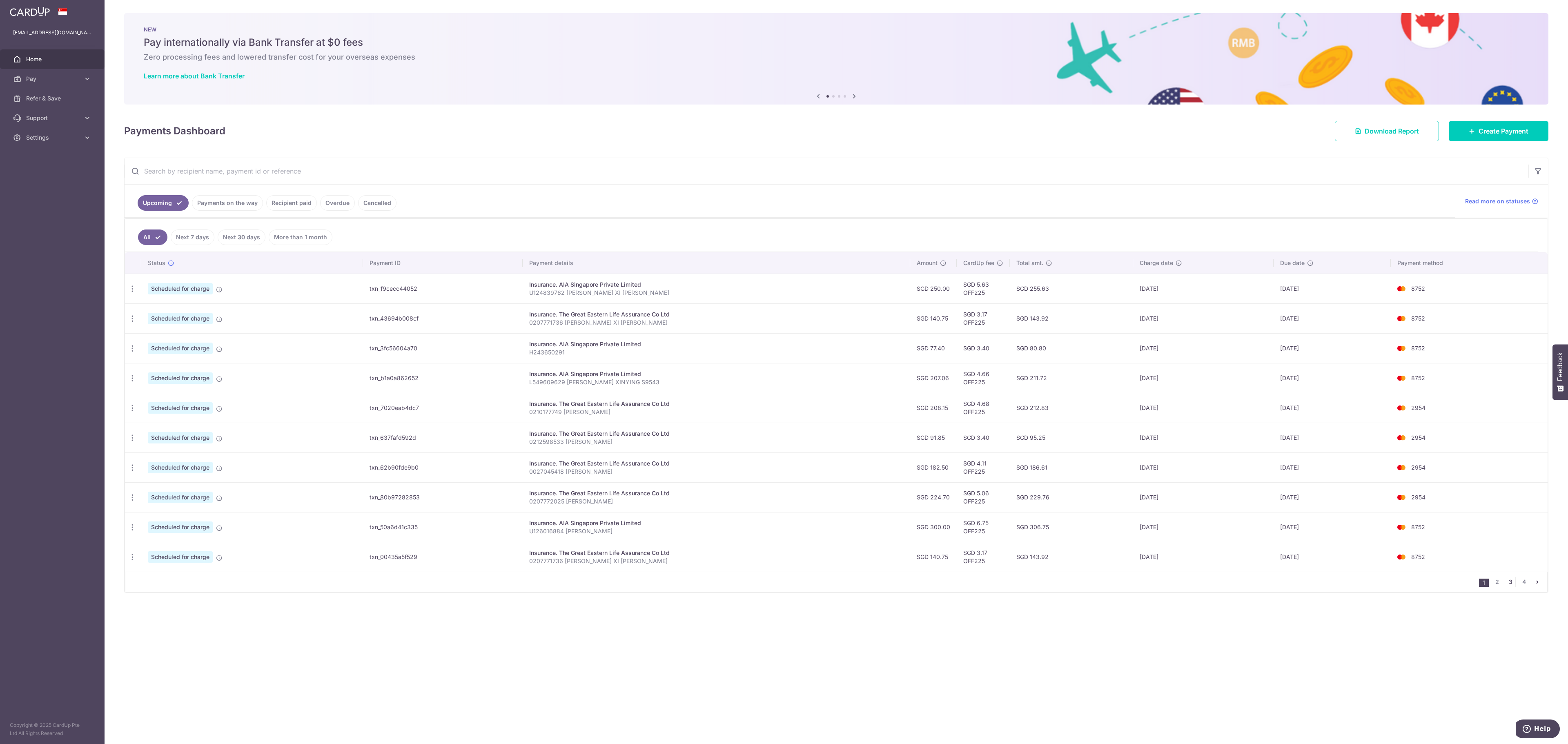
click at [1510, 586] on link "3" at bounding box center [1510, 582] width 10 height 10
click at [1519, 586] on link "4" at bounding box center [1523, 582] width 10 height 10
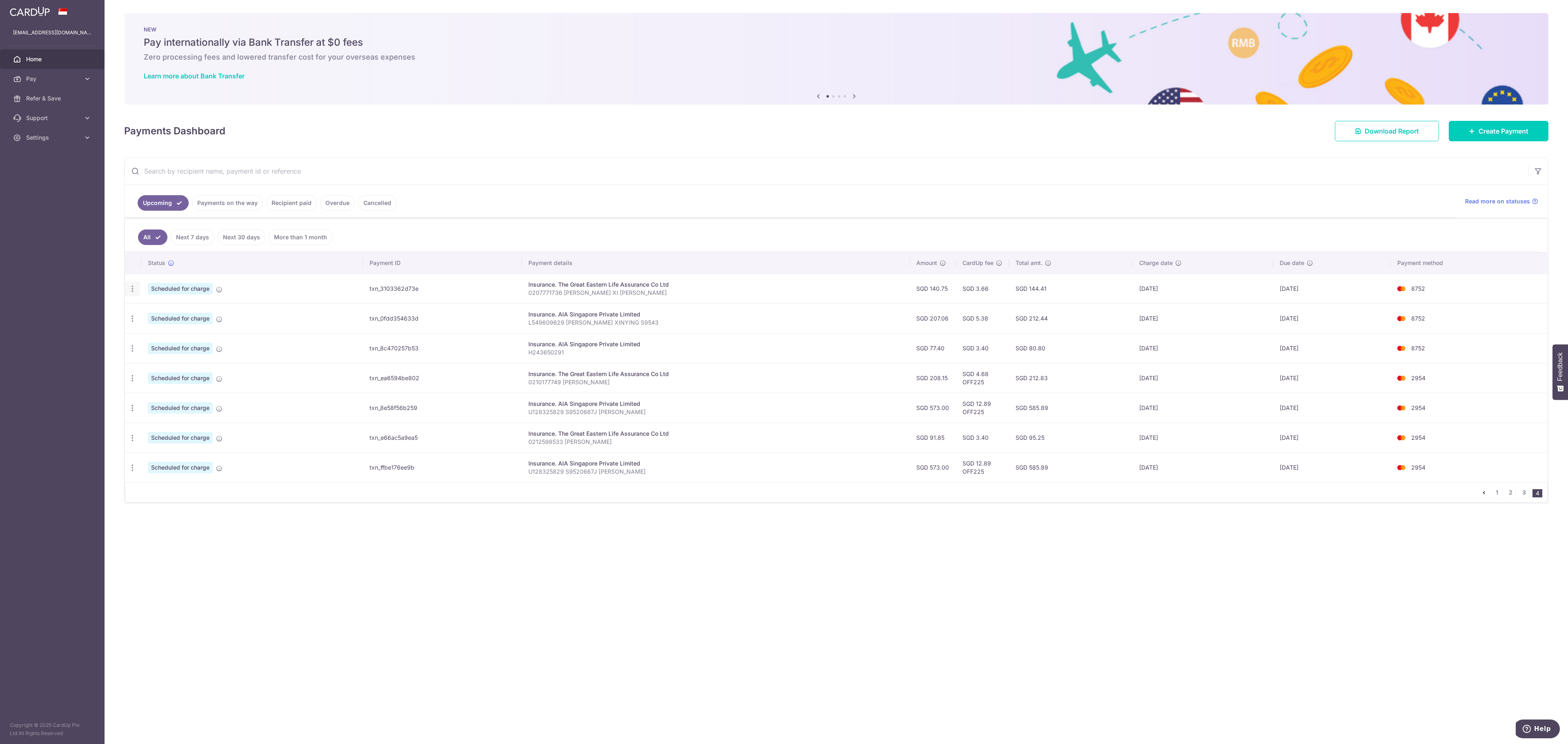
click at [136, 293] on icon "button" at bounding box center [132, 288] width 9 height 9
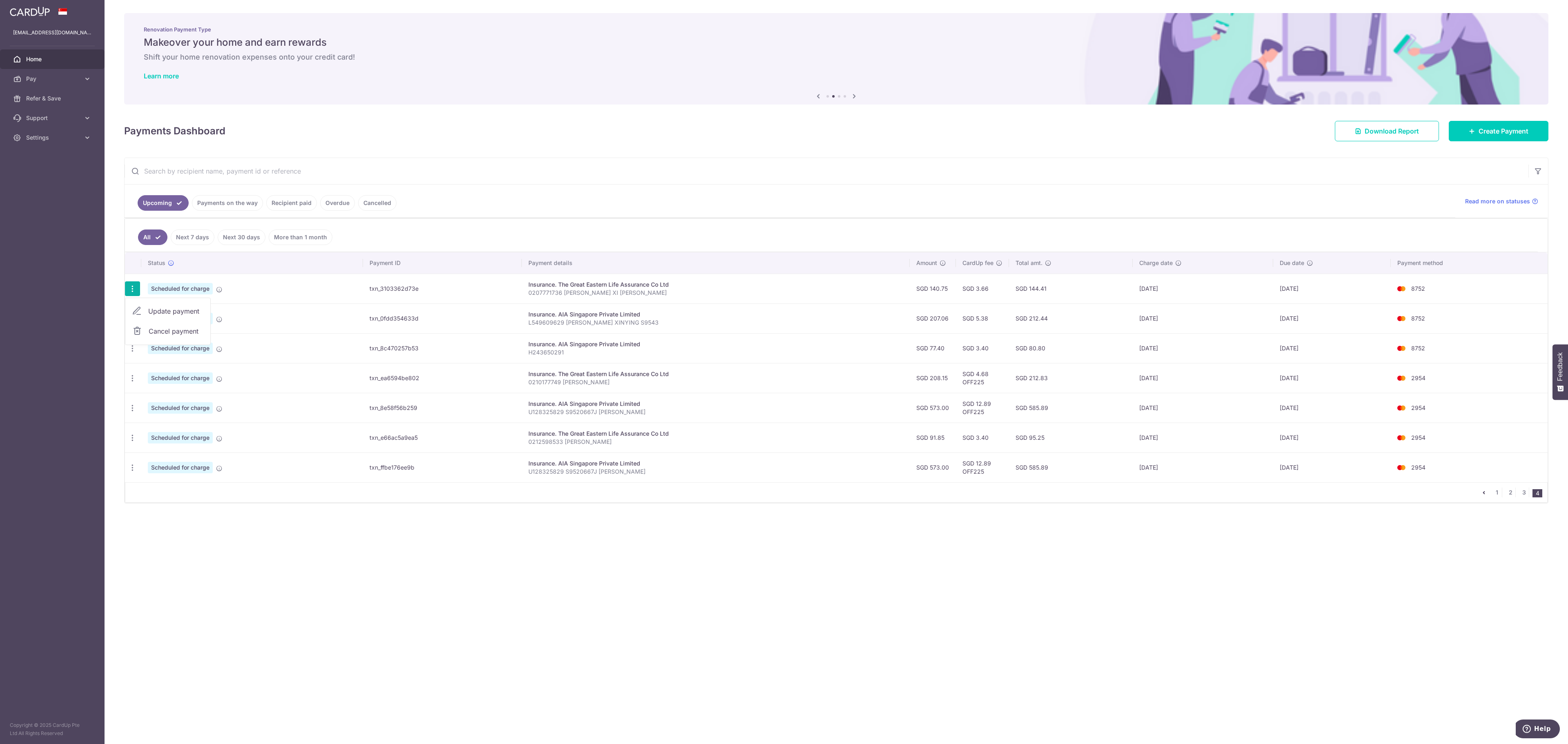
click at [153, 316] on span "Update payment" at bounding box center [176, 311] width 55 height 10
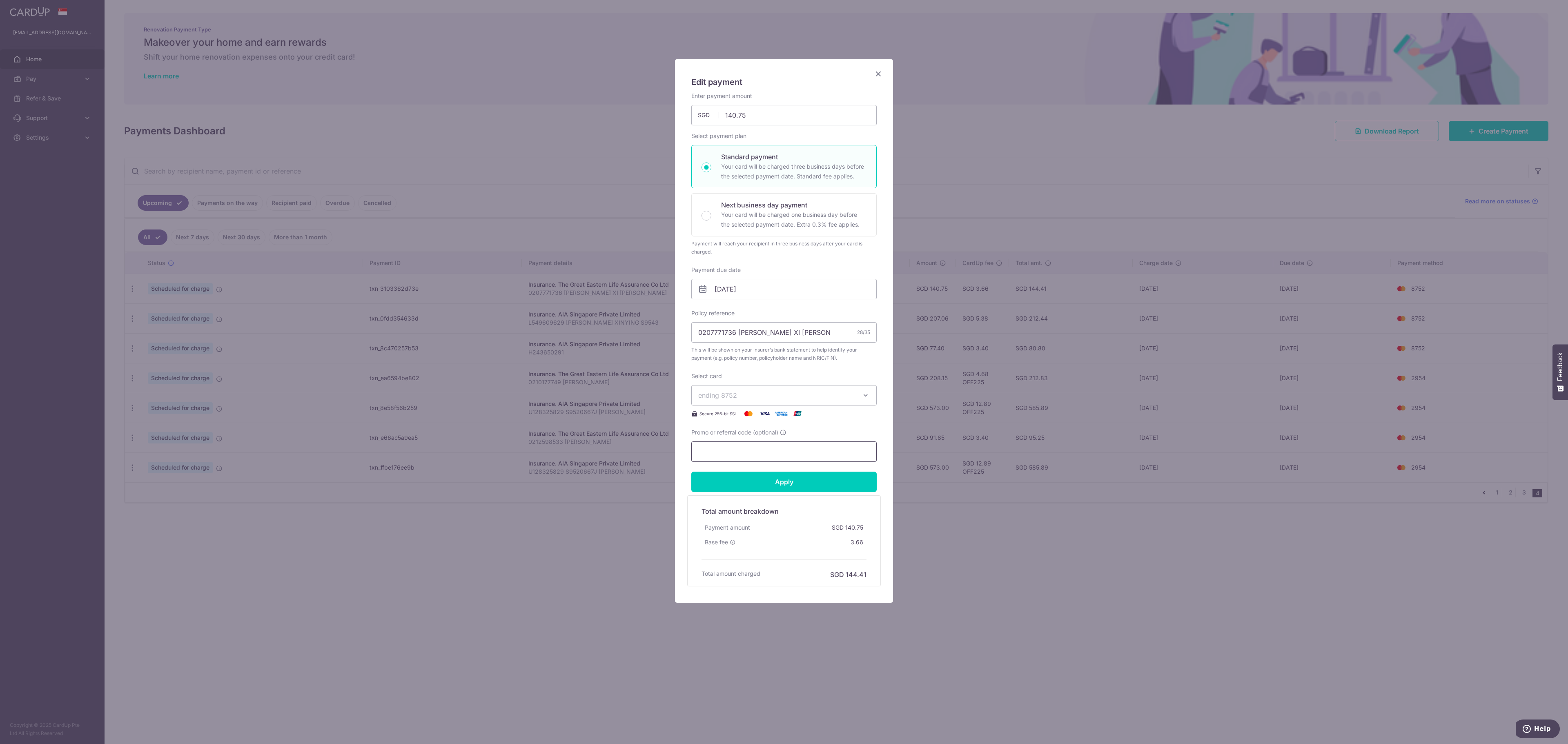
click at [743, 444] on input "Promo or referral code (optional)" at bounding box center [783, 450] width 185 height 20
paste input "off225"
type input "off225"
click at [802, 483] on input "Apply" at bounding box center [783, 481] width 185 height 20
type input "Successfully Applied"
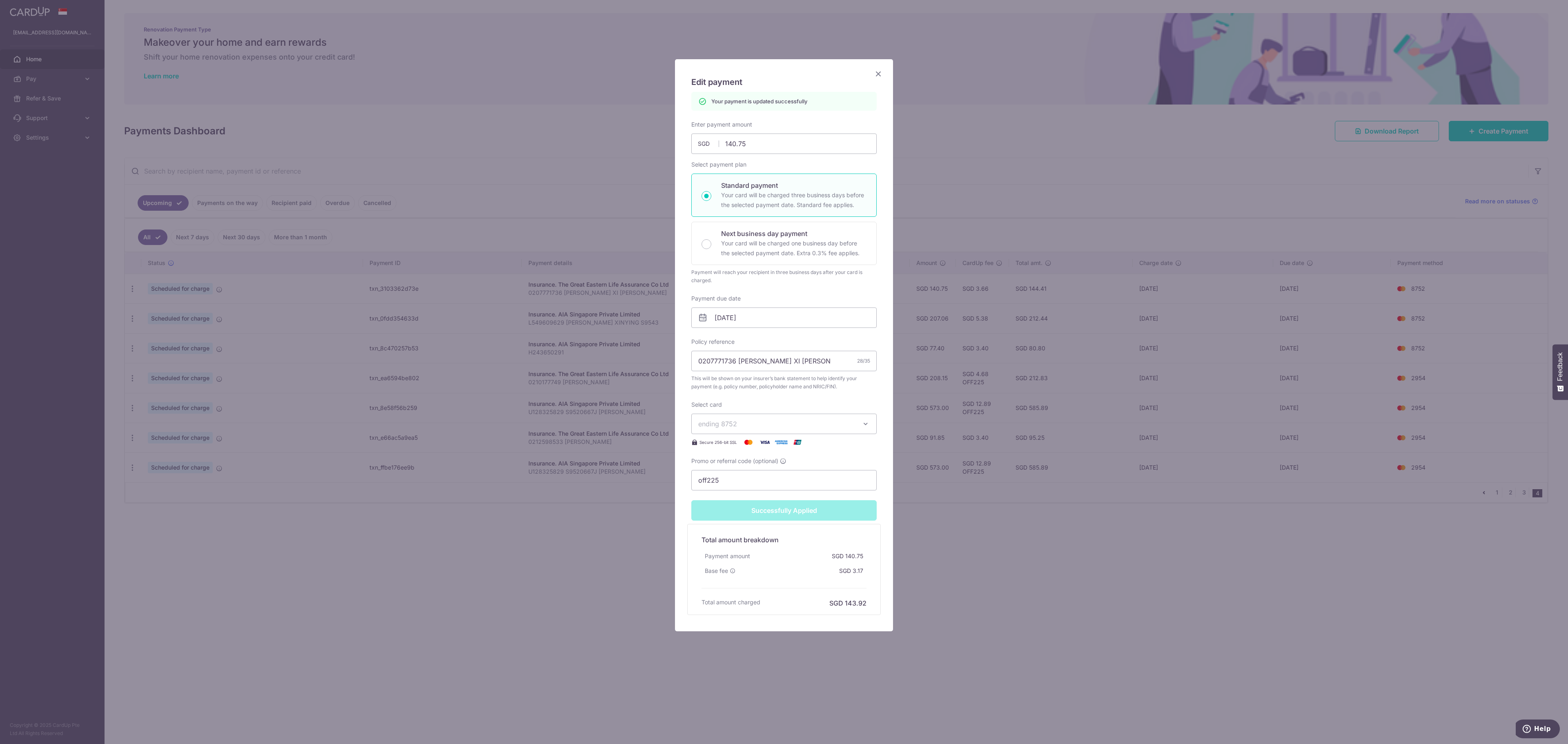
click at [1031, 420] on div "Edit payment By clicking apply, you will make changes to all payments to The Gr…" at bounding box center [784, 372] width 1568 height 744
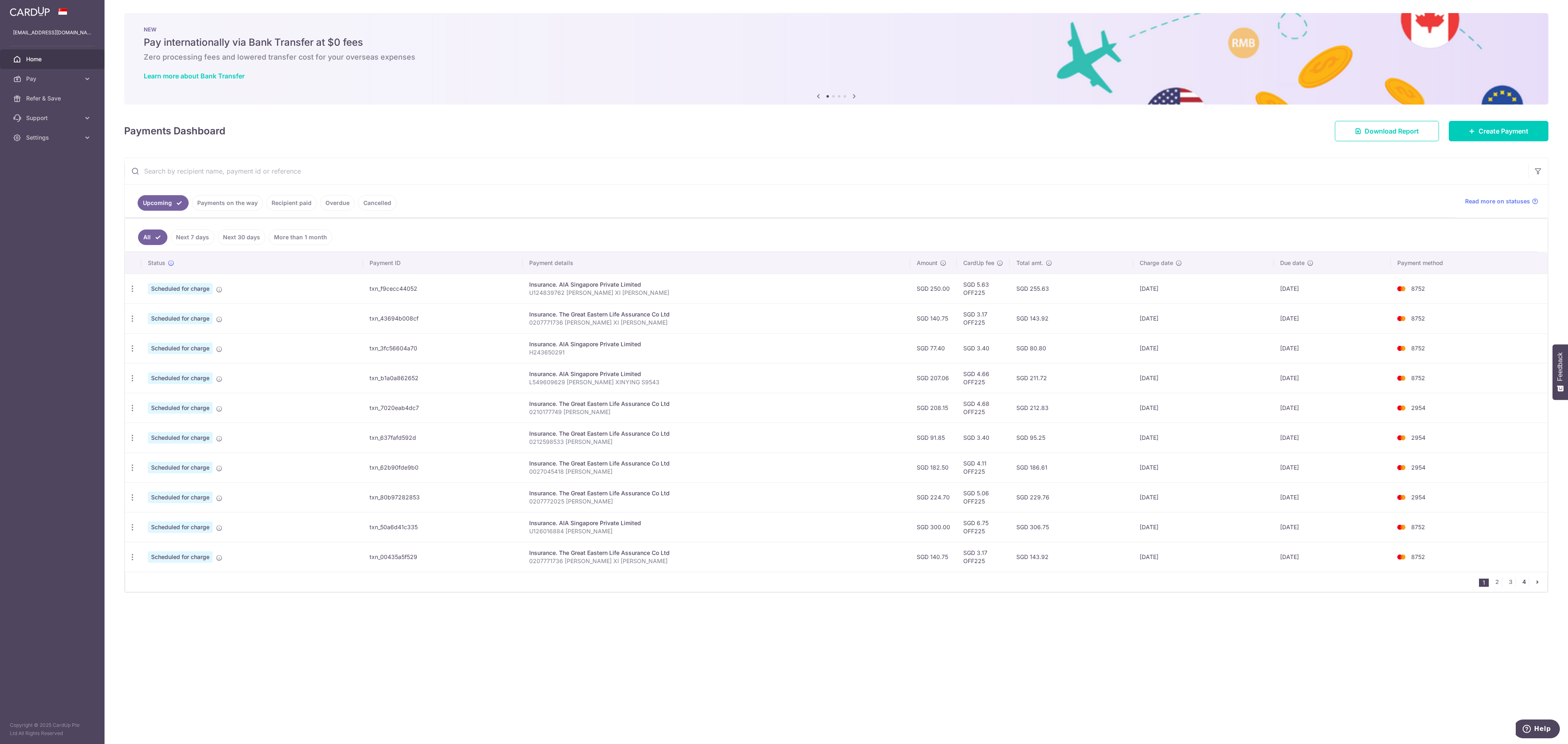
click at [1522, 586] on link "4" at bounding box center [1523, 582] width 10 height 10
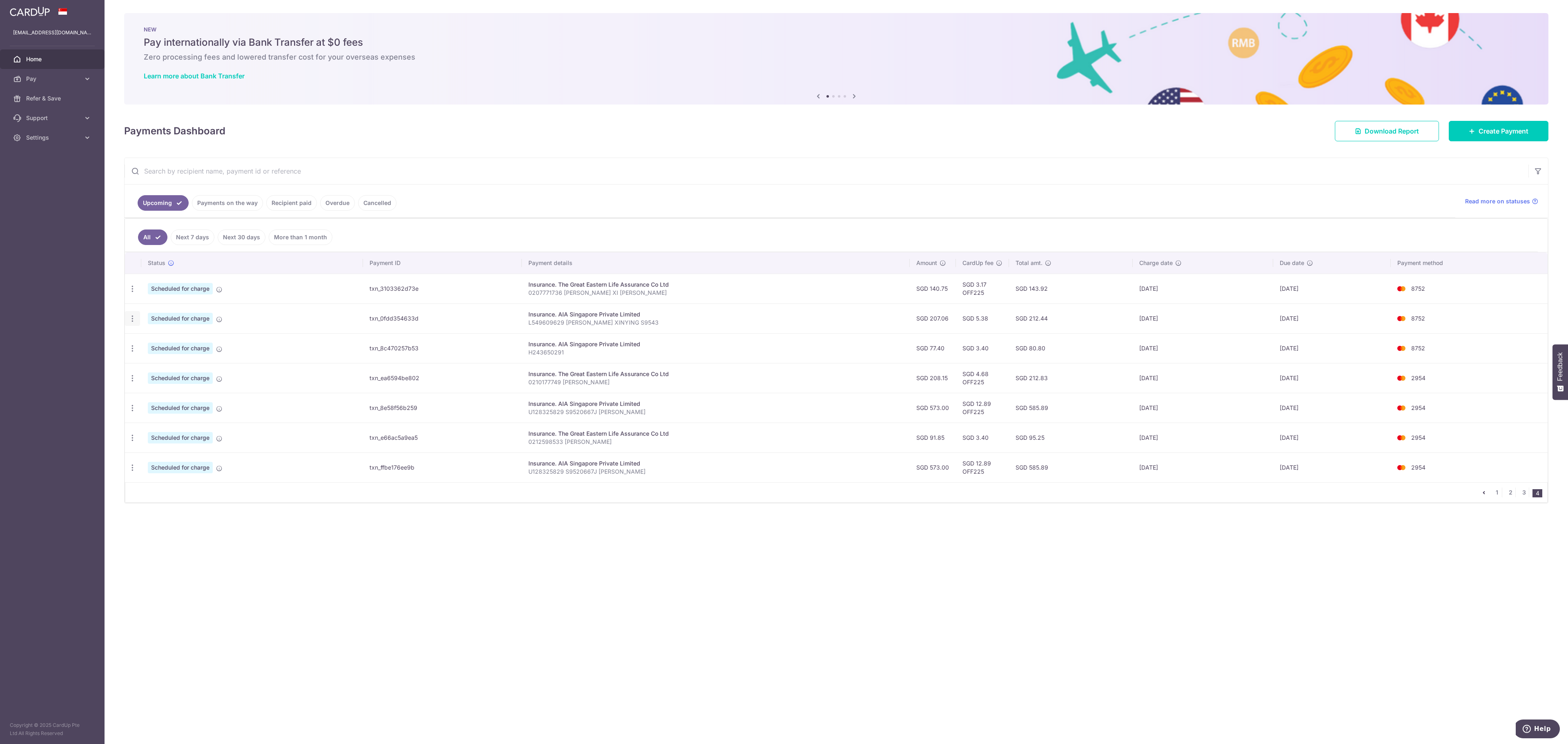
click at [136, 293] on icon "button" at bounding box center [132, 288] width 9 height 9
click at [161, 346] on span "Update payment" at bounding box center [176, 341] width 55 height 10
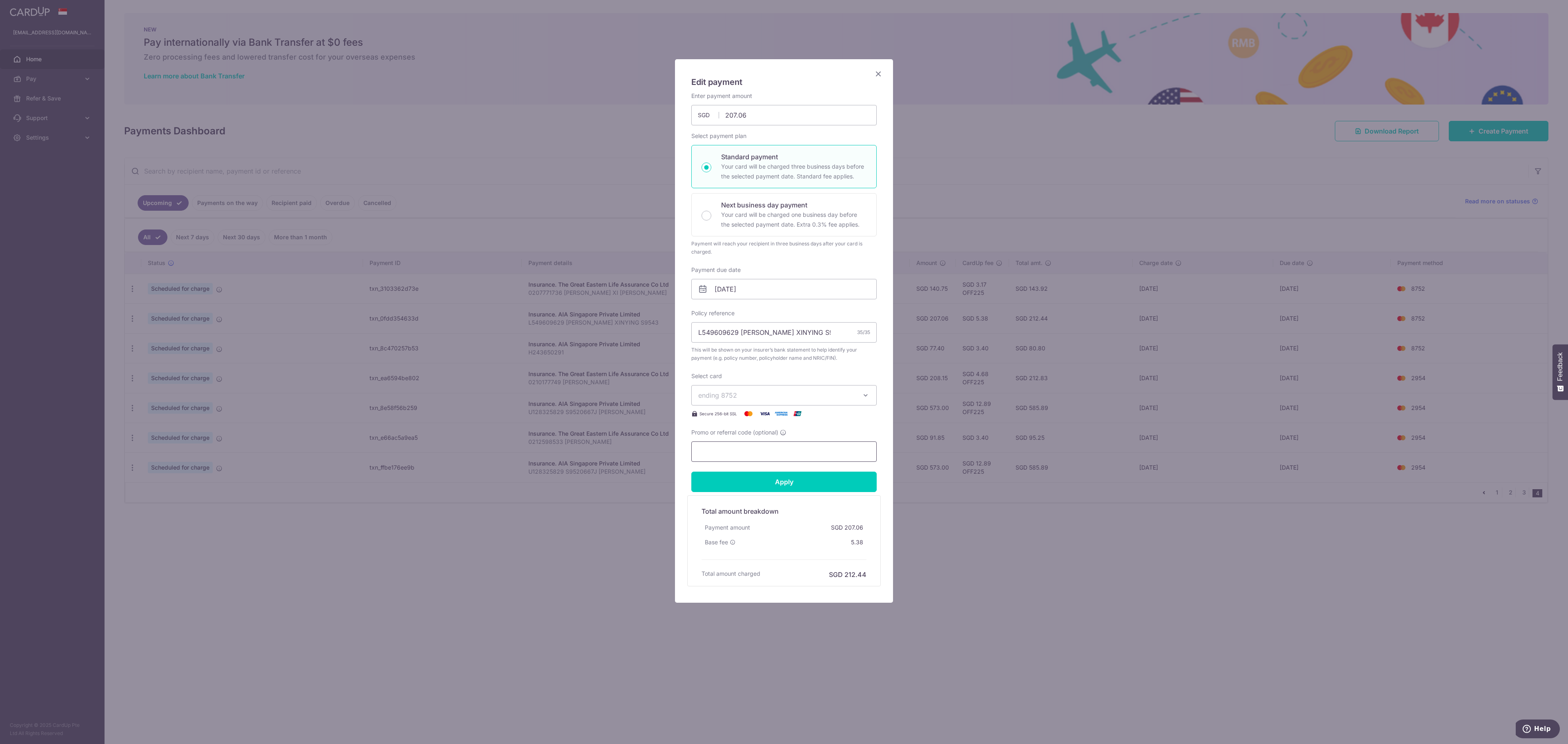
click at [750, 445] on input "Promo or referral code (optional)" at bounding box center [783, 450] width 185 height 20
paste input "off225"
type input "off225"
click at [796, 483] on input "Apply" at bounding box center [783, 481] width 185 height 20
type input "Successfully Applied"
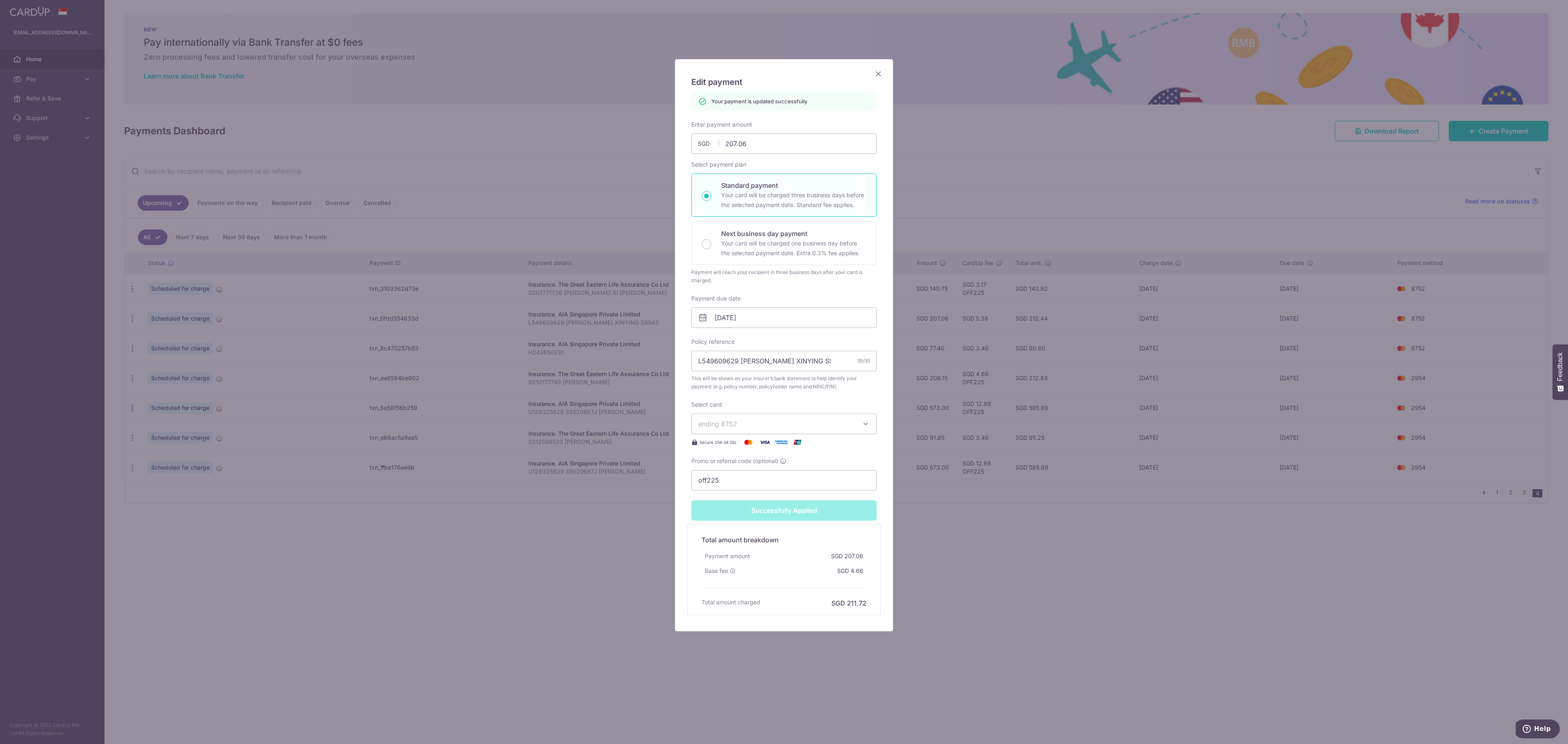
click at [1055, 483] on div "Edit payment By clicking apply, you will make changes to all payments to AIA Si…" at bounding box center [784, 372] width 1568 height 744
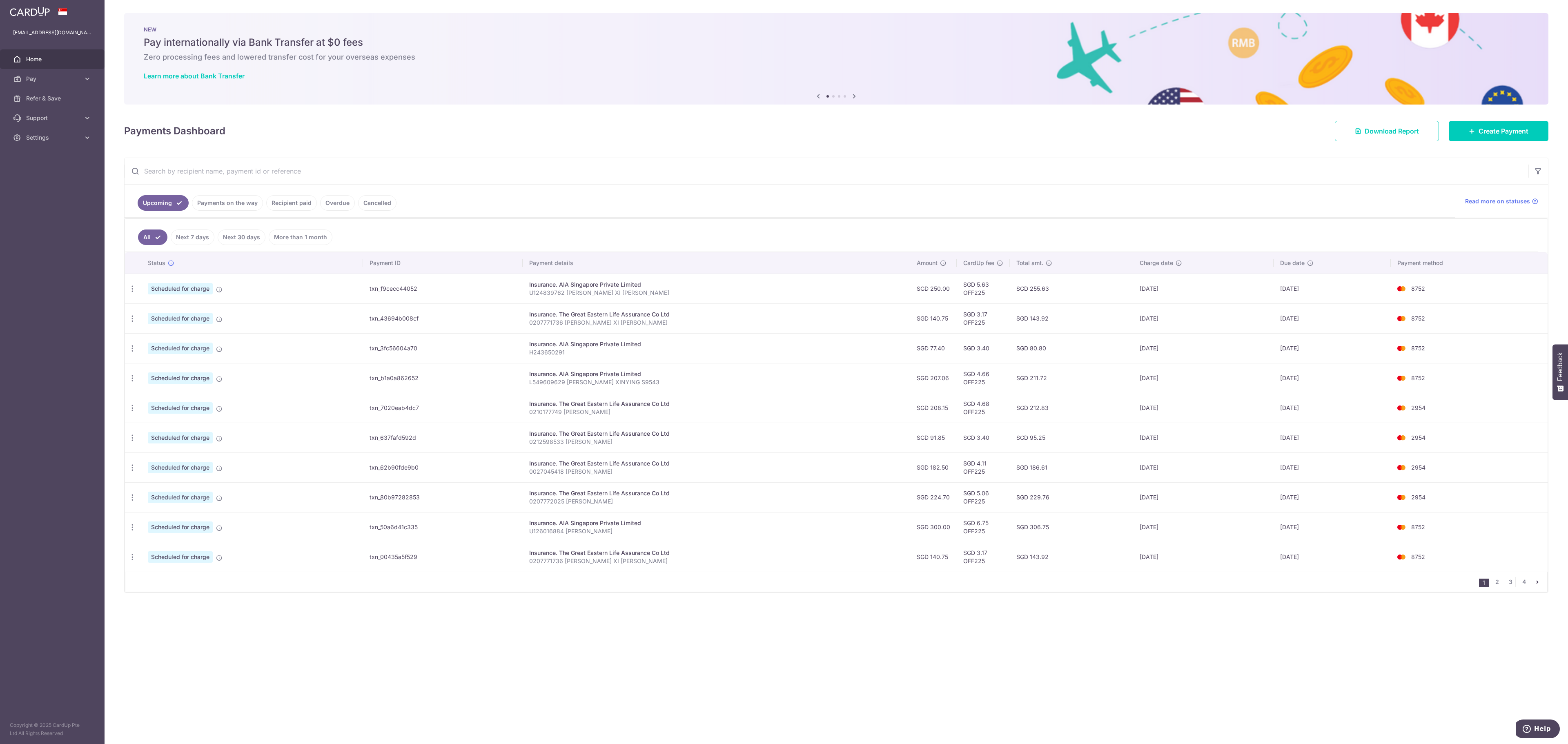
click at [649, 139] on div "Payments Dashboard Download Report Create Payment" at bounding box center [836, 129] width 1424 height 24
